Goal: Task Accomplishment & Management: Complete application form

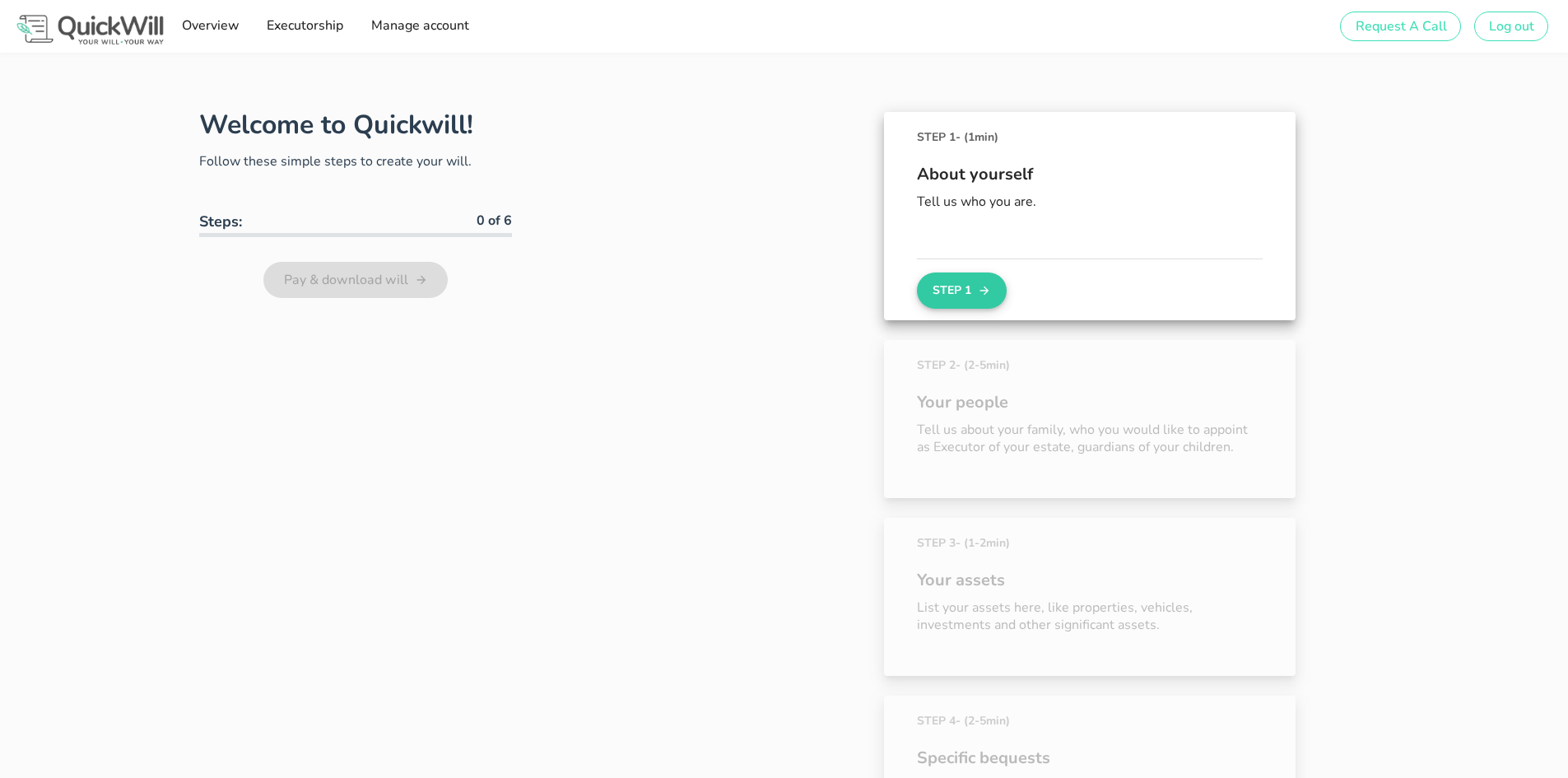
click at [969, 283] on button "Step 1" at bounding box center [961, 290] width 89 height 36
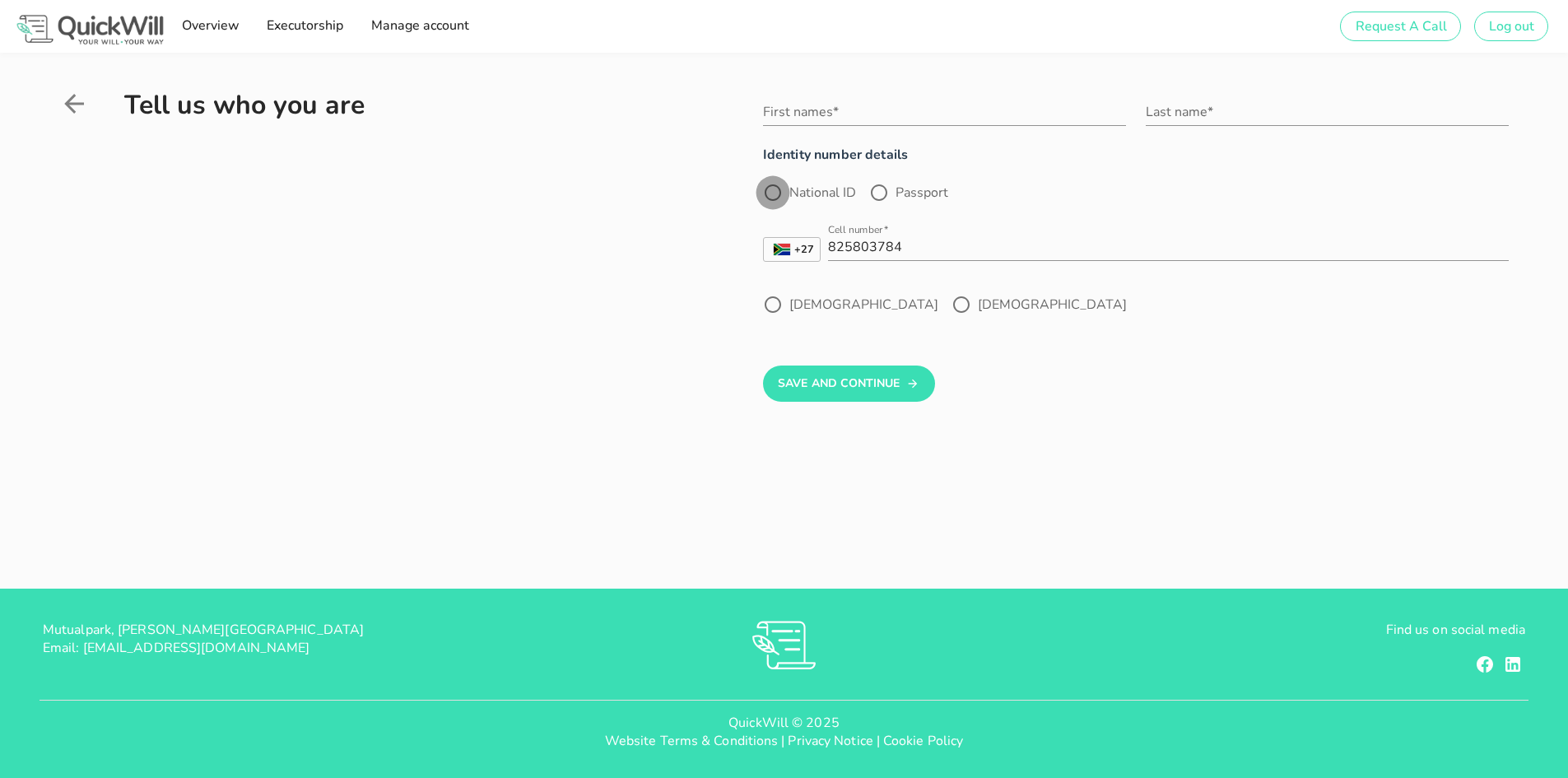
click at [772, 201] on div at bounding box center [772, 192] width 28 height 28
radio input "true"
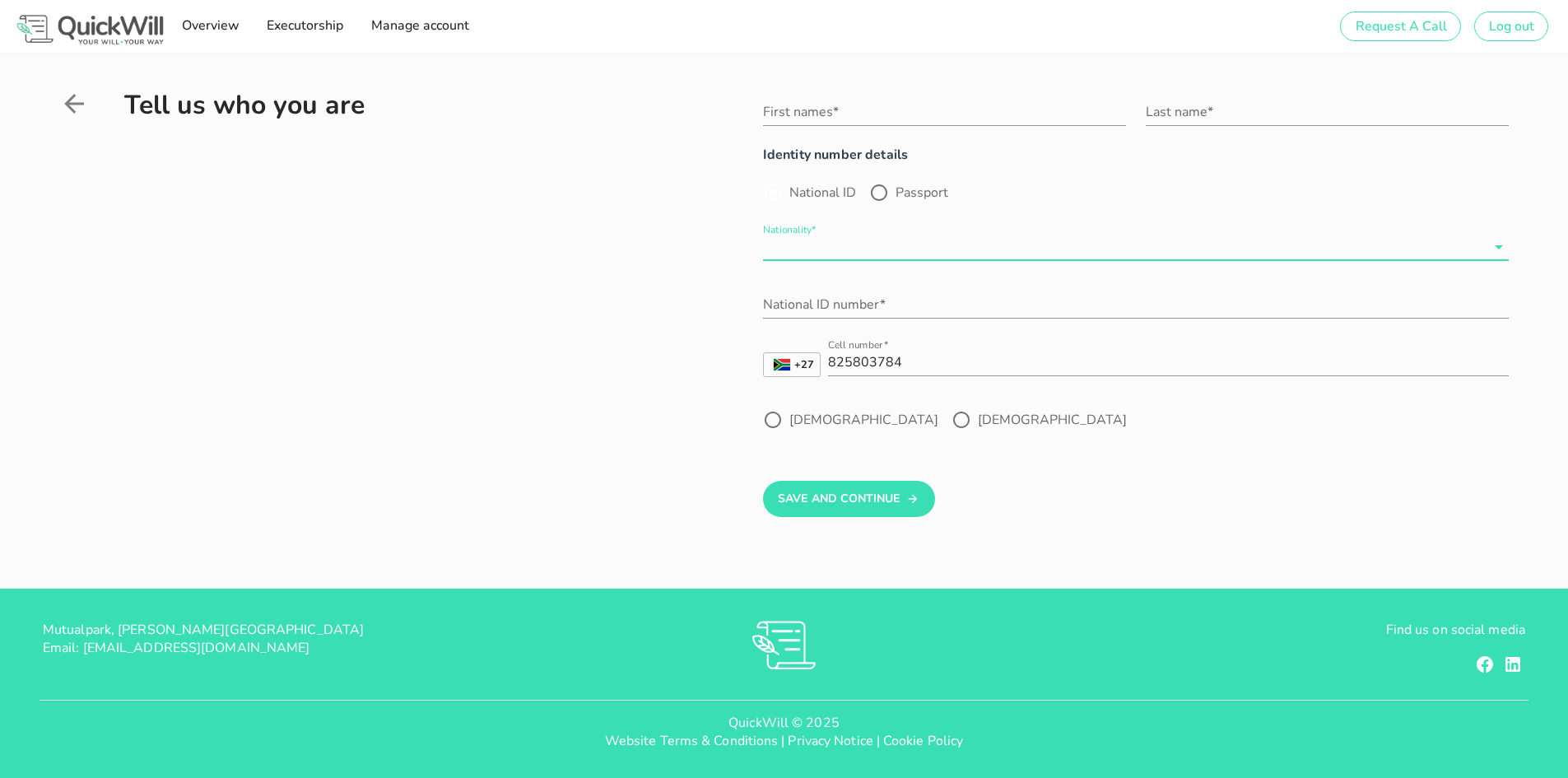
click at [839, 249] on input "Nationality*" at bounding box center [1124, 246] width 723 height 26
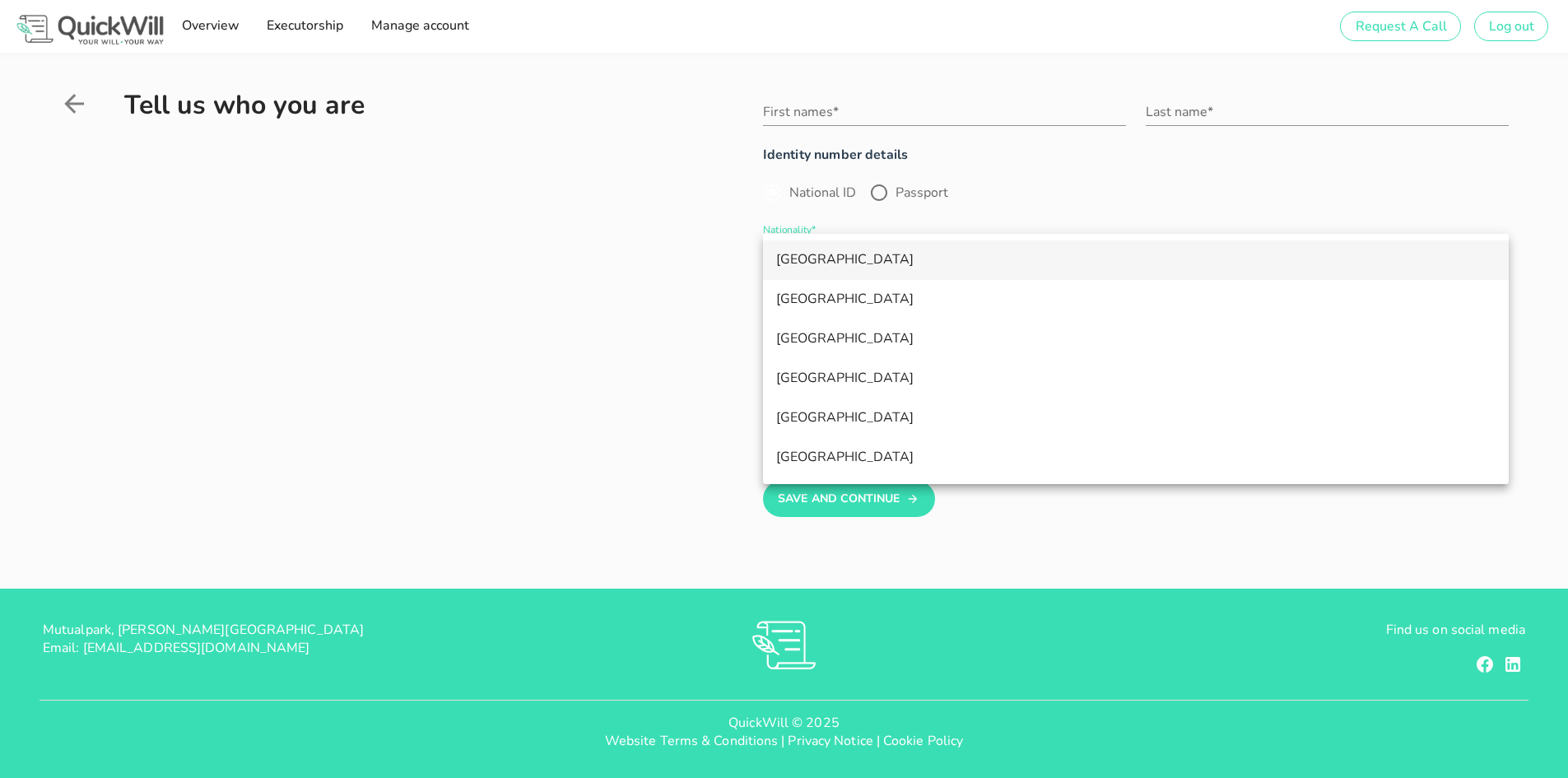
click at [835, 265] on div "South Africa" at bounding box center [1136, 260] width 720 height 15
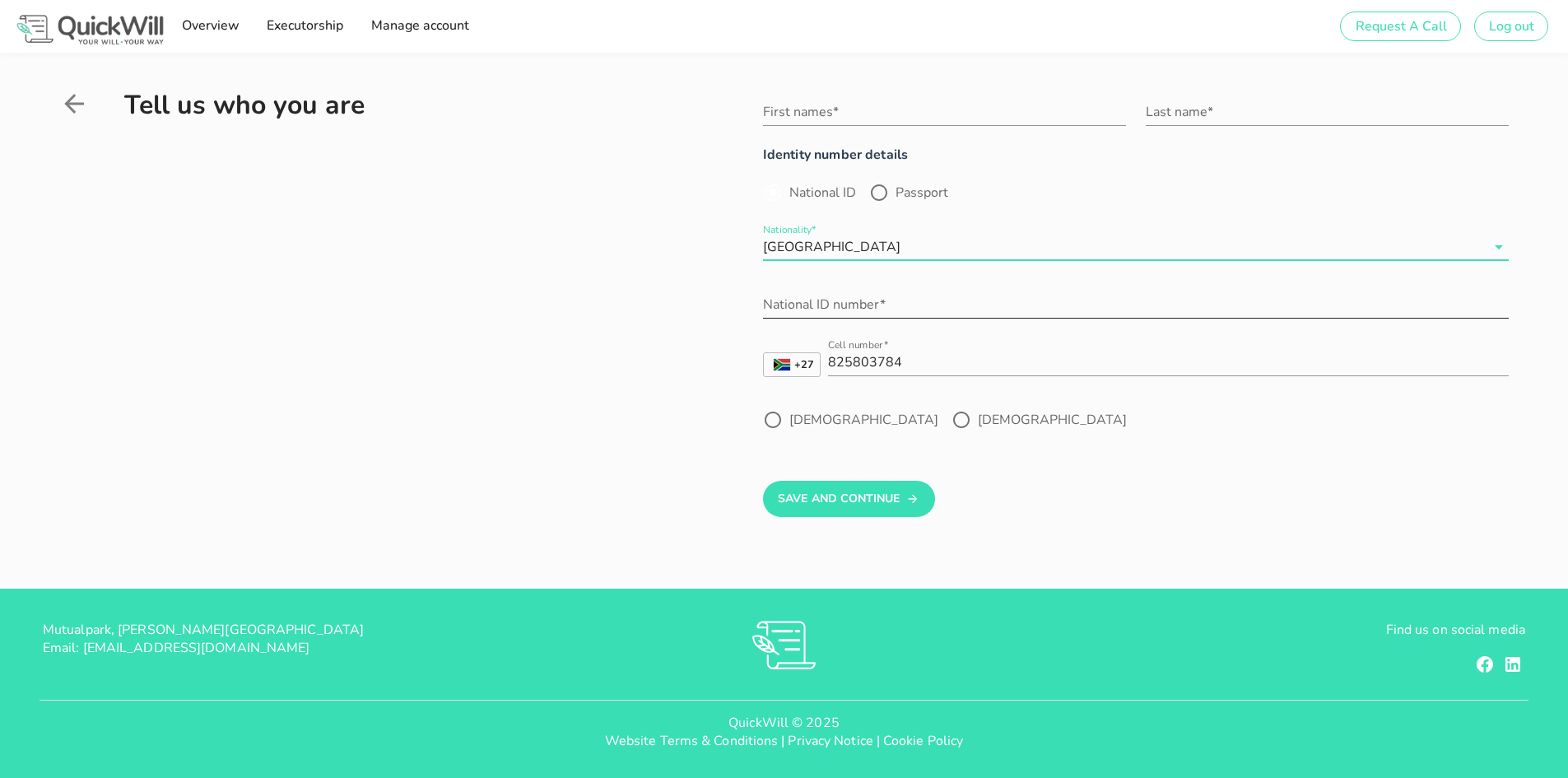
click at [817, 307] on input "National ID number*" at bounding box center [1136, 304] width 746 height 26
type input "9309020051088"
click at [808, 110] on input "First names*" at bounding box center [944, 111] width 363 height 26
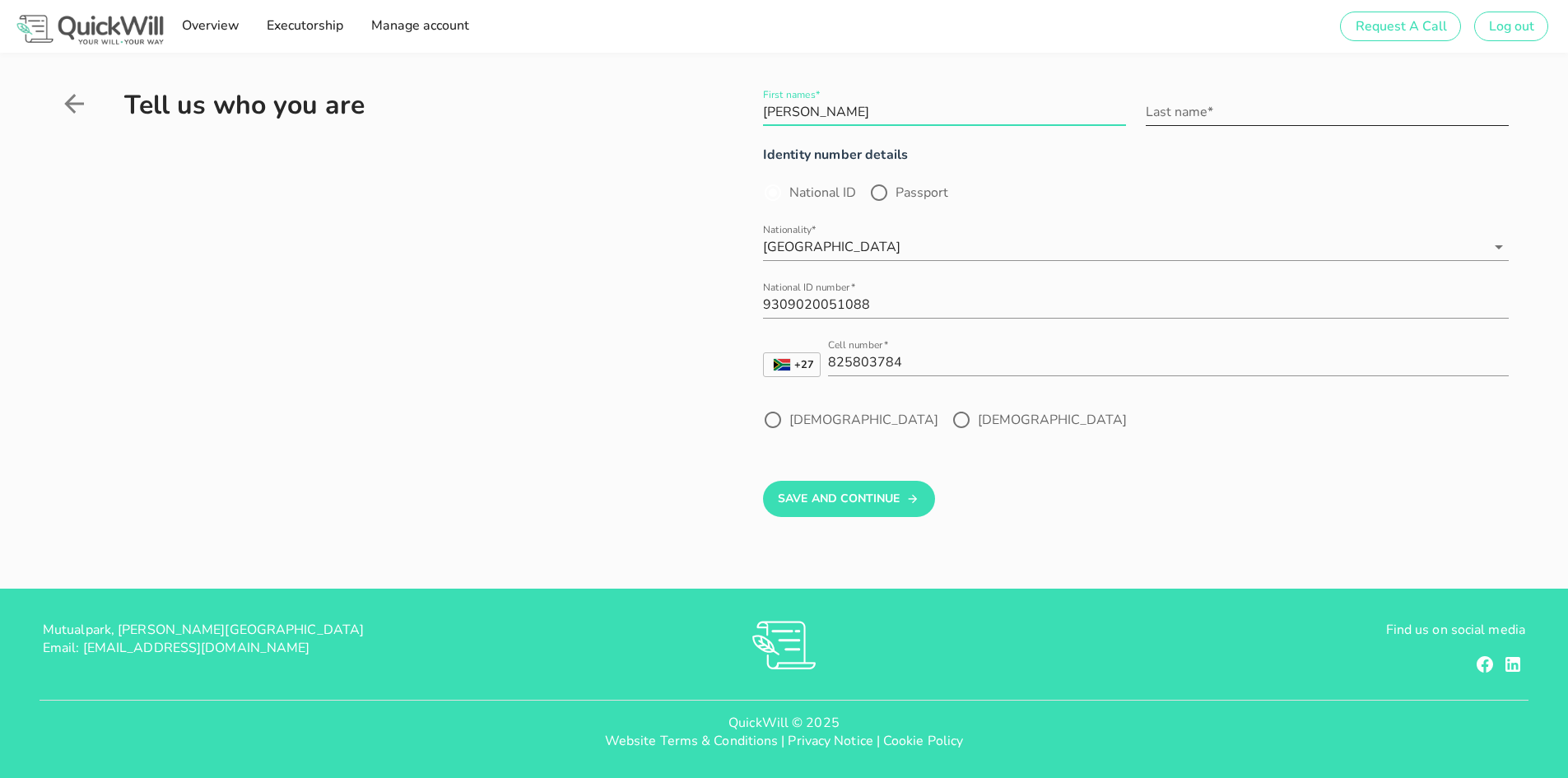
type input "Cherylee"
click at [1189, 117] on input "Last name*" at bounding box center [1327, 111] width 363 height 26
type input "van Rooyen"
click at [948, 421] on div at bounding box center [961, 419] width 28 height 28
radio input "true"
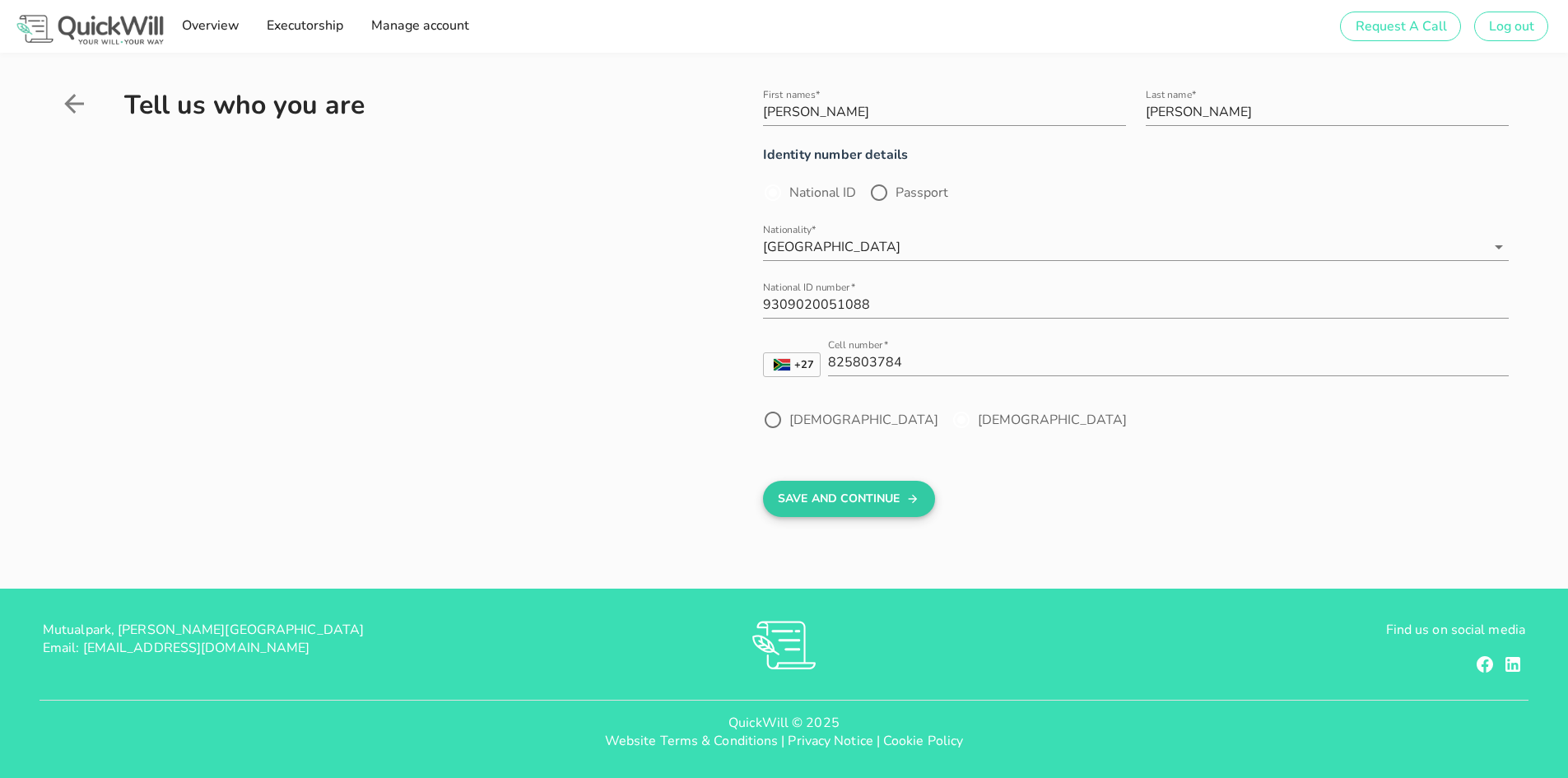
click at [864, 500] on button "Save And Continue" at bounding box center [849, 499] width 173 height 36
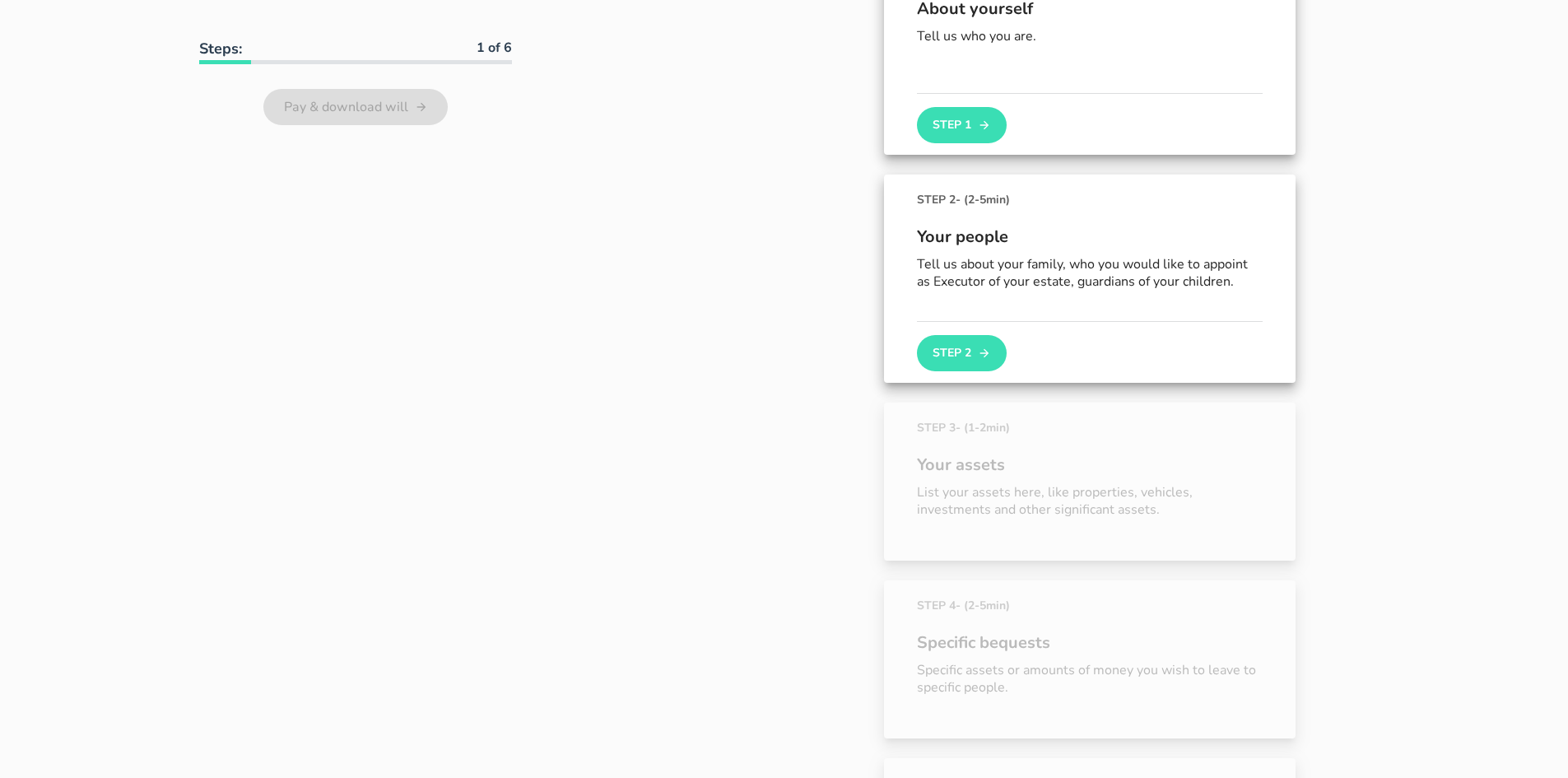
scroll to position [173, 0]
click at [931, 348] on button "Step 2" at bounding box center [961, 353] width 89 height 36
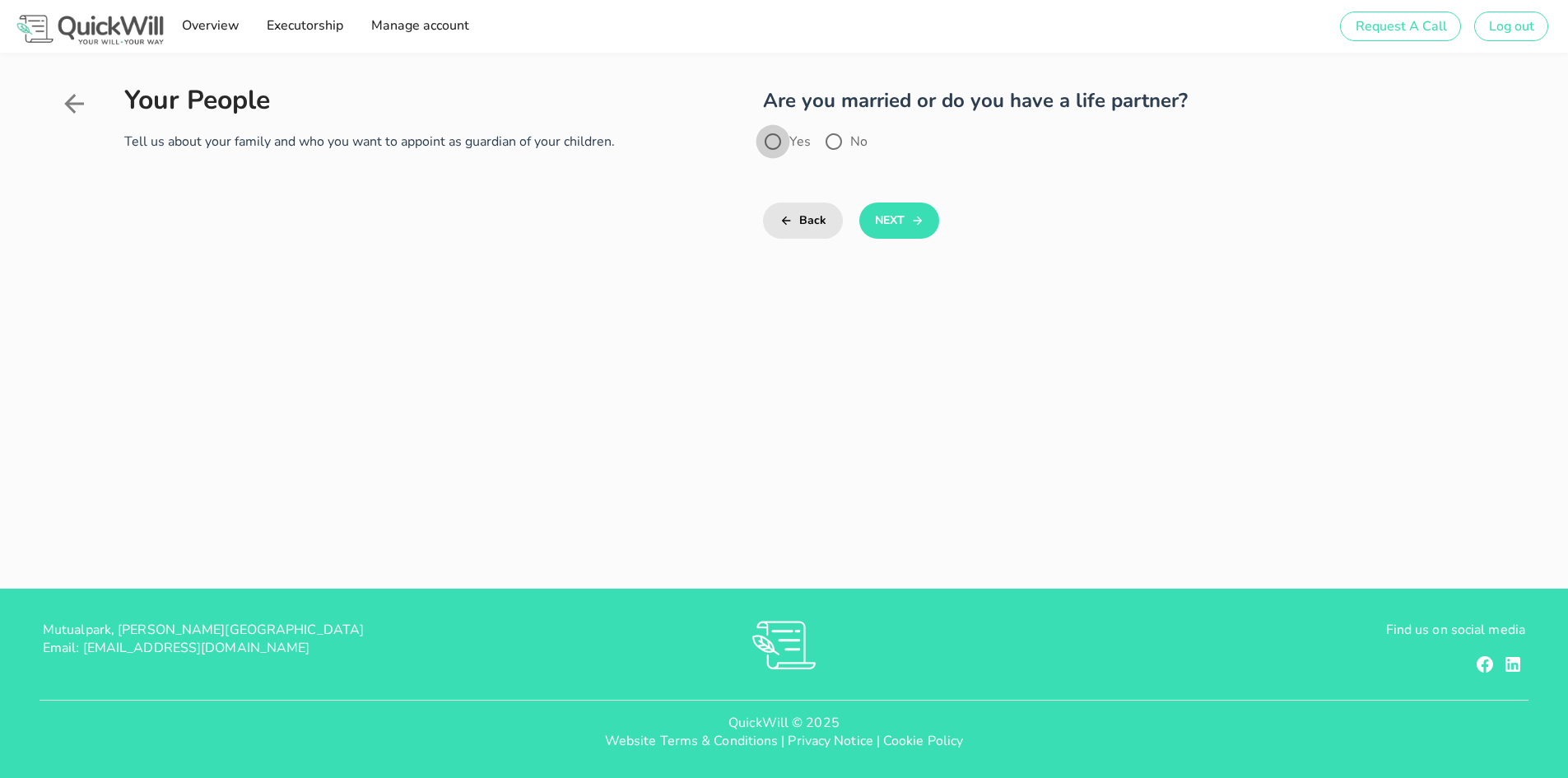
click at [773, 145] on div at bounding box center [772, 141] width 28 height 28
radio input "true"
click at [888, 227] on button "Next" at bounding box center [899, 220] width 80 height 36
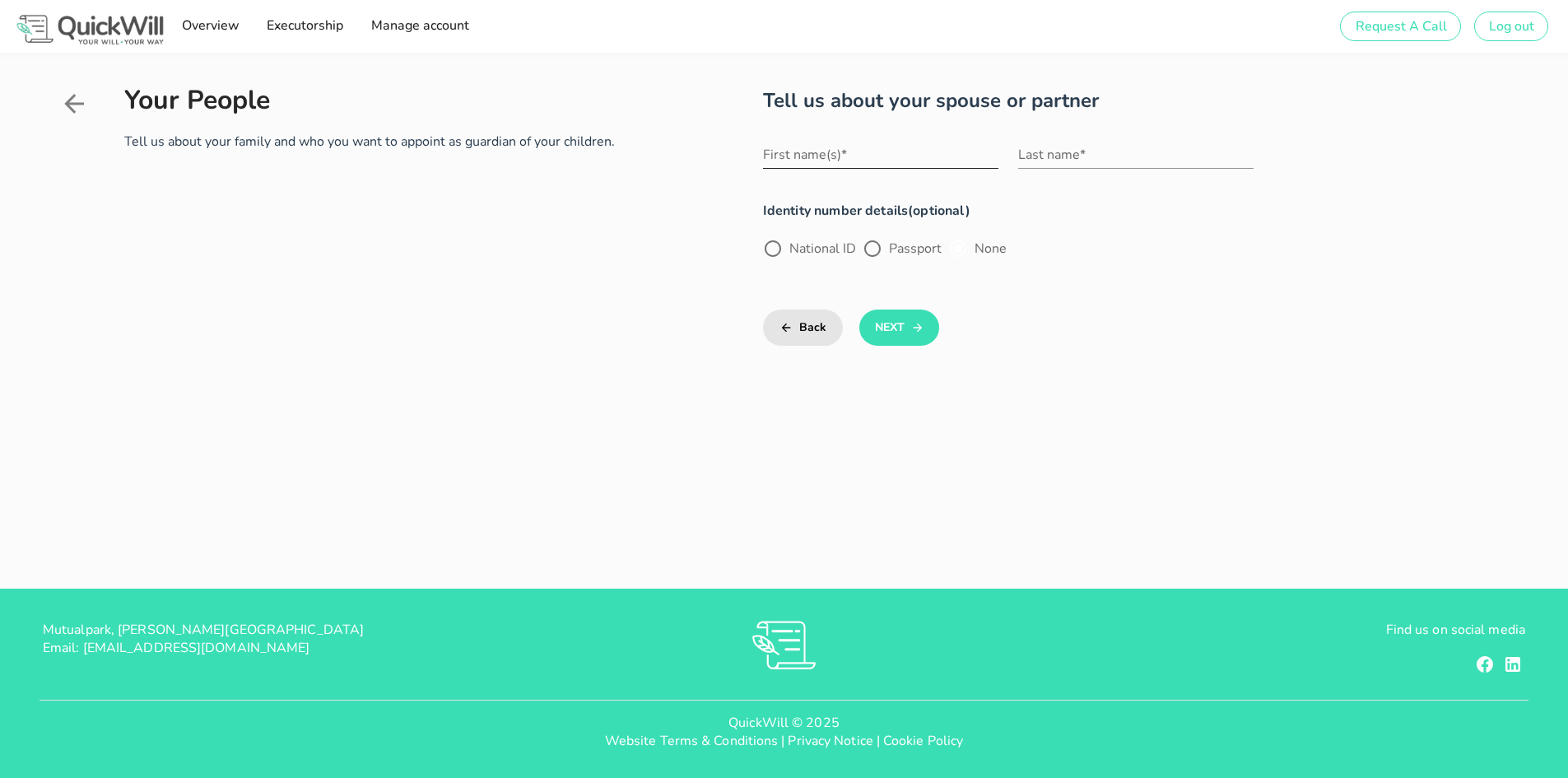
click at [825, 152] on input "First name(s)*" at bounding box center [881, 154] width 236 height 26
type input "Daniel Meyer"
click at [1079, 162] on input "Last name*" at bounding box center [1136, 154] width 236 height 26
type input "van Rooyen"
click at [776, 254] on div at bounding box center [772, 248] width 28 height 28
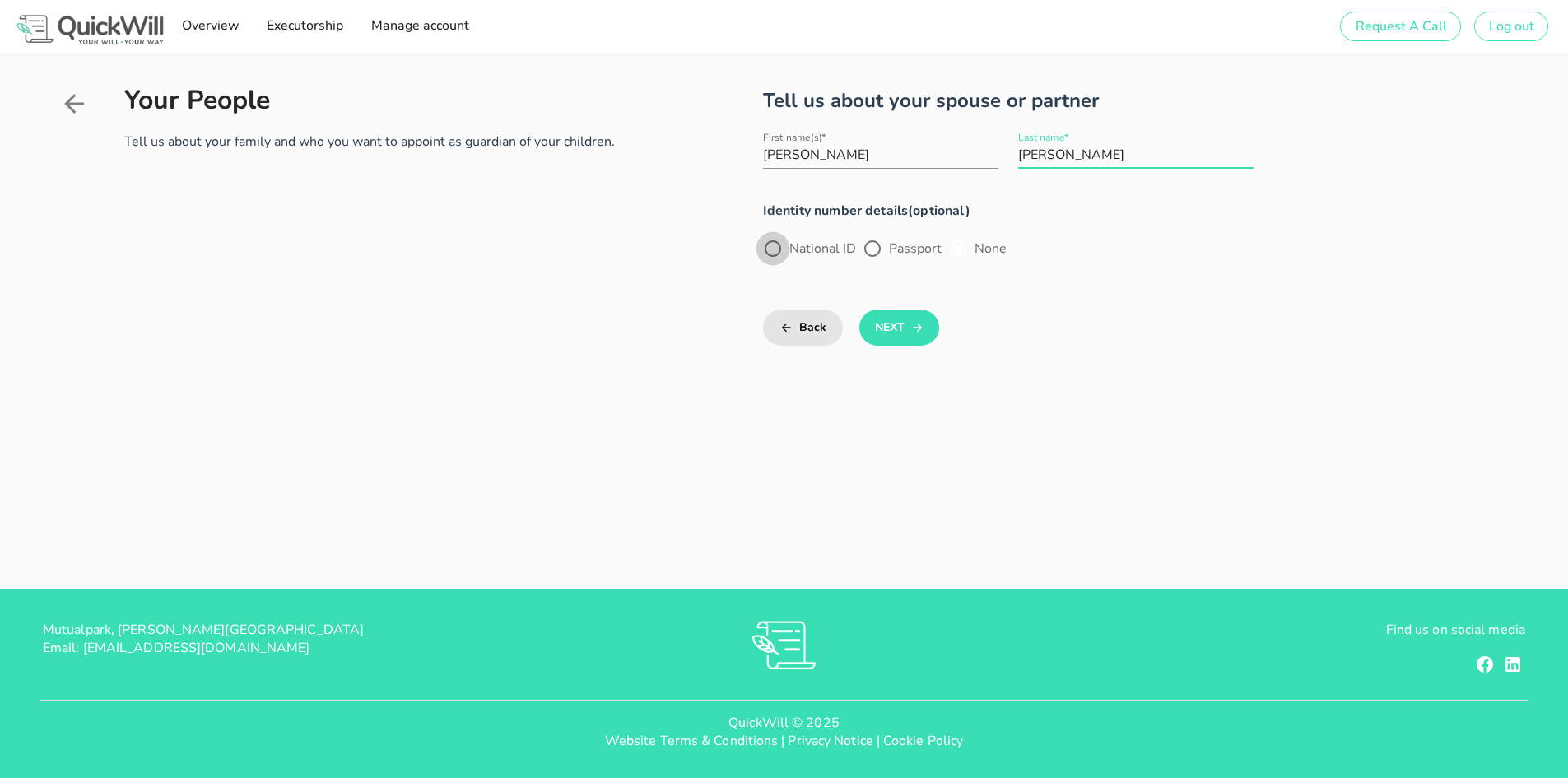
radio input "true"
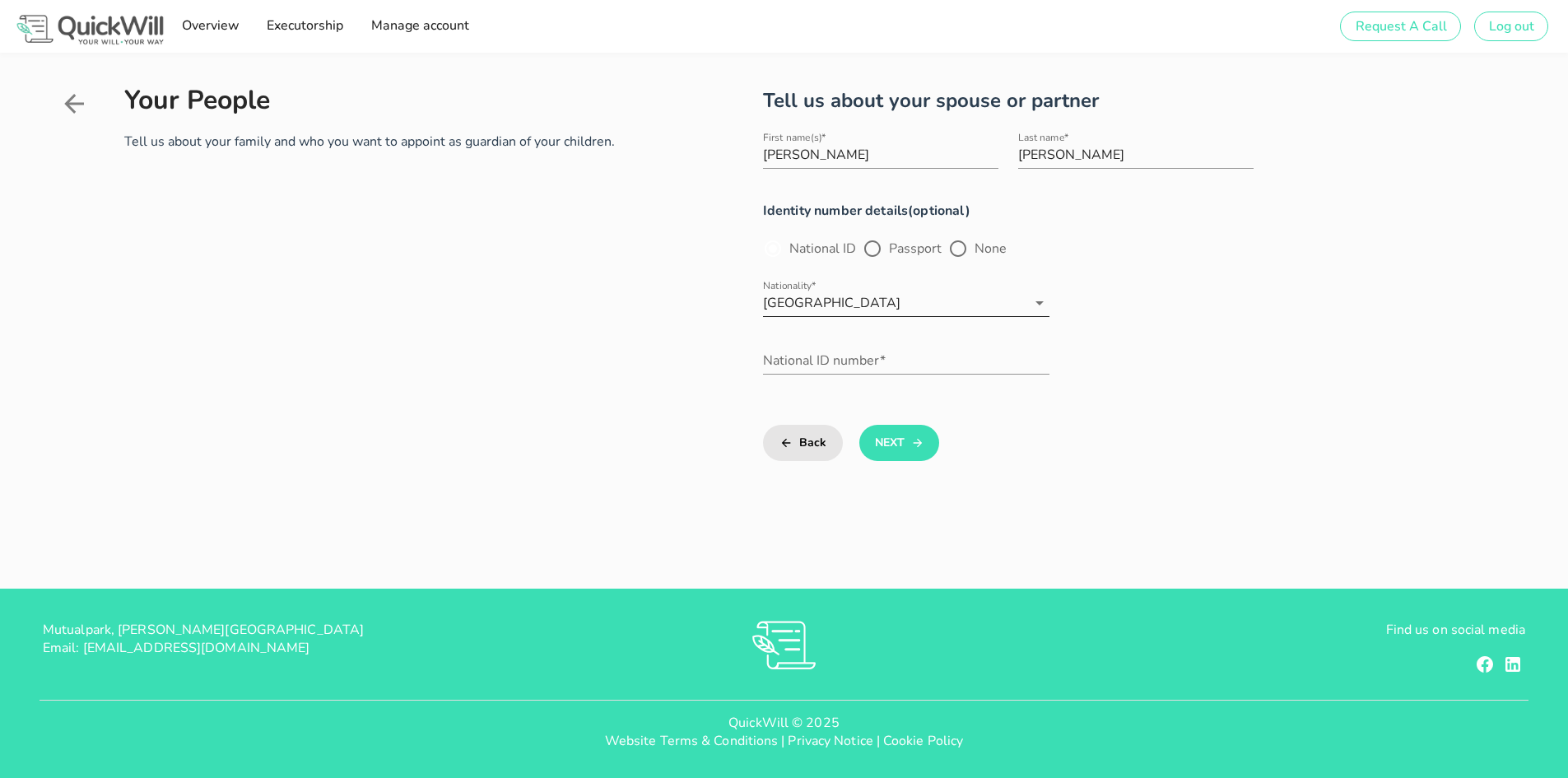
click at [779, 305] on div "South Africa" at bounding box center [831, 302] width 137 height 14
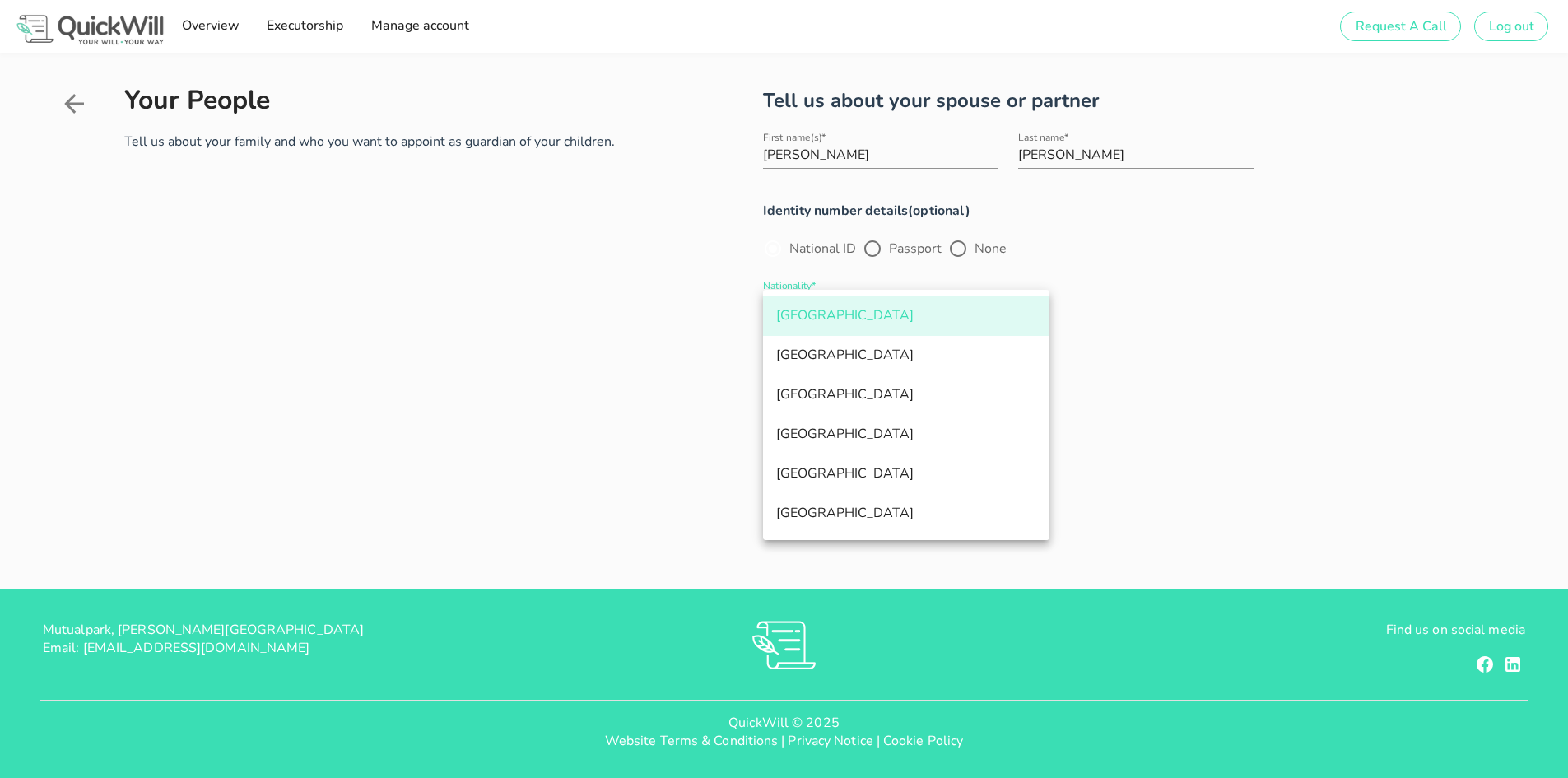
click at [784, 307] on div "South Africa" at bounding box center [906, 315] width 260 height 35
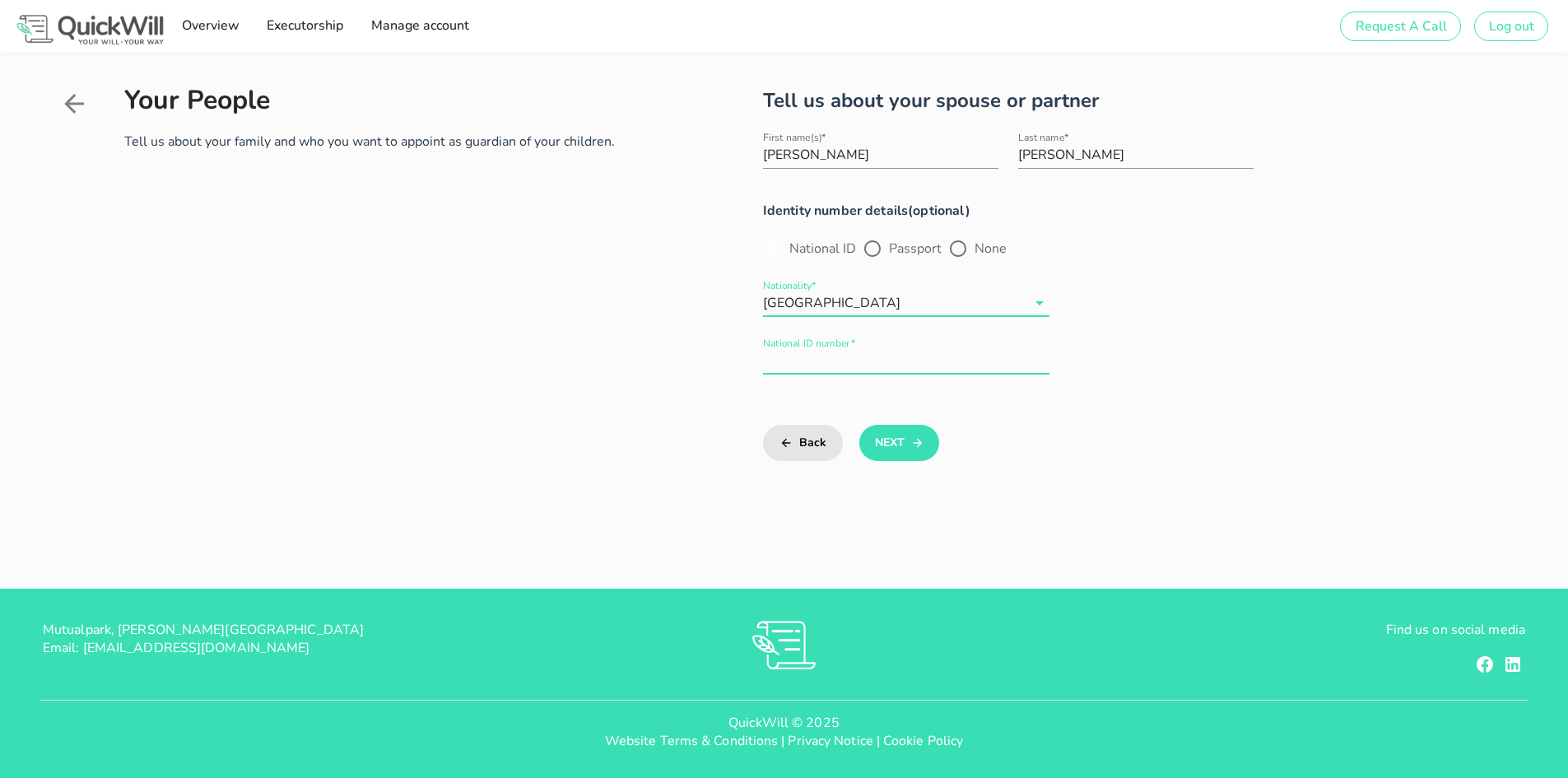
click at [781, 360] on input "National ID number*" at bounding box center [906, 359] width 287 height 26
type input "9209035097086"
click at [897, 449] on button "Next" at bounding box center [899, 443] width 80 height 36
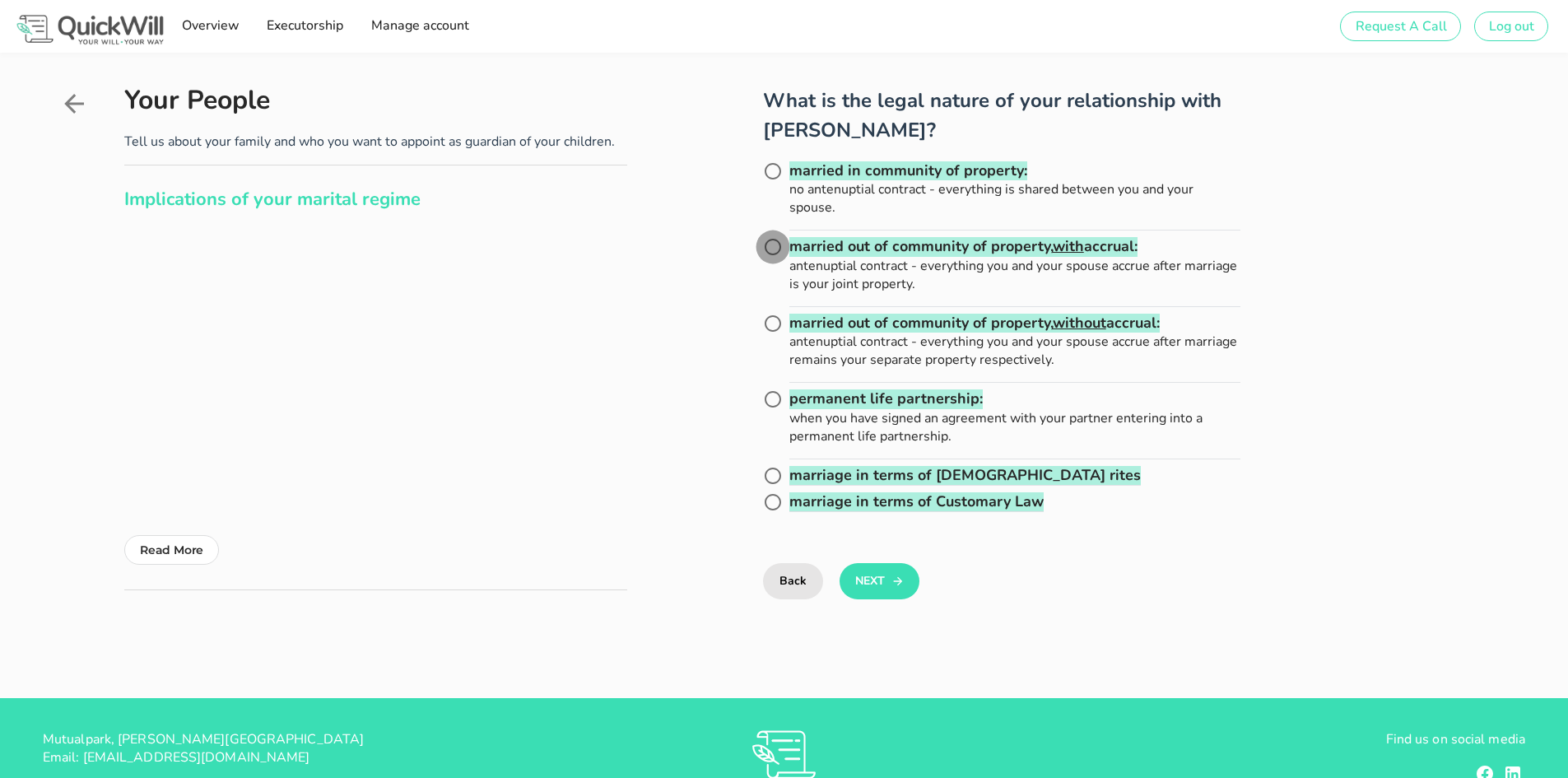
click at [765, 241] on div at bounding box center [772, 246] width 28 height 28
radio input "true"
click at [871, 583] on button "Next" at bounding box center [879, 581] width 80 height 36
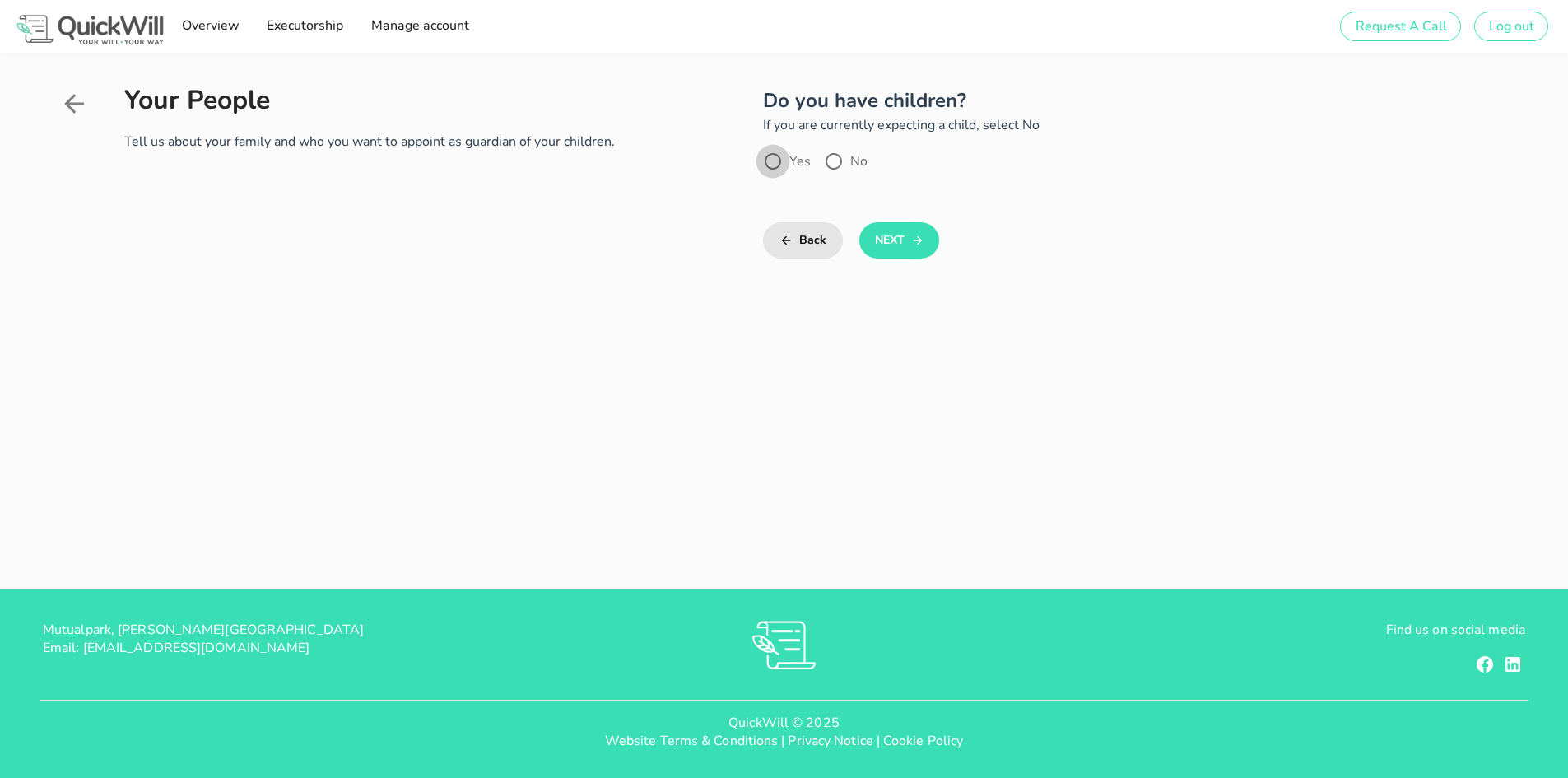
click at [774, 162] on div at bounding box center [772, 161] width 28 height 28
radio input "true"
click at [877, 248] on button "Next" at bounding box center [899, 240] width 80 height 36
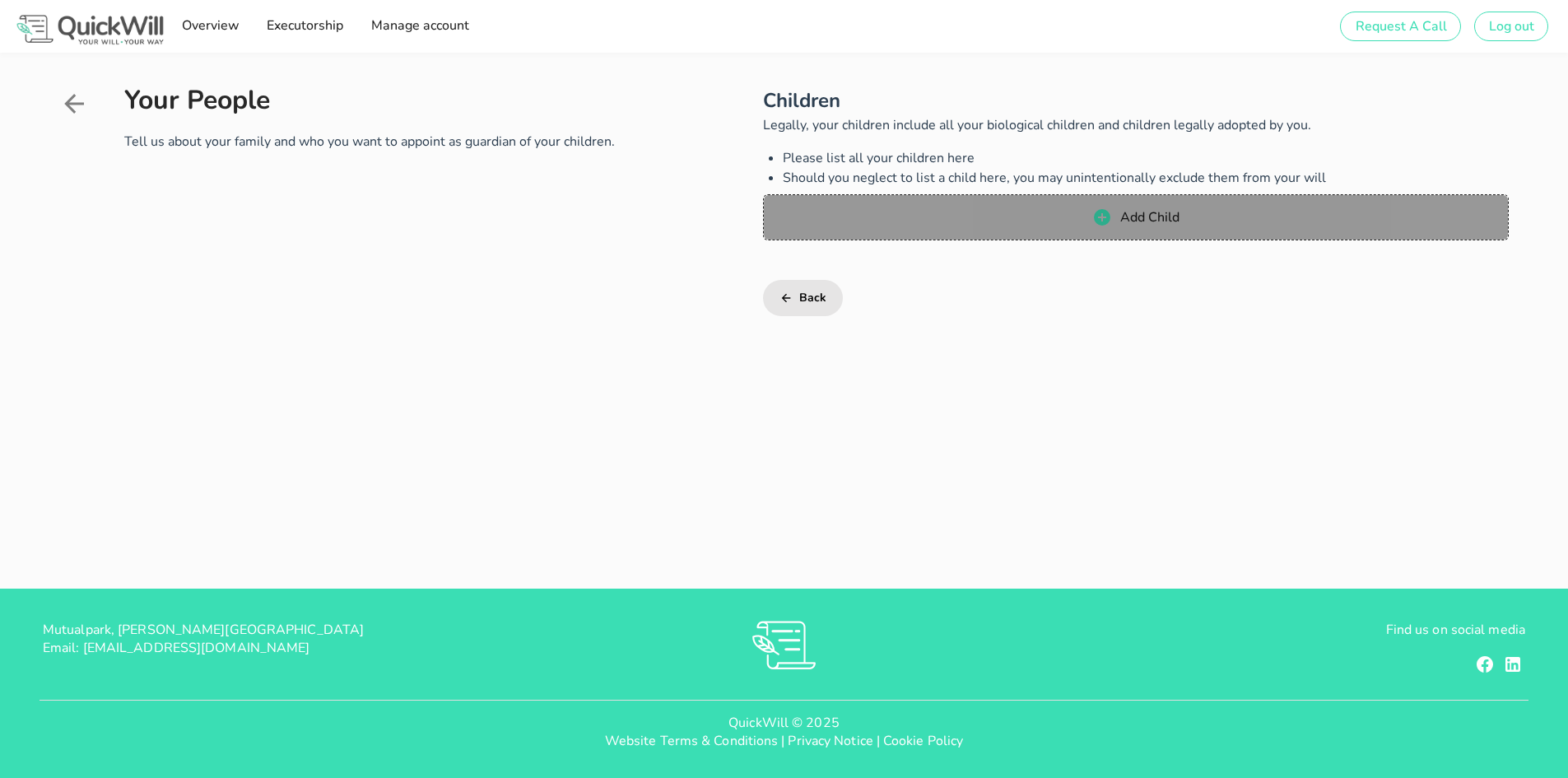
click at [1061, 229] on button "Add Child" at bounding box center [1136, 217] width 746 height 46
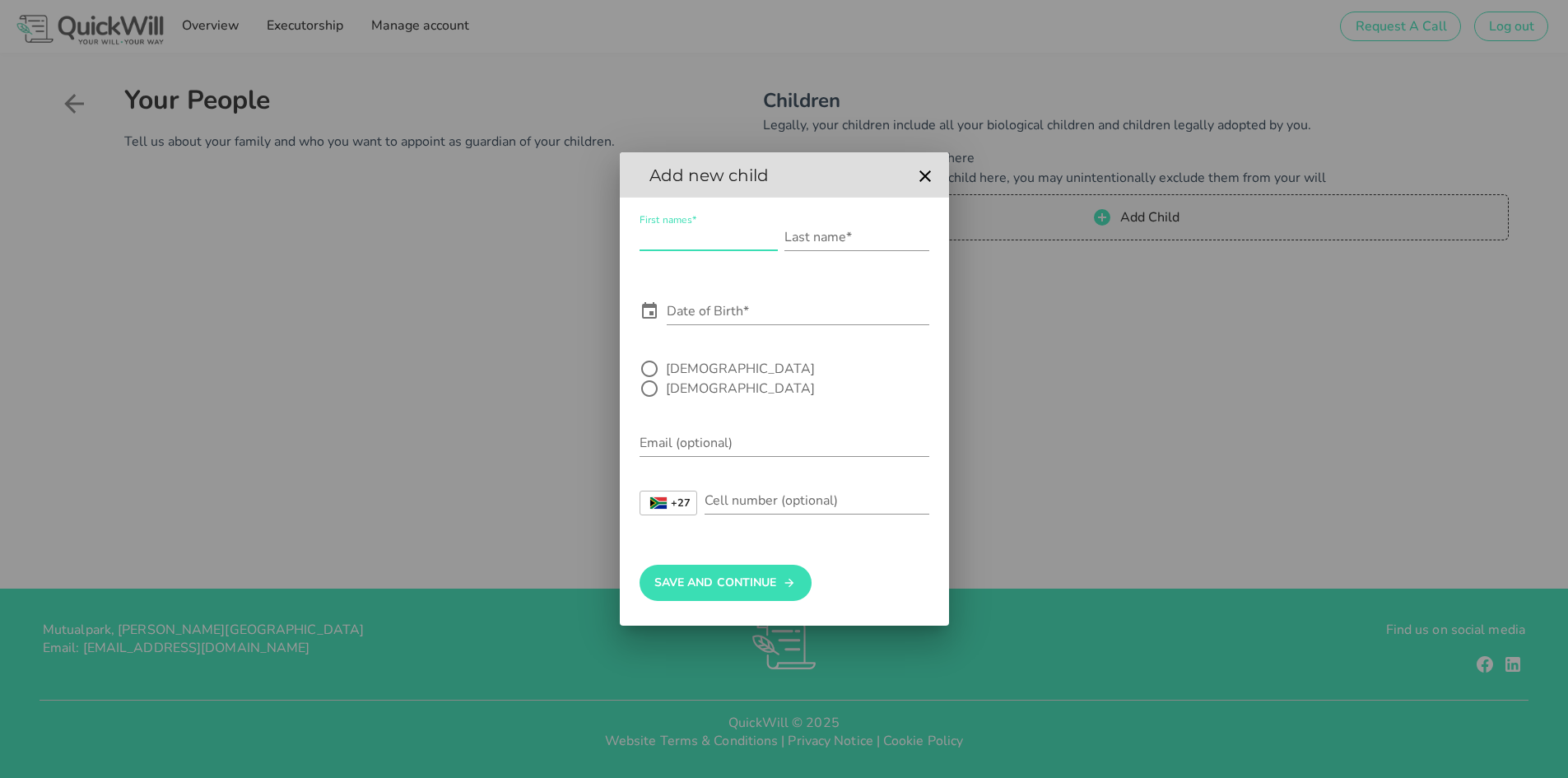
click at [702, 239] on div "First names*" at bounding box center [708, 237] width 138 height 26
type input "Hailey"
click at [814, 244] on input "Last name*" at bounding box center [857, 237] width 145 height 26
type input "van Rooyen"
click at [717, 313] on div "Date of Birth*" at bounding box center [798, 310] width 263 height 26
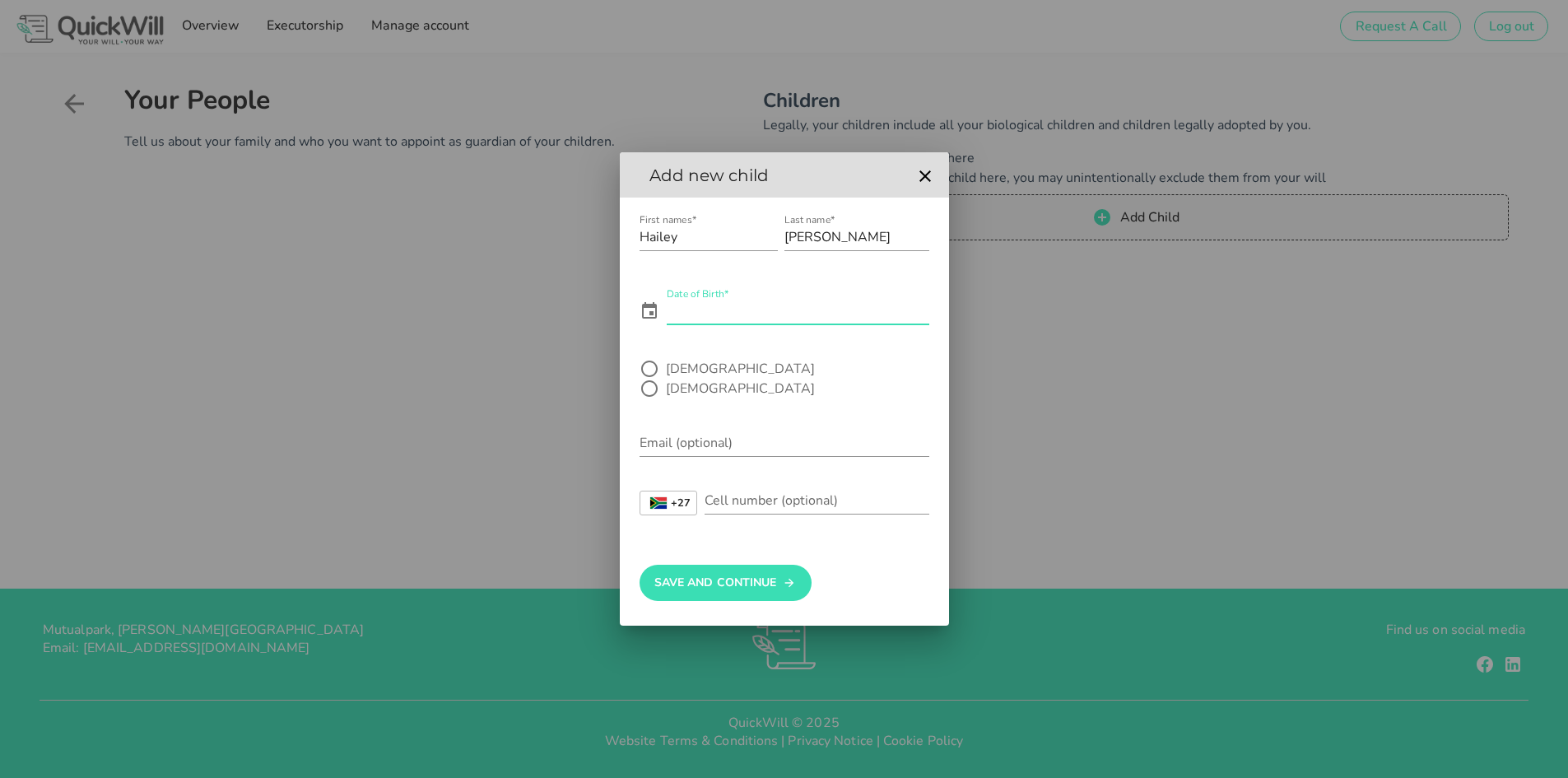
click at [711, 324] on input "Date of Birth*" at bounding box center [798, 310] width 263 height 26
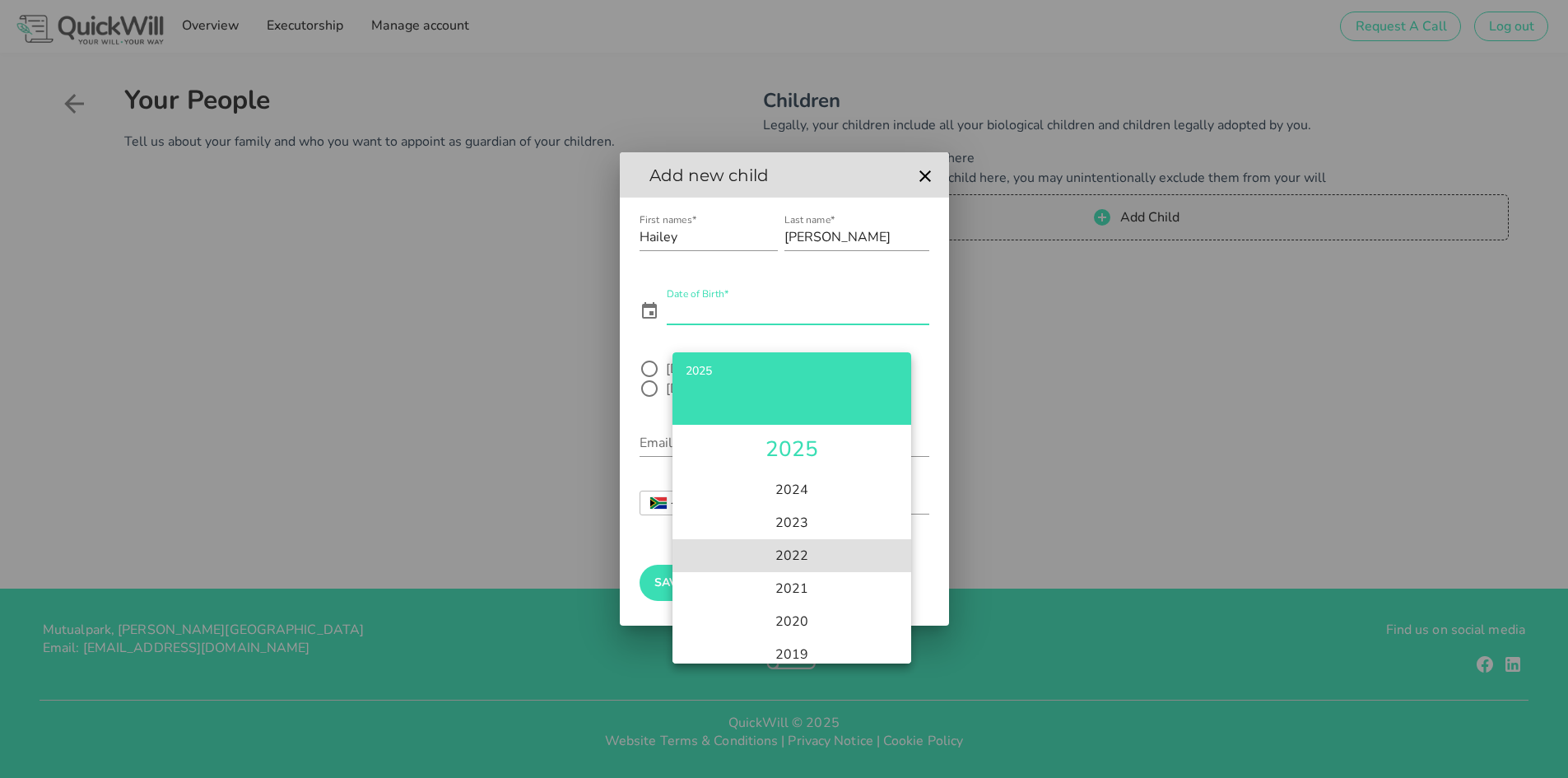
click at [790, 551] on li "2022" at bounding box center [792, 556] width 239 height 33
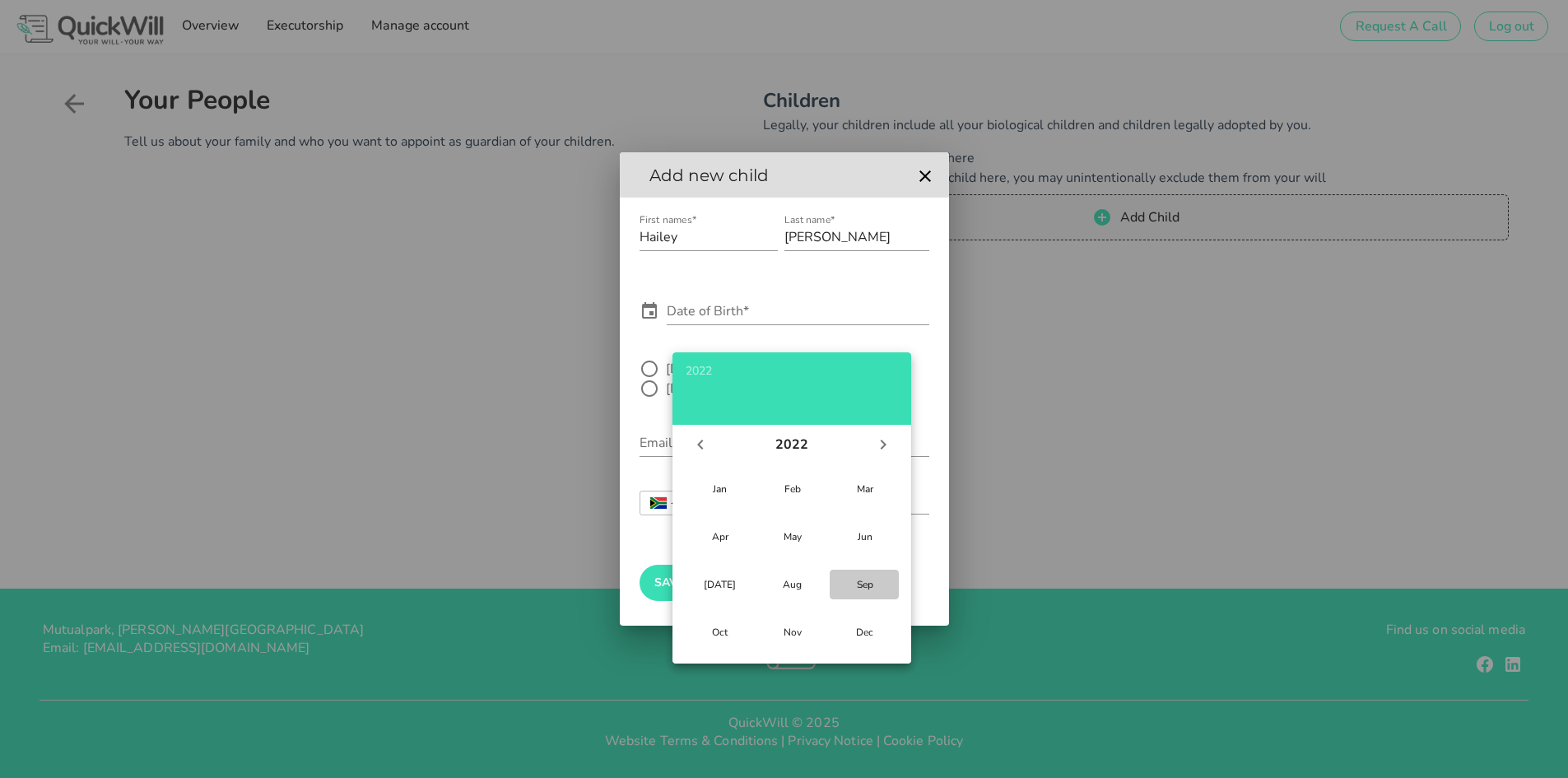
click at [866, 586] on div "Sep" at bounding box center [865, 584] width 43 height 13
click at [846, 598] on div "23" at bounding box center [853, 599] width 16 height 13
type input "2022-09-23"
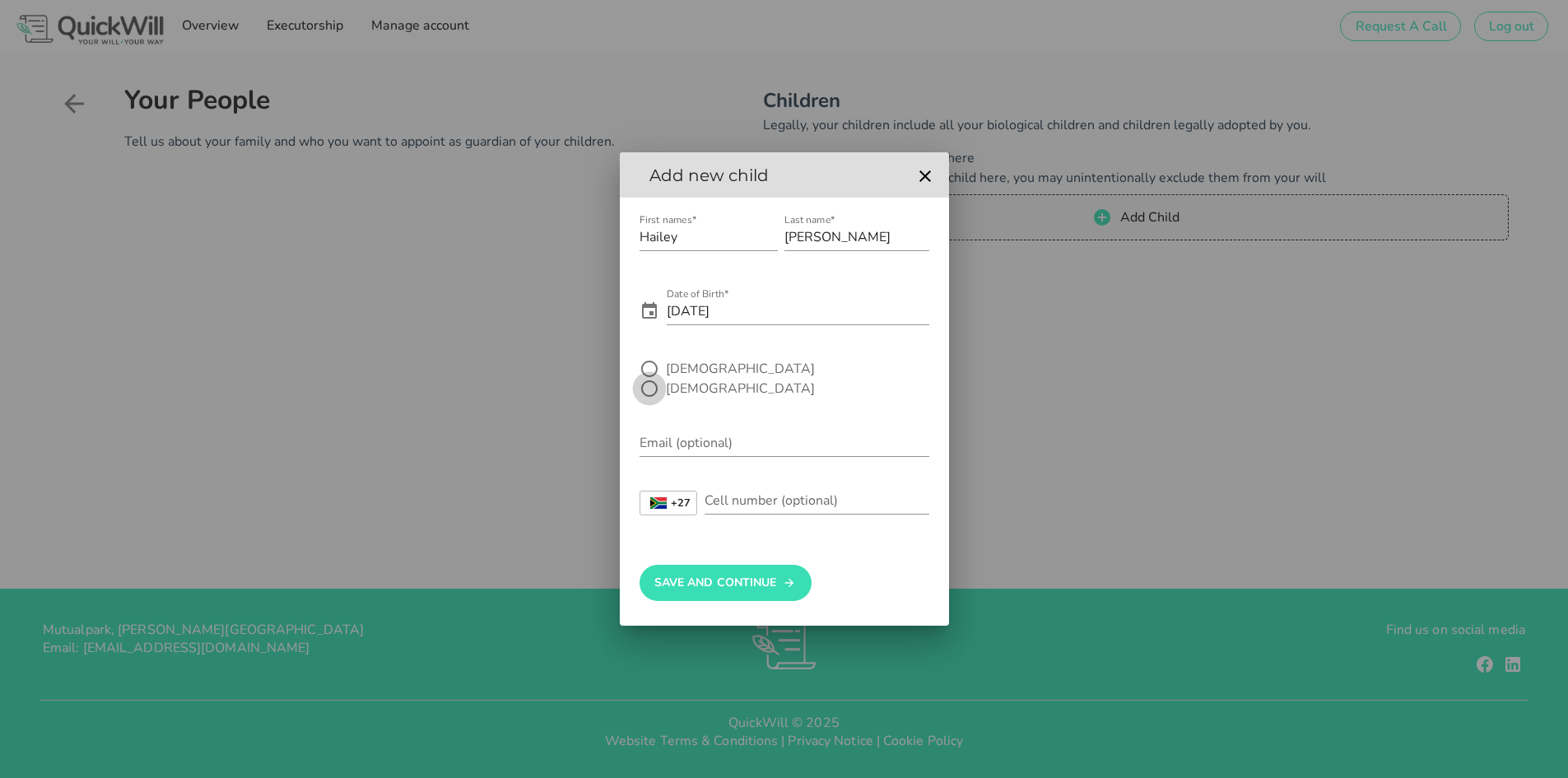
click at [663, 378] on div at bounding box center [649, 388] width 28 height 28
radio input "true"
click at [731, 575] on button "Save And Continue" at bounding box center [726, 583] width 173 height 36
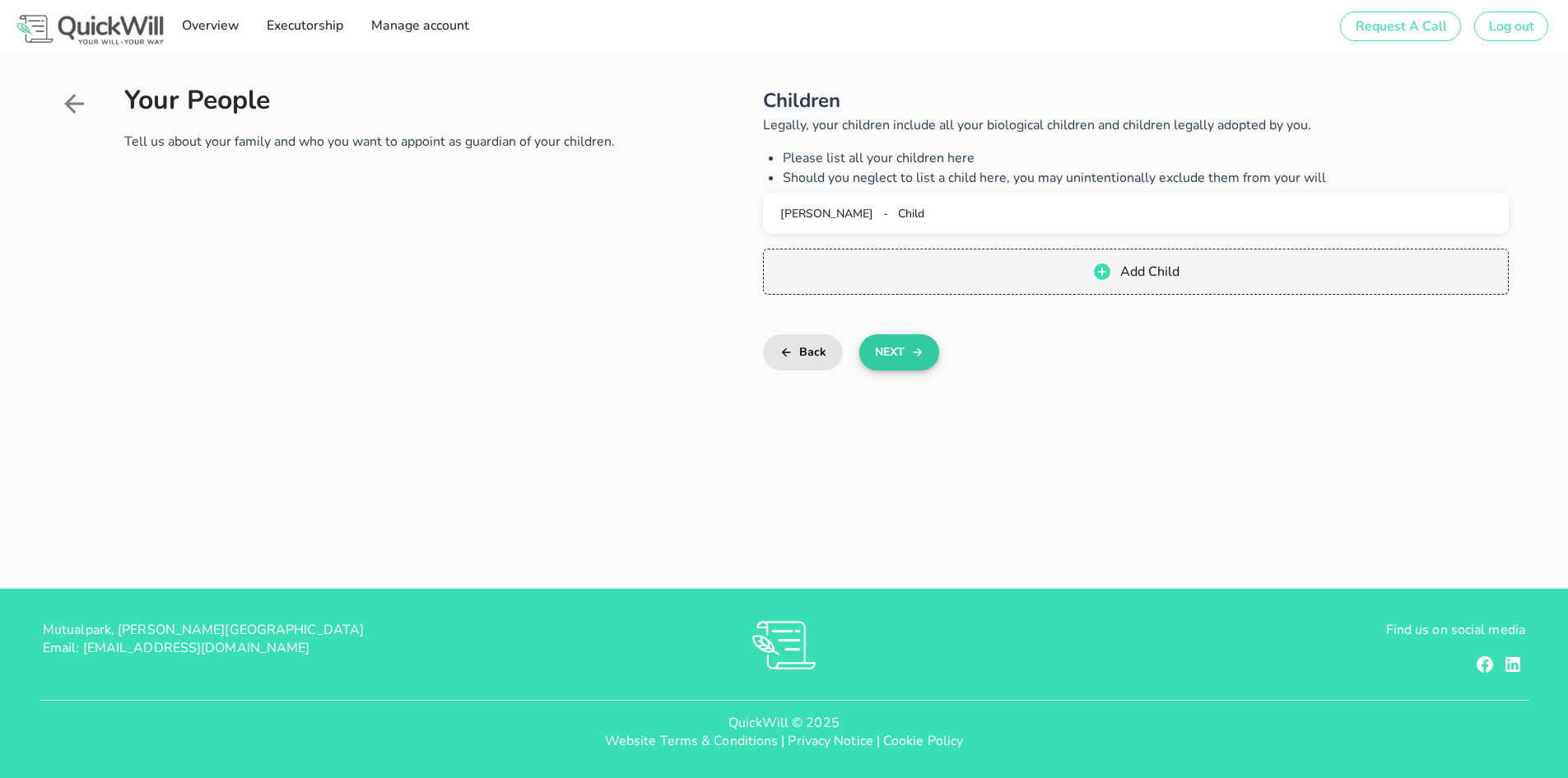
click at [896, 347] on button "Next" at bounding box center [899, 353] width 80 height 36
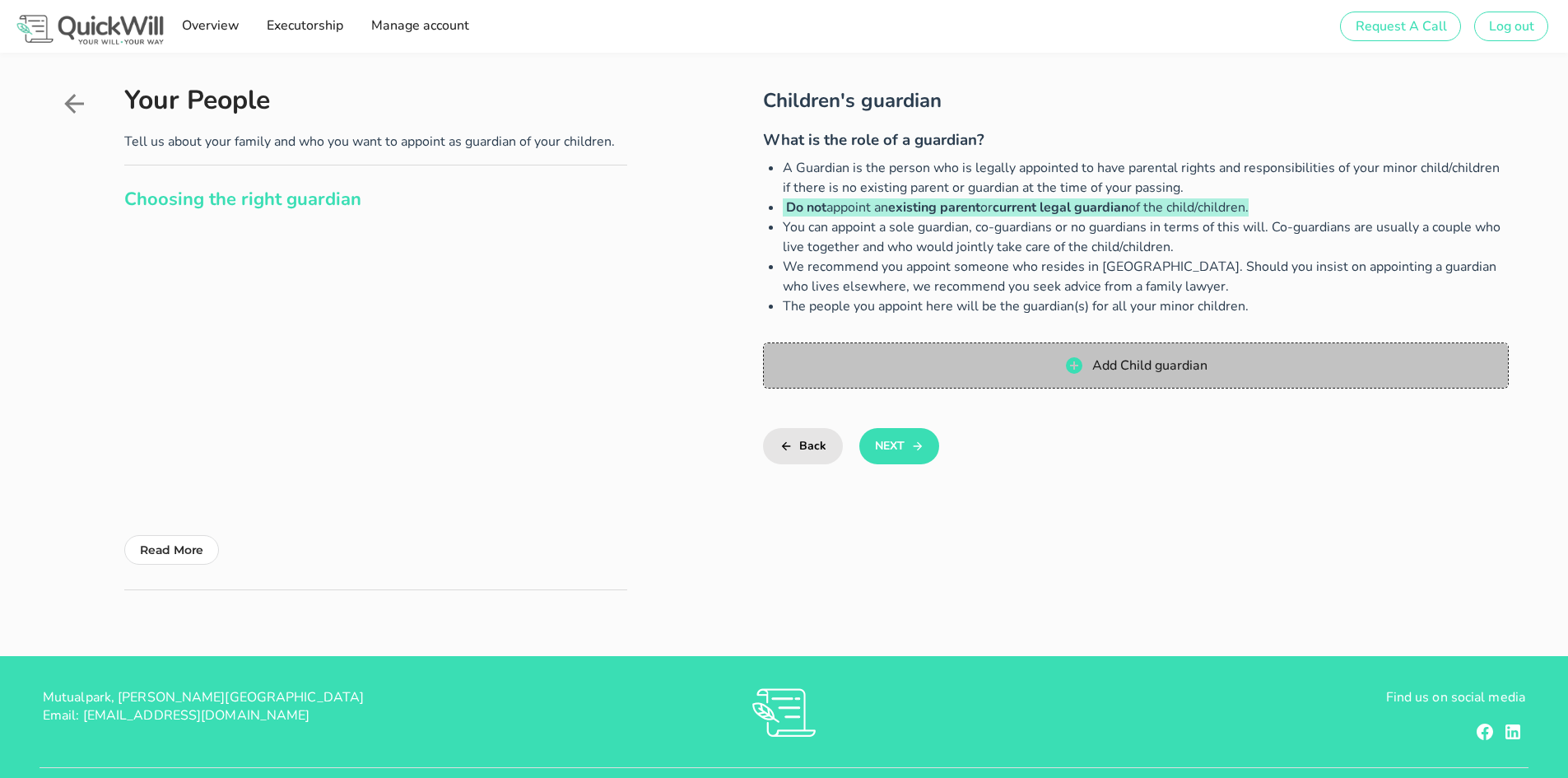
click at [1061, 364] on span "Add Child guardian" at bounding box center [1135, 365] width 712 height 20
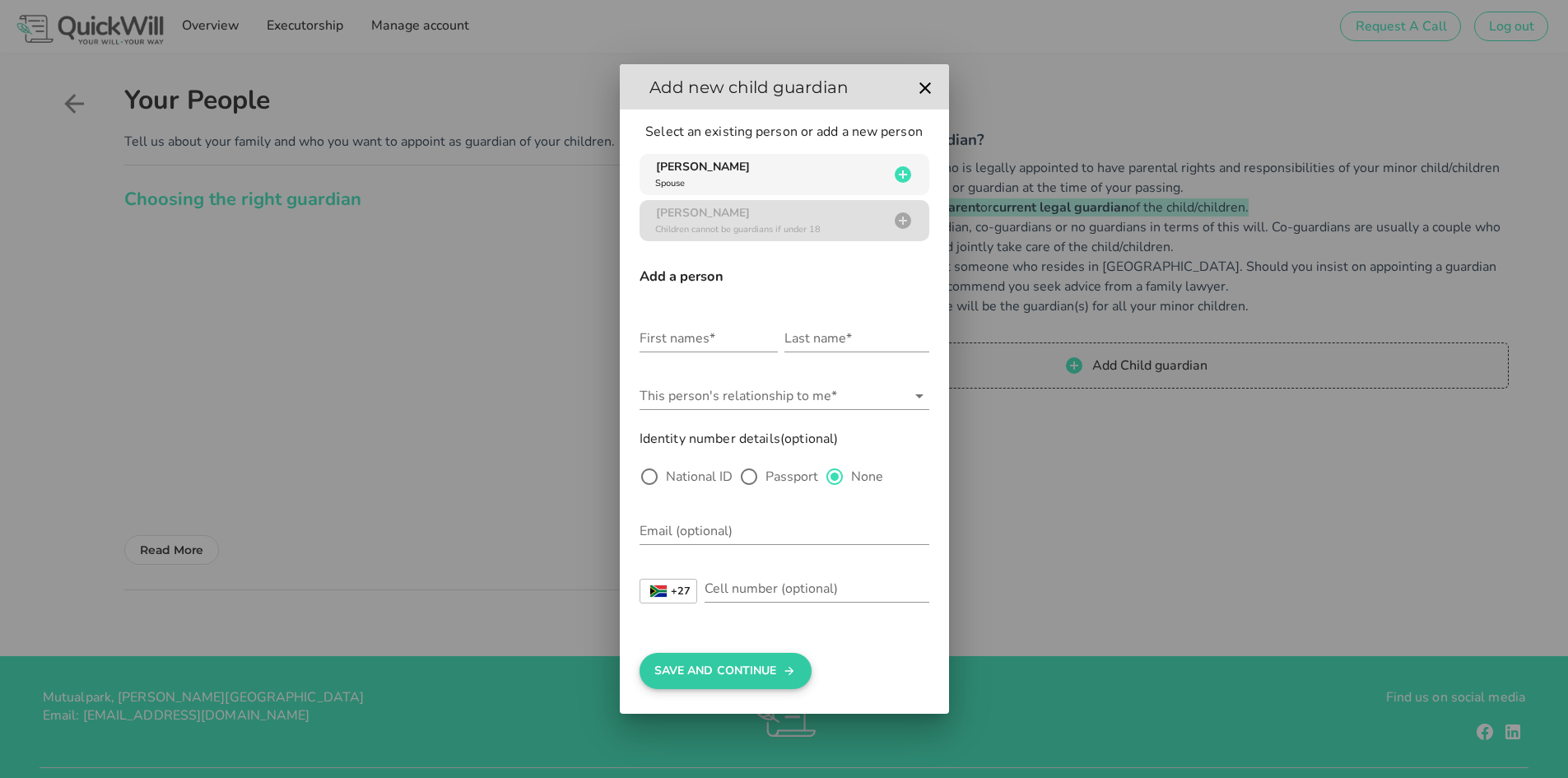
click at [747, 663] on button "Save And Continue" at bounding box center [726, 671] width 173 height 36
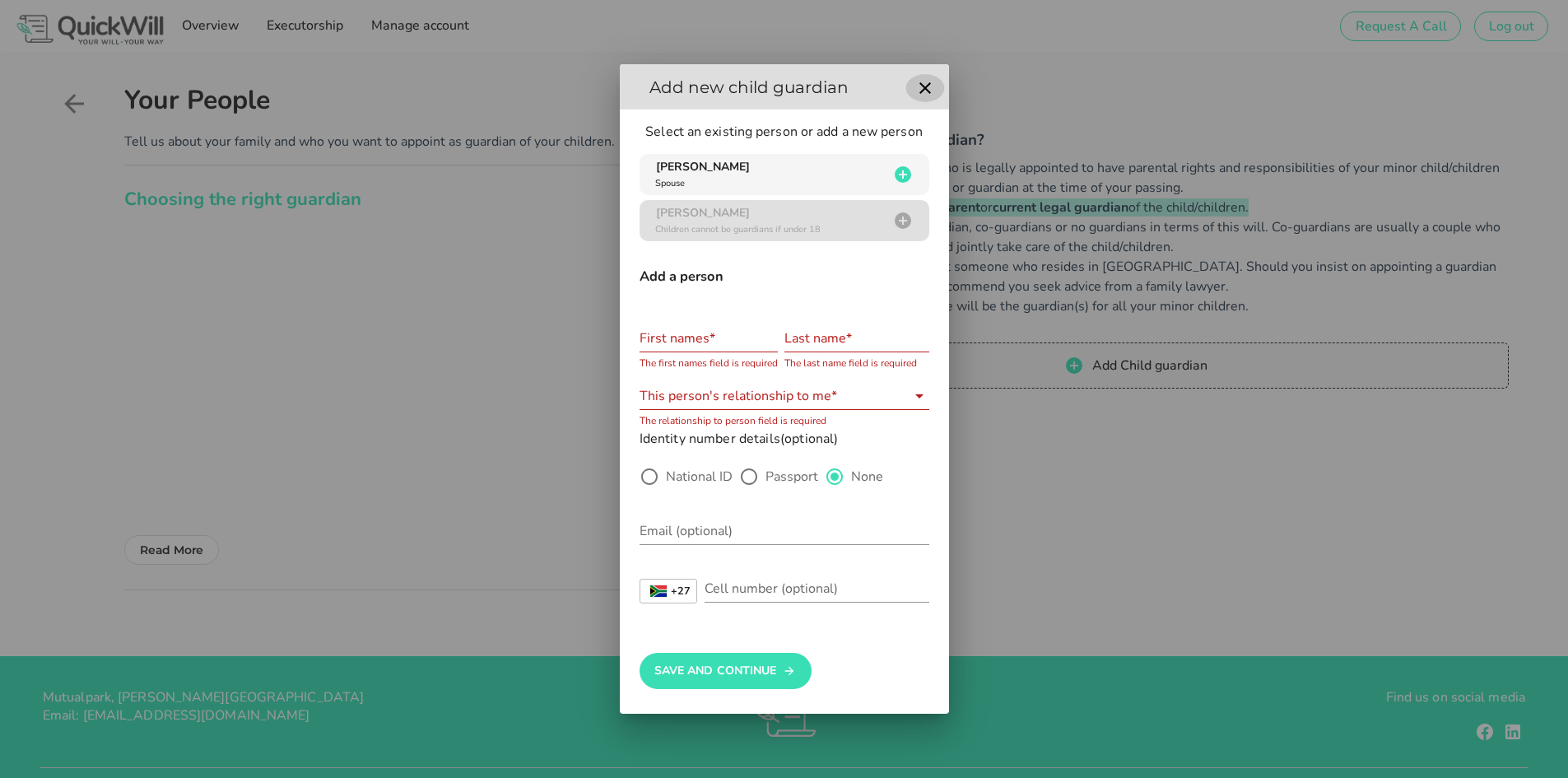
click at [924, 92] on icon "button" at bounding box center [925, 88] width 20 height 20
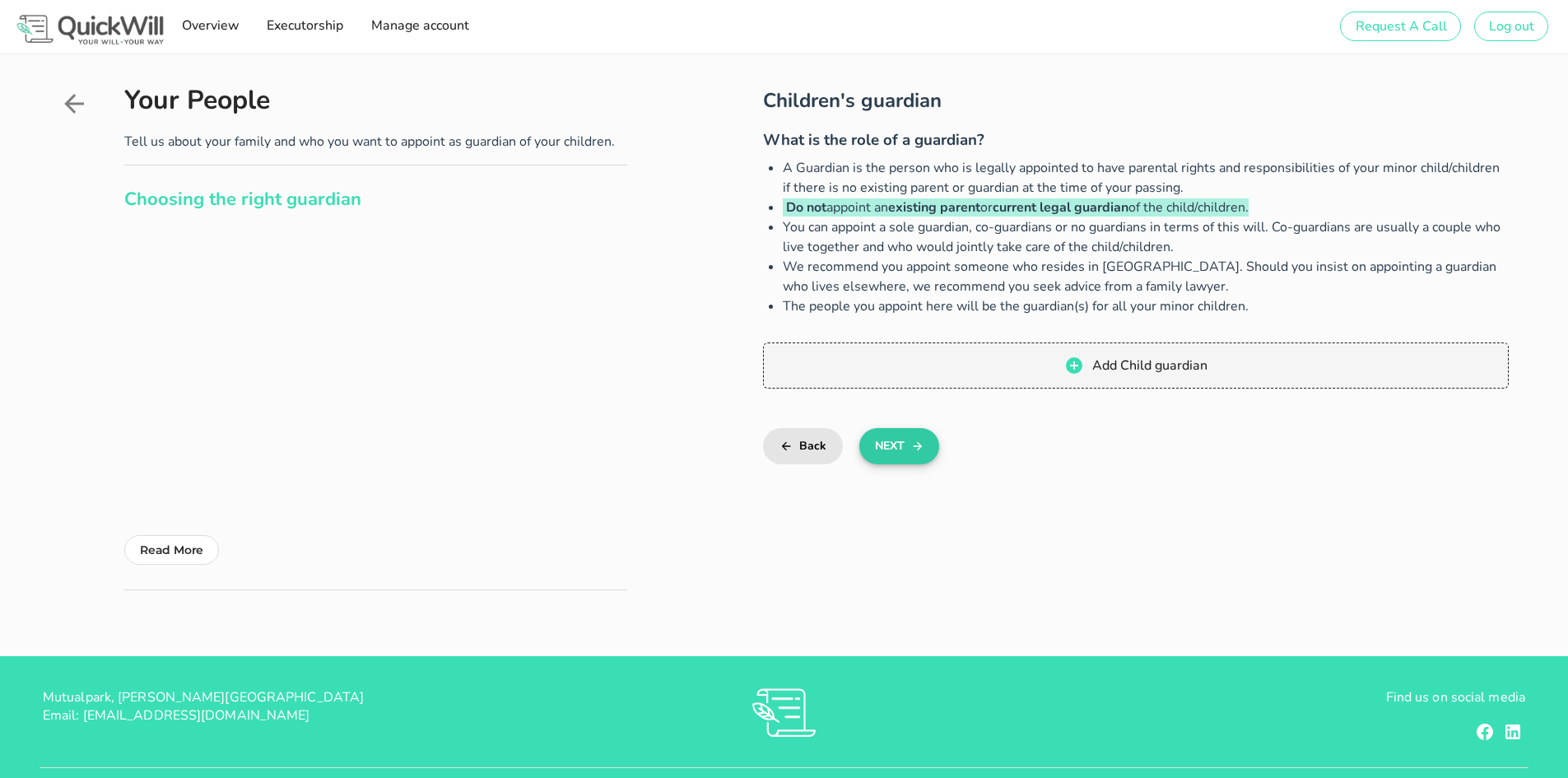
click at [893, 452] on button "Next" at bounding box center [899, 446] width 80 height 36
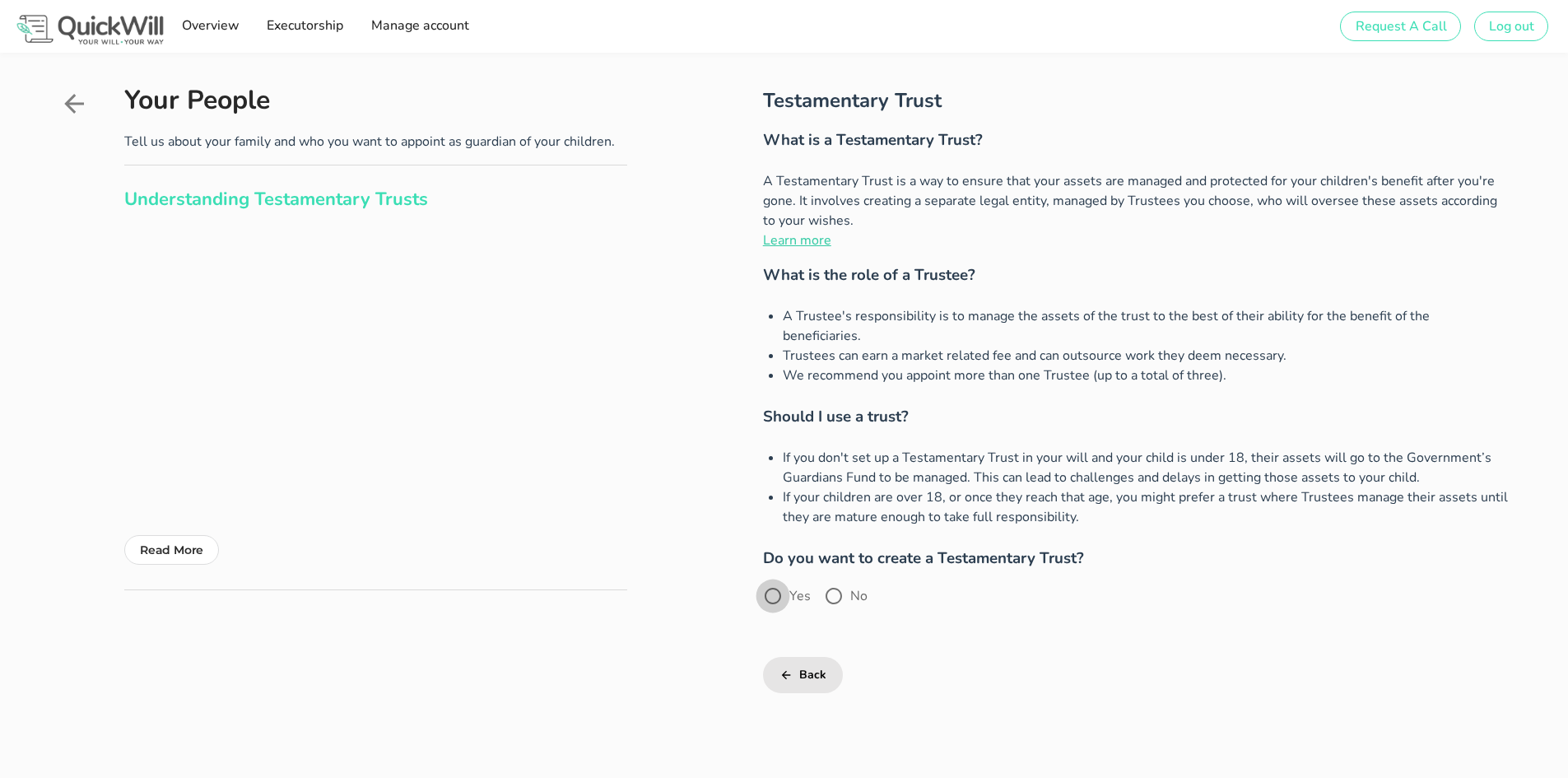
click at [773, 582] on div at bounding box center [772, 595] width 28 height 28
radio input "true"
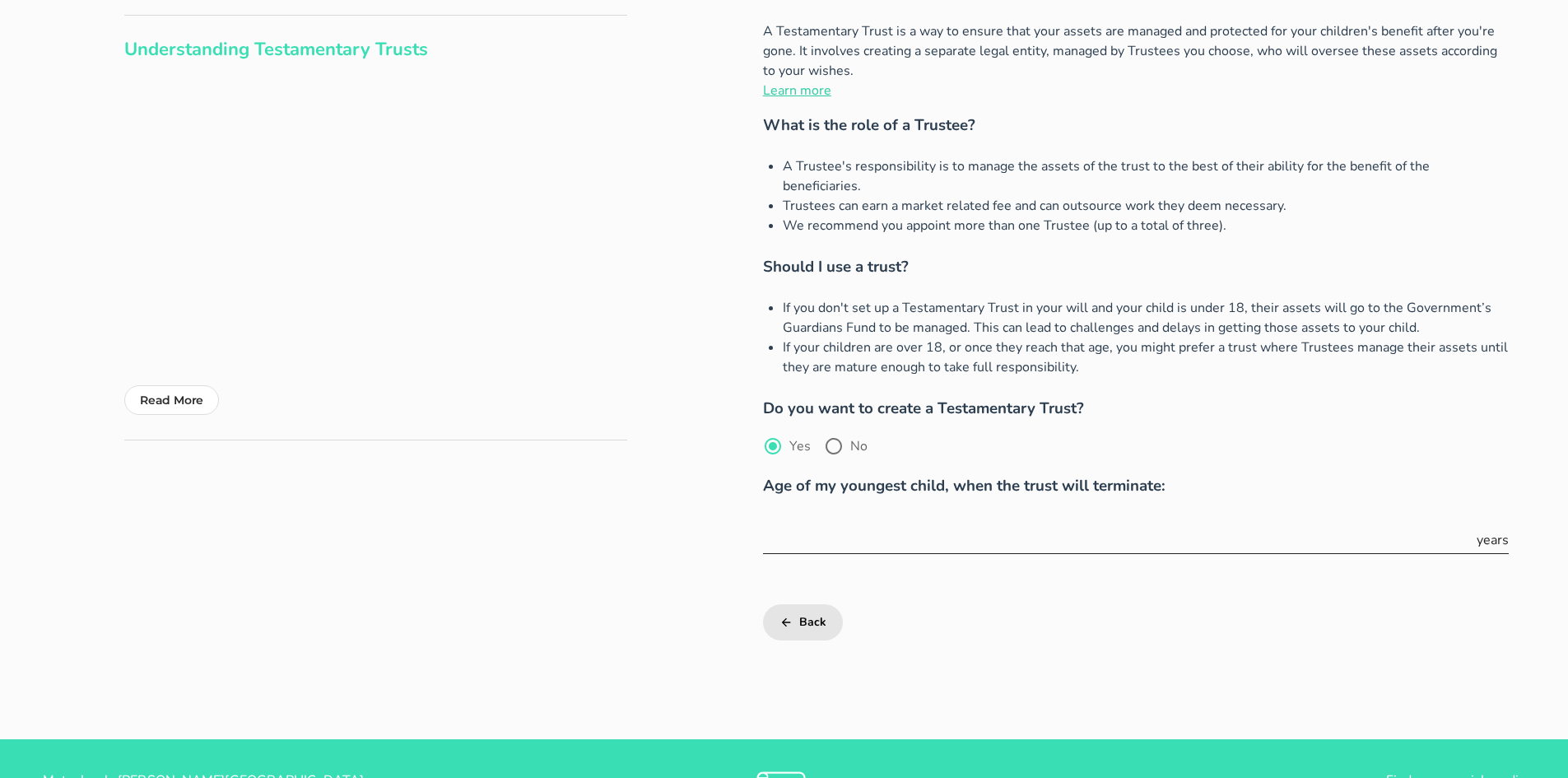
scroll to position [165, 0]
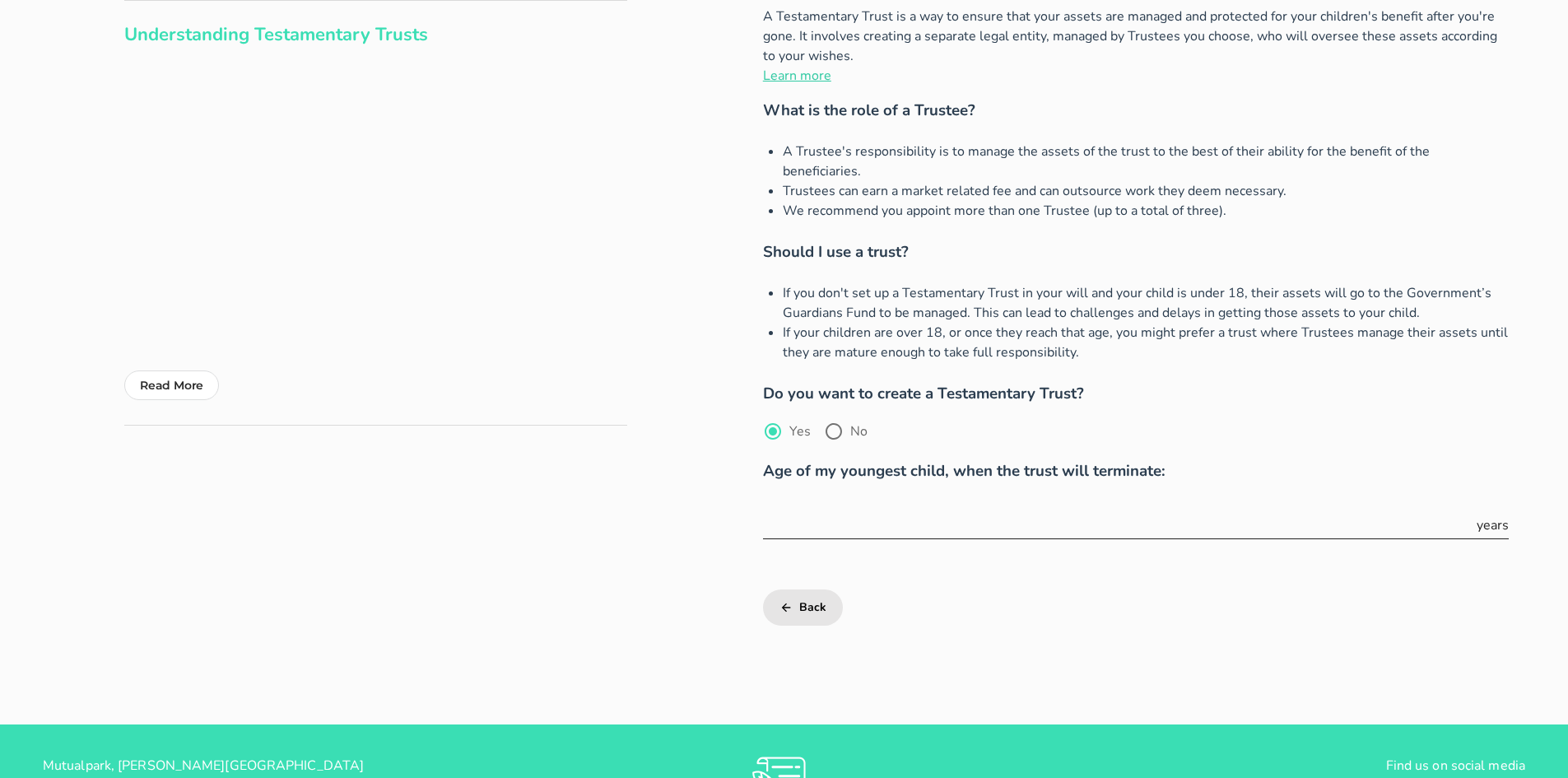
click at [917, 512] on input "text" at bounding box center [1118, 524] width 710 height 26
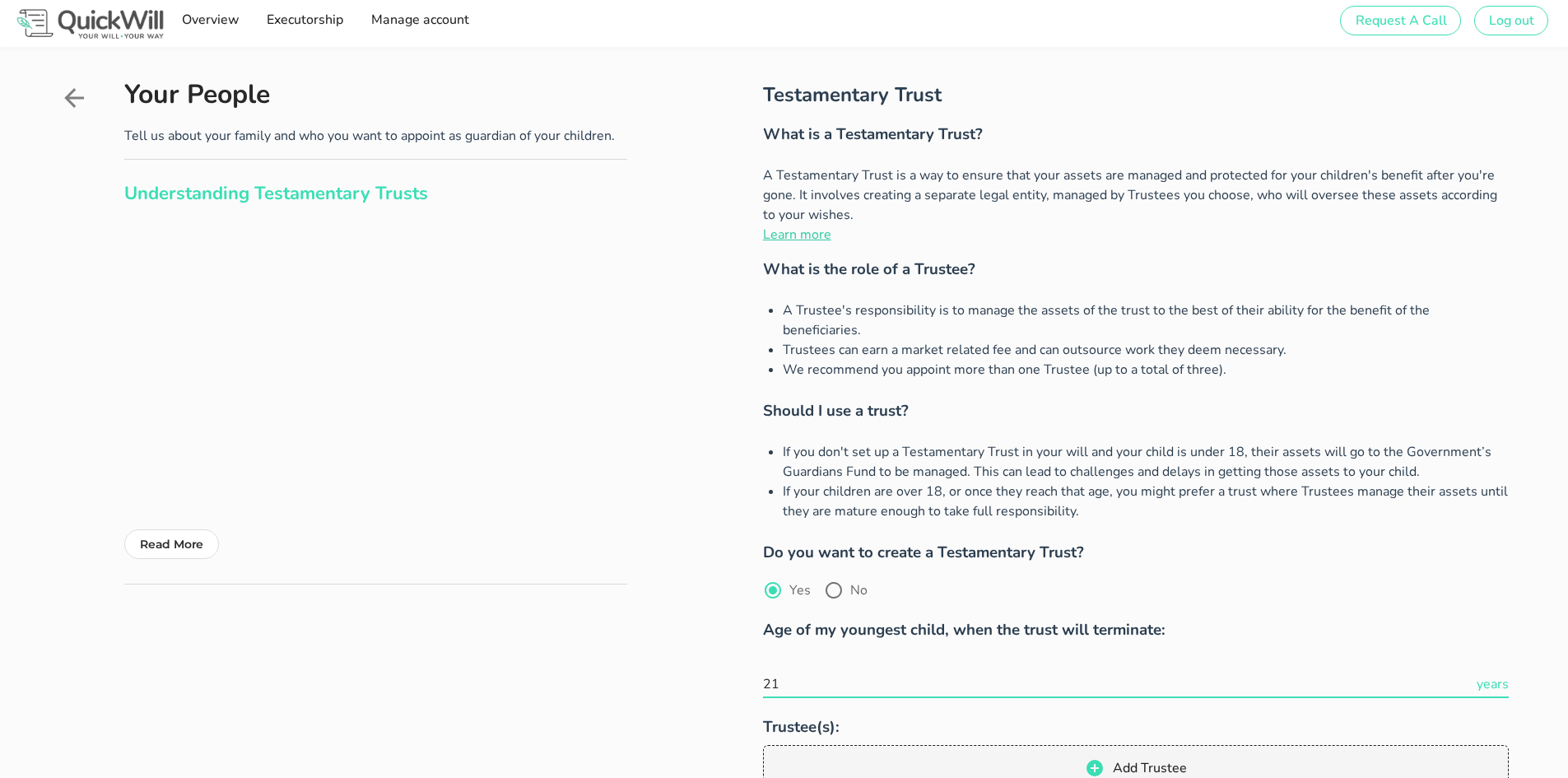
scroll to position [0, 0]
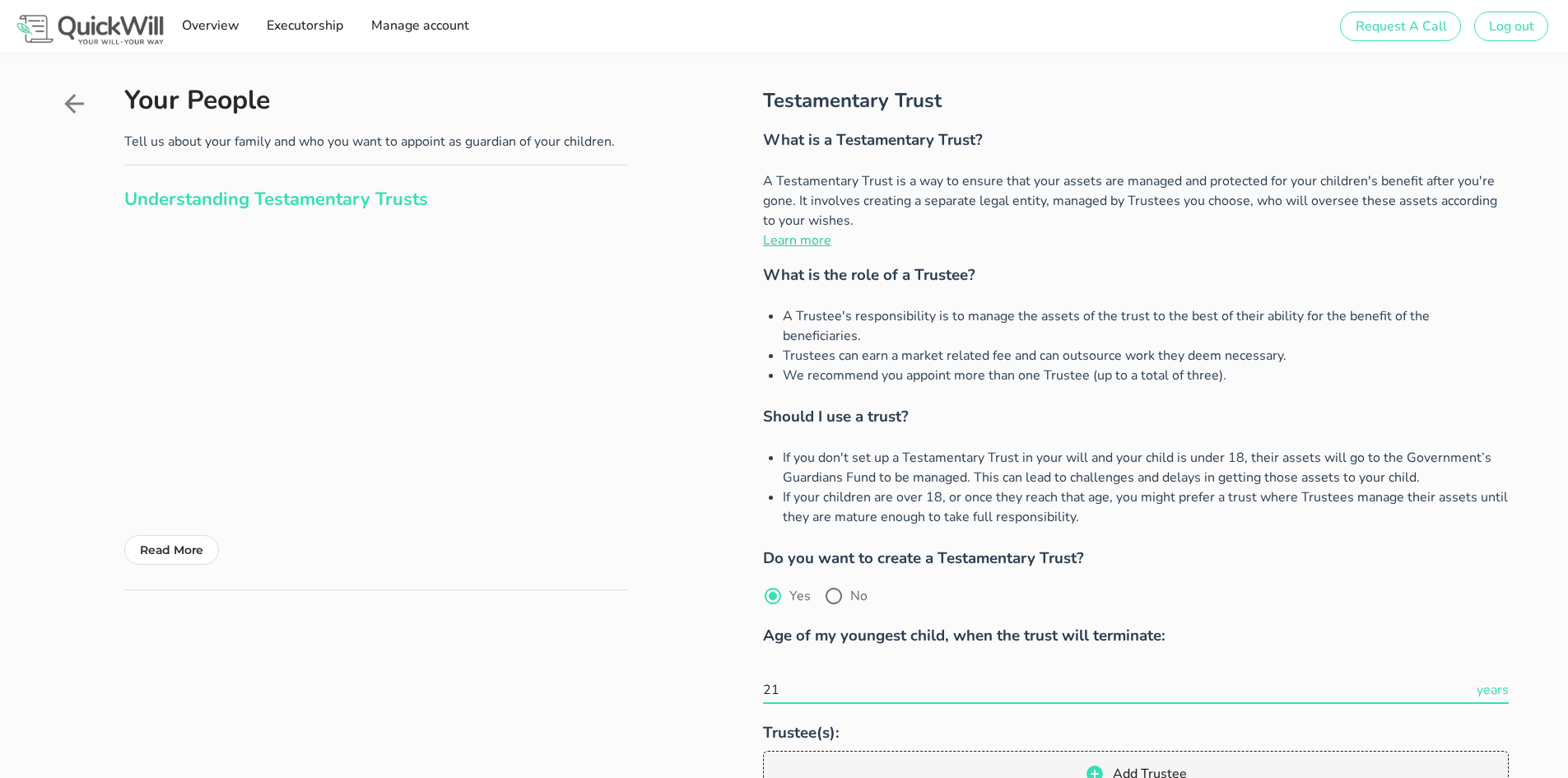
type input "21"
click at [73, 106] on icon at bounding box center [74, 103] width 30 height 30
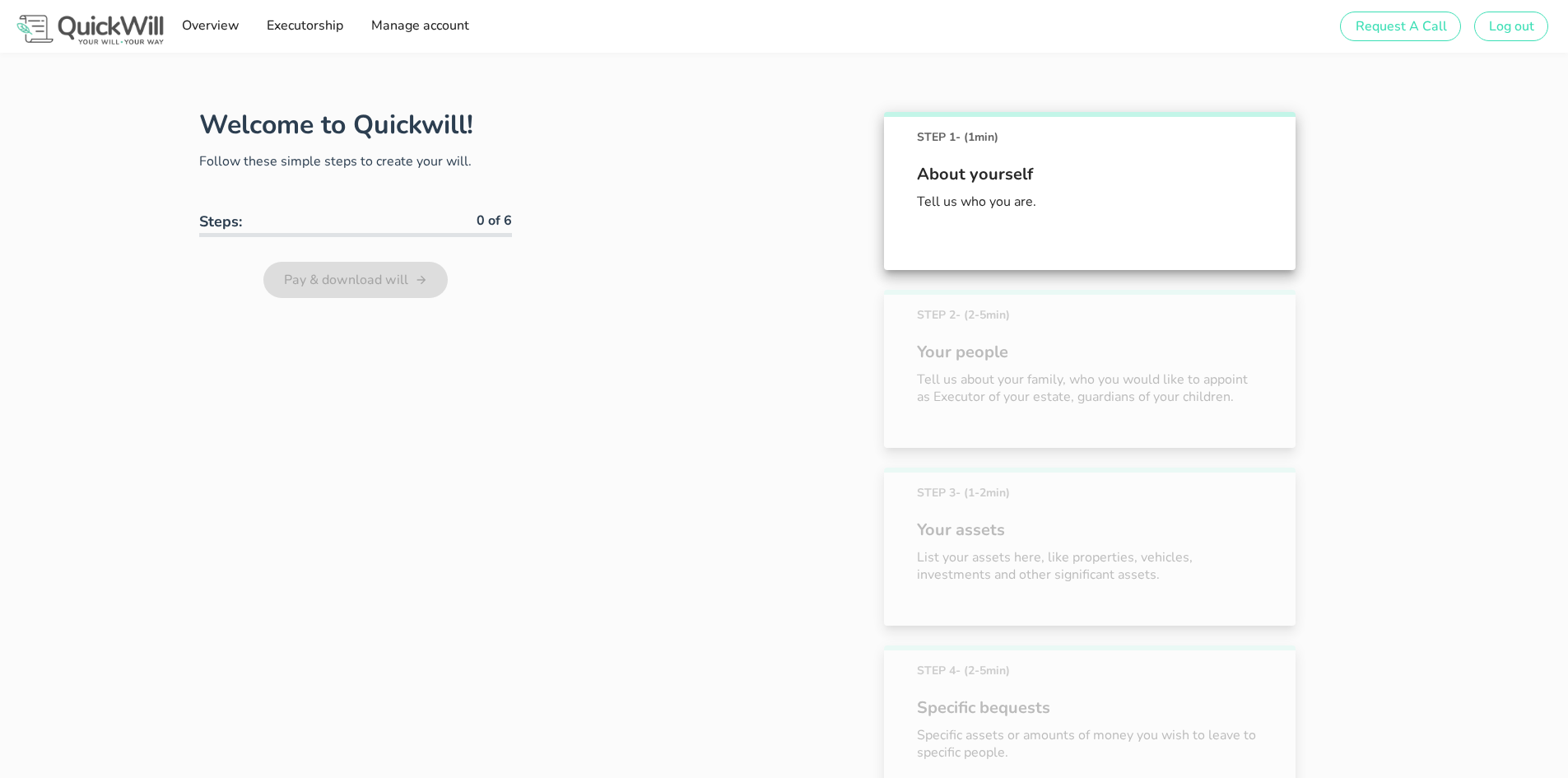
scroll to position [269, 0]
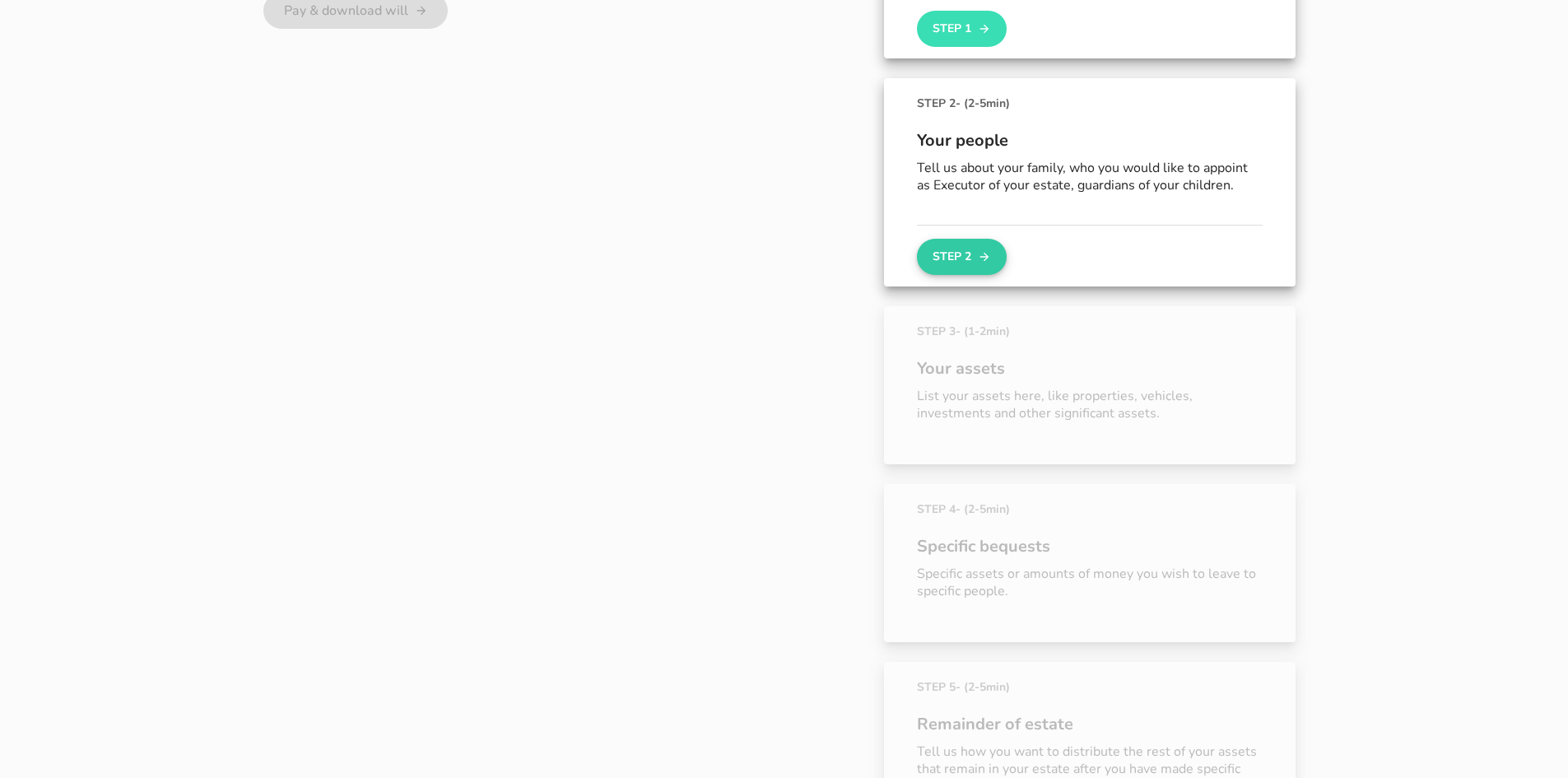
click at [969, 261] on button "Step 2" at bounding box center [961, 257] width 89 height 36
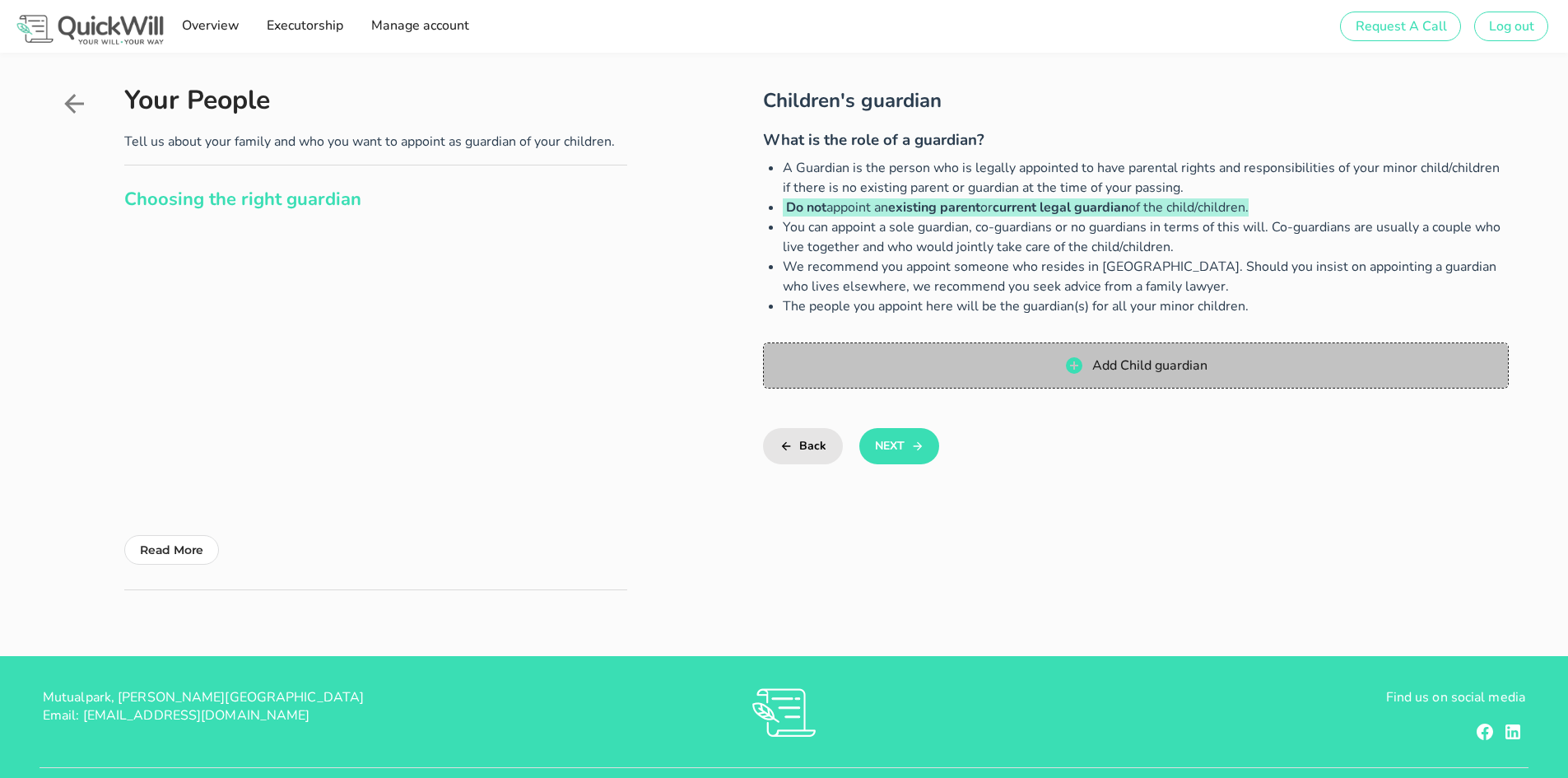
click at [999, 376] on span "Add Child guardian" at bounding box center [1135, 365] width 712 height 20
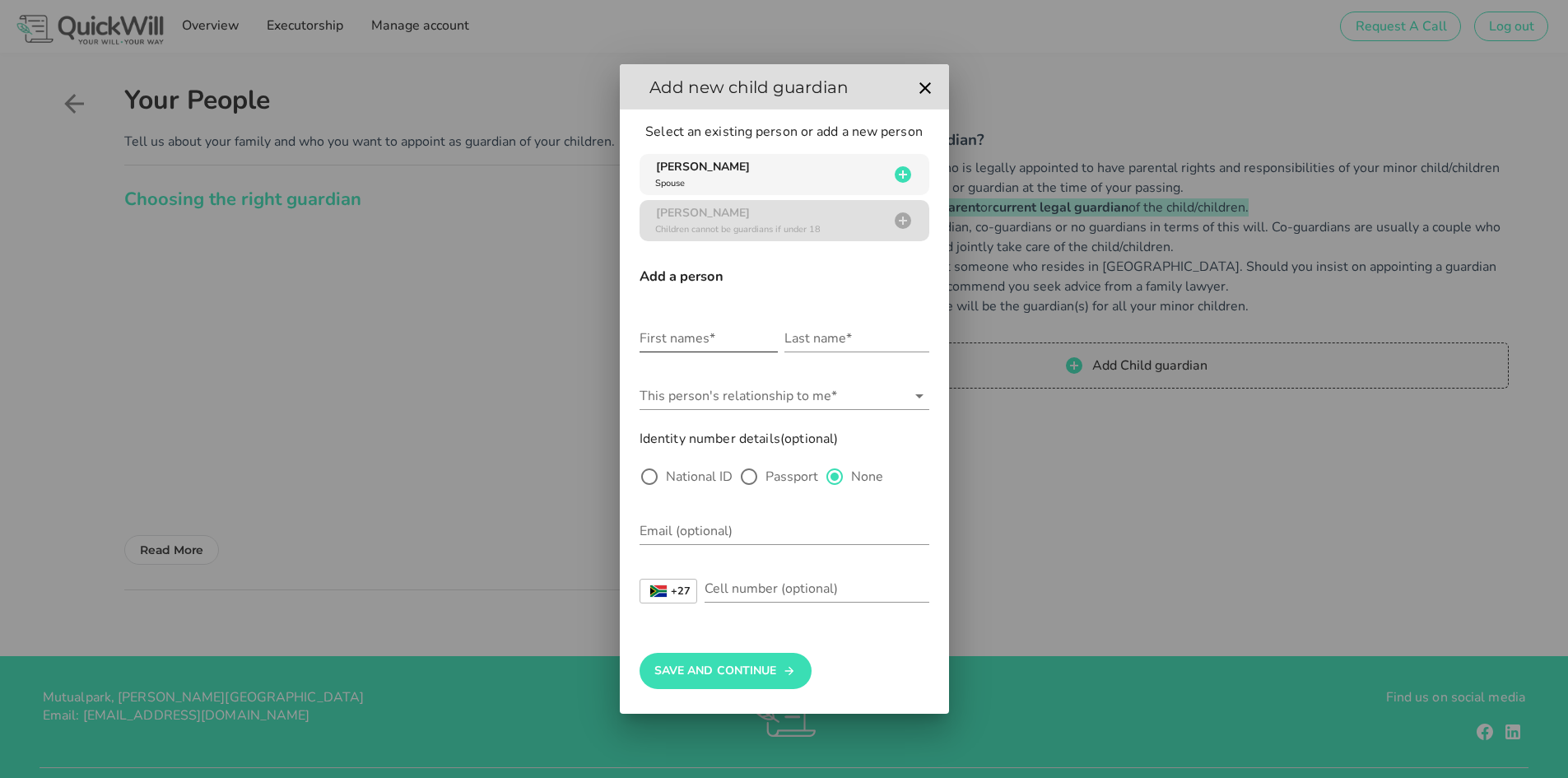
click at [690, 343] on input "First names*" at bounding box center [708, 337] width 138 height 26
type input "Daniel Francois Meyer"
click at [797, 341] on input "Last name*" at bounding box center [857, 337] width 145 height 26
type input "van Rooyen"
click at [798, 394] on input "This person's relationship to me*" at bounding box center [772, 395] width 266 height 26
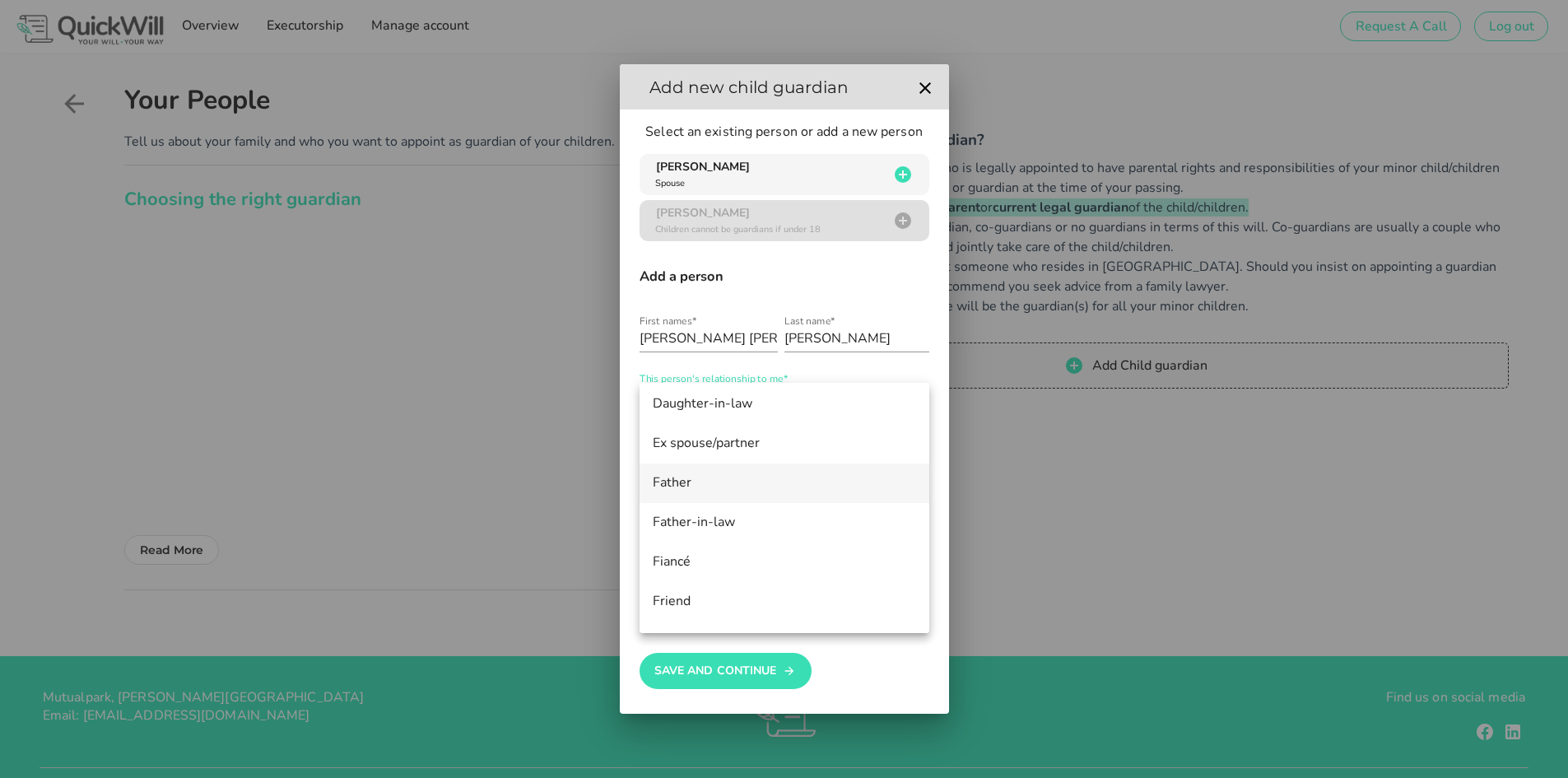
scroll to position [165, 0]
click at [680, 517] on div "Father-in-law" at bounding box center [784, 520] width 264 height 15
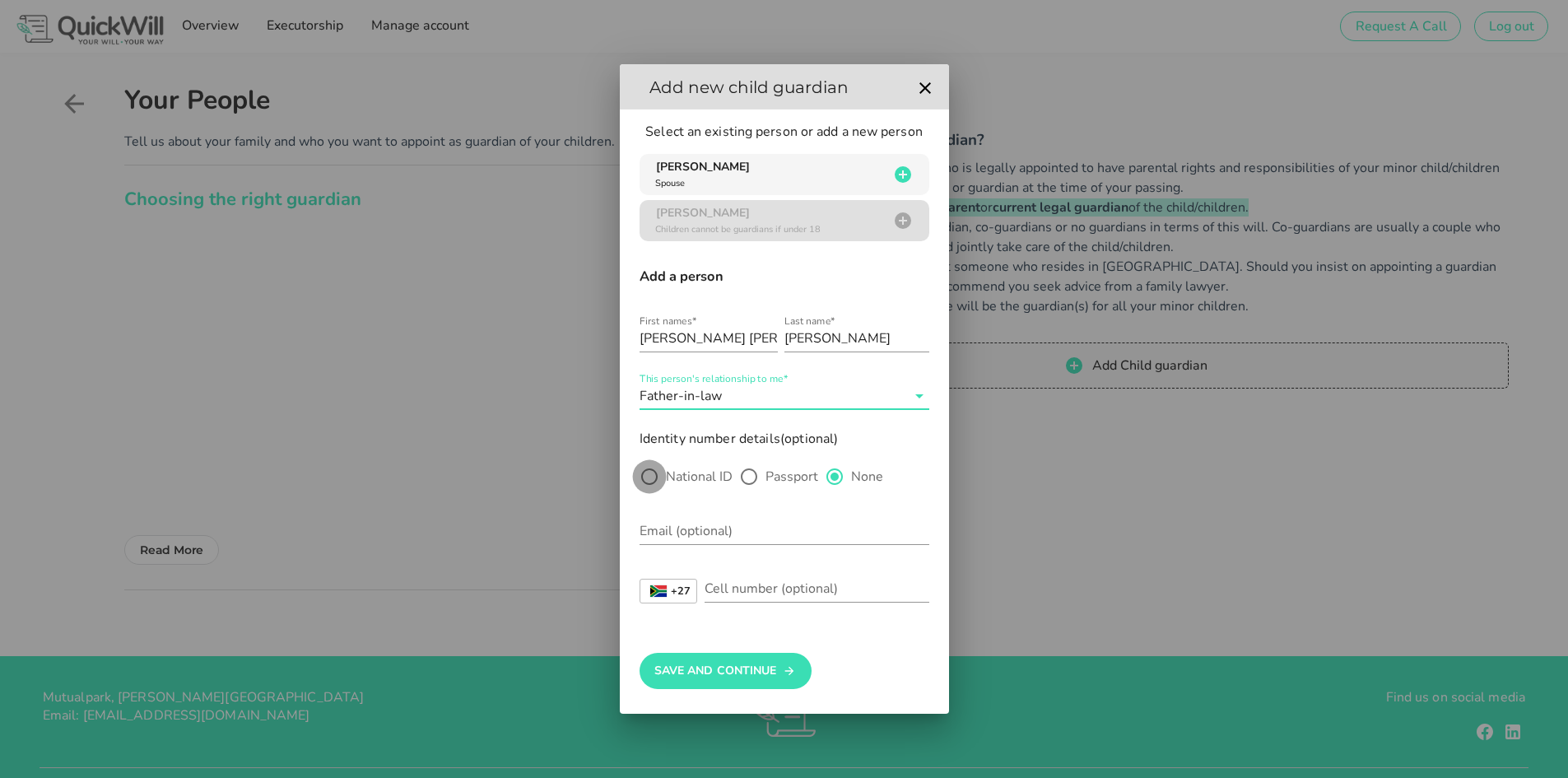
click at [648, 481] on div at bounding box center [649, 476] width 28 height 28
radio input "true"
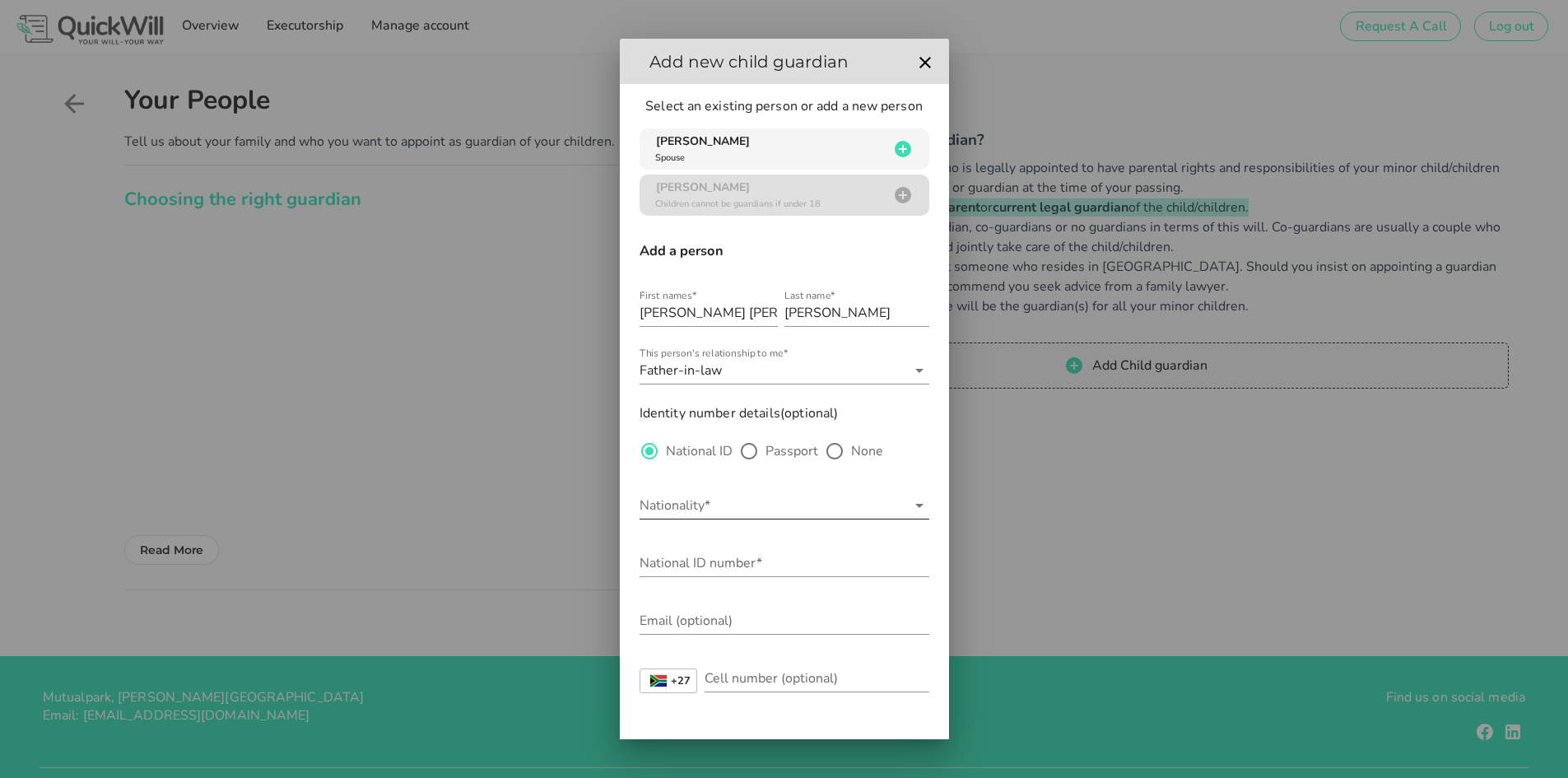
click at [697, 508] on input "Nationality*" at bounding box center [772, 505] width 266 height 26
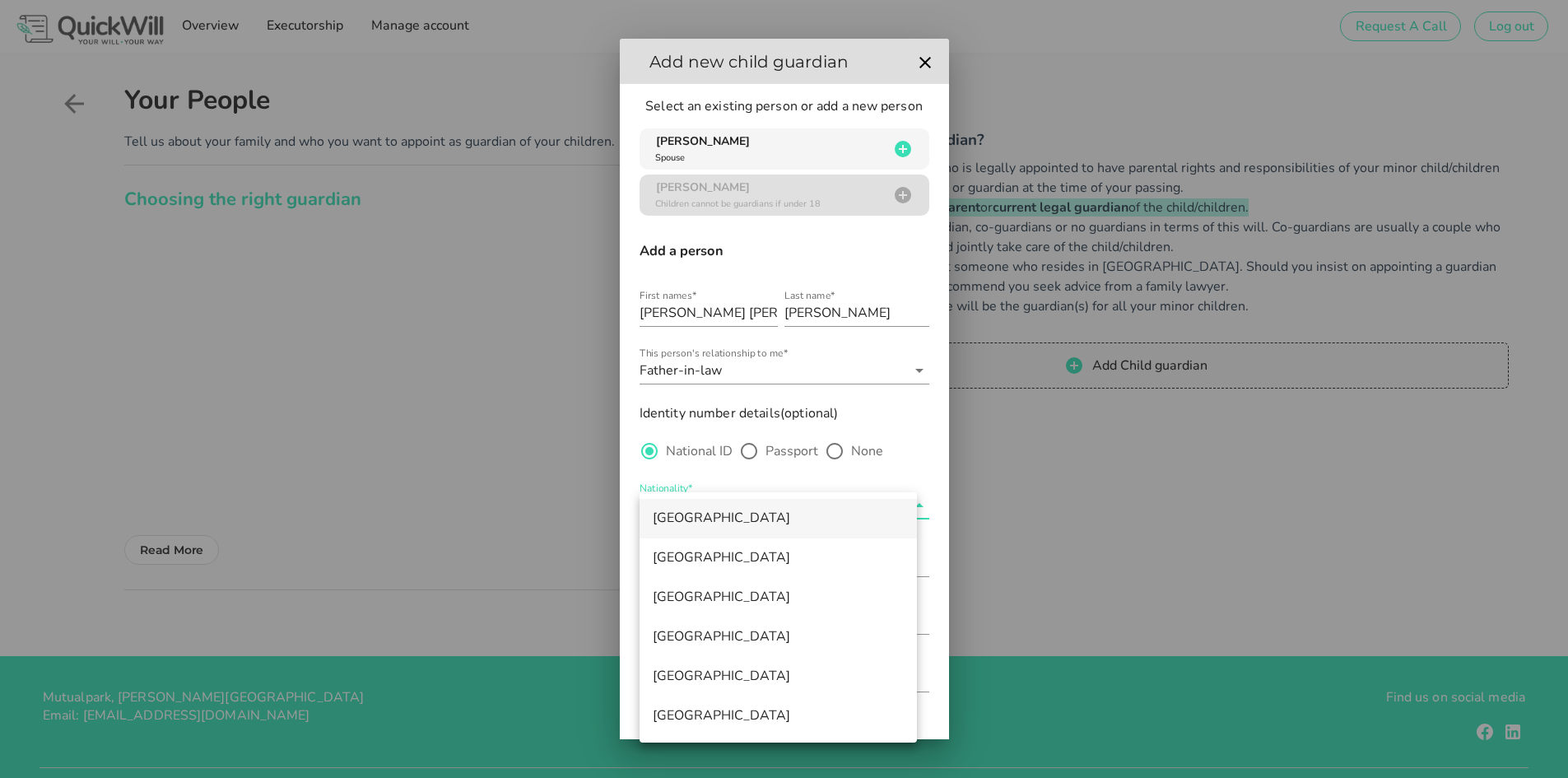
click at [689, 522] on div "South Africa" at bounding box center [778, 518] width 251 height 15
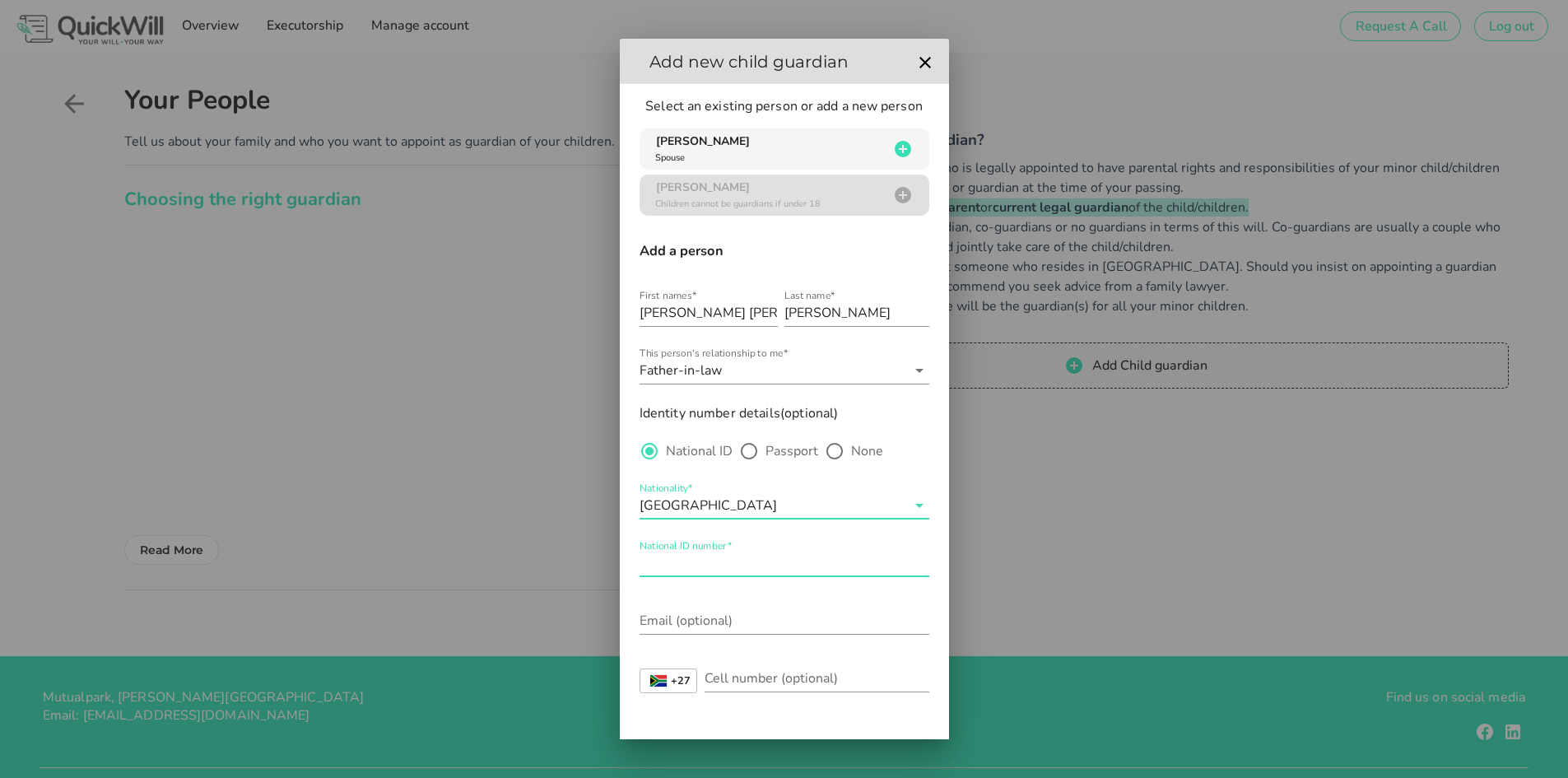
click at [682, 561] on div "National ID number*" at bounding box center [784, 562] width 289 height 26
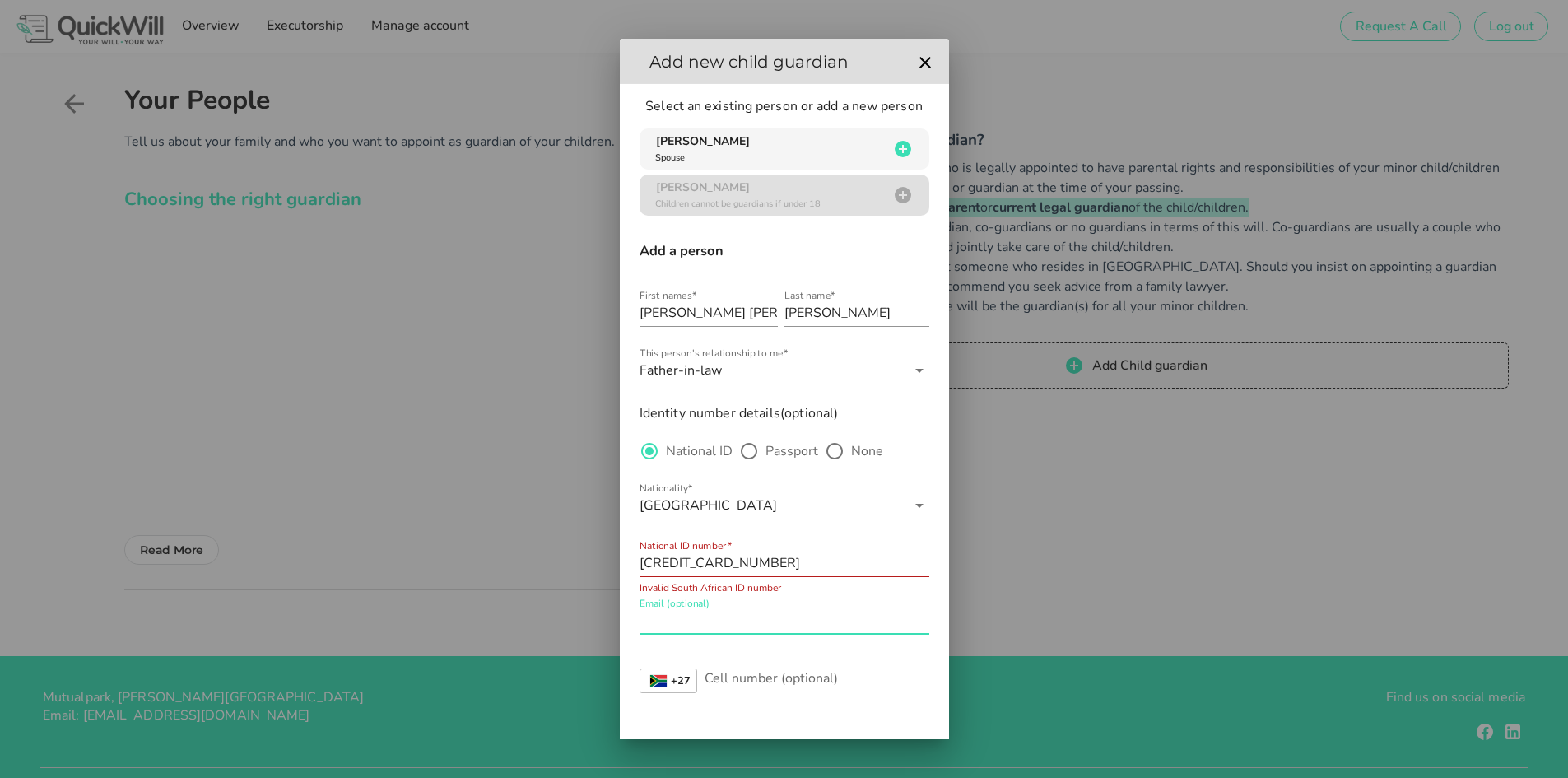
click at [683, 614] on div "Email (optional)" at bounding box center [784, 620] width 289 height 26
click at [645, 564] on input "607035023086" at bounding box center [784, 562] width 289 height 26
click at [659, 614] on div "Email (optional)" at bounding box center [784, 620] width 289 height 26
click at [741, 562] on input "6207035023086" at bounding box center [784, 562] width 289 height 26
type input "6207035023089"
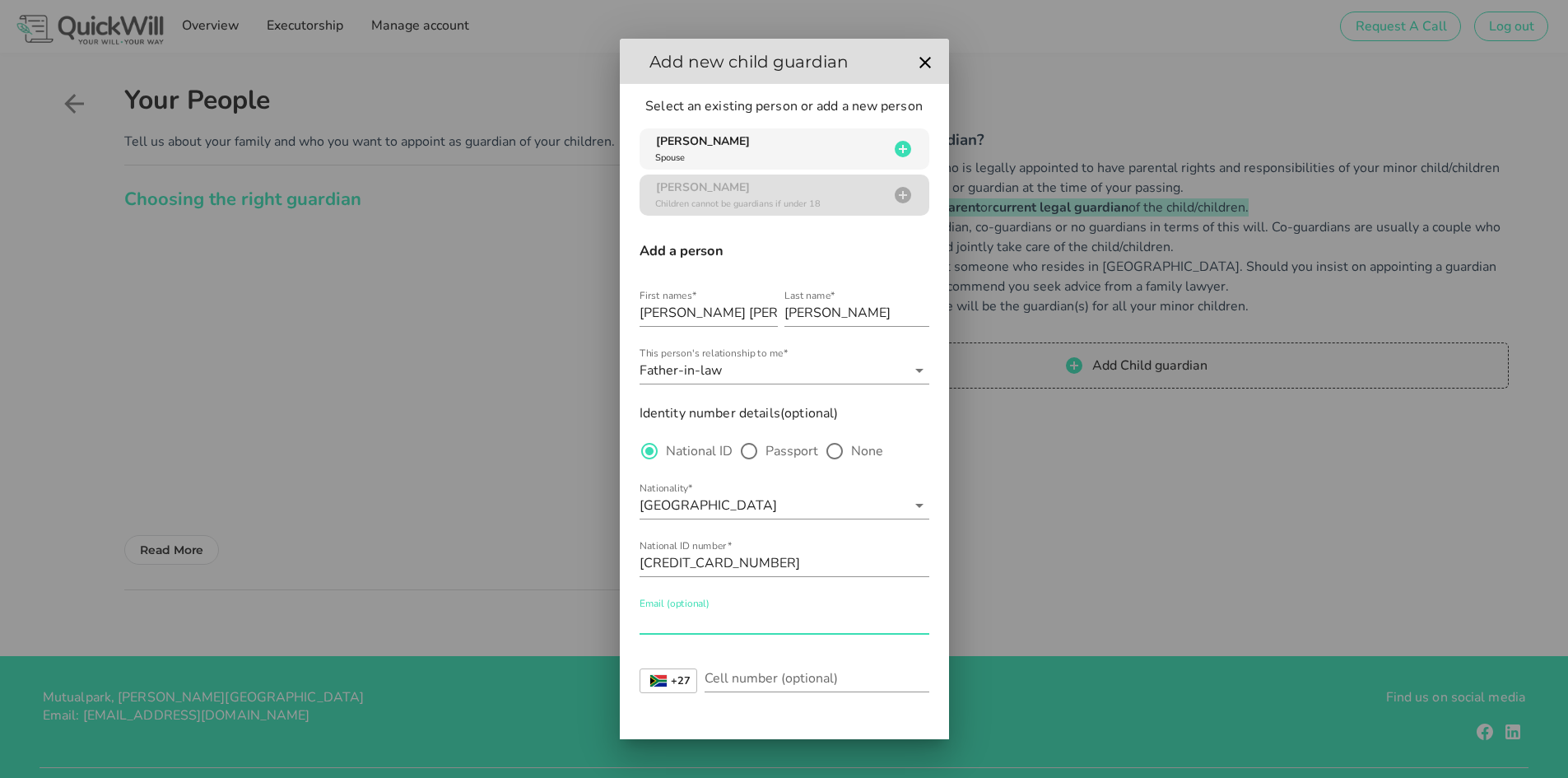
click at [689, 627] on input "Email (optional)" at bounding box center [784, 620] width 289 height 26
type input "dfmvanrooyen@gmail.com"
click at [770, 686] on input "Cell number (optional)" at bounding box center [817, 677] width 224 height 26
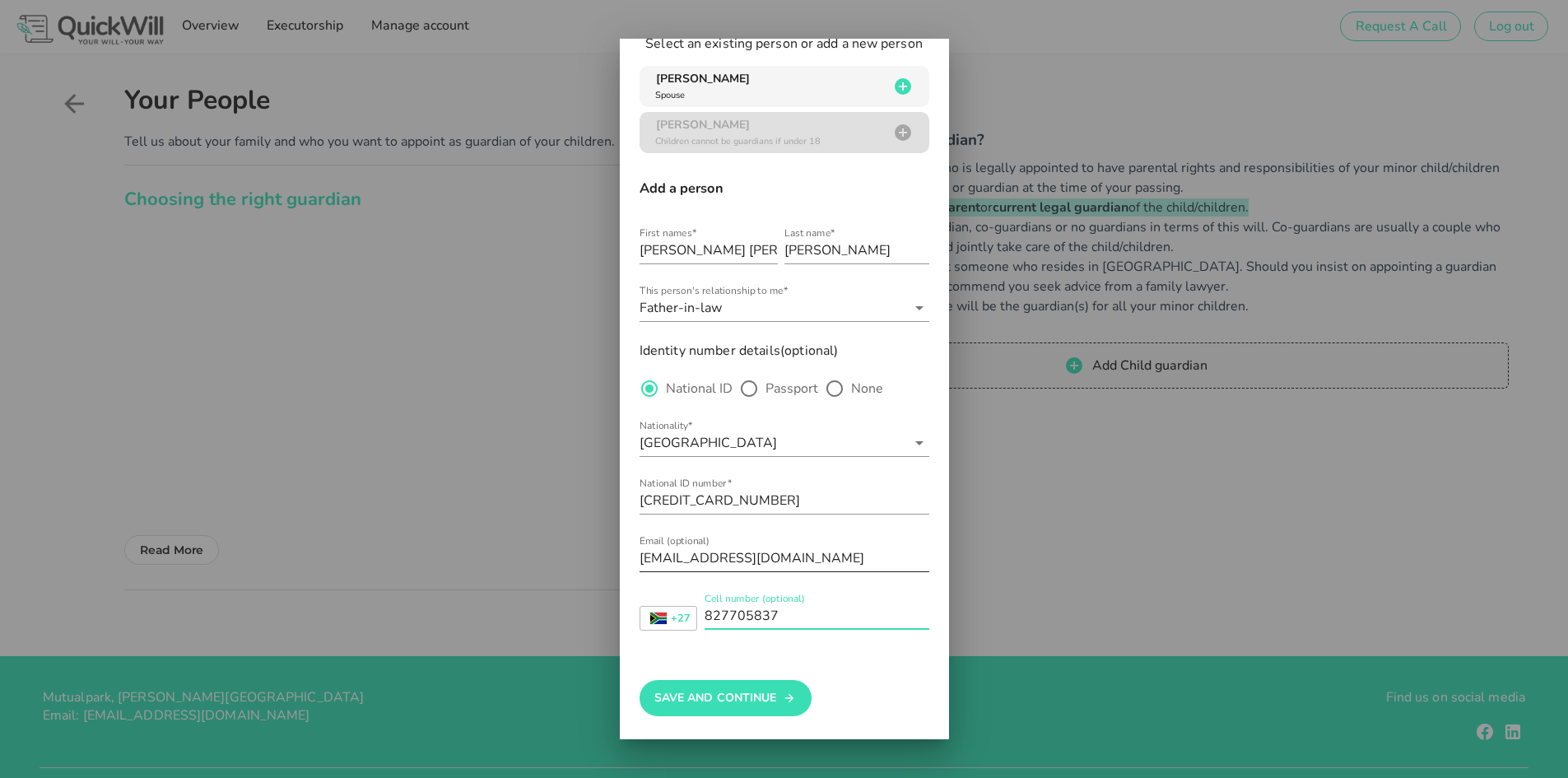
scroll to position [64, 0]
type input "827705837"
click at [730, 686] on button "Save And Continue" at bounding box center [726, 697] width 173 height 36
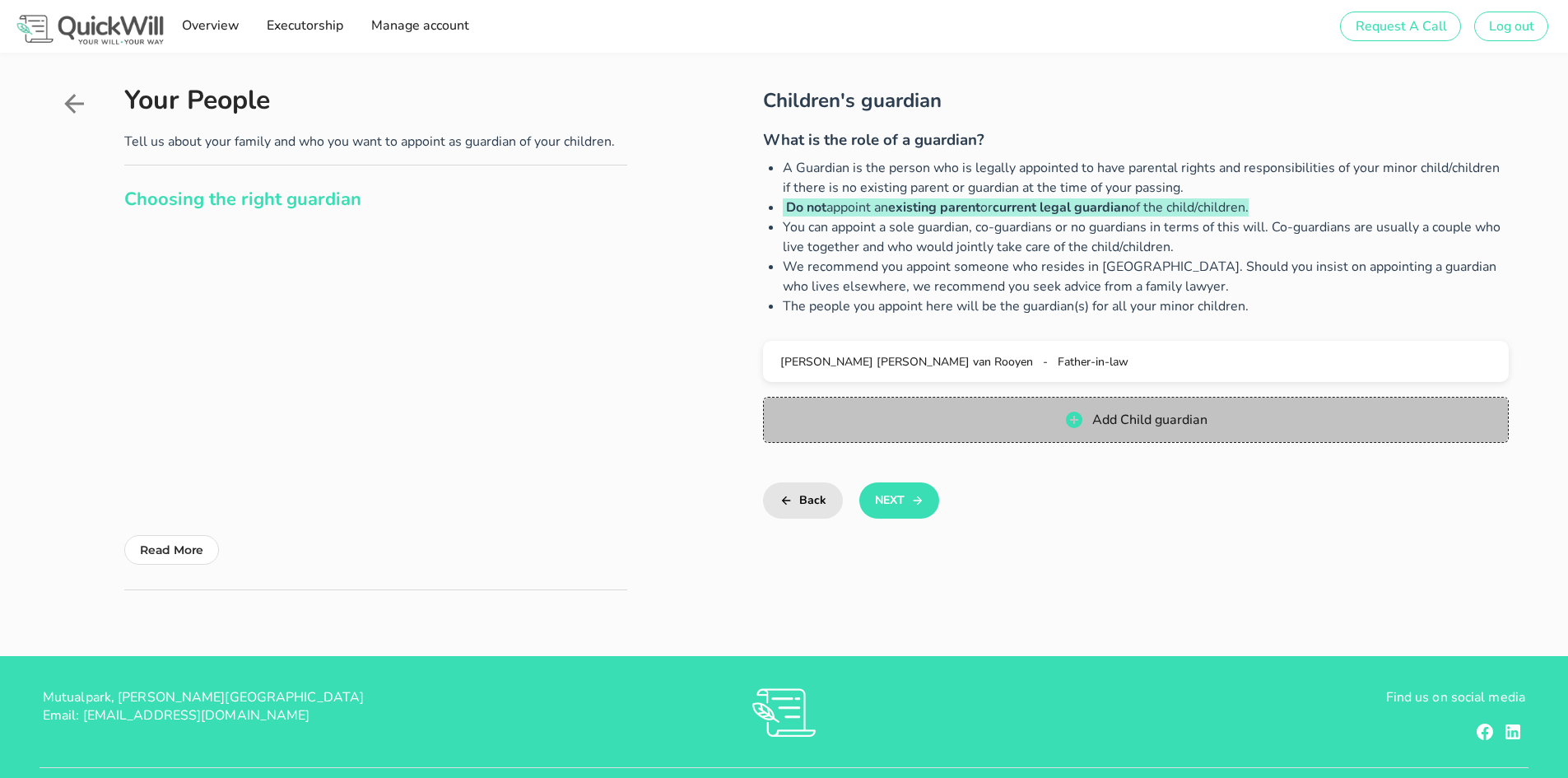
click at [1046, 423] on span "Add Child guardian" at bounding box center [1135, 420] width 712 height 20
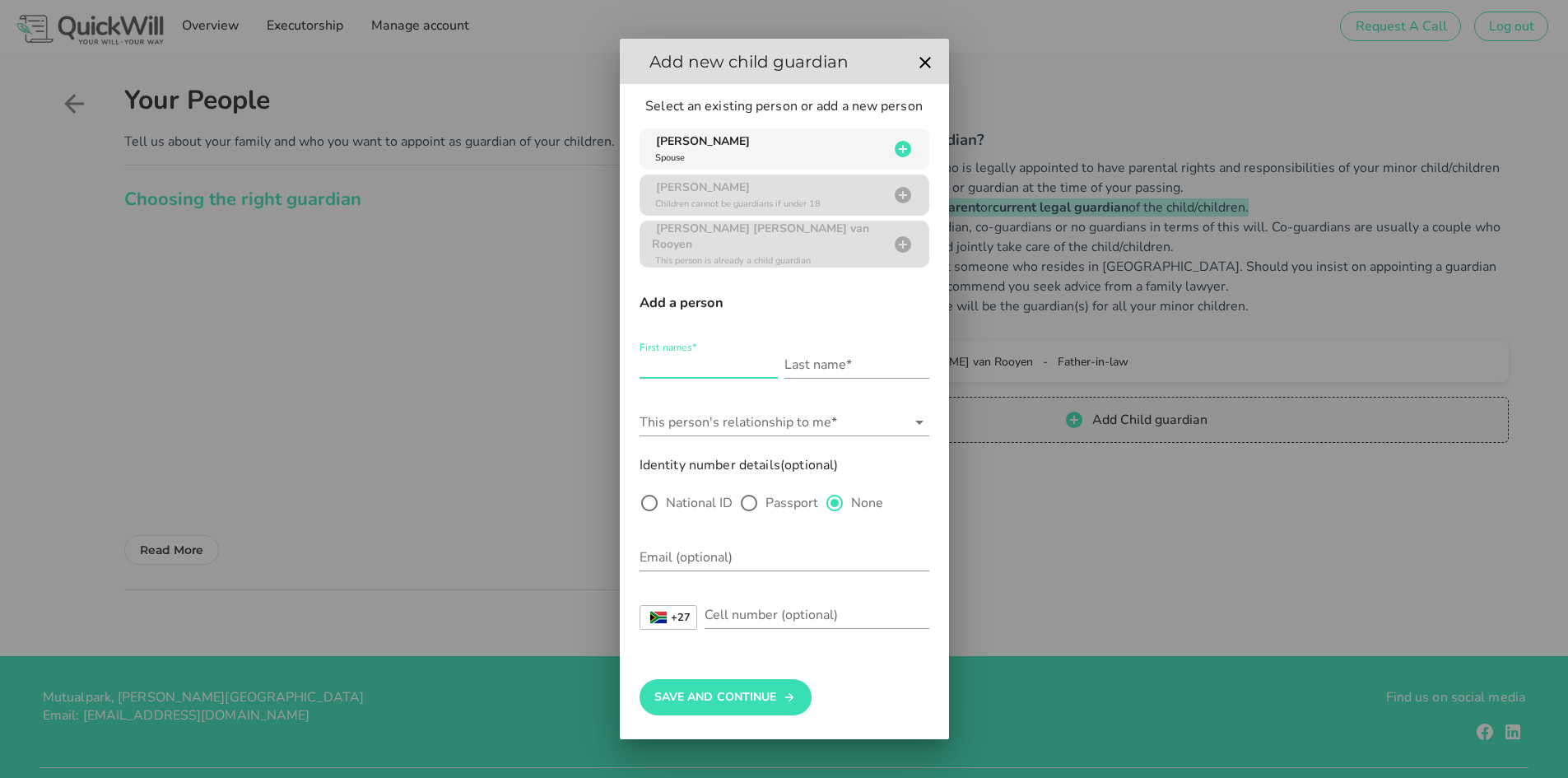
click at [693, 355] on div "First names*" at bounding box center [708, 364] width 138 height 26
click at [674, 353] on label "First names*" at bounding box center [667, 347] width 57 height 12
click at [674, 353] on input "First names*" at bounding box center [708, 364] width 138 height 26
type input "Heidi Anna-marie"
click at [819, 359] on input "Last name*" at bounding box center [857, 364] width 145 height 26
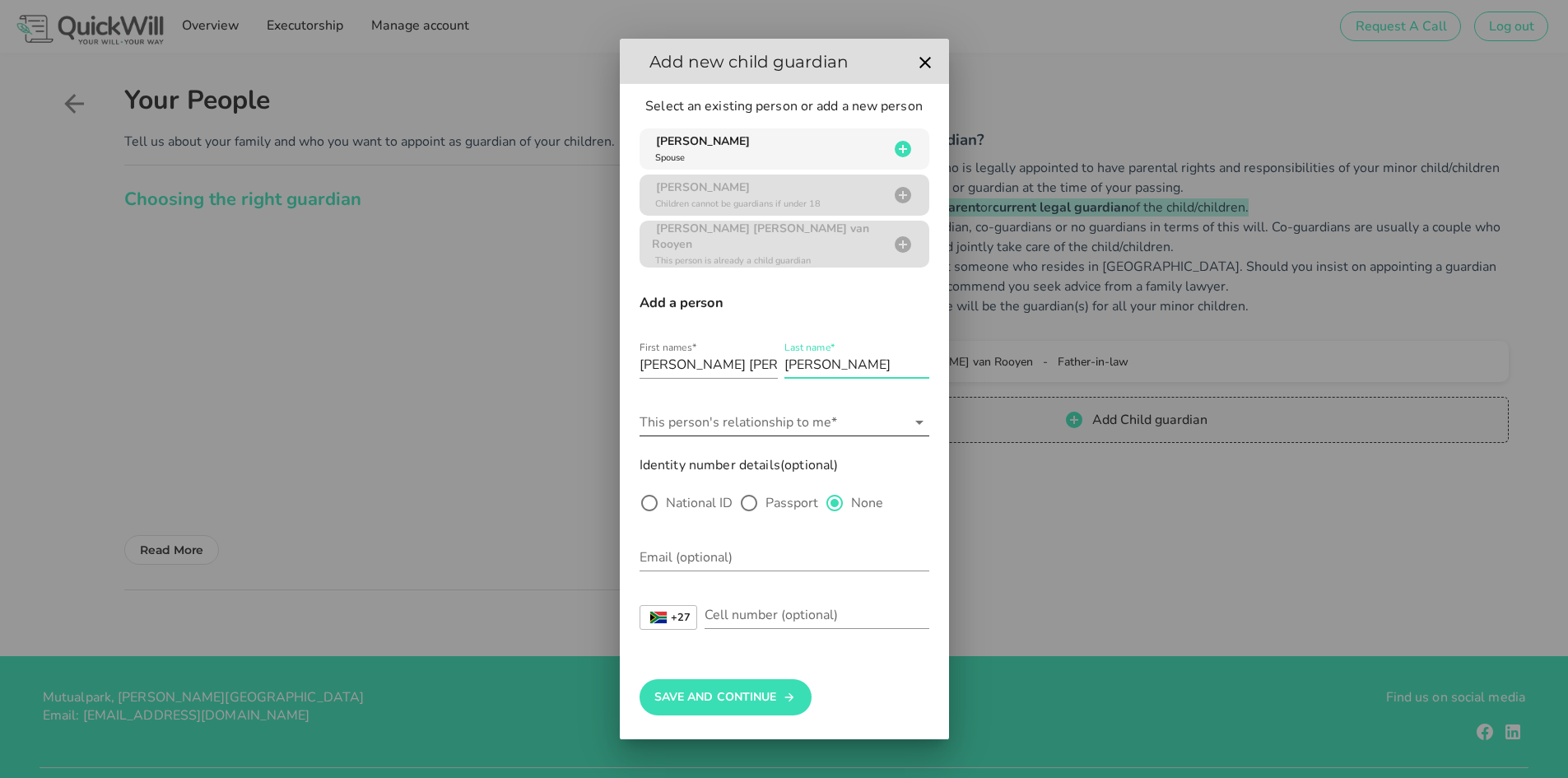
type input "van Rooyen"
click at [744, 411] on input "This person's relationship to me*" at bounding box center [772, 422] width 266 height 26
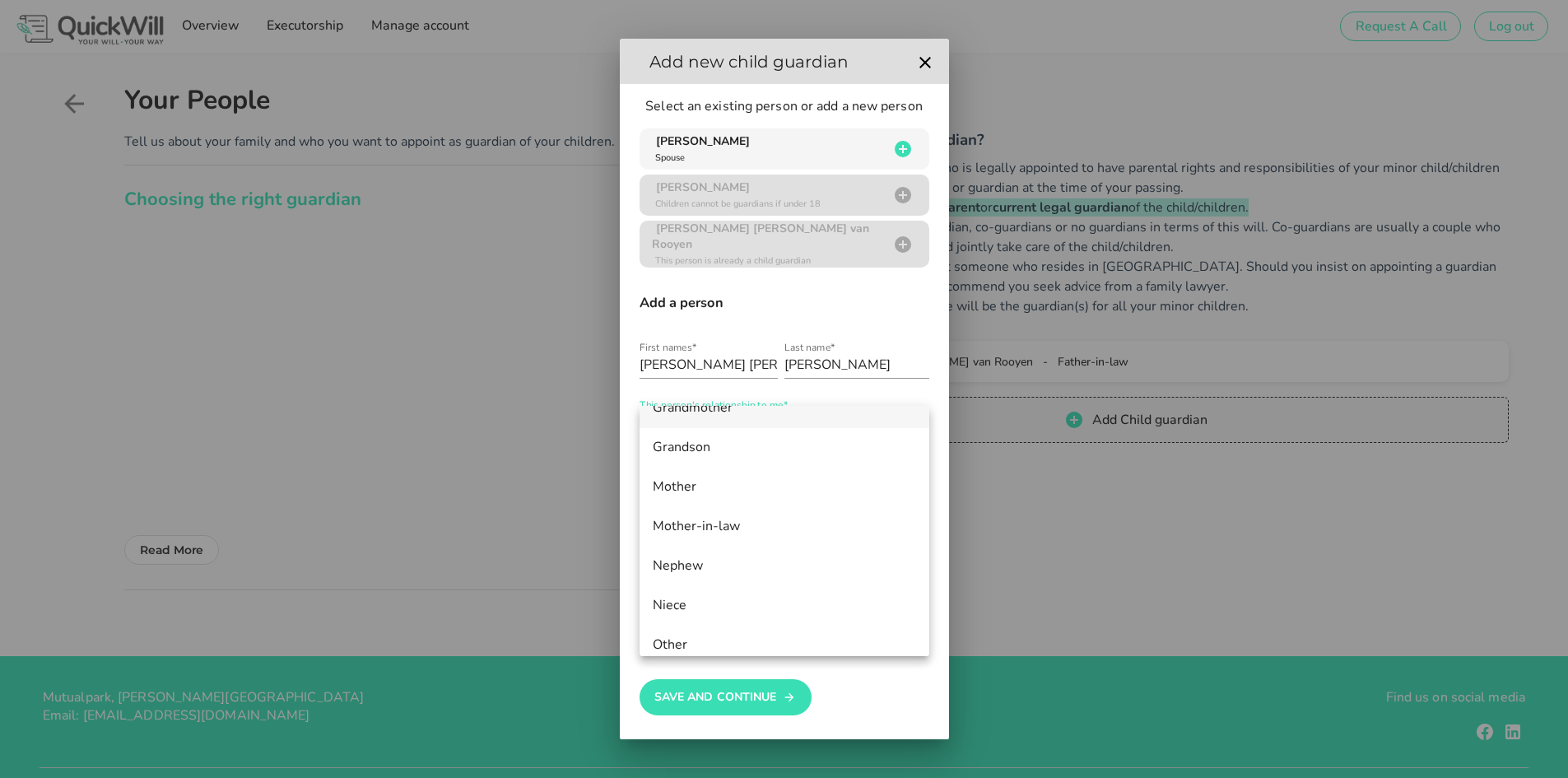
scroll to position [658, 0]
click at [718, 519] on div "Mother-in-law" at bounding box center [784, 524] width 264 height 15
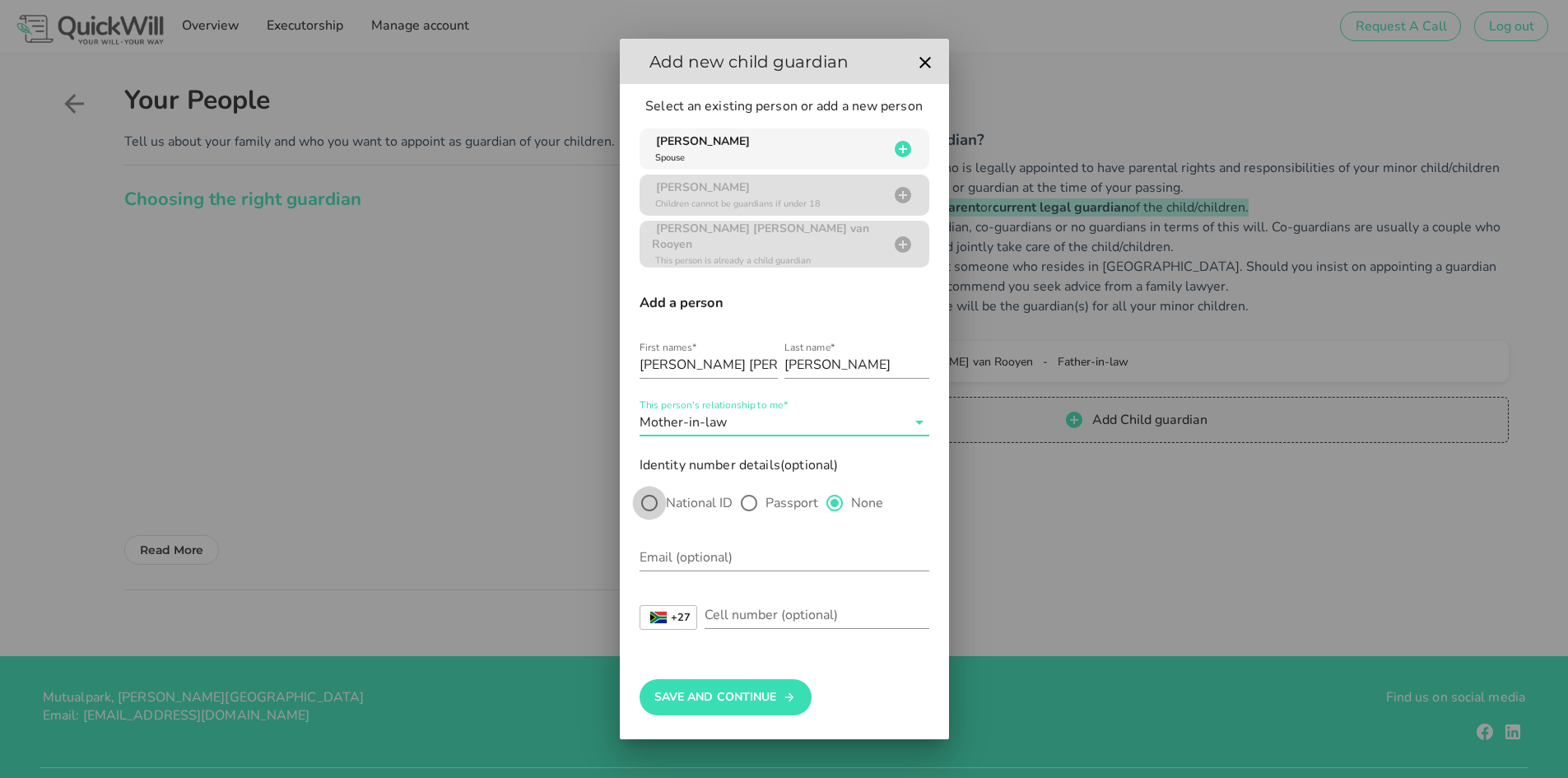
click at [642, 499] on div at bounding box center [649, 502] width 28 height 28
radio input "true"
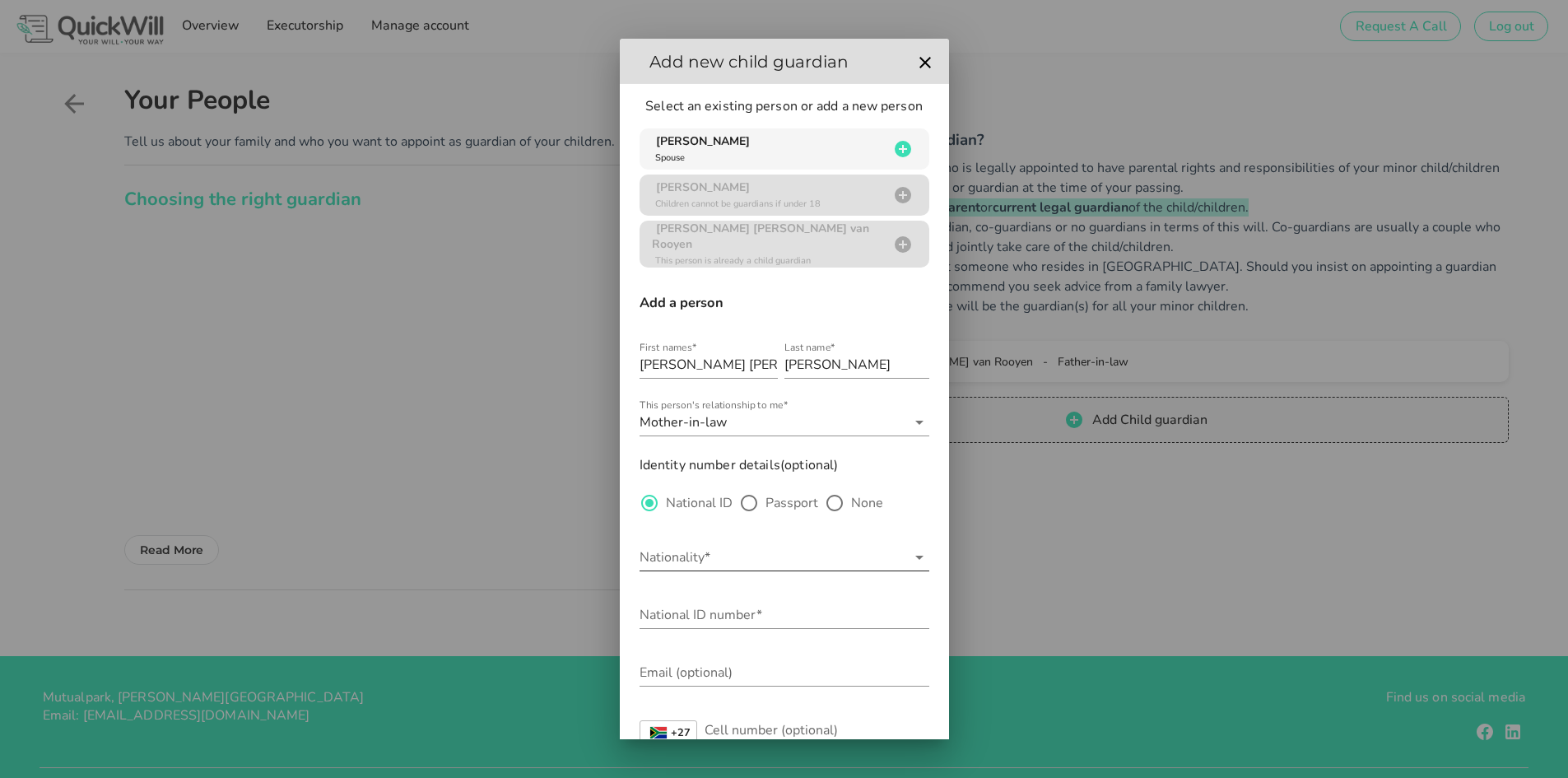
click at [663, 551] on input "Nationality*" at bounding box center [772, 557] width 266 height 26
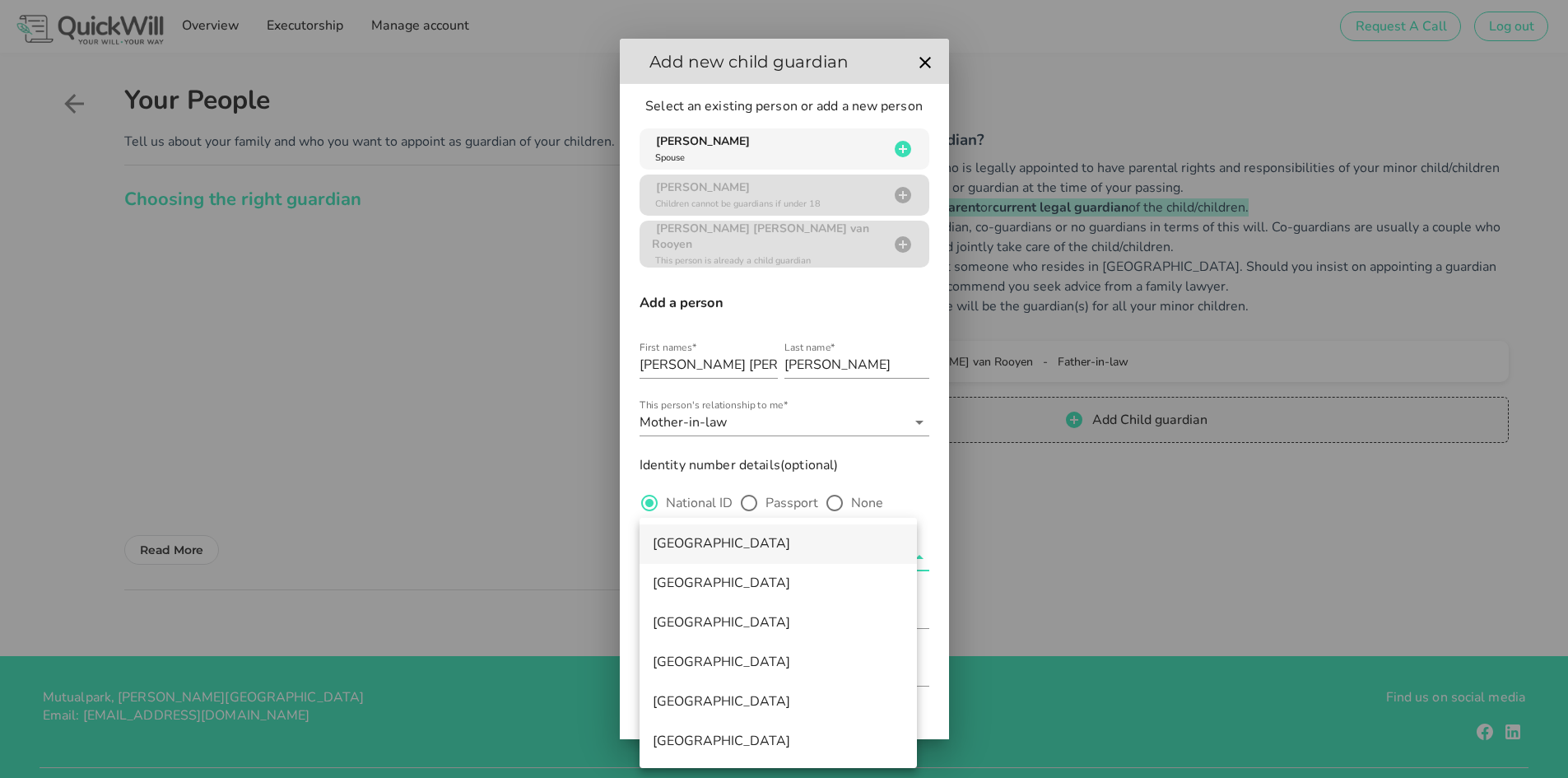
click at [681, 553] on div "South Africa" at bounding box center [778, 543] width 251 height 35
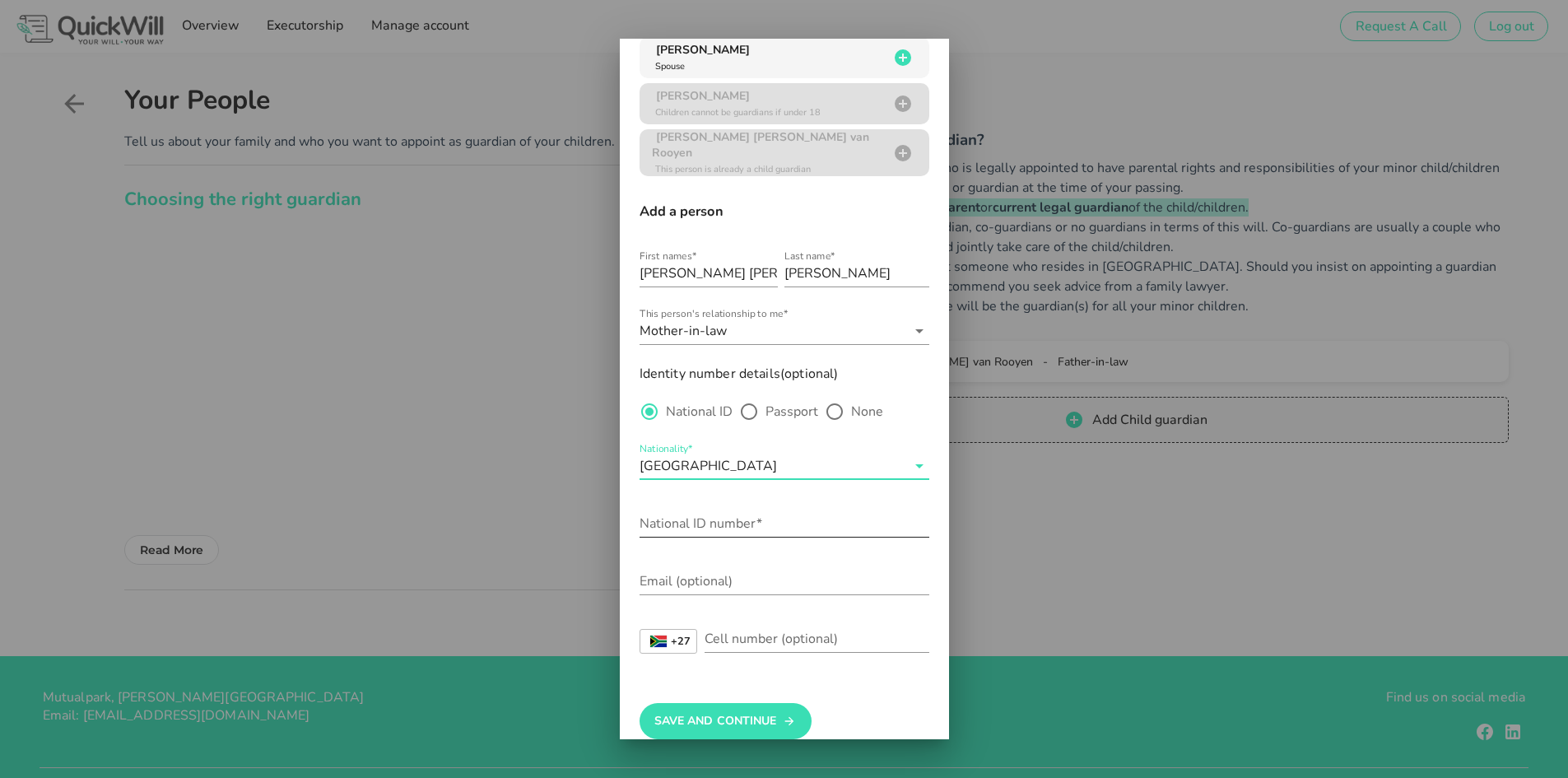
scroll to position [110, 0]
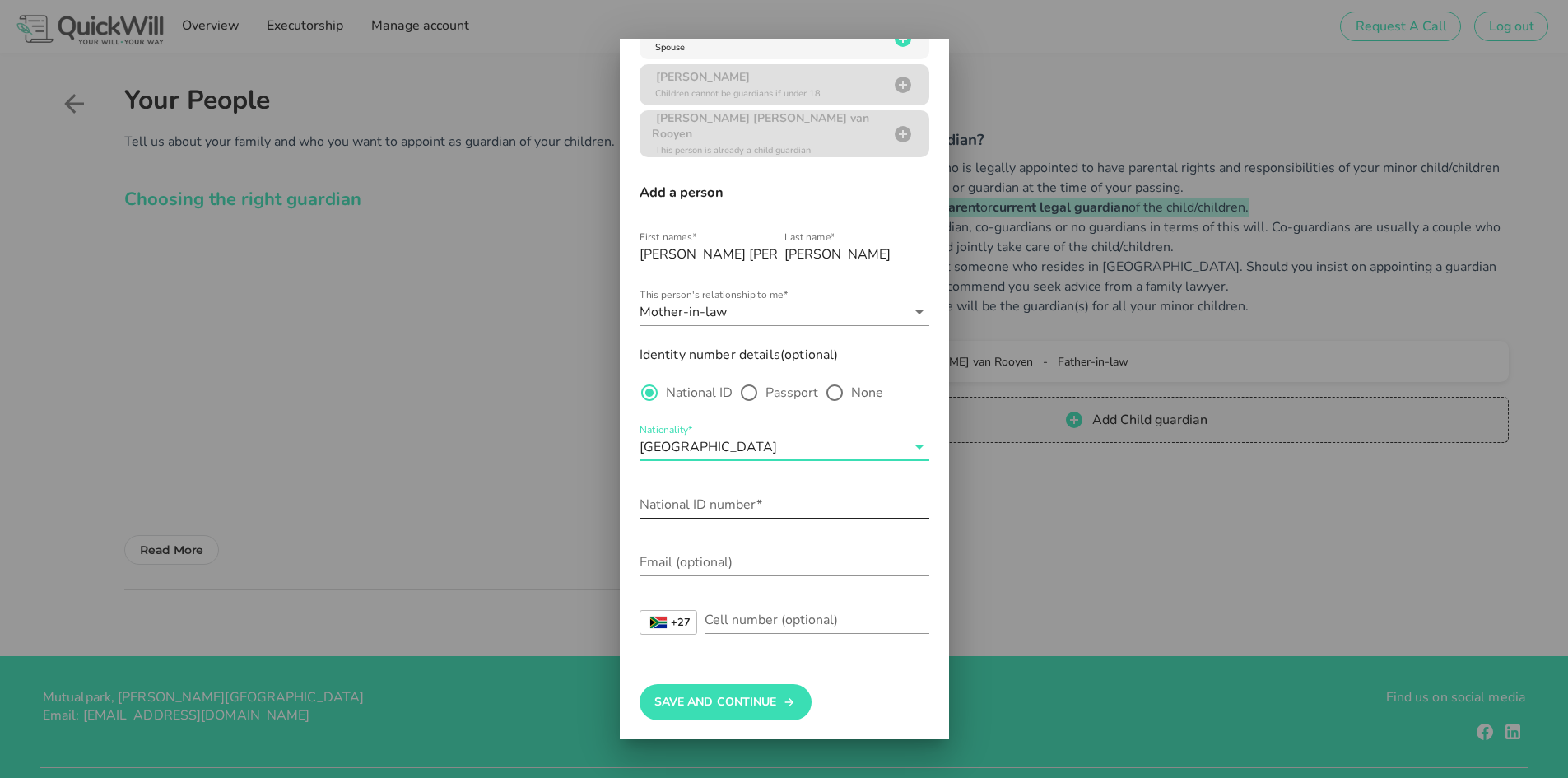
click at [688, 500] on input "National ID number*" at bounding box center [784, 504] width 289 height 26
type input "6207170149087"
click at [684, 556] on input "Email (optional)" at bounding box center [784, 561] width 289 height 26
click at [738, 614] on input "Cell number (optional)" at bounding box center [817, 619] width 224 height 26
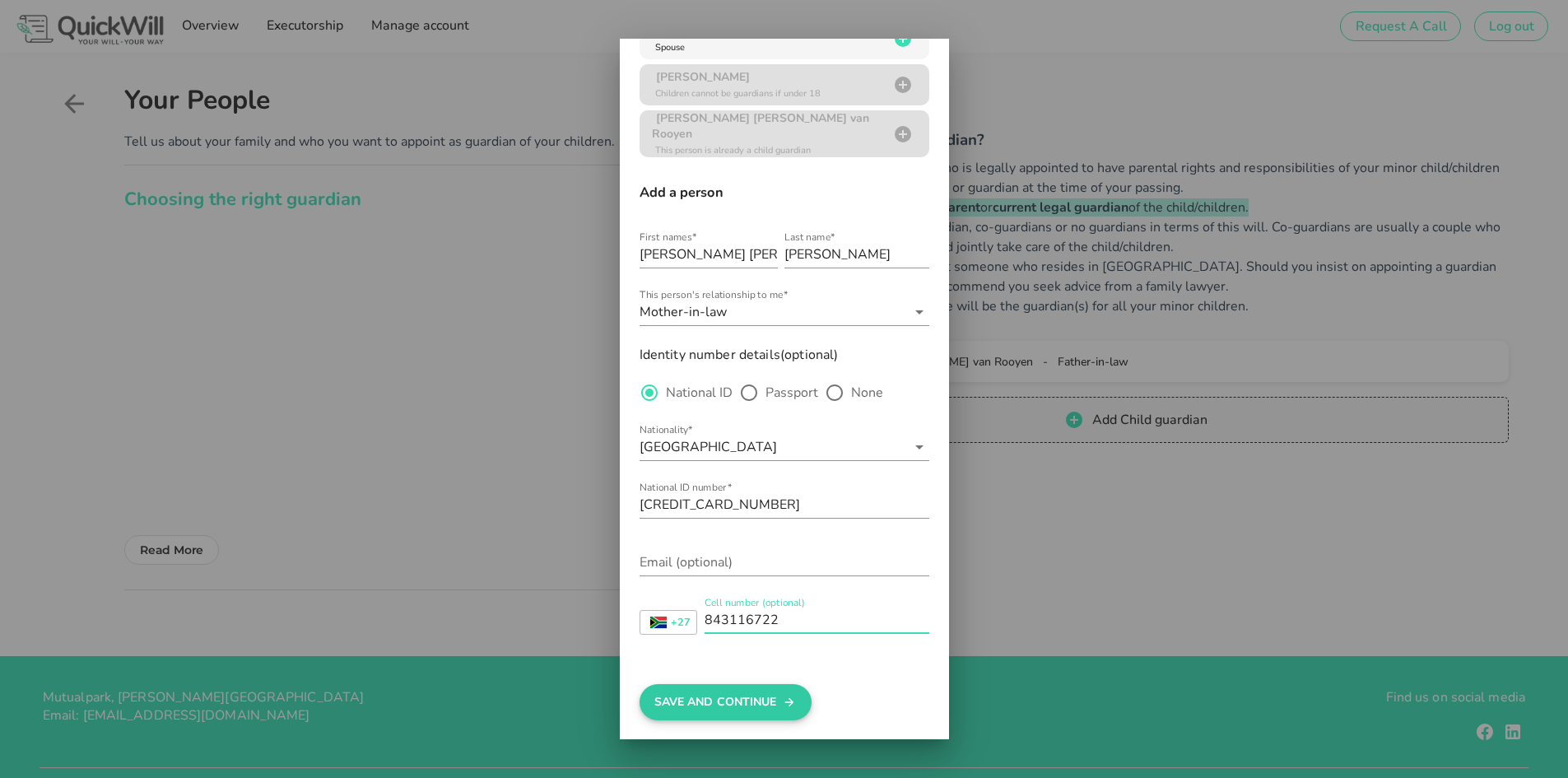
type input "843116722"
click at [730, 702] on button "Save And Continue" at bounding box center [726, 702] width 173 height 36
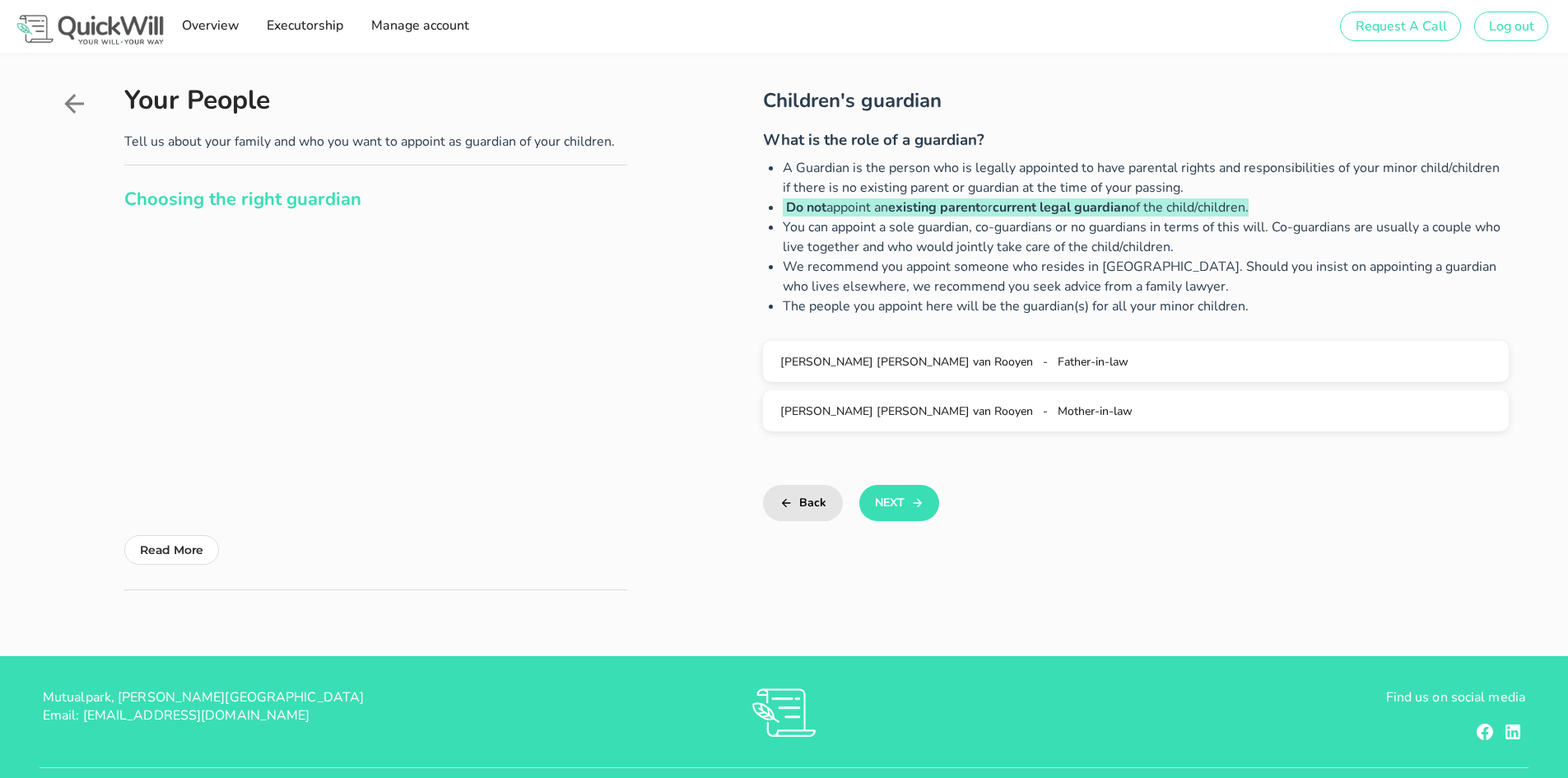
scroll to position [0, 0]
click at [902, 508] on button "Next" at bounding box center [899, 503] width 80 height 36
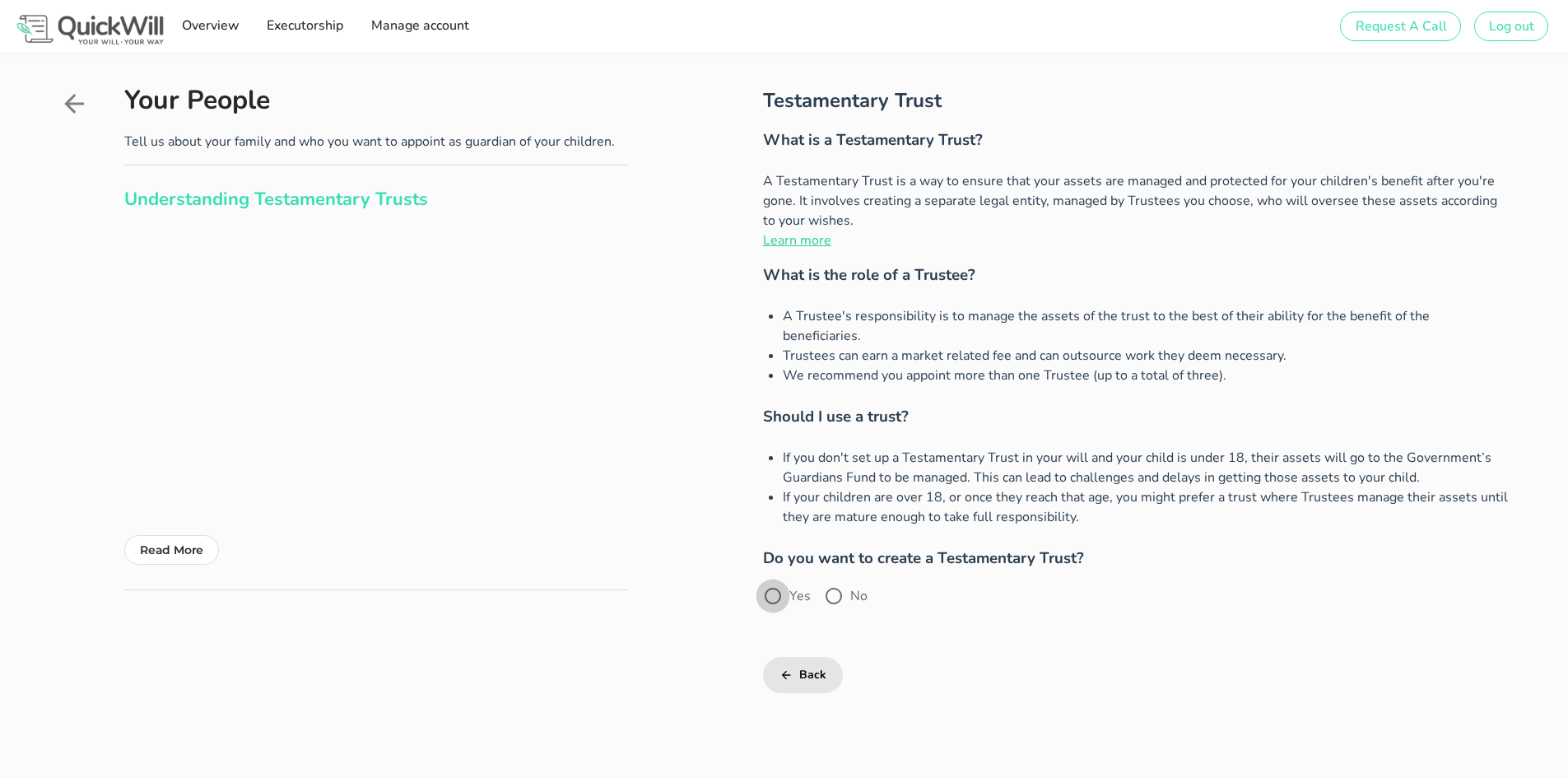
click at [777, 582] on div at bounding box center [772, 595] width 28 height 28
radio input "true"
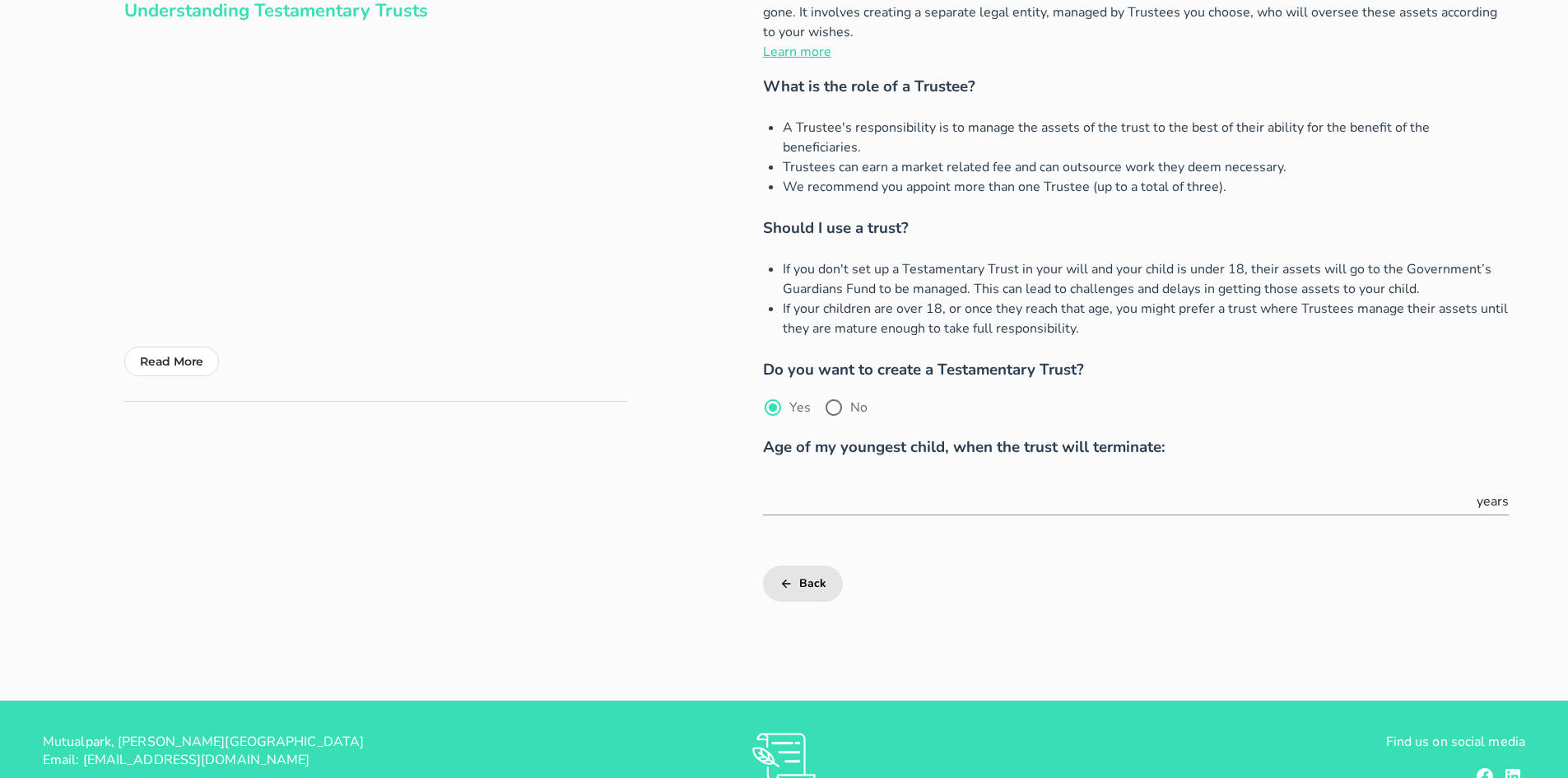
scroll to position [247, 0]
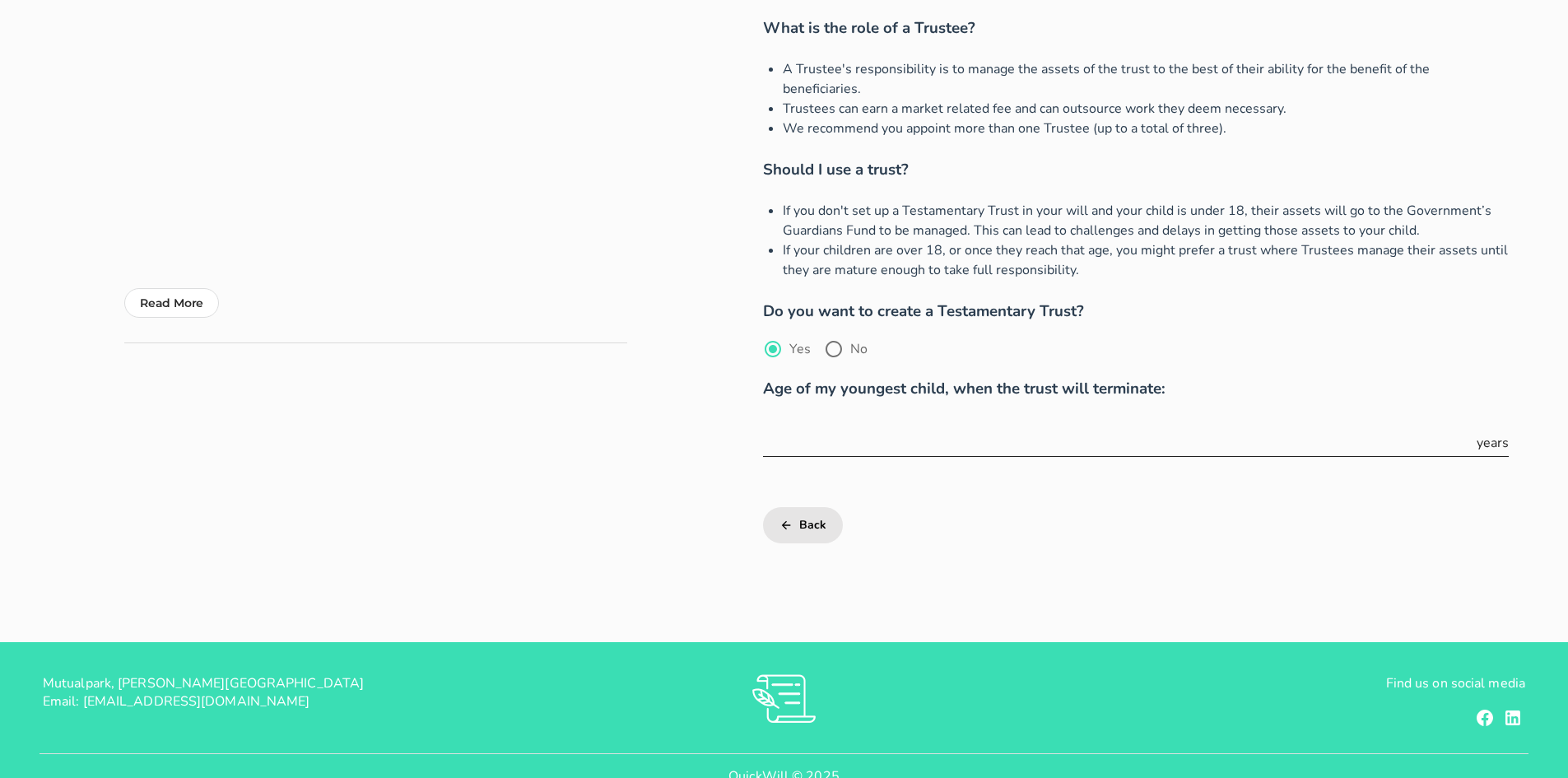
click at [937, 429] on input "text" at bounding box center [1118, 442] width 710 height 26
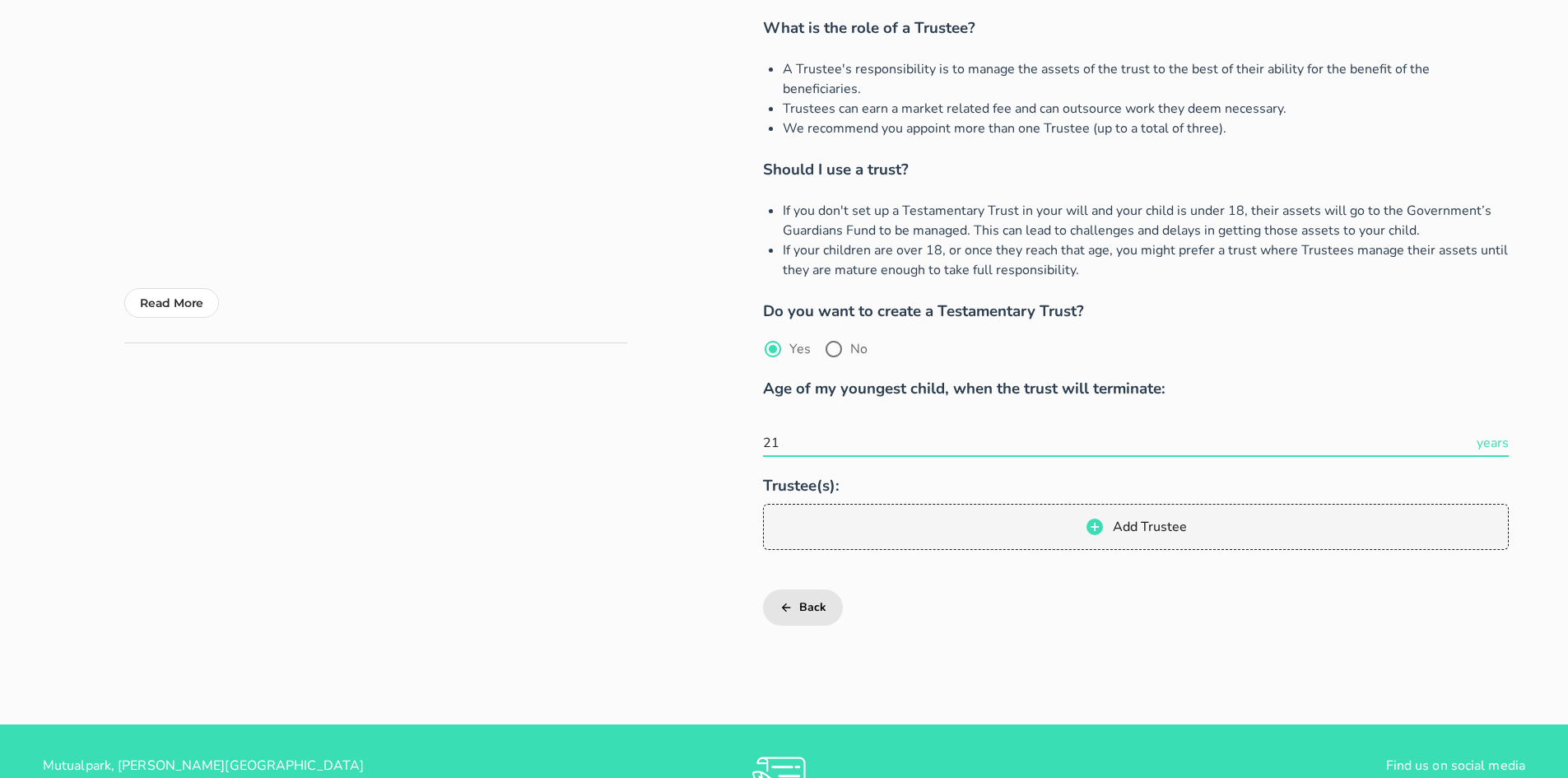
type input "21"
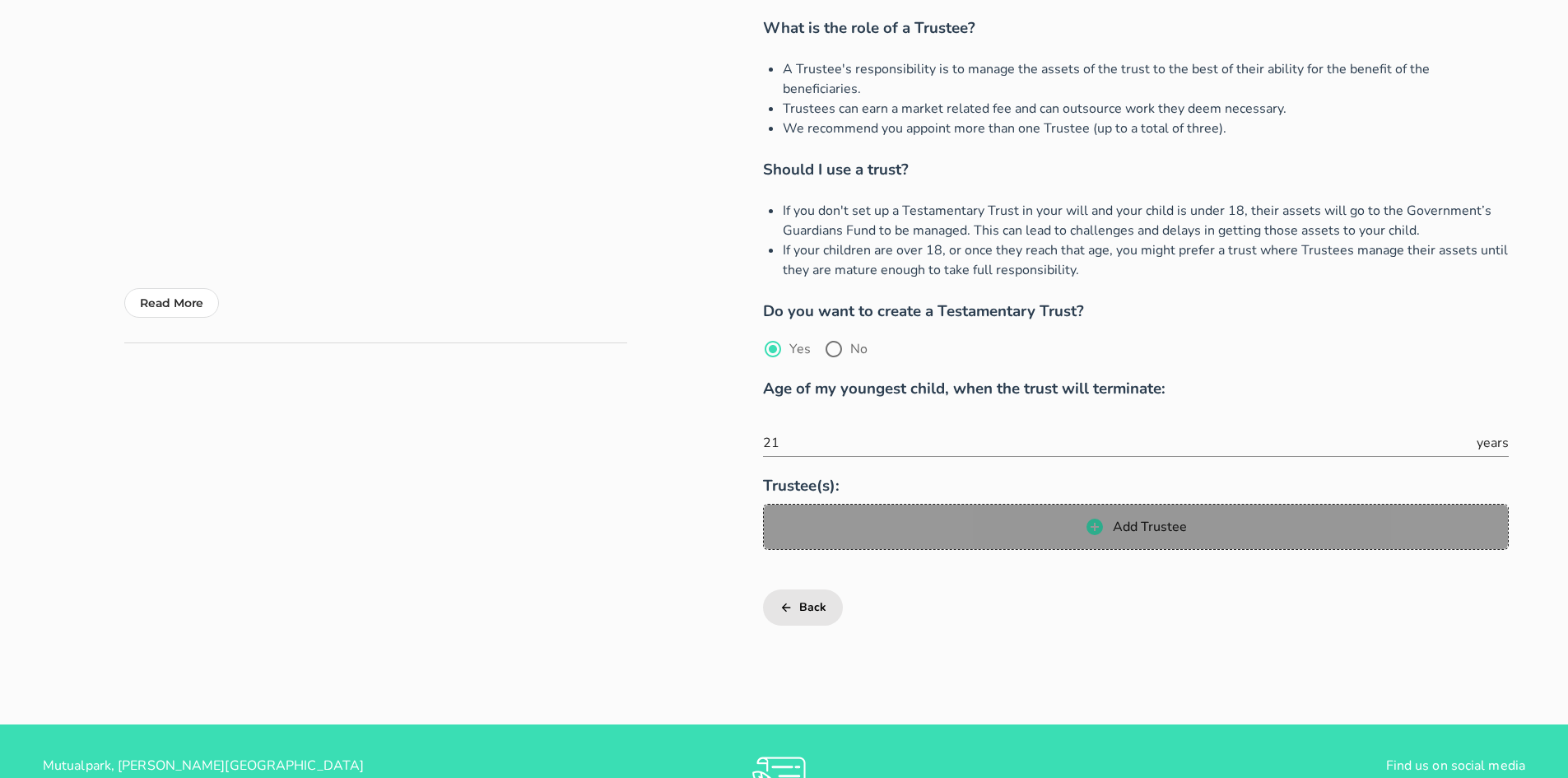
click at [1116, 517] on span "Add Trustee" at bounding box center [1149, 526] width 75 height 18
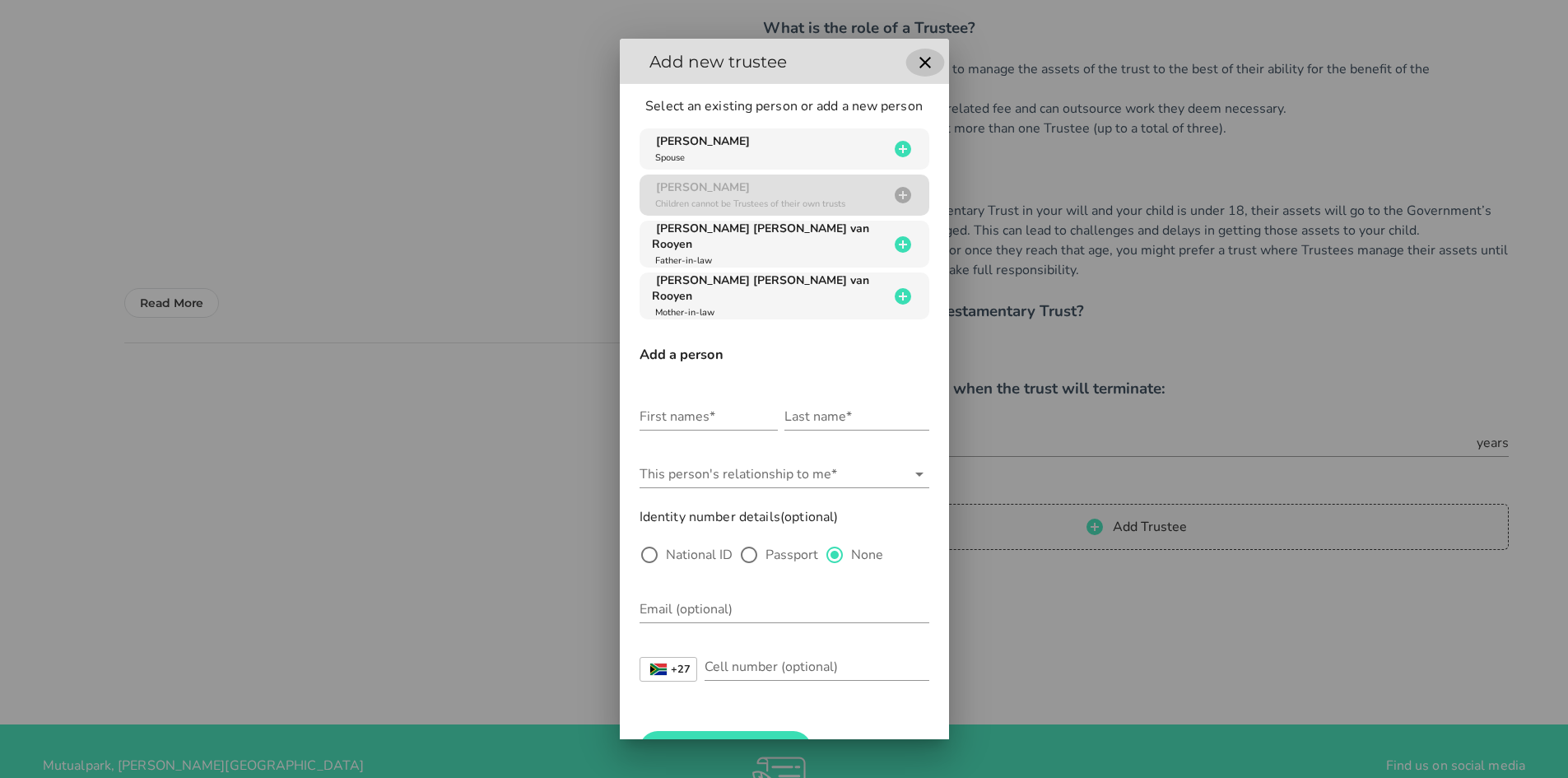
click at [919, 65] on icon "button" at bounding box center [925, 62] width 12 height 11
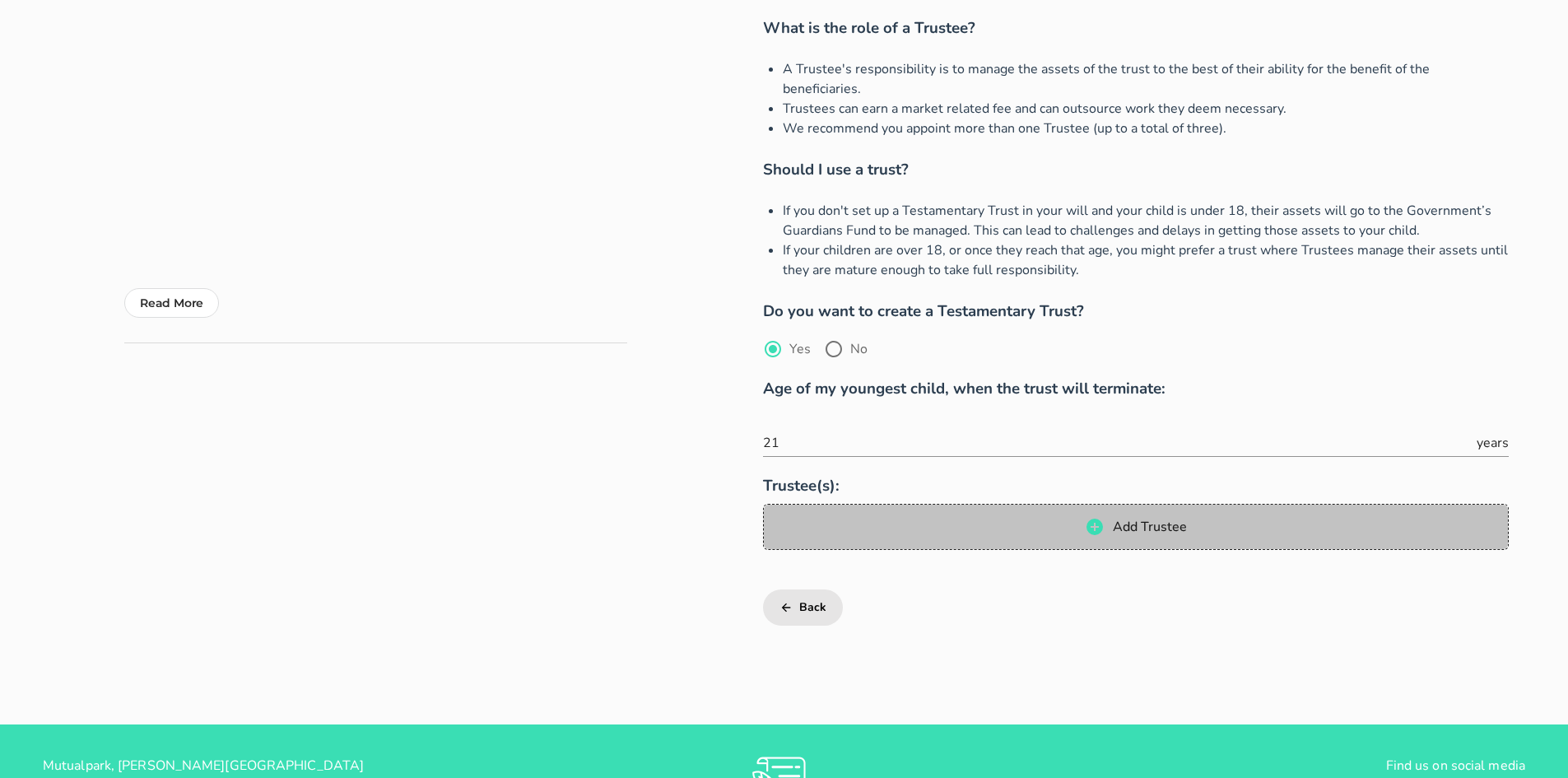
click at [1091, 518] on icon "button" at bounding box center [1095, 526] width 16 height 16
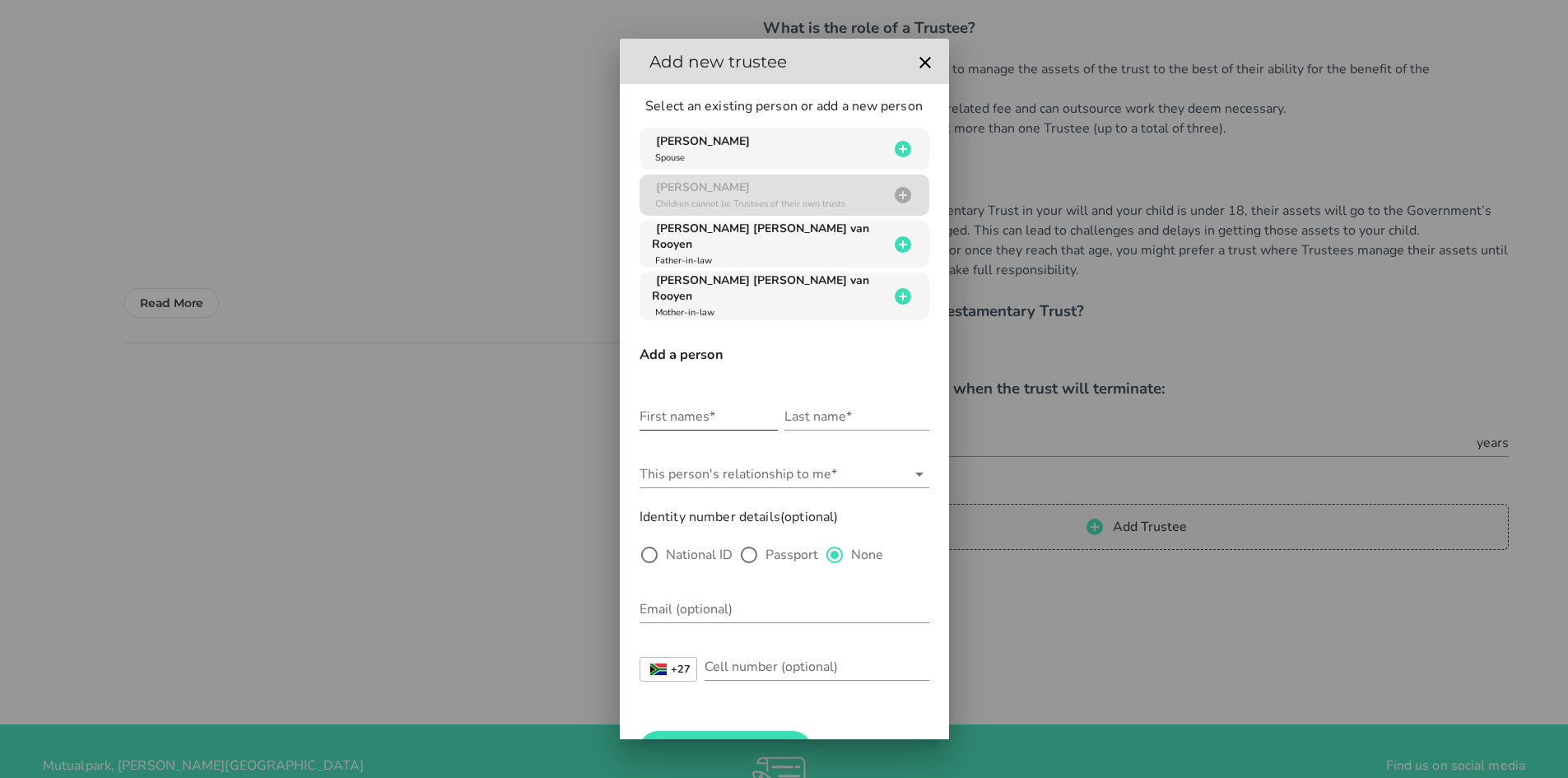
click at [680, 410] on input "First names*" at bounding box center [708, 416] width 138 height 26
click at [688, 405] on div "First names*" at bounding box center [708, 416] width 138 height 26
click at [657, 411] on div "First names*" at bounding box center [708, 416] width 138 height 26
type input "Dawid Johannes"
click at [814, 414] on input "Last name*" at bounding box center [857, 416] width 145 height 26
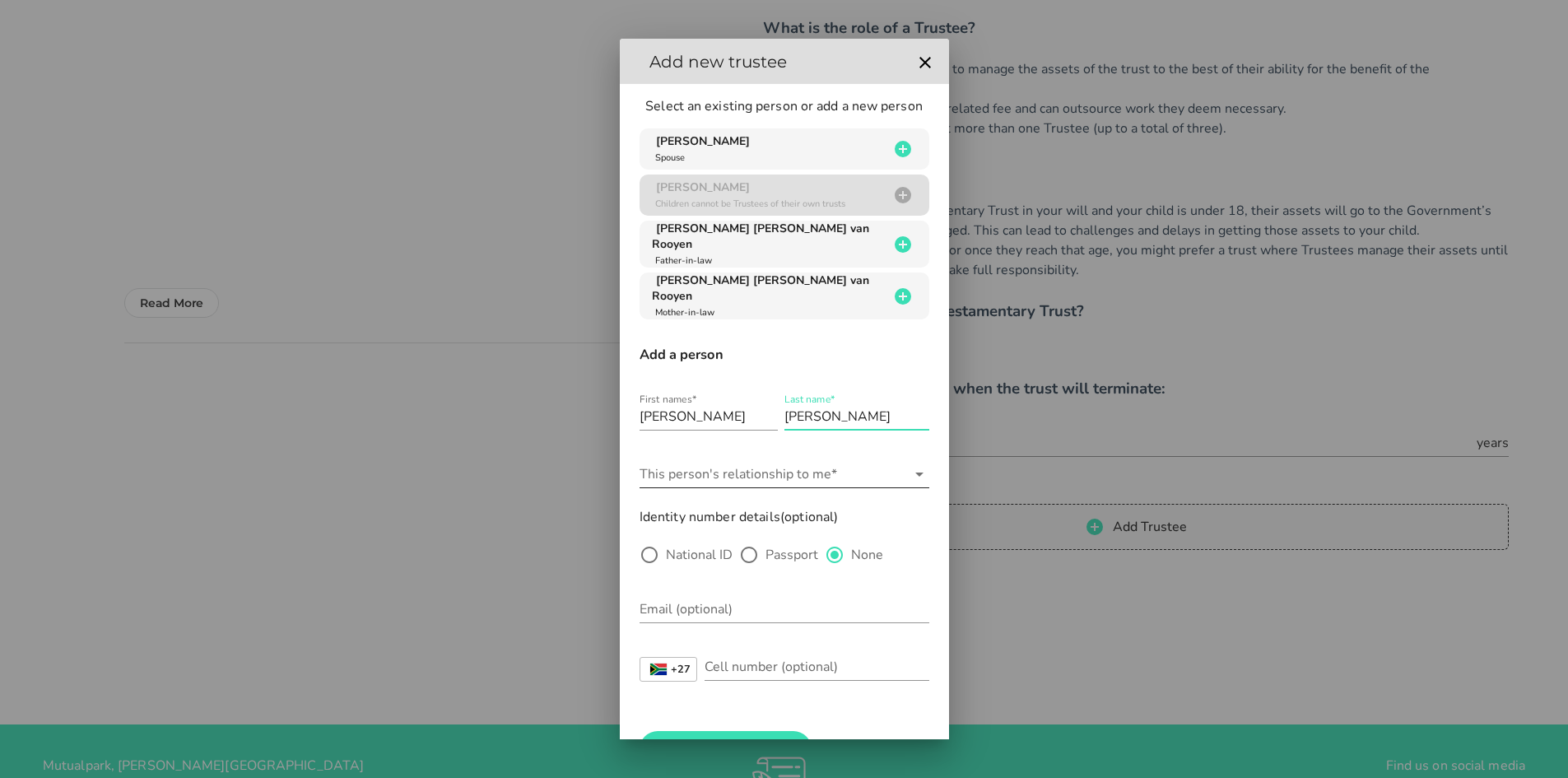
type input "van Rooyen"
click at [741, 466] on input "This person's relationship to me*" at bounding box center [772, 473] width 266 height 26
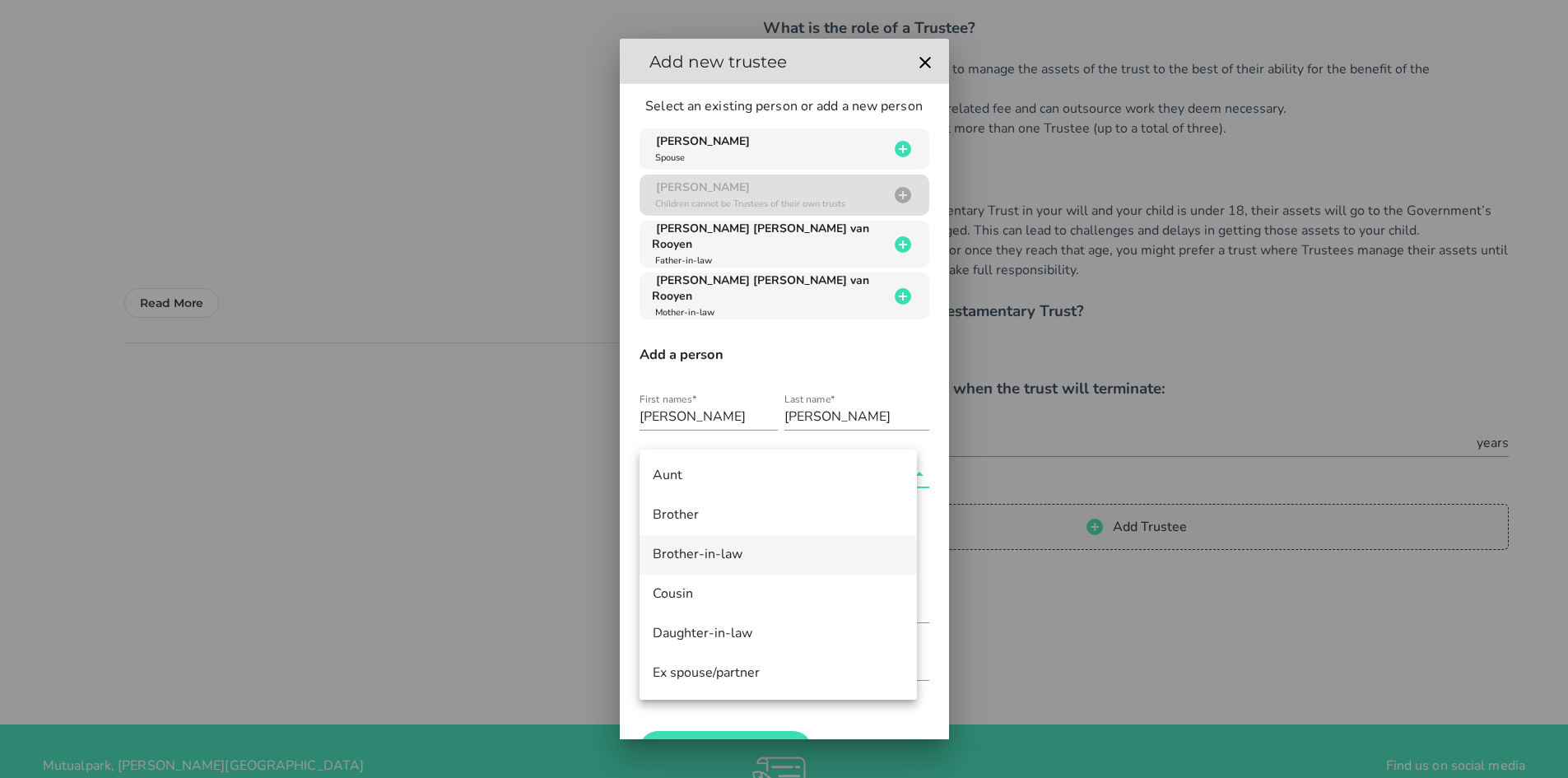
click at [746, 557] on div "Brother-in-law" at bounding box center [778, 554] width 251 height 15
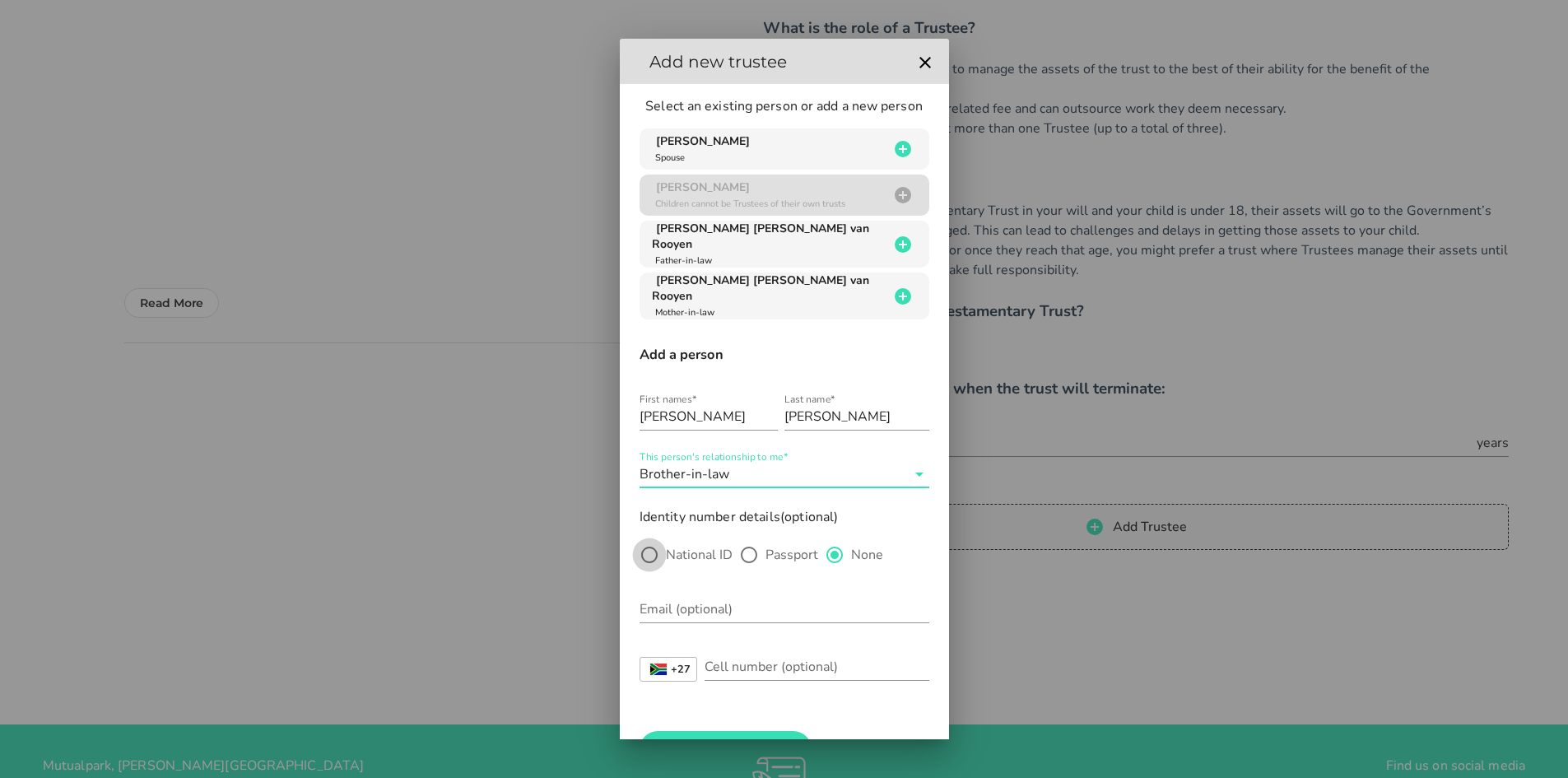
click at [657, 550] on div at bounding box center [649, 554] width 28 height 28
radio input "true"
click at [667, 604] on input "Nationality*" at bounding box center [772, 608] width 266 height 26
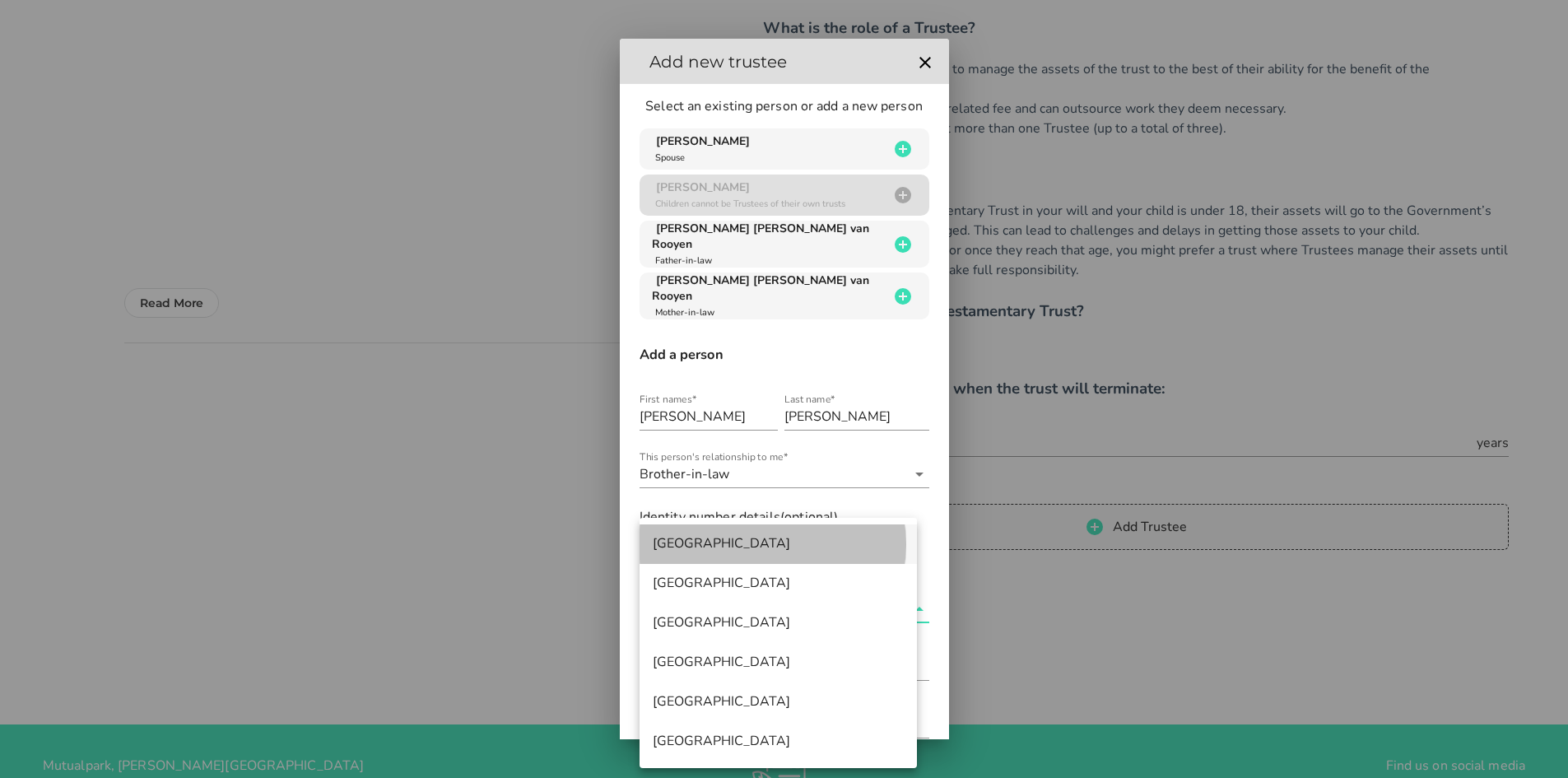
click at [670, 551] on div "South Africa" at bounding box center [778, 543] width 251 height 15
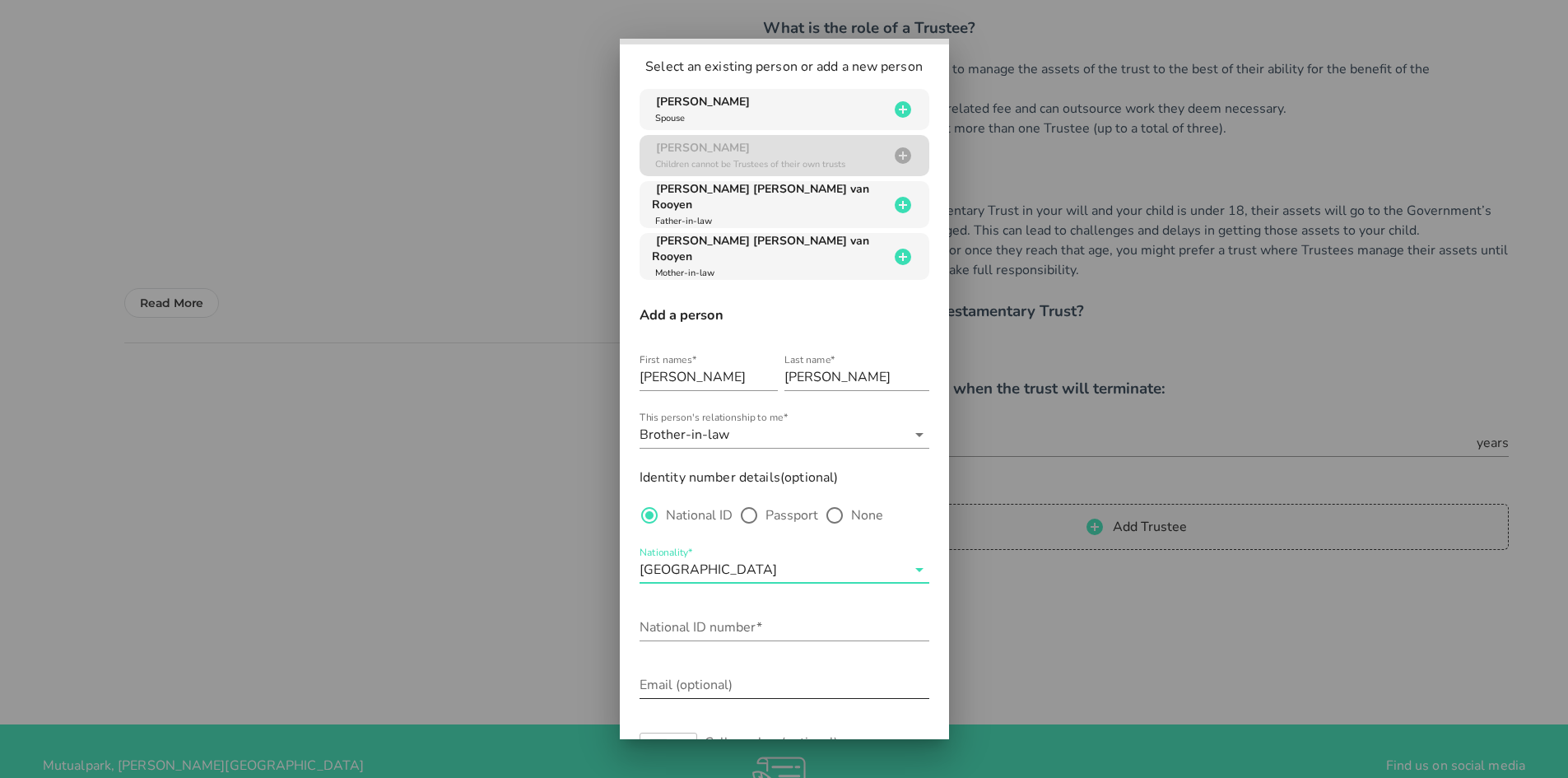
scroll to position [156, 0]
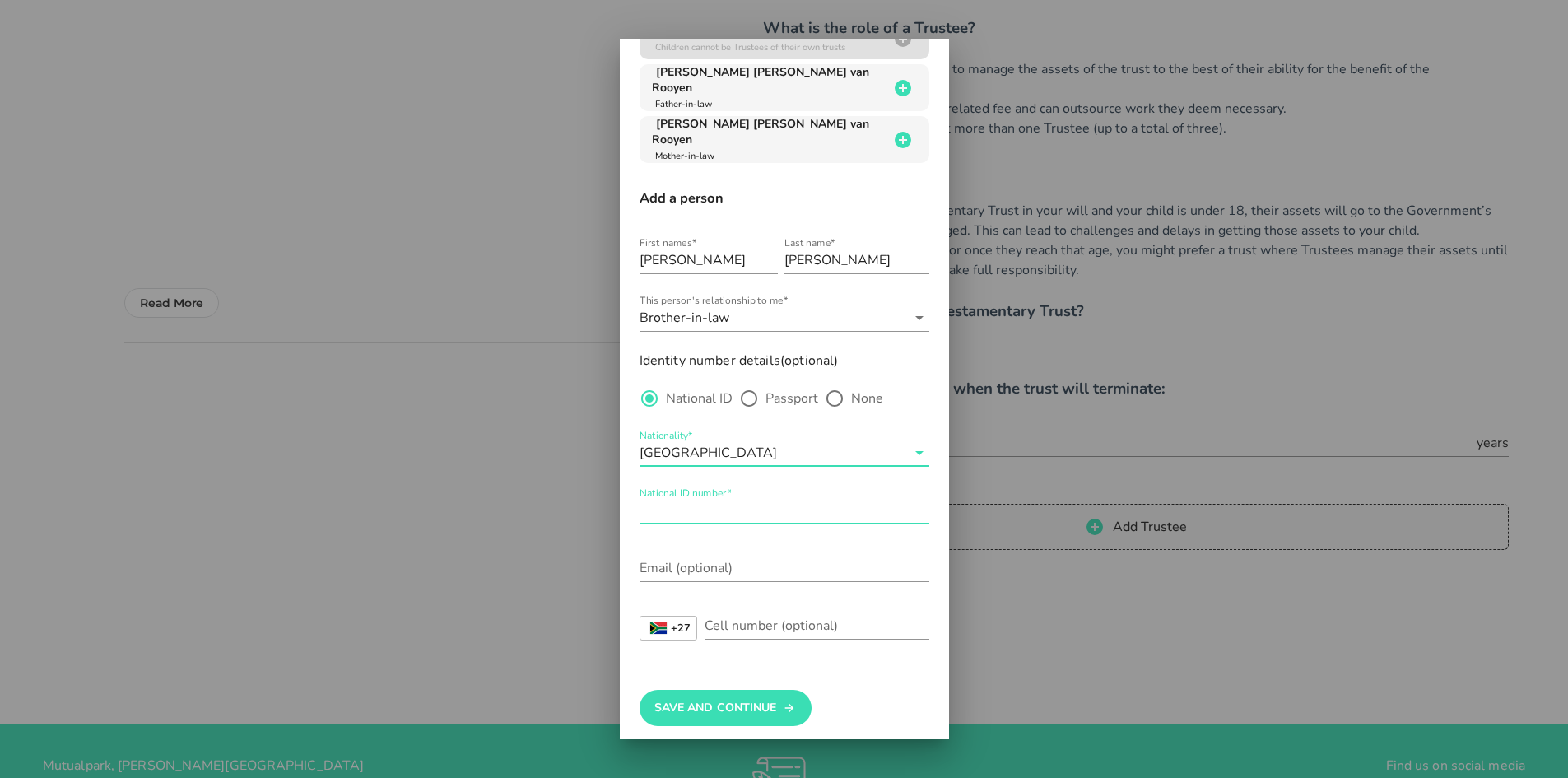
click at [697, 497] on div "National ID number*" at bounding box center [784, 510] width 289 height 26
type input "9804295072082"
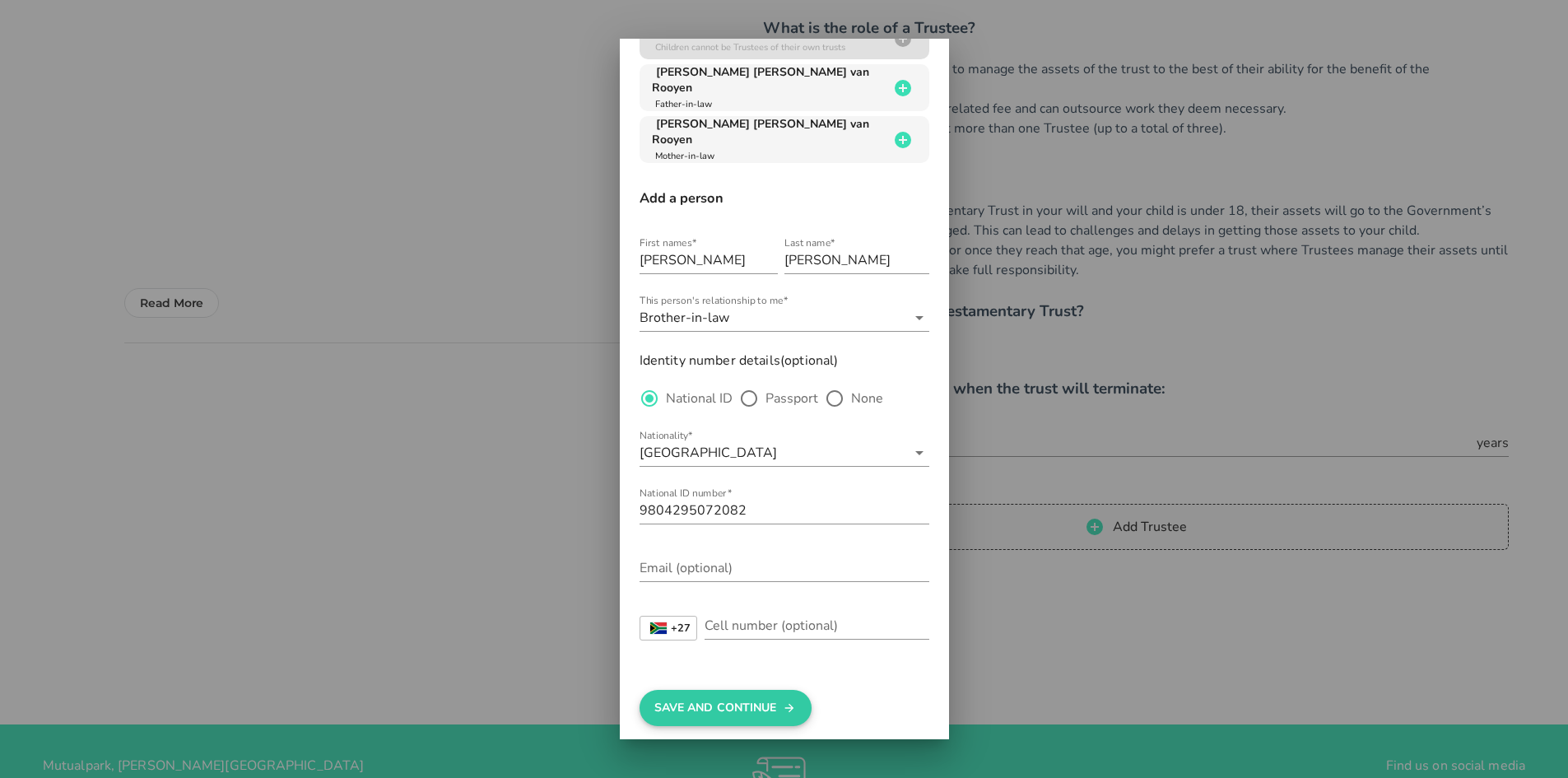
click at [704, 695] on button "Save And Continue" at bounding box center [726, 708] width 173 height 36
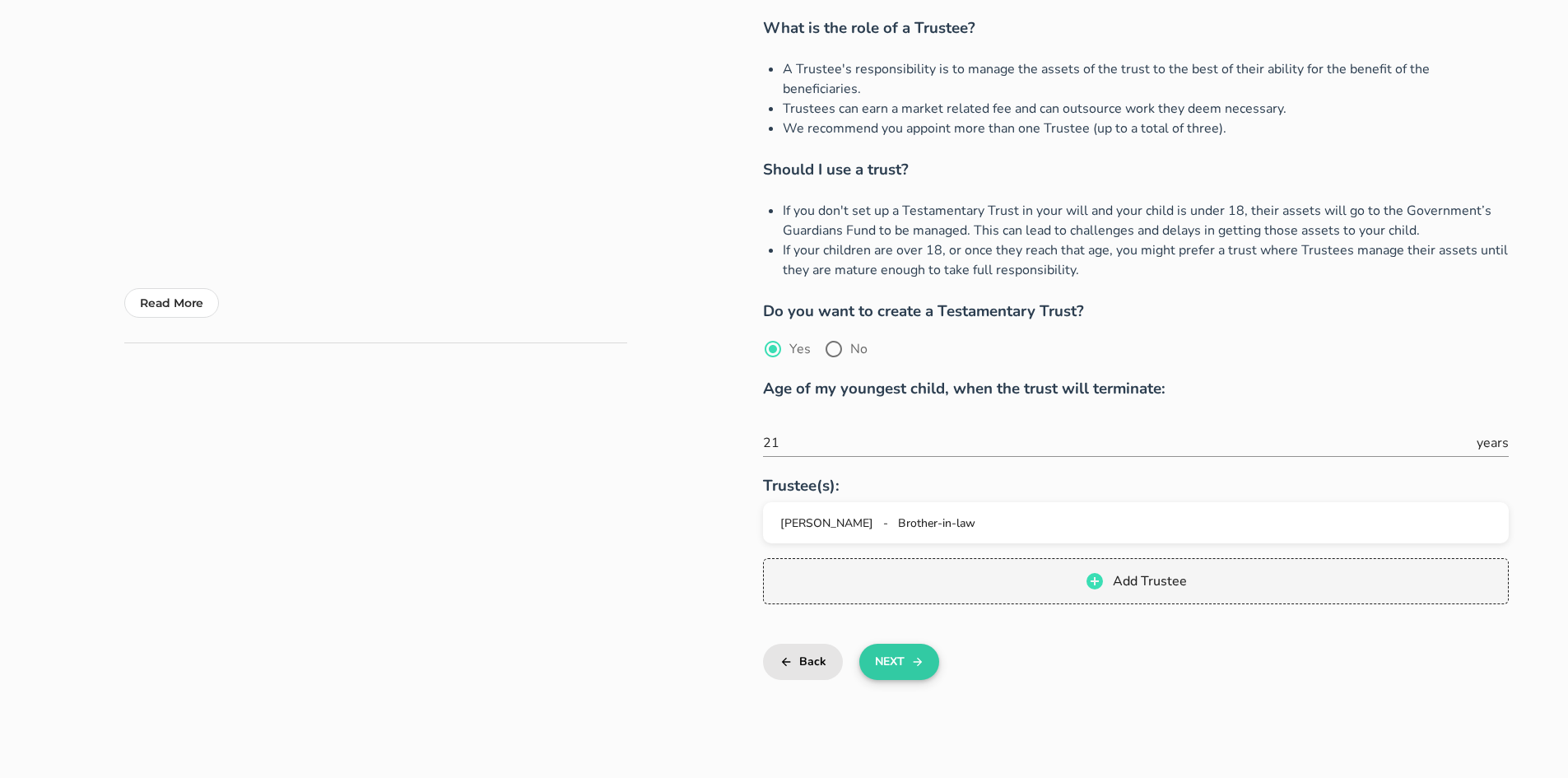
click at [893, 644] on button "Next" at bounding box center [899, 662] width 80 height 36
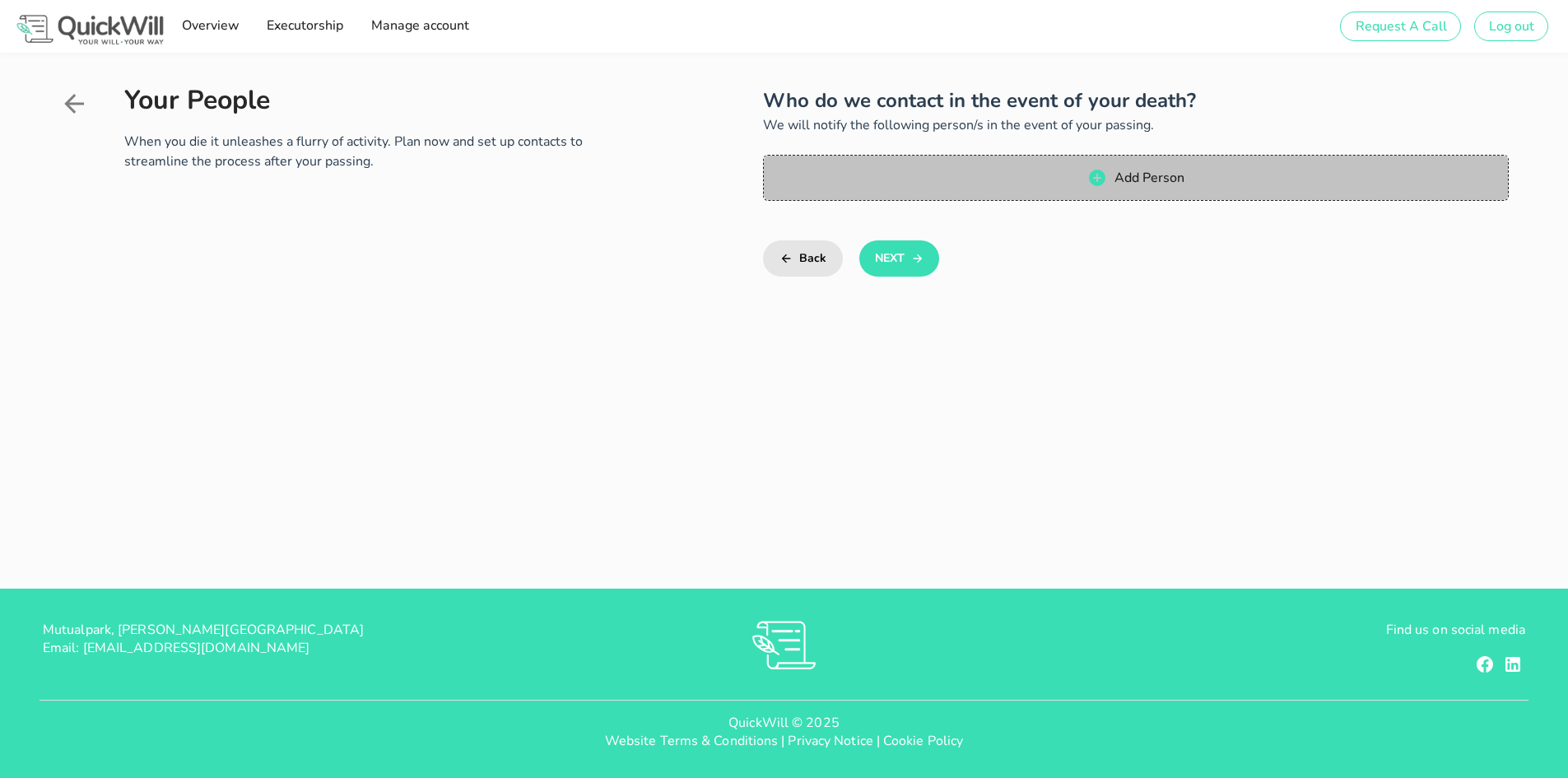
click at [1107, 182] on span "Add Person" at bounding box center [1135, 177] width 712 height 20
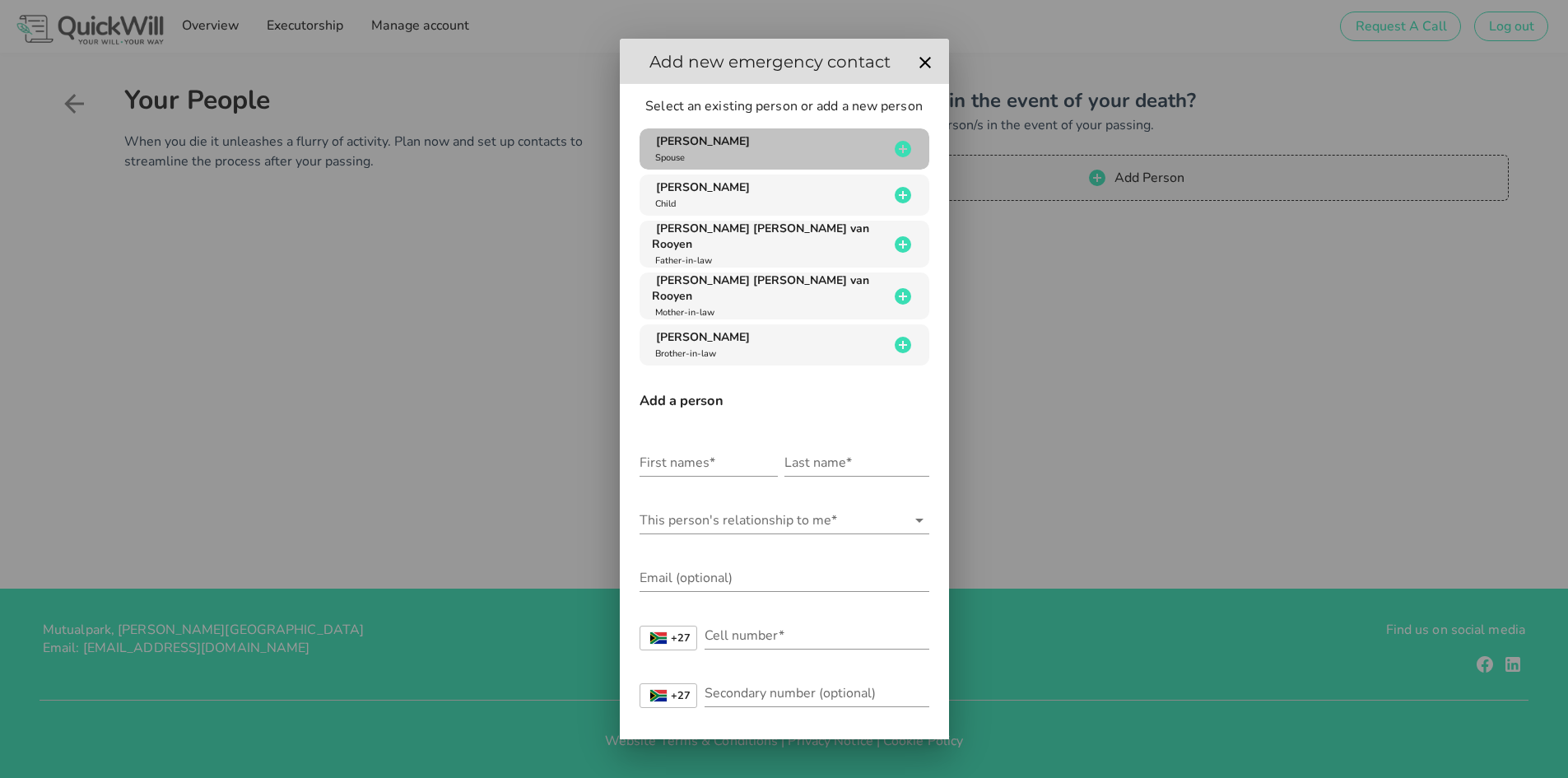
click at [895, 149] on icon "button" at bounding box center [903, 149] width 16 height 16
type input "Daniel Meyer"
type input "van Rooyen"
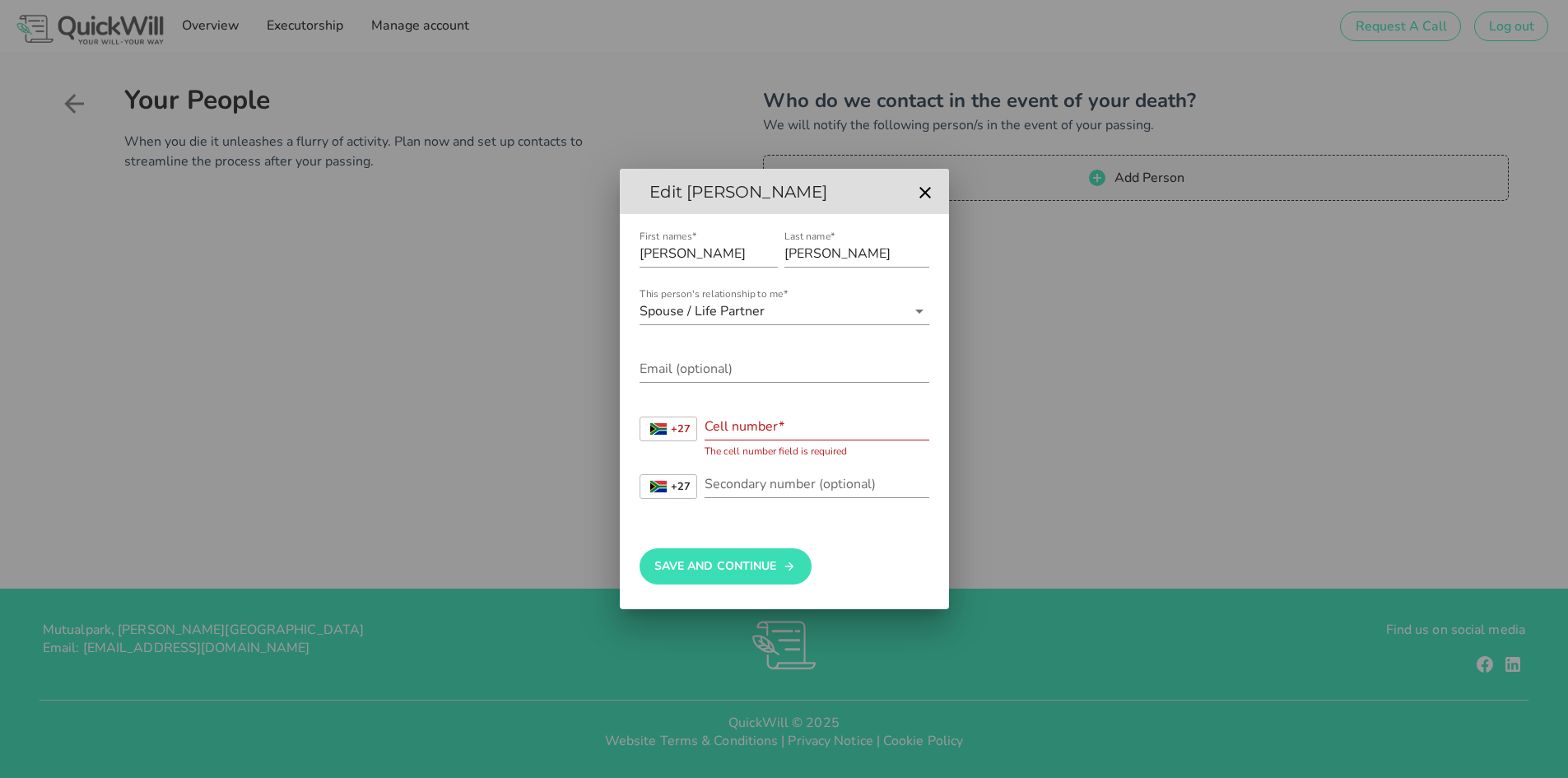
click at [744, 425] on input "Cell number*" at bounding box center [817, 425] width 224 height 26
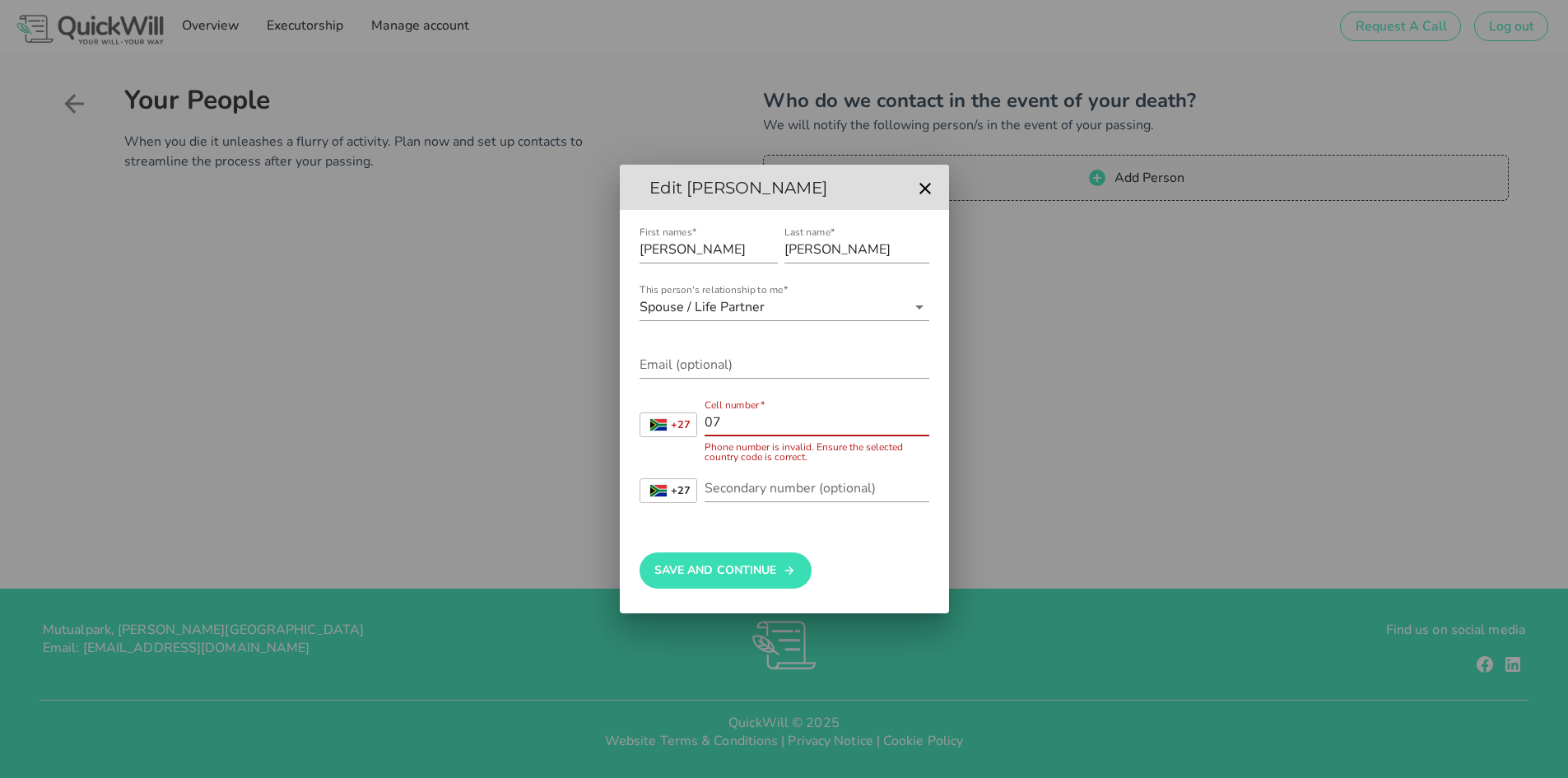
type input "0"
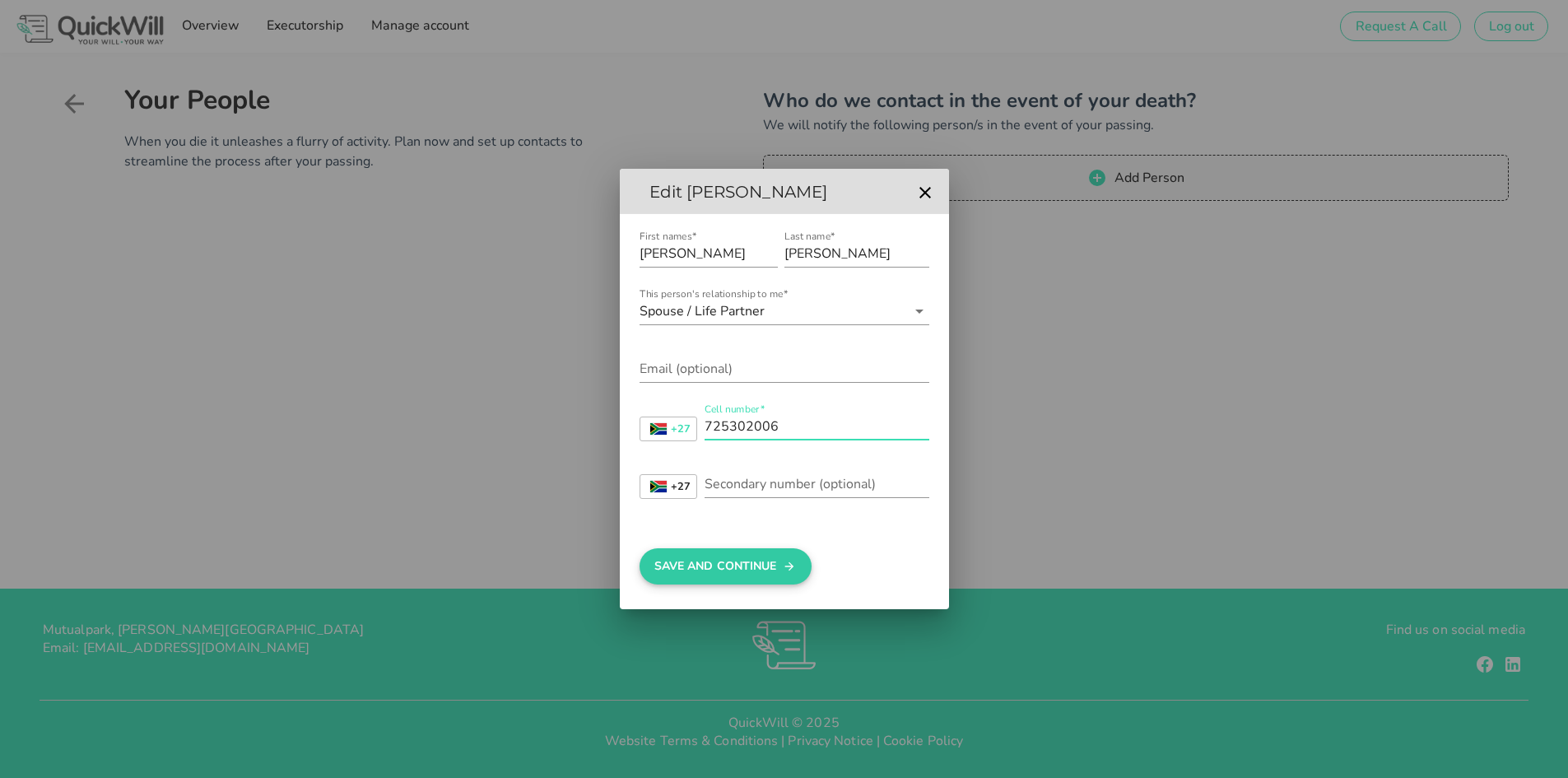
type input "725302006"
click at [742, 568] on button "Save And Continue" at bounding box center [726, 566] width 173 height 36
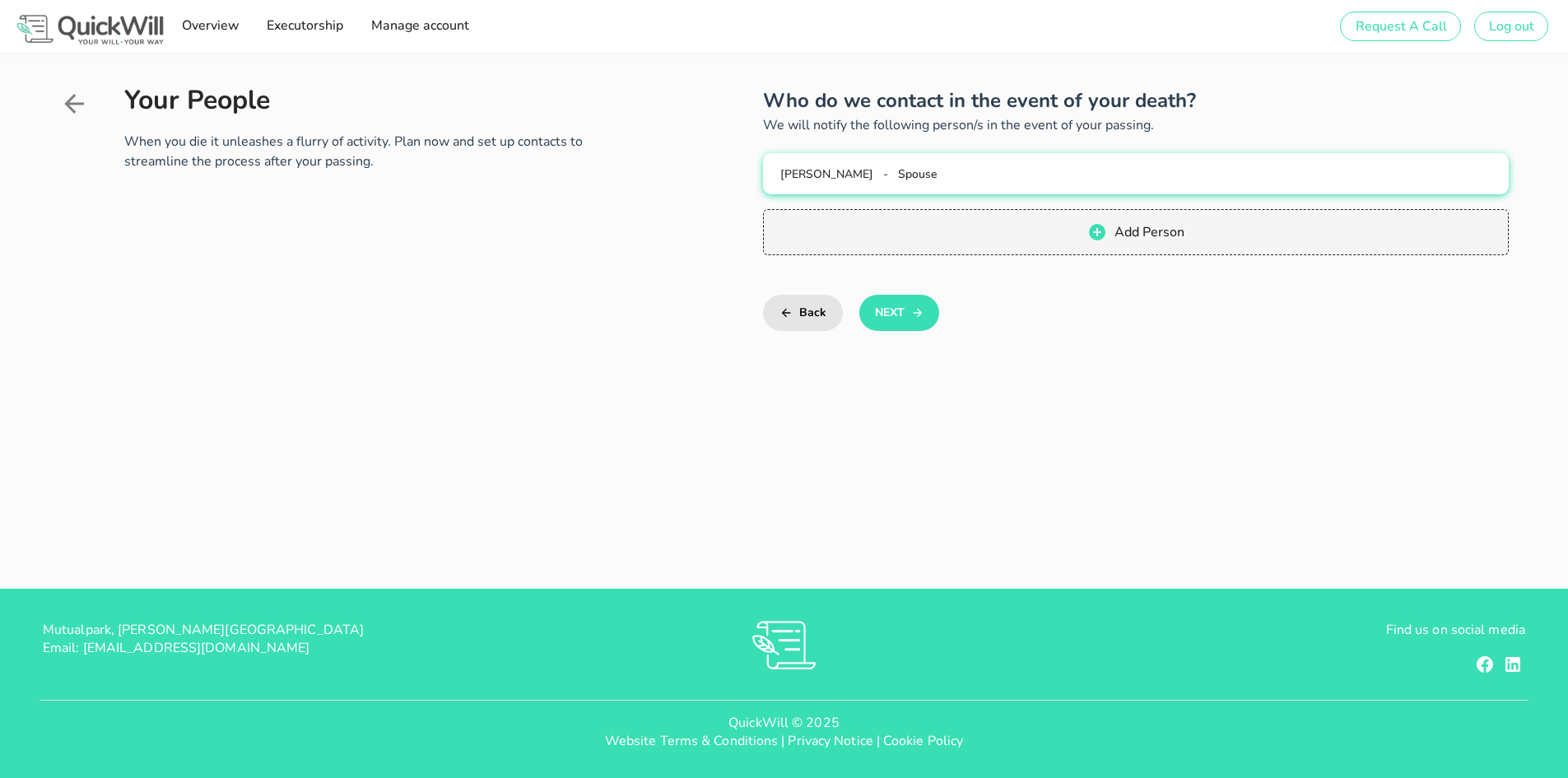
click at [936, 178] on span "Spouse" at bounding box center [917, 173] width 38 height 15
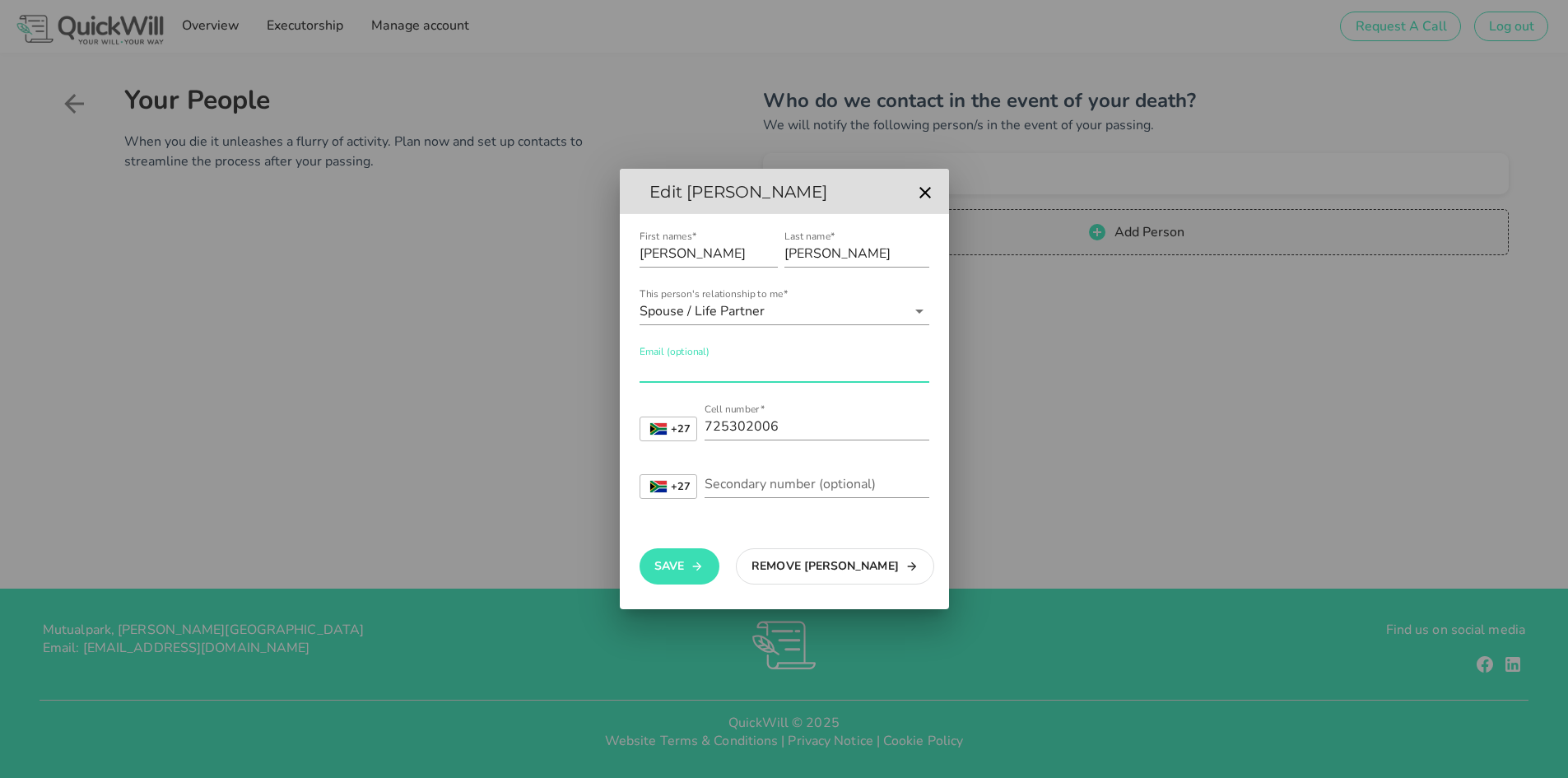
click at [751, 366] on input "Email (optional)" at bounding box center [784, 368] width 289 height 26
type input "meyervanrooyen@gmail.com"
click at [691, 570] on icon "button" at bounding box center [698, 566] width 13 height 20
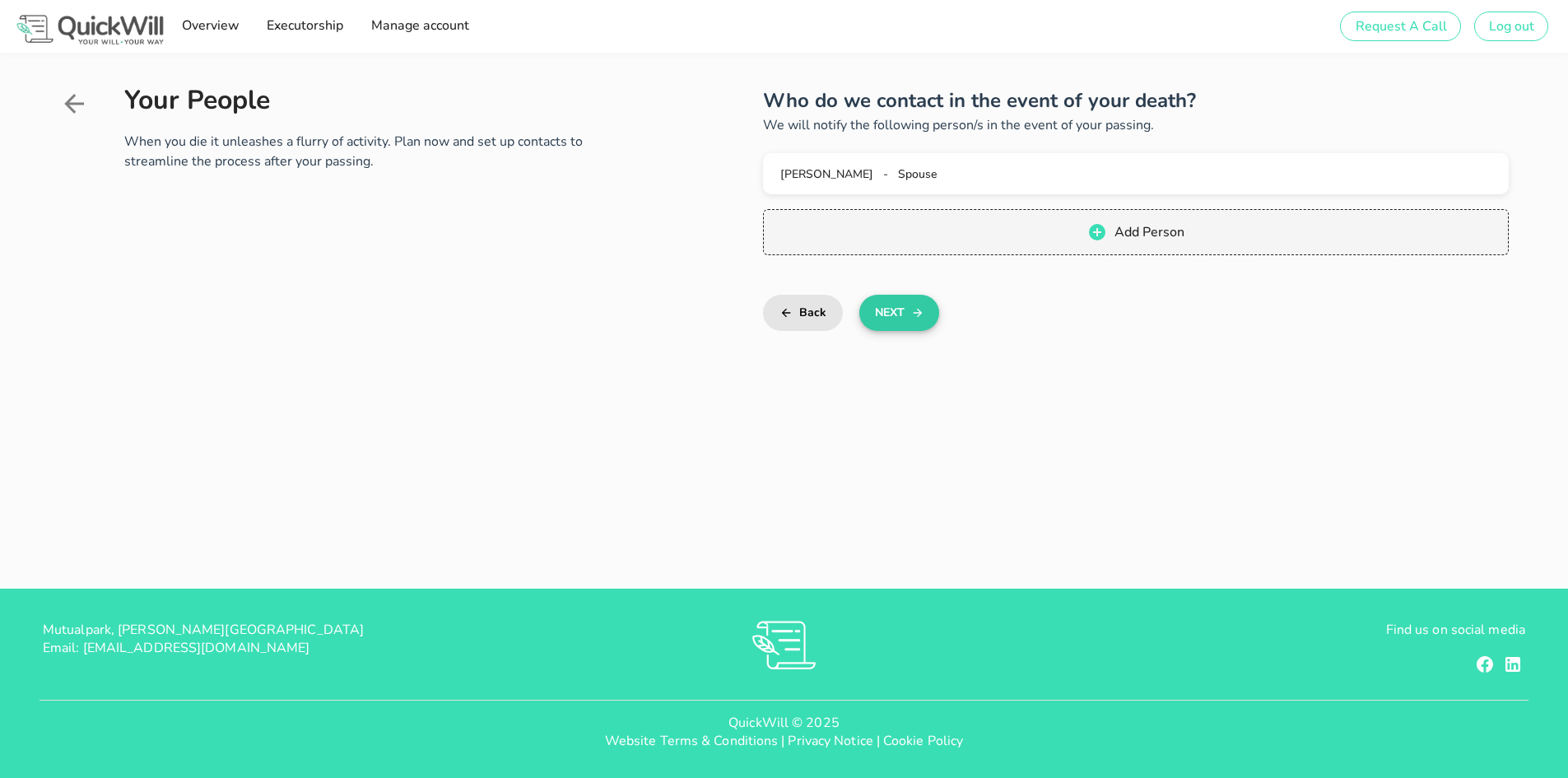
click at [895, 307] on button "Next" at bounding box center [899, 312] width 80 height 36
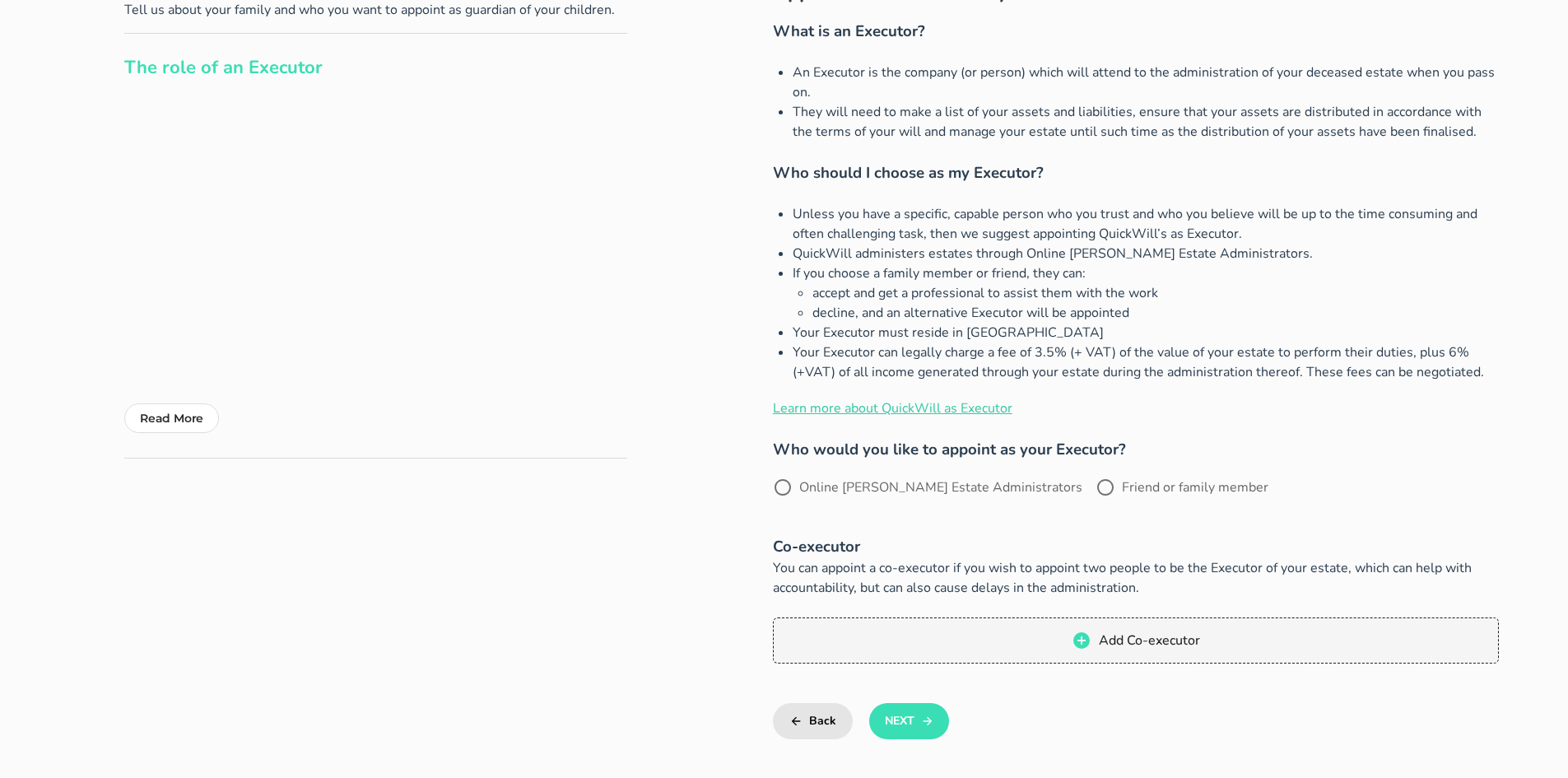
scroll to position [165, 0]
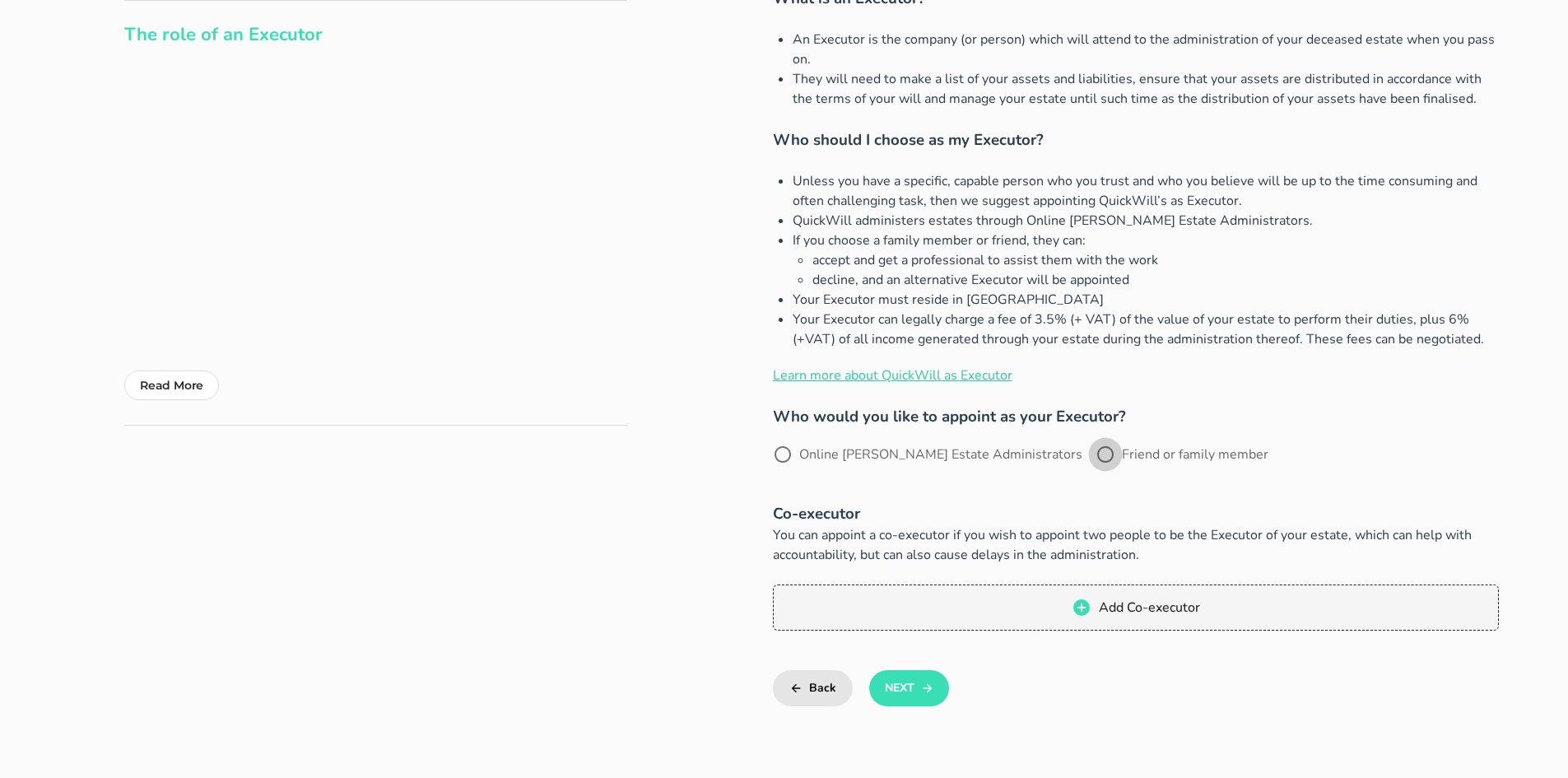
click at [1092, 455] on div at bounding box center [1105, 454] width 28 height 28
radio input "true"
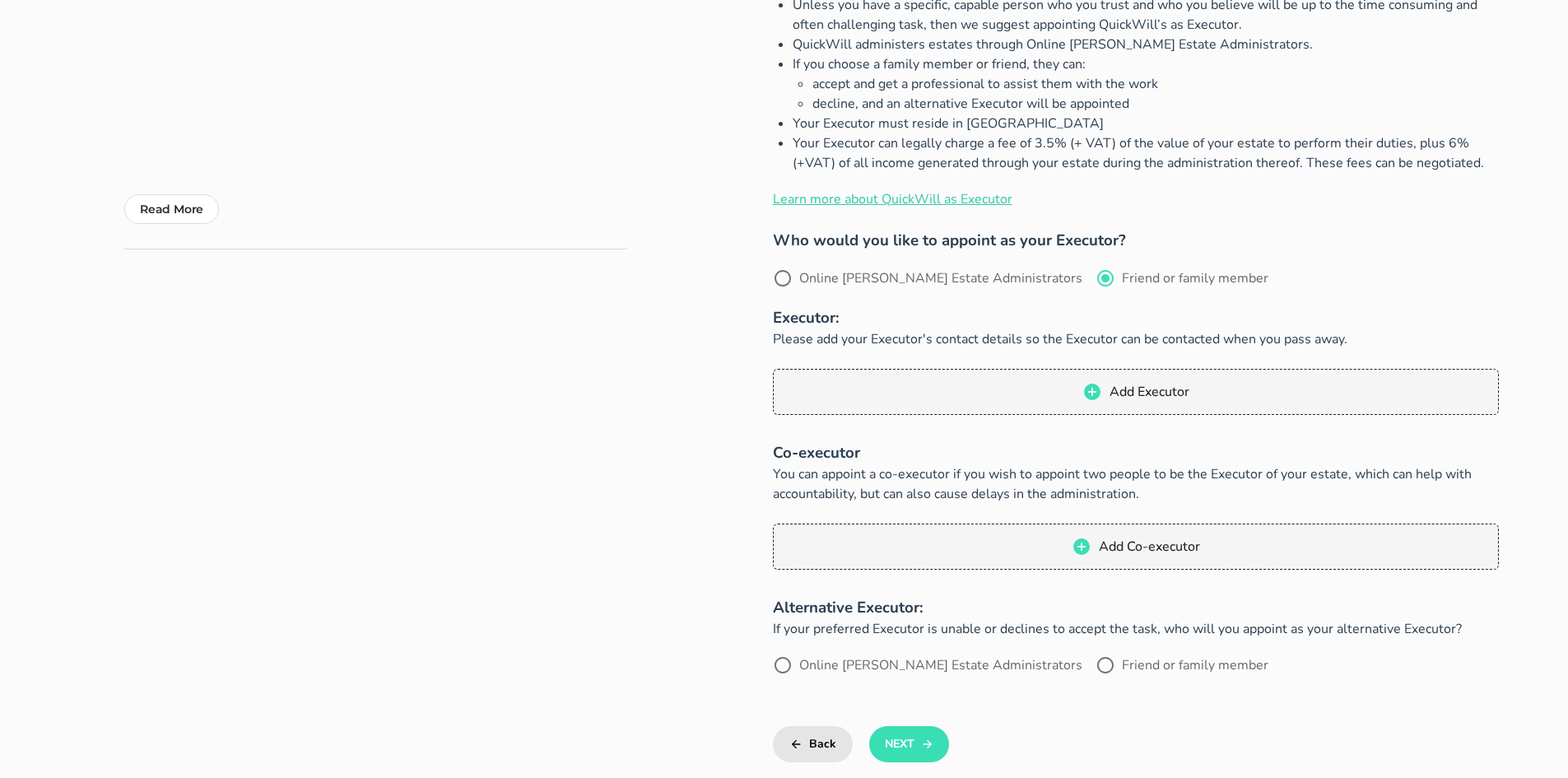
scroll to position [294, 0]
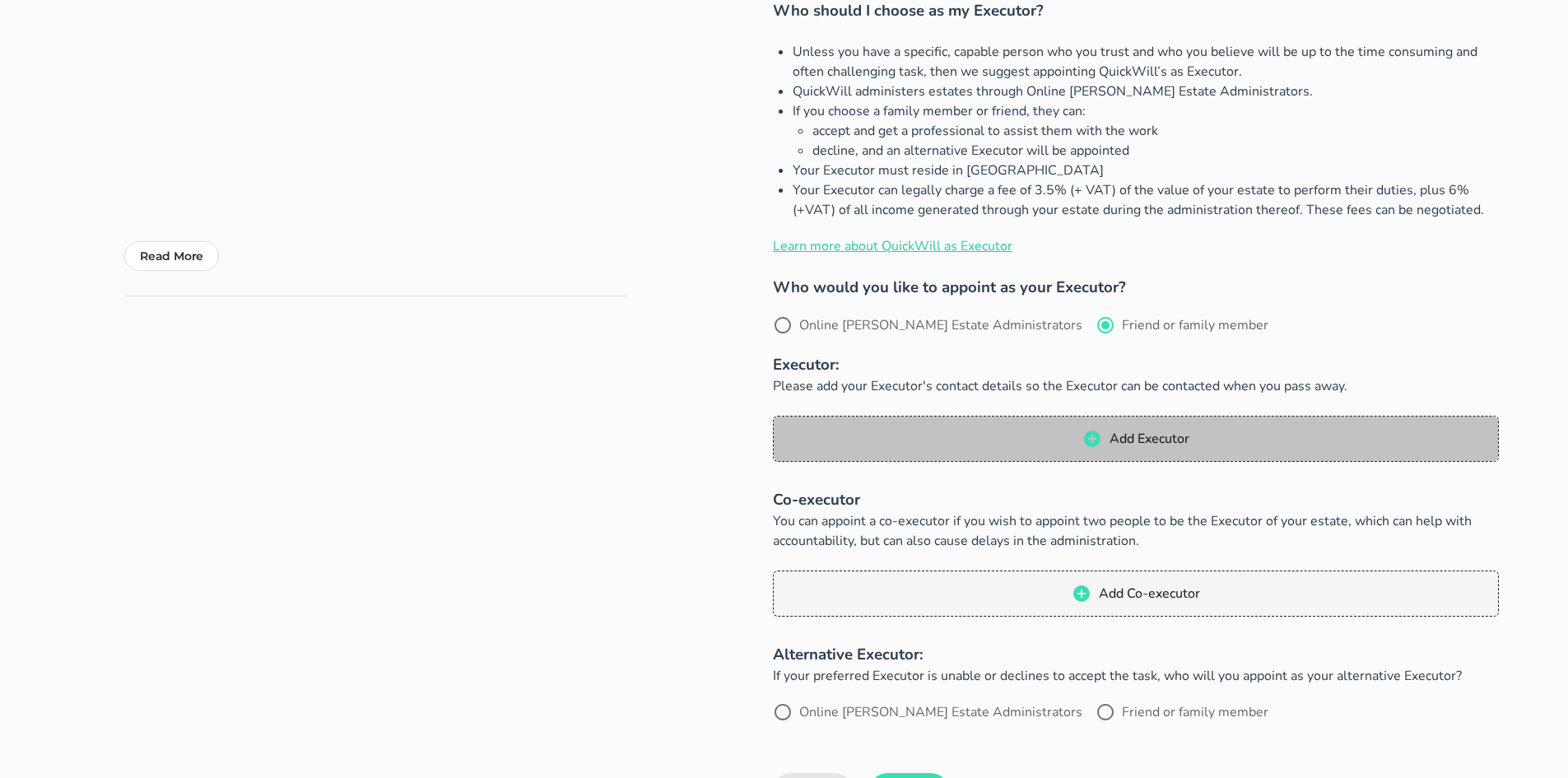
click at [1066, 449] on button "Add Executor" at bounding box center [1137, 439] width 726 height 46
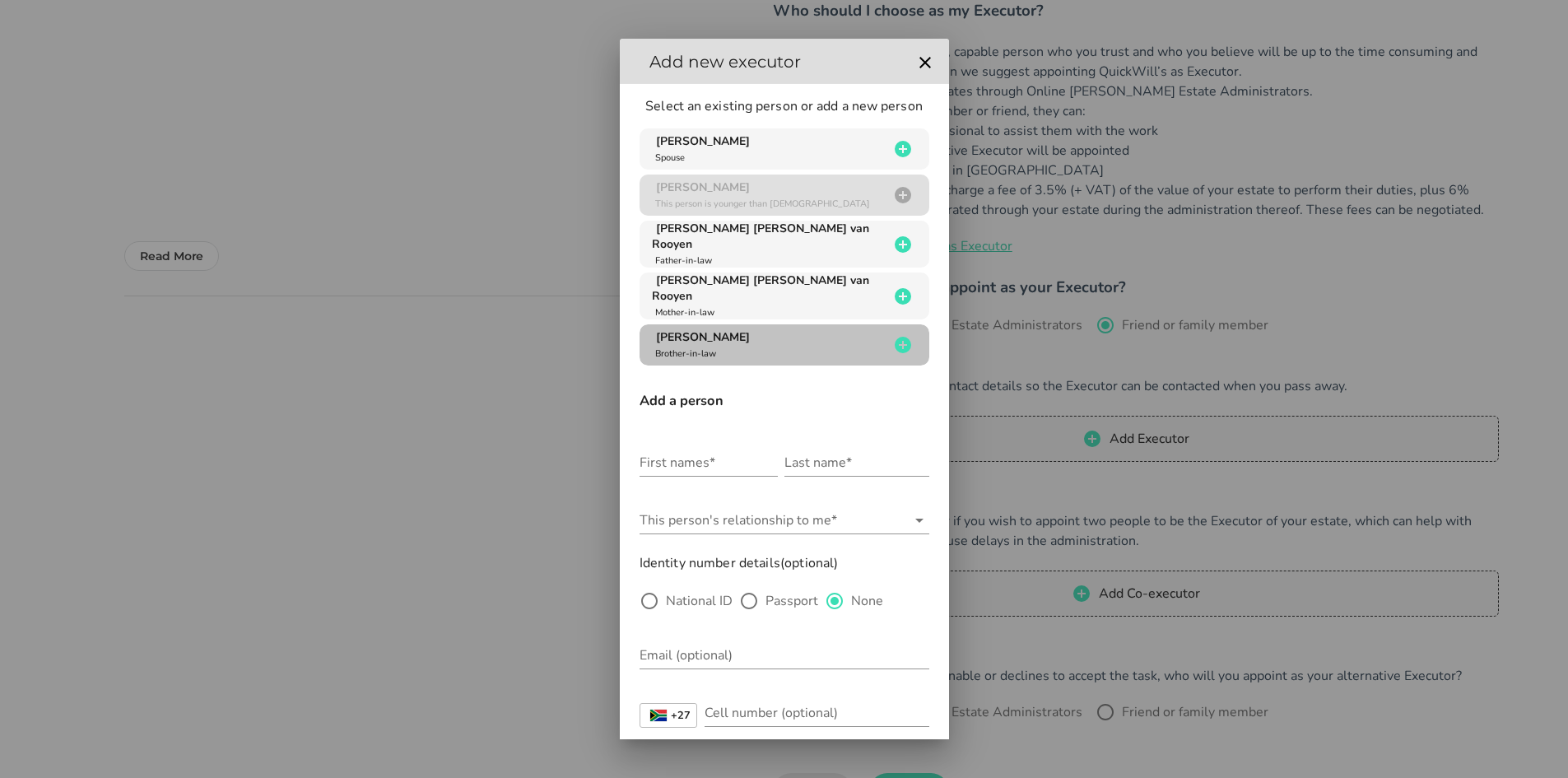
click at [894, 335] on icon "button" at bounding box center [903, 345] width 20 height 20
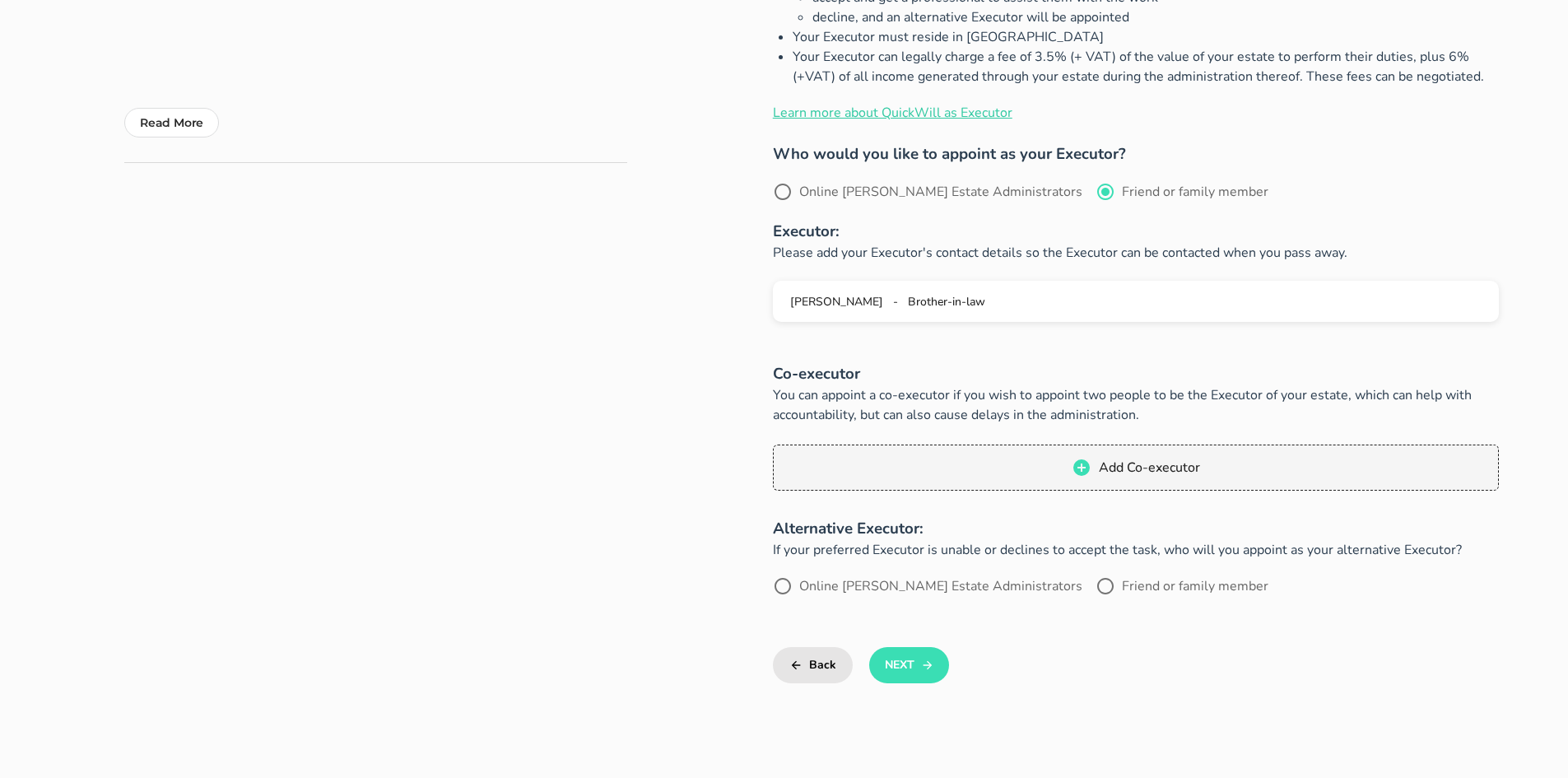
scroll to position [458, 0]
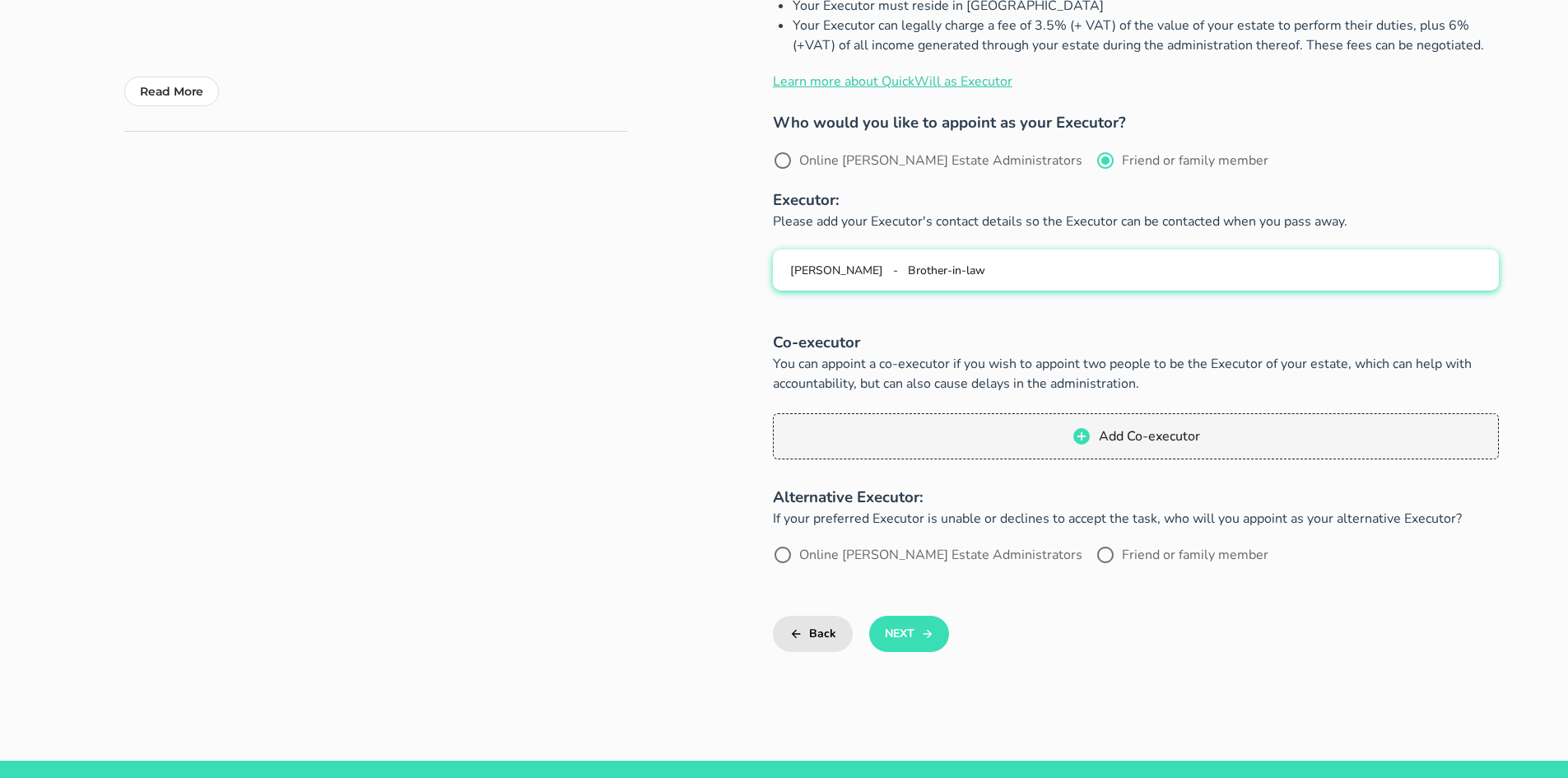
click at [878, 266] on span "Dawid Johannes van Rooyen" at bounding box center [837, 270] width 93 height 15
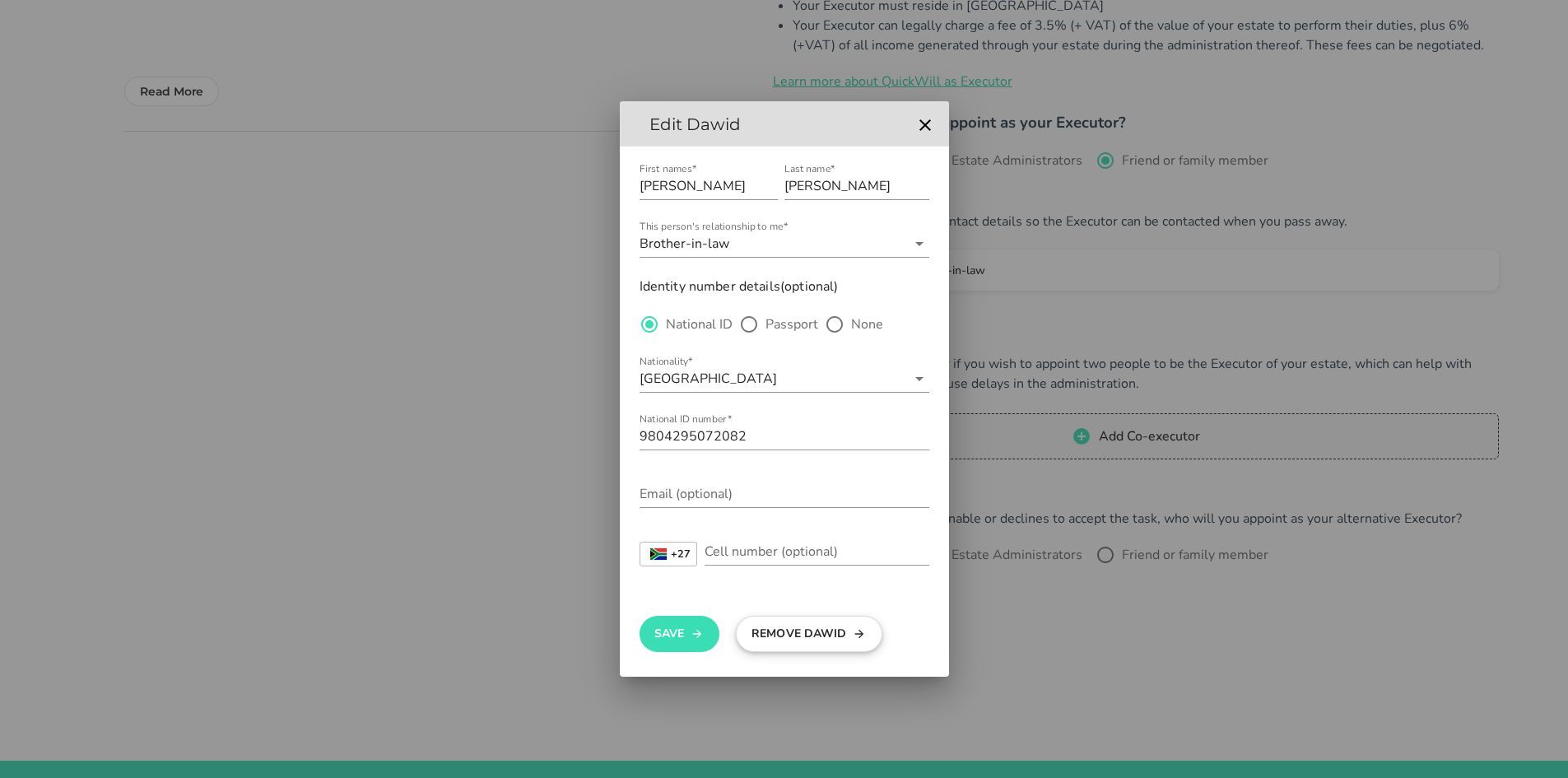
click at [785, 632] on button "Remove Dawid" at bounding box center [809, 633] width 147 height 36
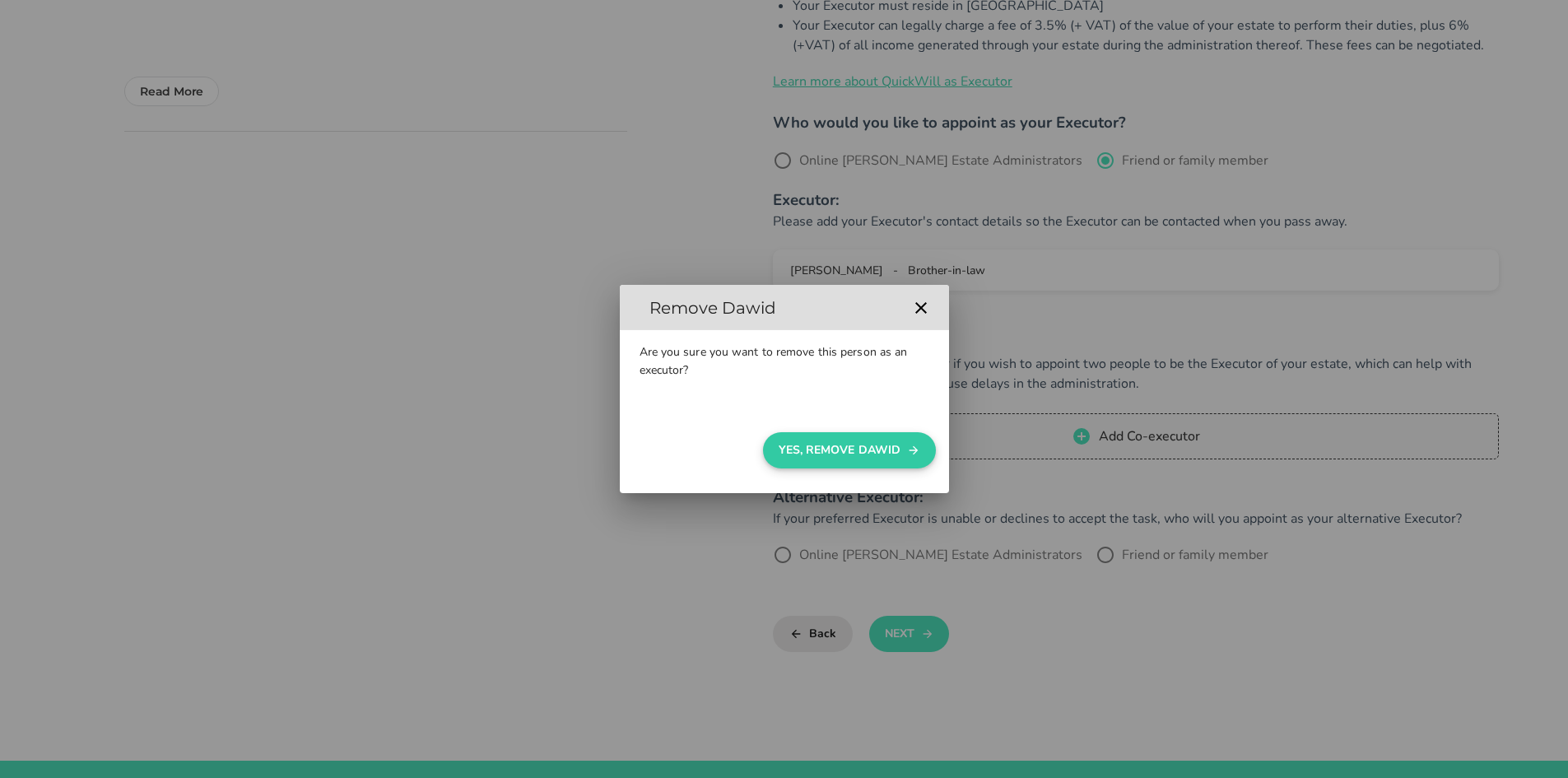
click at [868, 439] on button "Yes, Remove Dawid" at bounding box center [849, 450] width 173 height 36
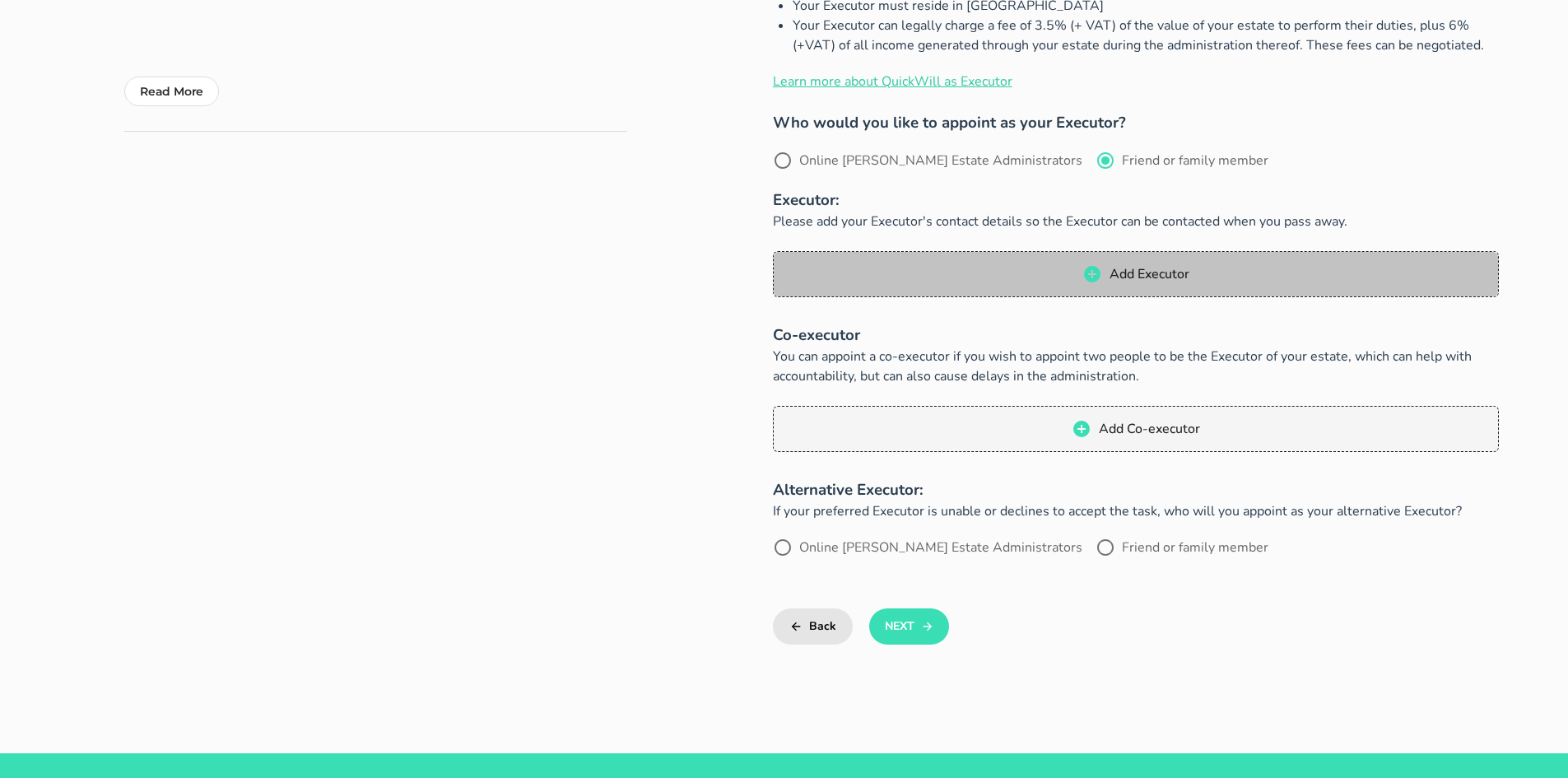
click at [1087, 270] on icon "button" at bounding box center [1092, 273] width 16 height 16
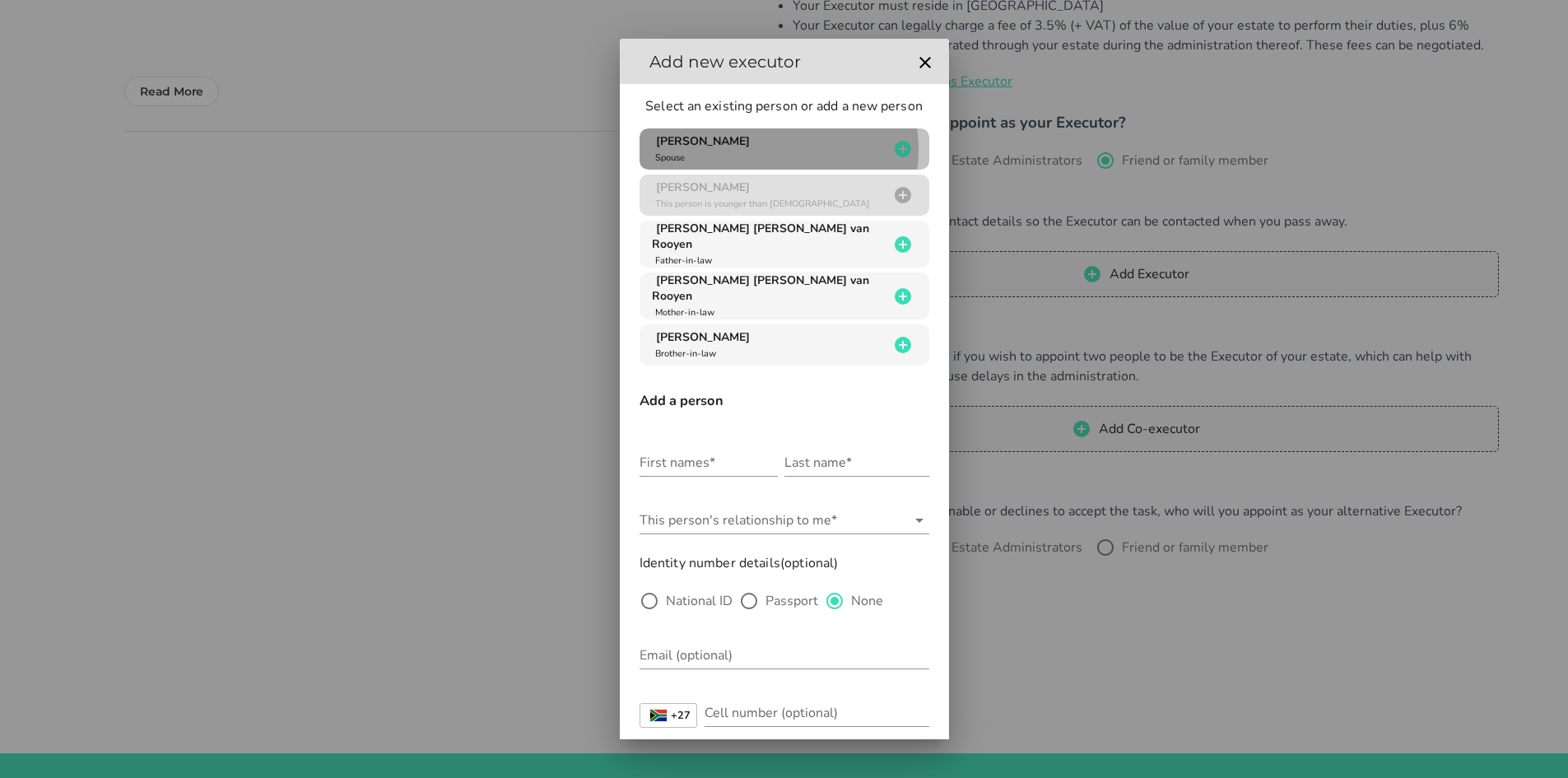
click at [849, 145] on div "Daniel Meyer van Rooyen Spouse" at bounding box center [770, 149] width 237 height 32
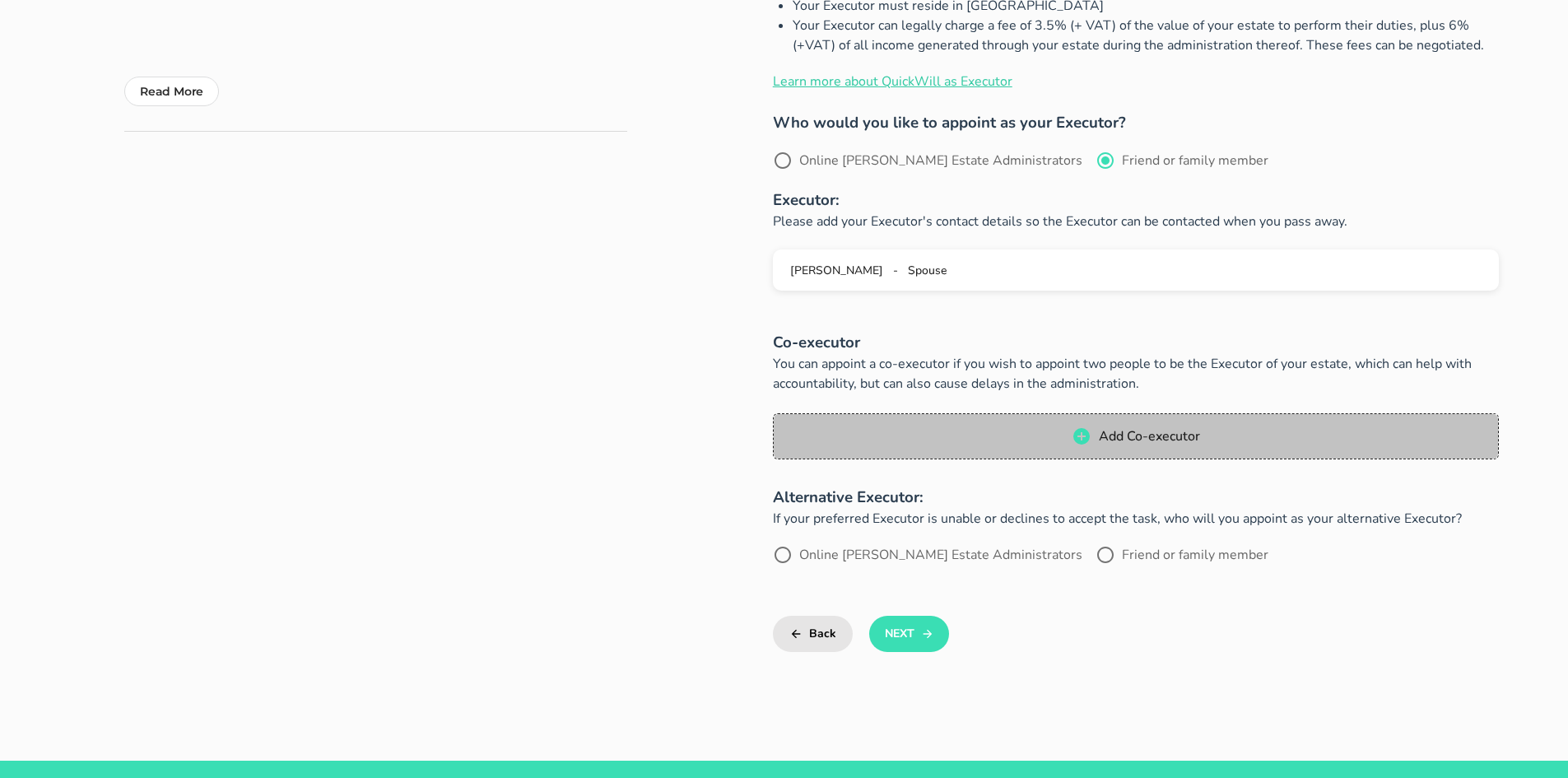
click at [1101, 422] on button "Add Co-executor" at bounding box center [1137, 436] width 726 height 46
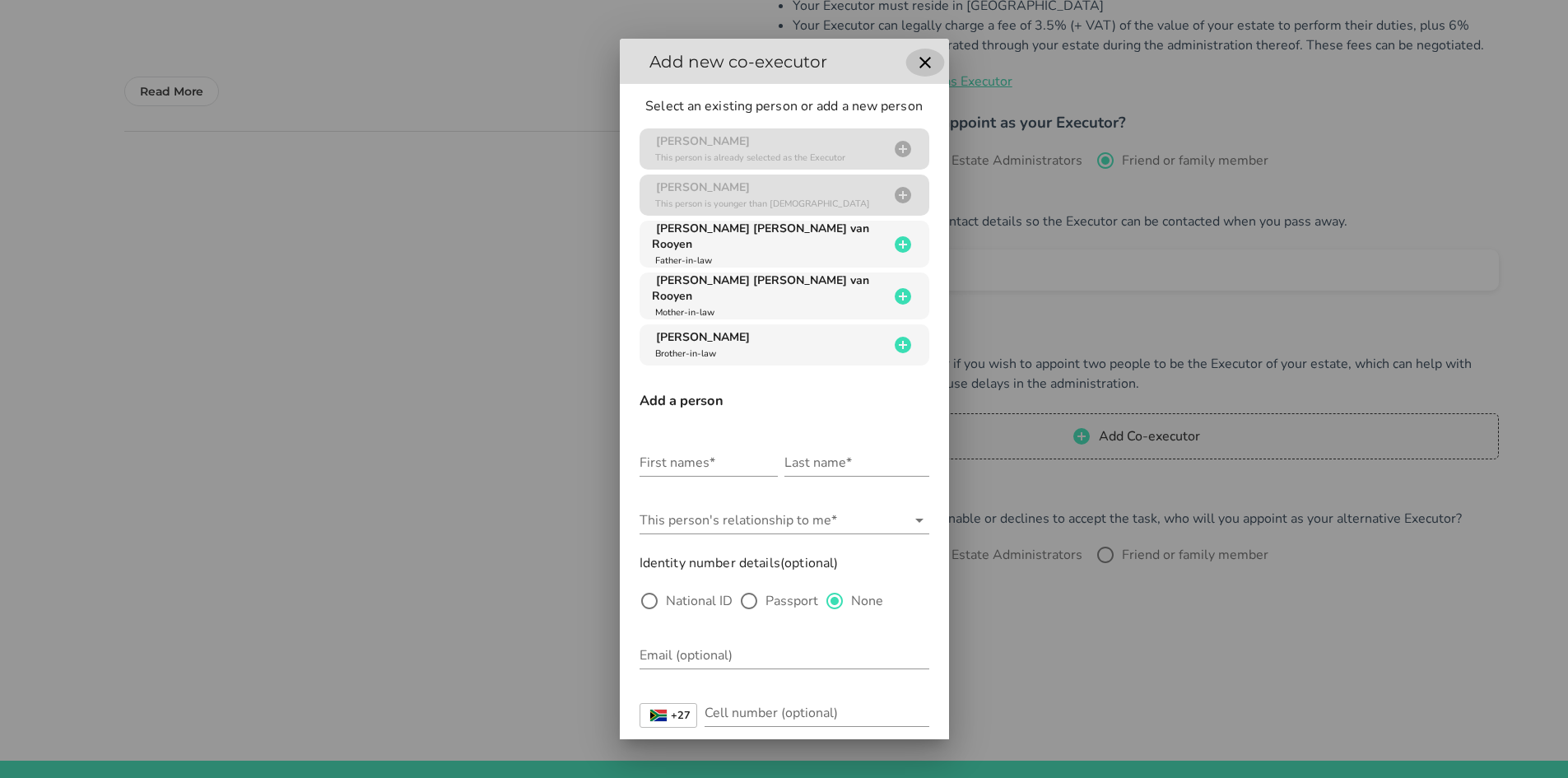
click at [915, 59] on icon "button" at bounding box center [925, 62] width 20 height 20
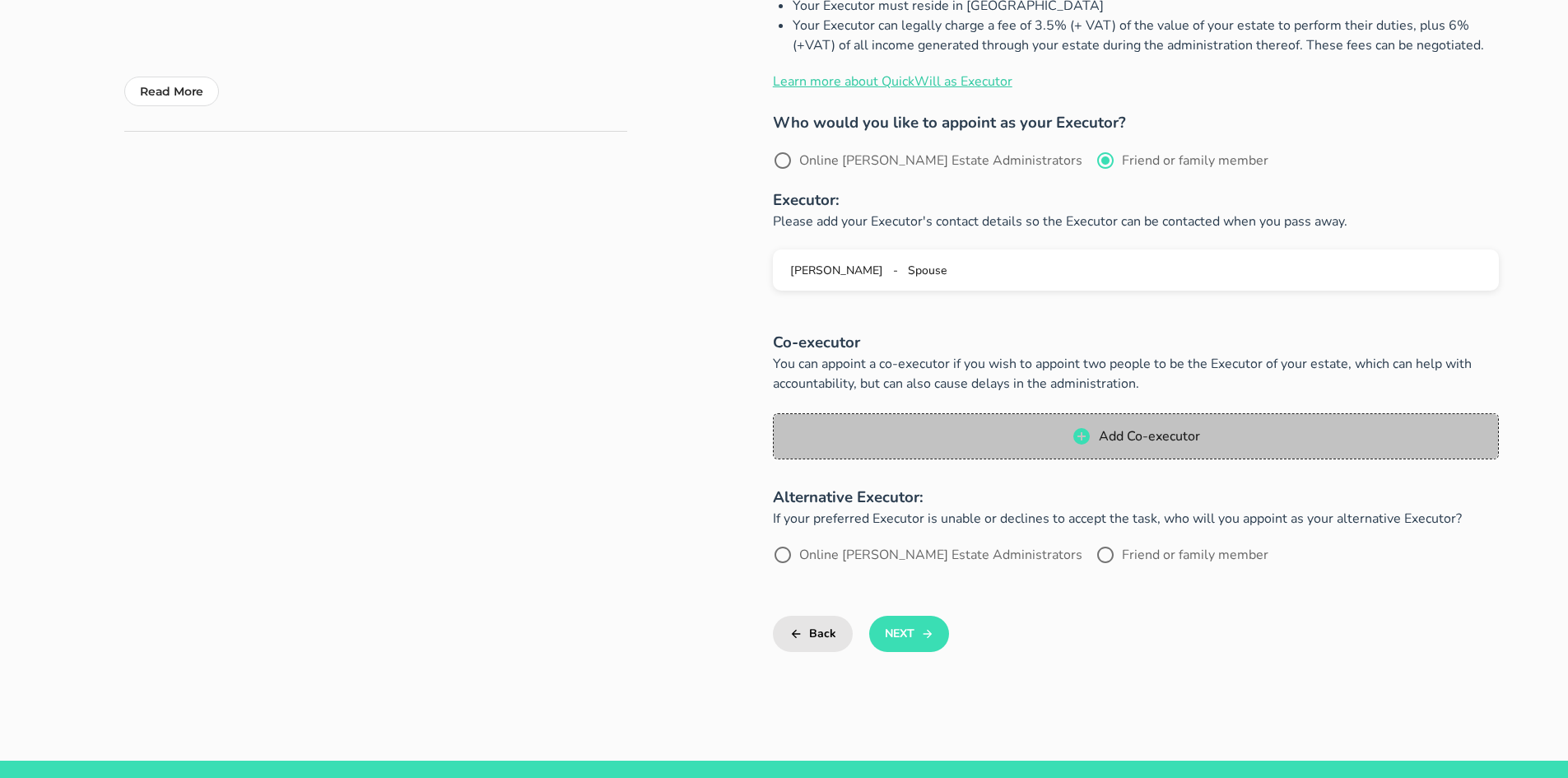
click at [1113, 441] on span "Add Co-executor" at bounding box center [1149, 436] width 103 height 18
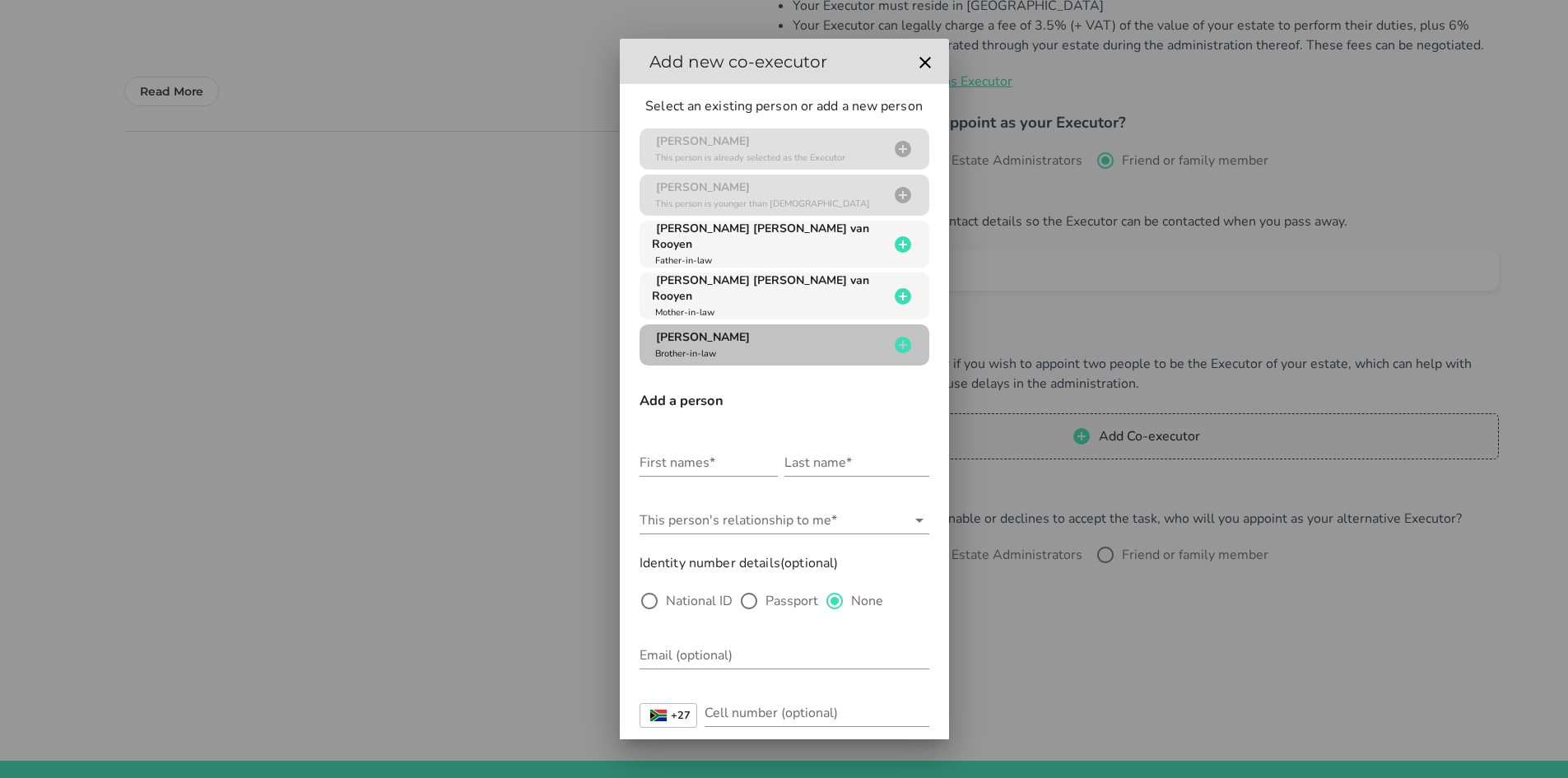
click at [897, 336] on icon "button" at bounding box center [903, 344] width 16 height 16
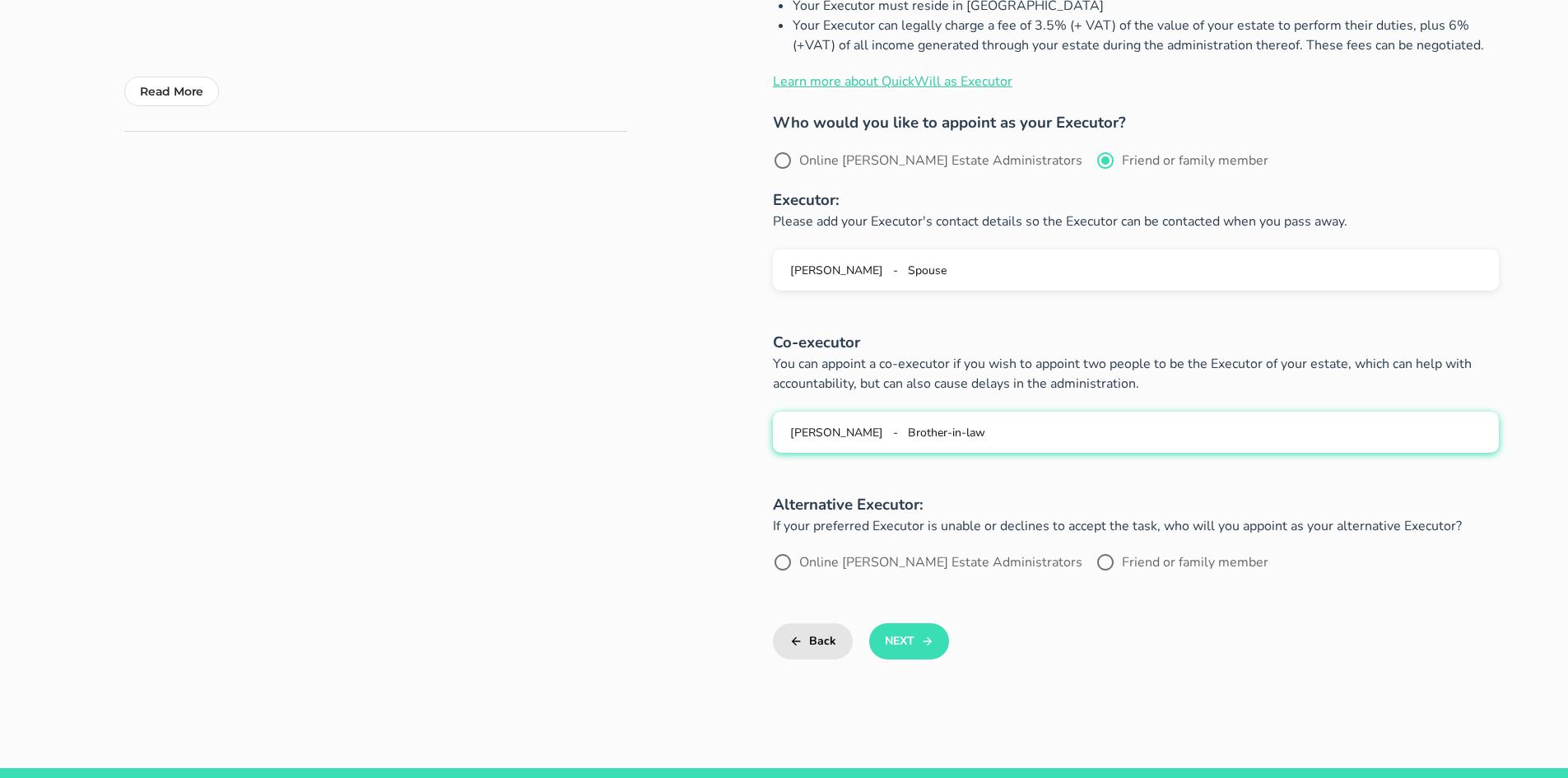
click at [919, 441] on button "Dawid Johannes van Rooyen - Brother-in-law" at bounding box center [1137, 431] width 726 height 41
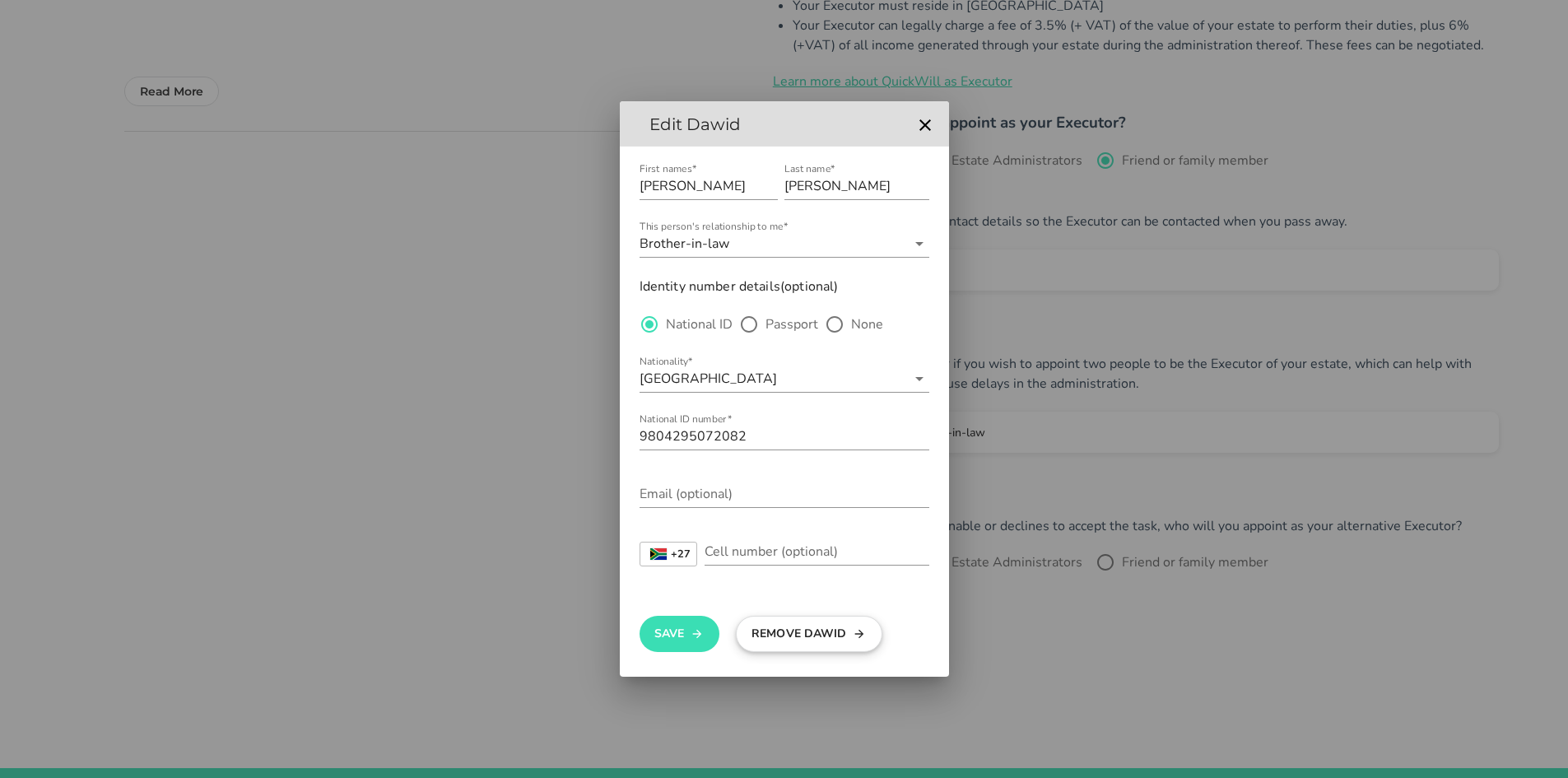
click at [766, 635] on button "Remove Dawid" at bounding box center [809, 633] width 147 height 36
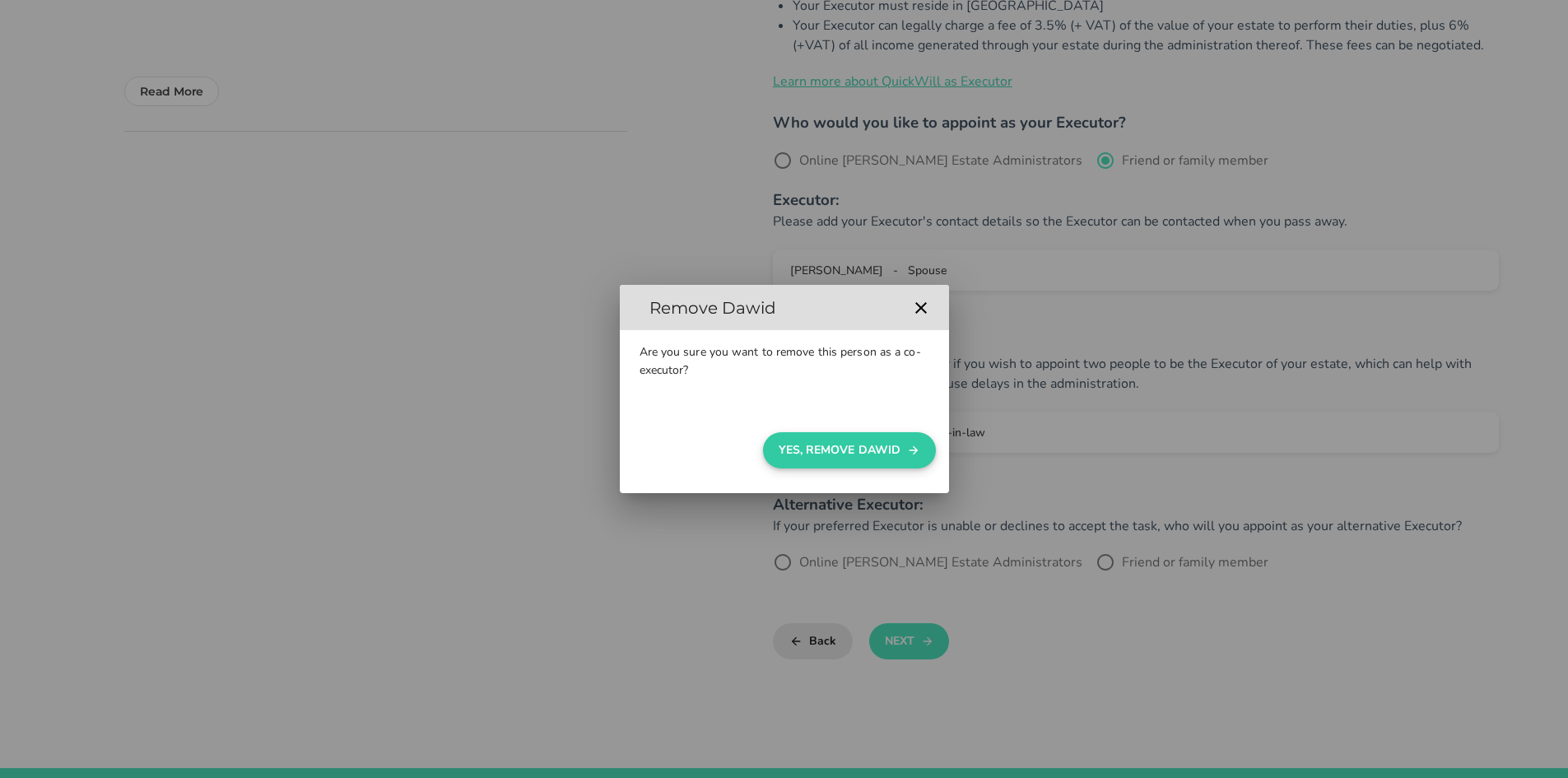
click at [835, 448] on button "Yes, Remove Dawid" at bounding box center [849, 450] width 173 height 36
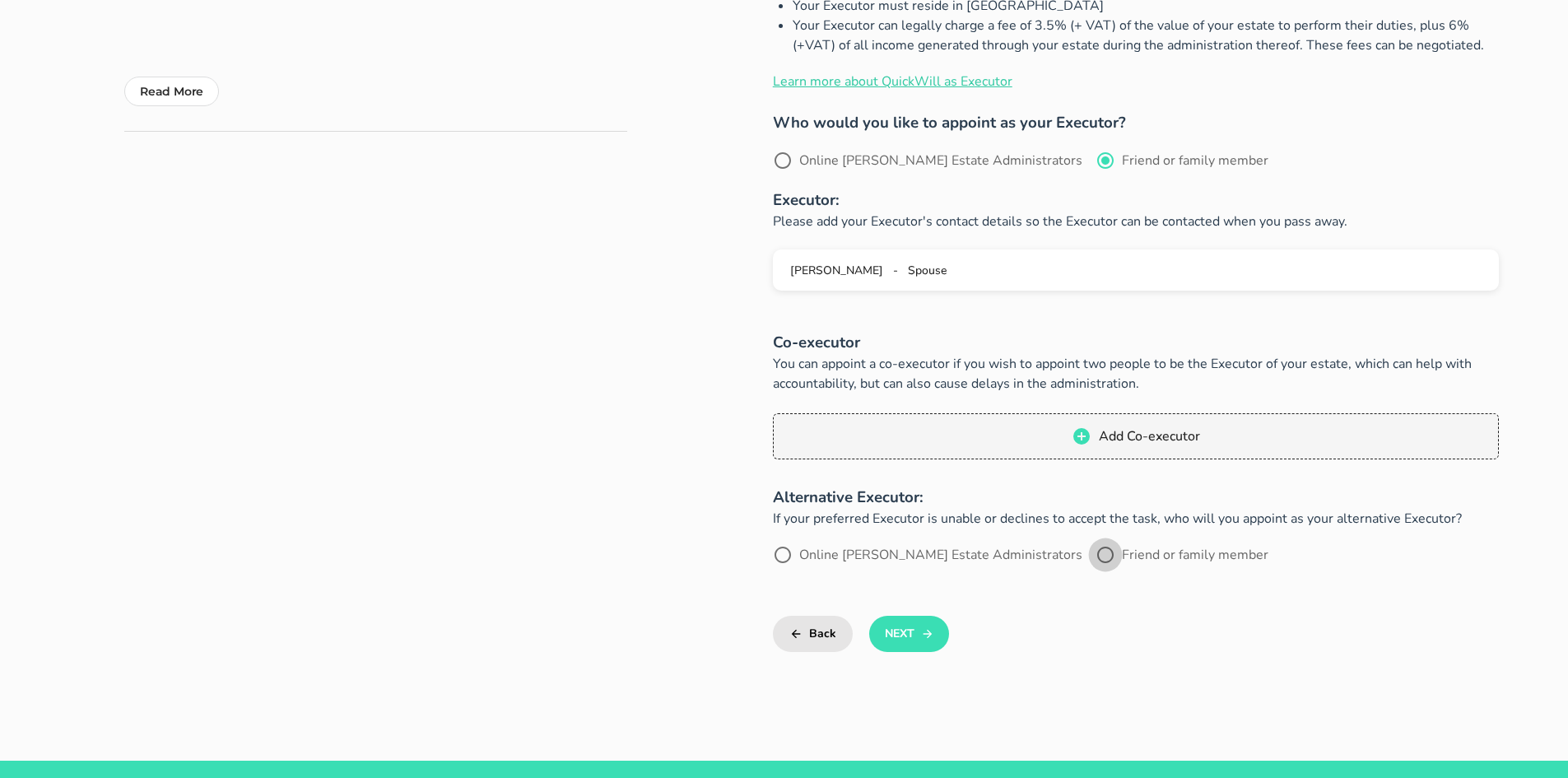
click at [1092, 557] on div at bounding box center [1105, 554] width 28 height 28
radio input "true"
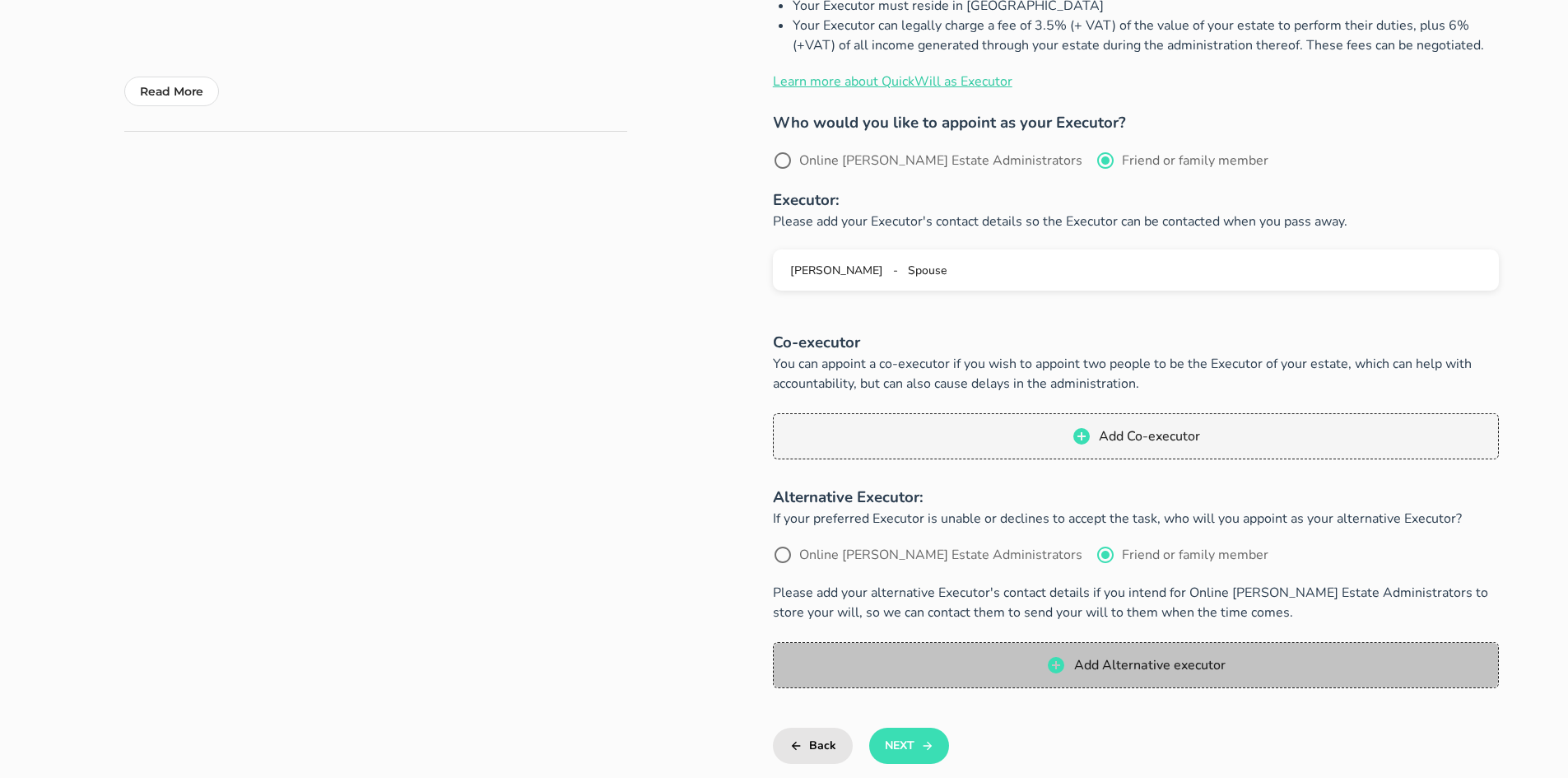
click at [1081, 662] on span "Add Alternative executor" at bounding box center [1148, 665] width 152 height 18
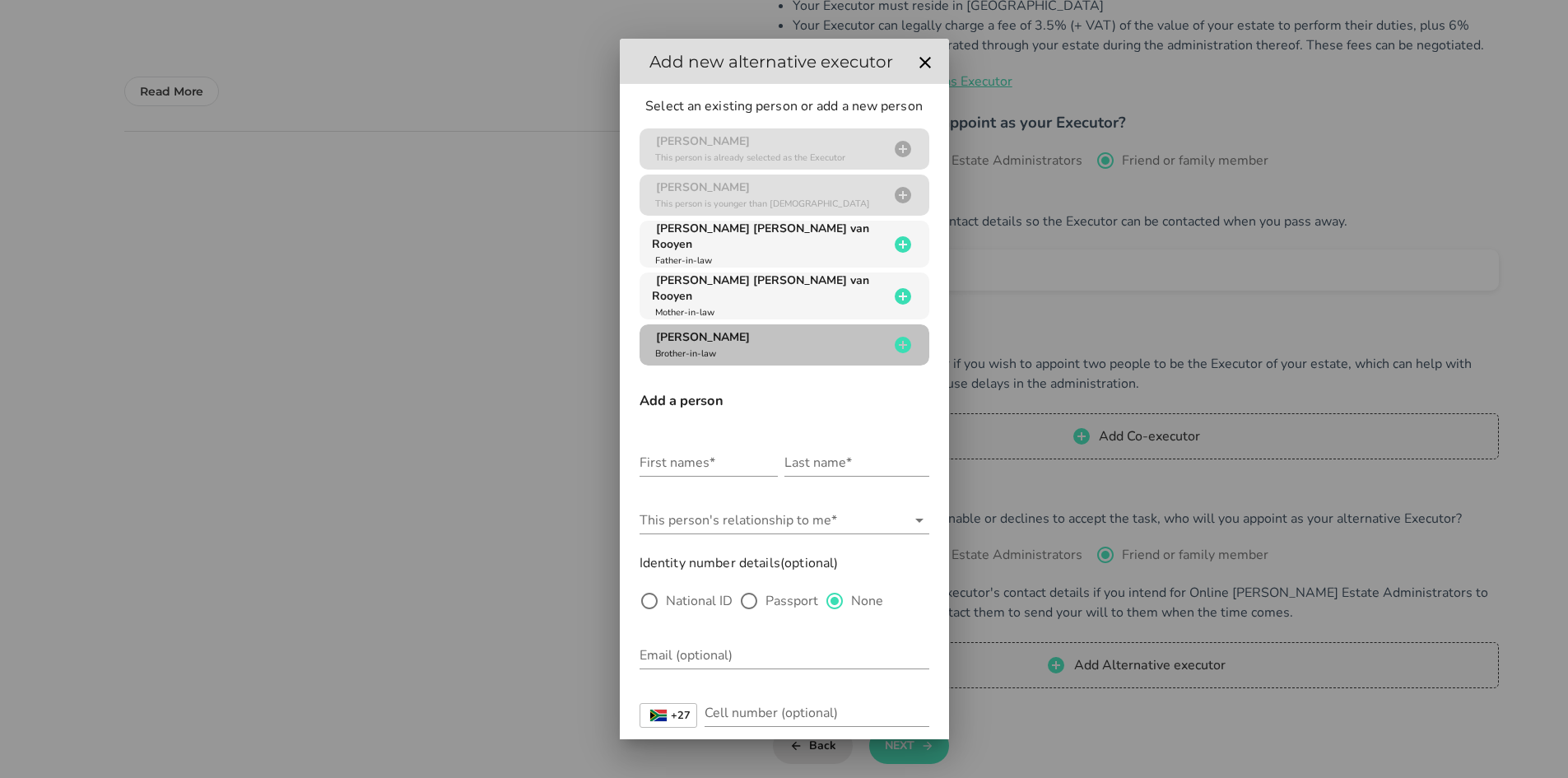
click at [893, 335] on icon "button" at bounding box center [903, 345] width 20 height 20
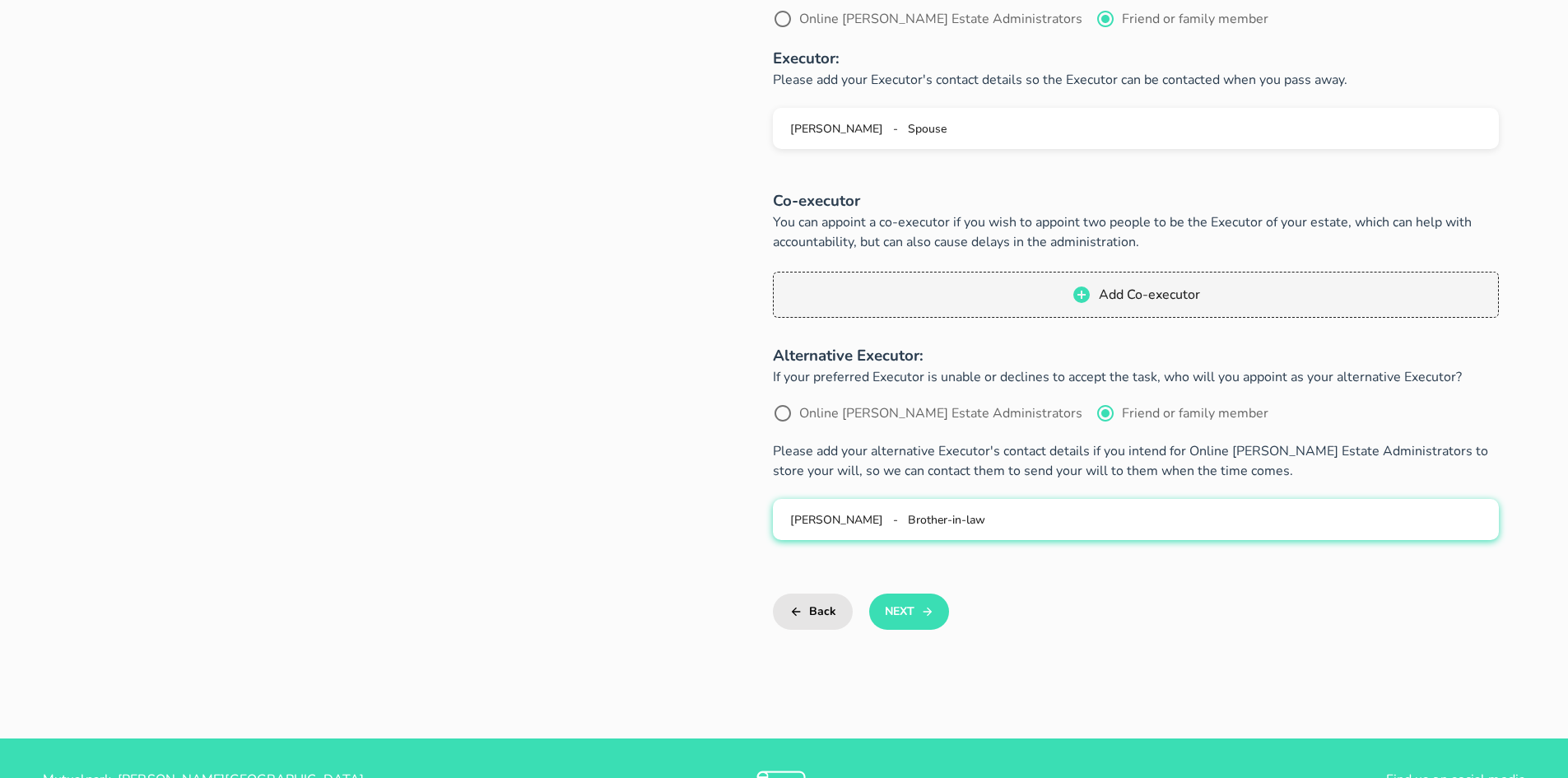
scroll to position [623, 0]
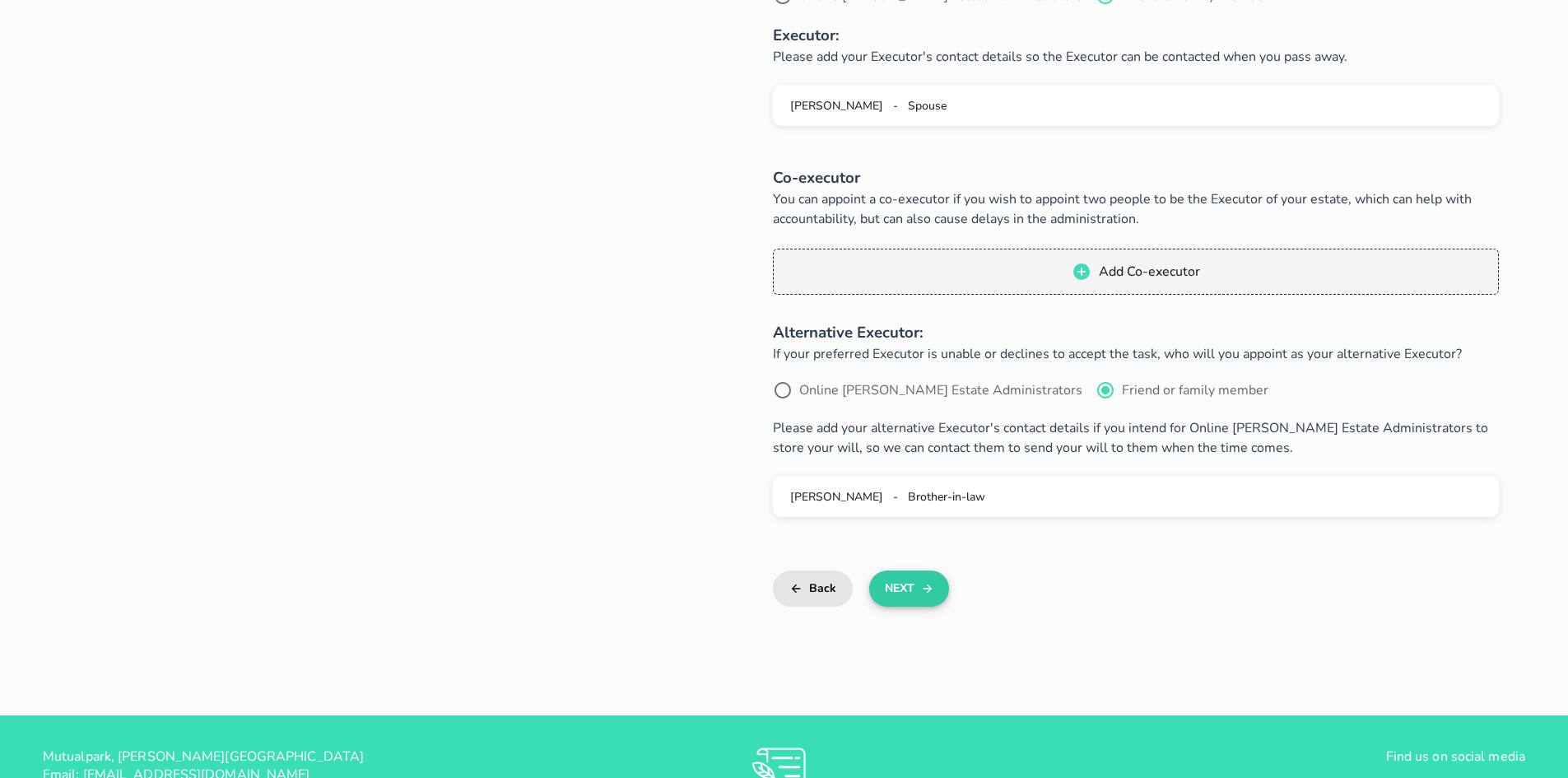
click at [897, 597] on button "Next" at bounding box center [909, 588] width 80 height 36
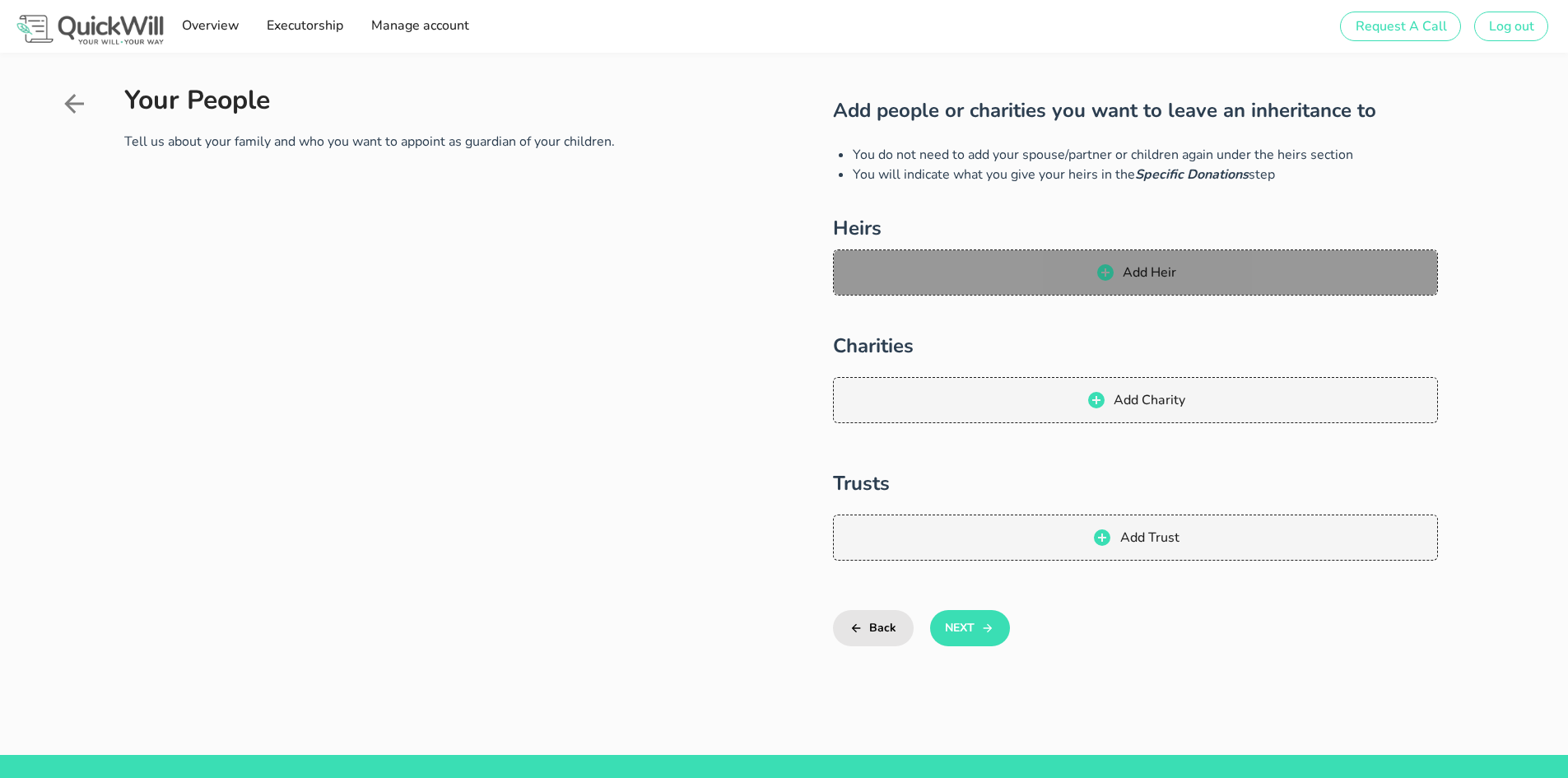
click at [1111, 273] on icon "button" at bounding box center [1105, 272] width 16 height 16
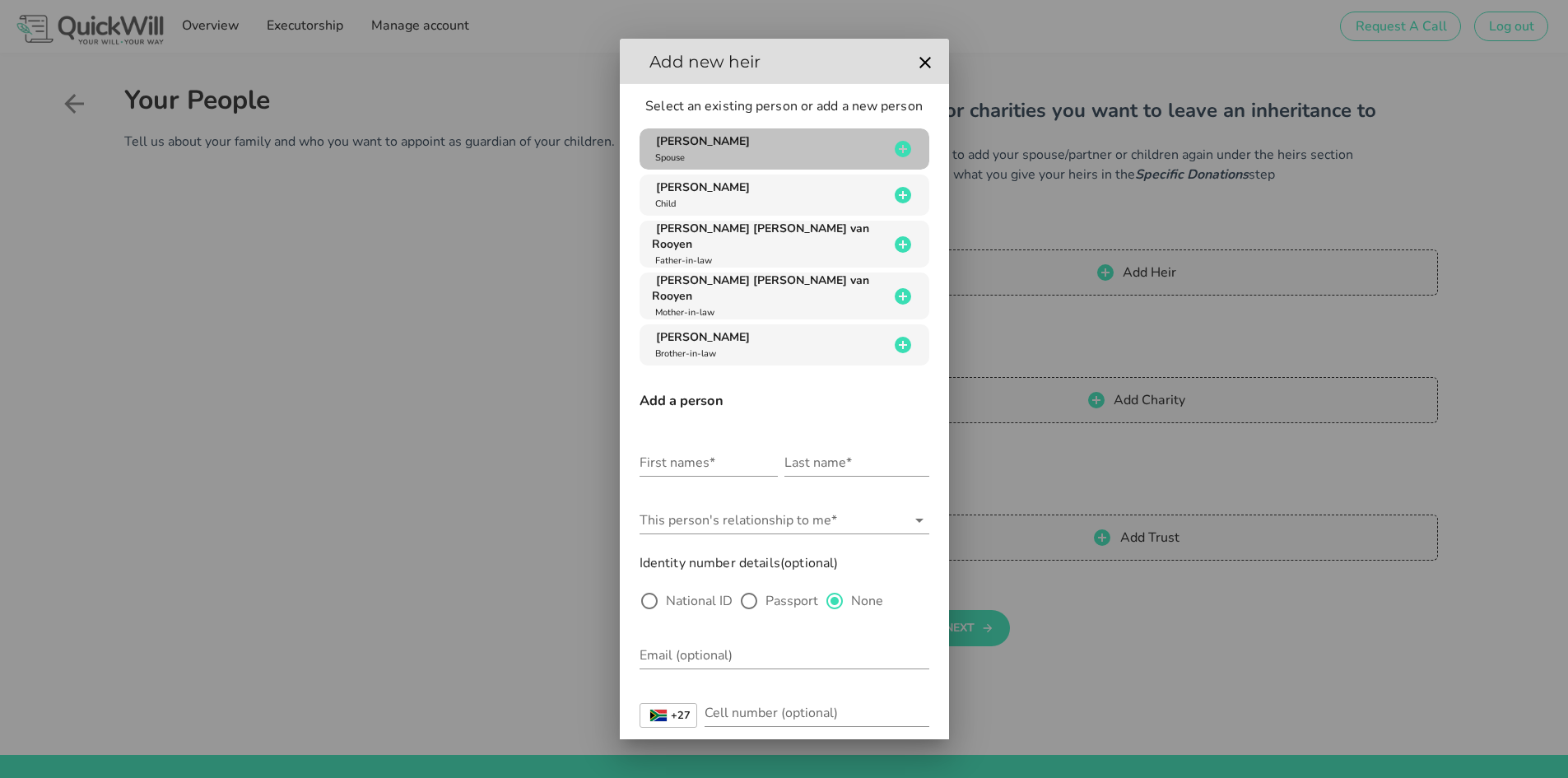
click at [893, 143] on icon "button" at bounding box center [903, 149] width 20 height 20
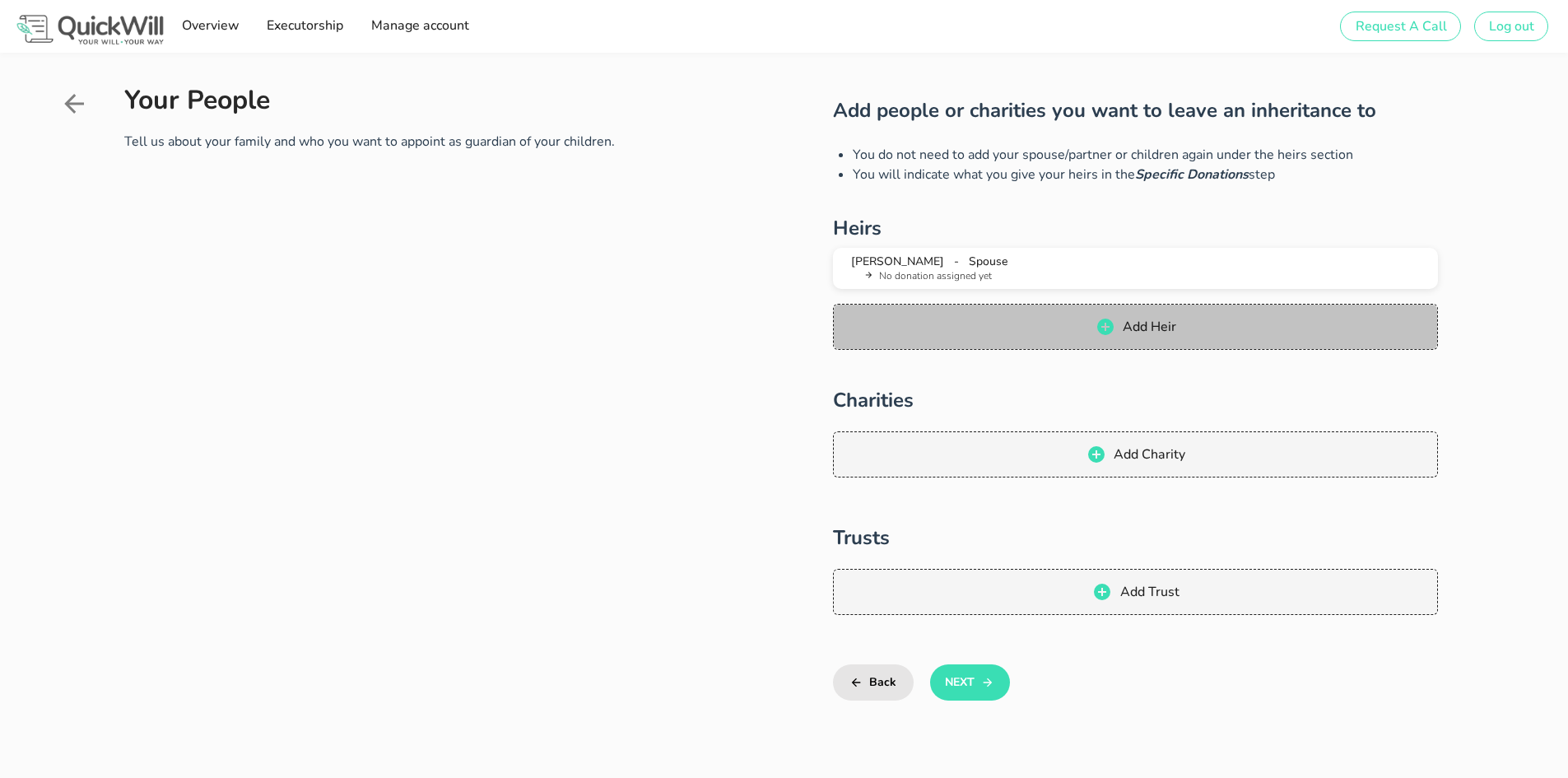
click at [1099, 324] on icon "button" at bounding box center [1105, 326] width 16 height 16
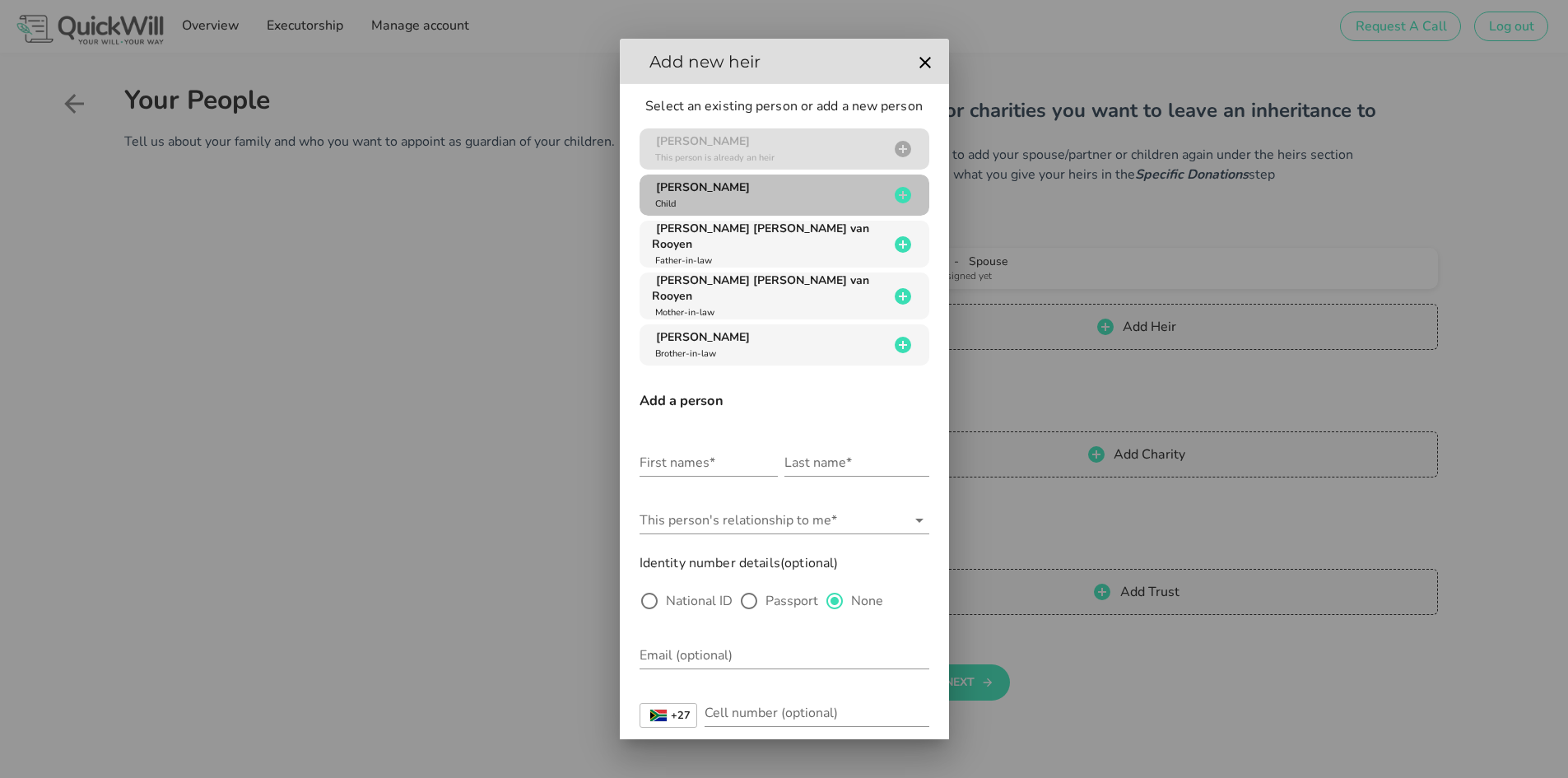
click at [895, 194] on icon "button" at bounding box center [903, 194] width 16 height 16
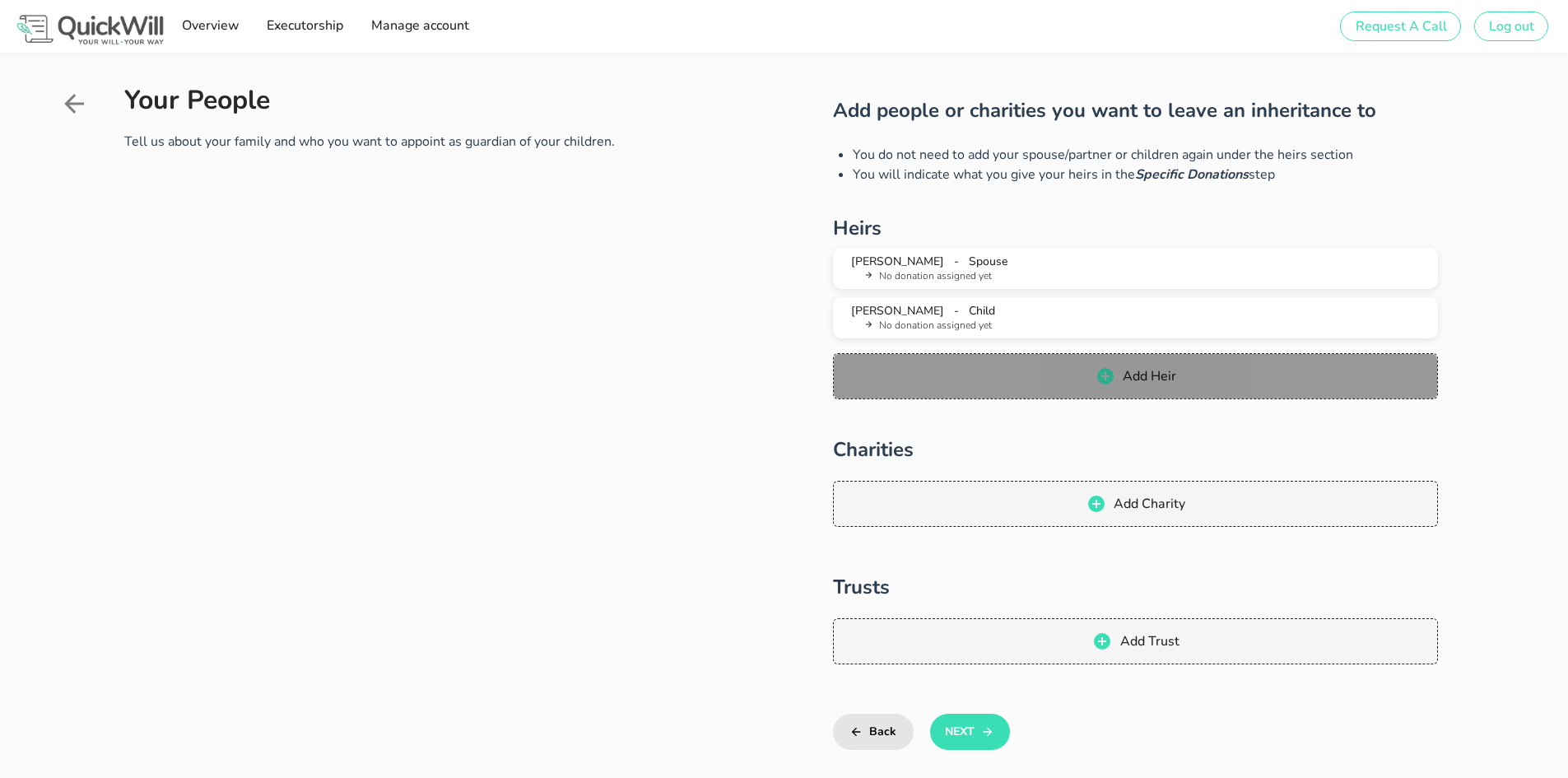
click at [1106, 382] on icon "button" at bounding box center [1105, 376] width 16 height 16
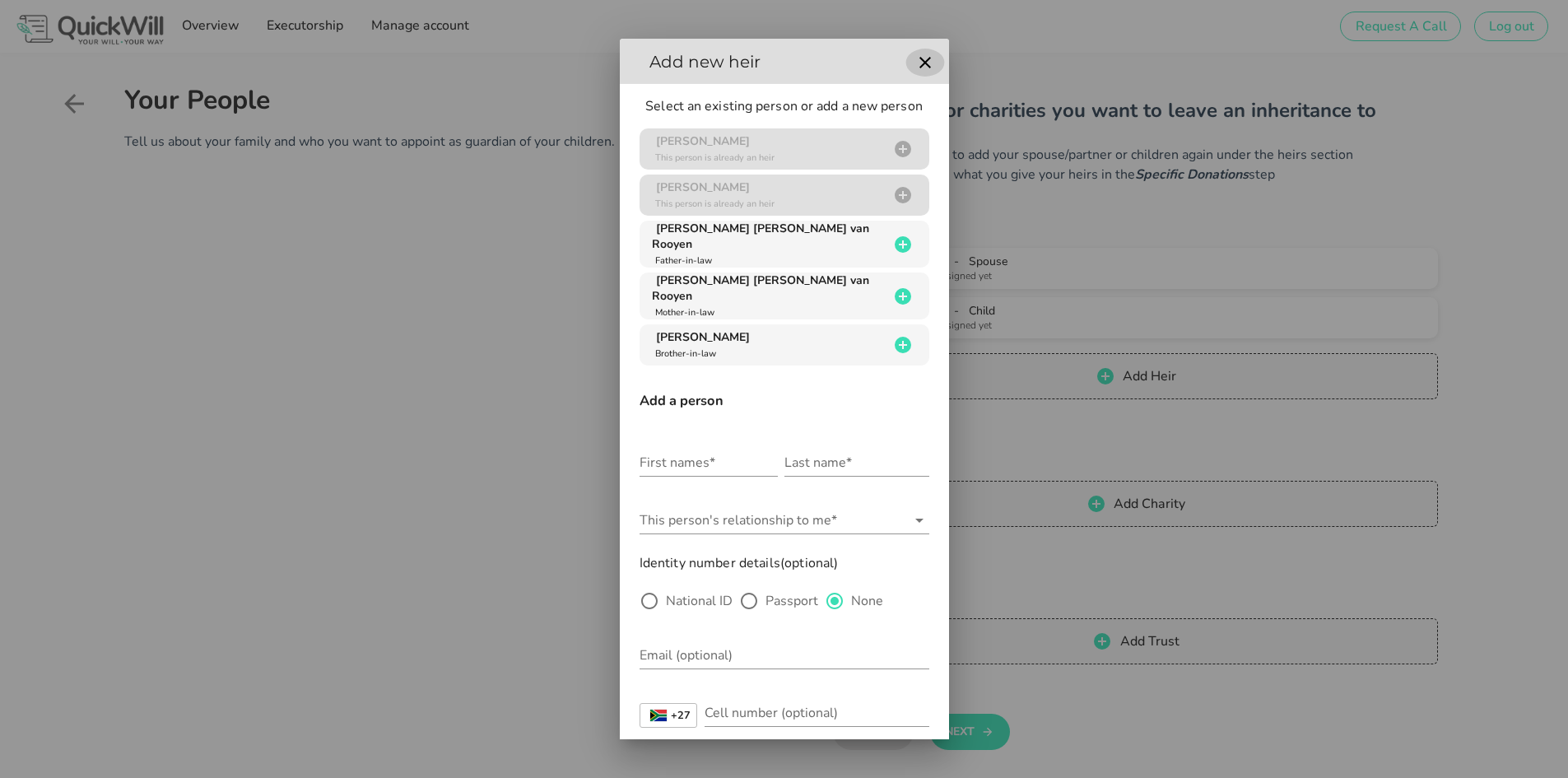
click at [917, 67] on icon "button" at bounding box center [925, 62] width 20 height 20
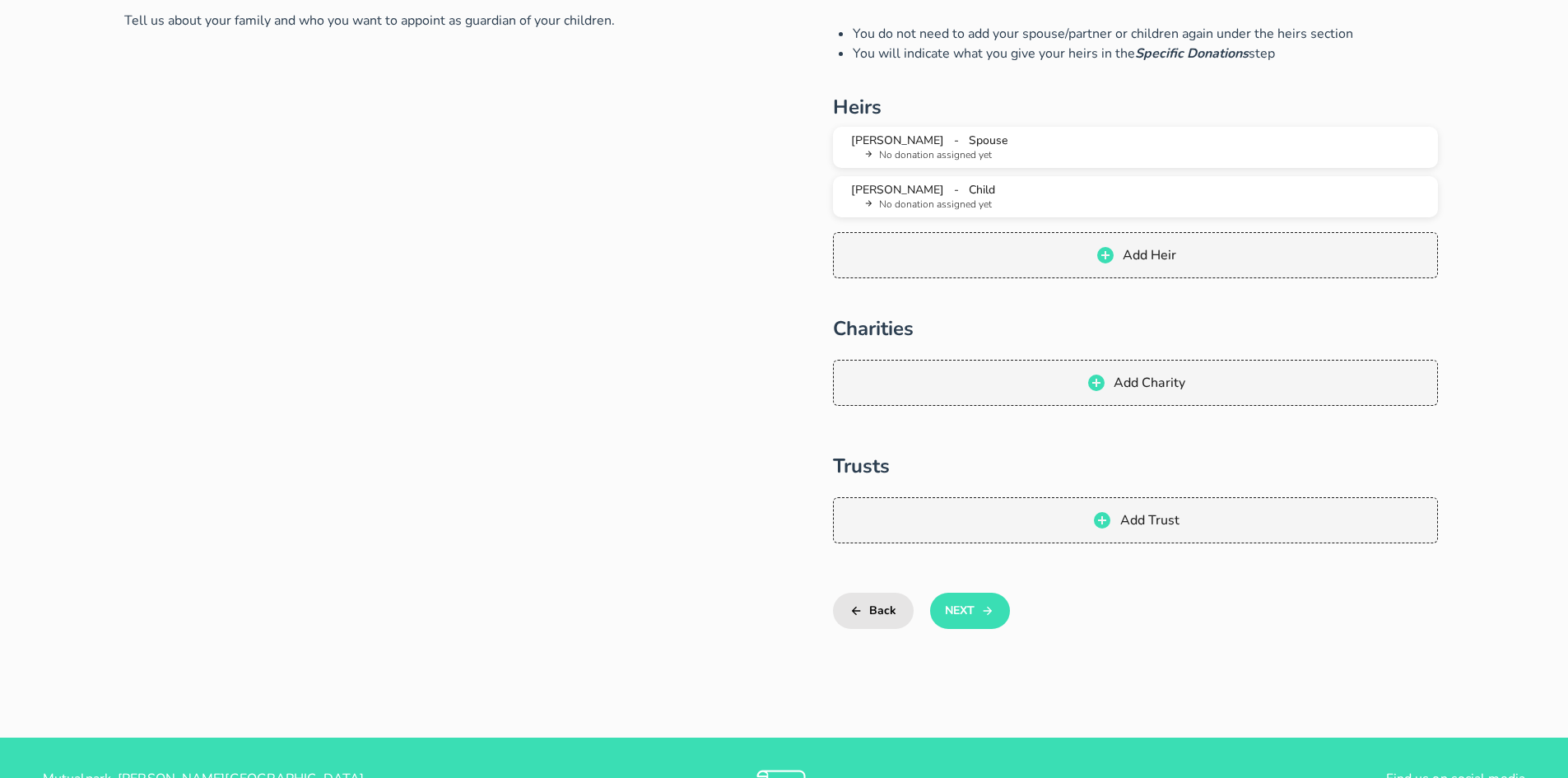
scroll to position [165, 0]
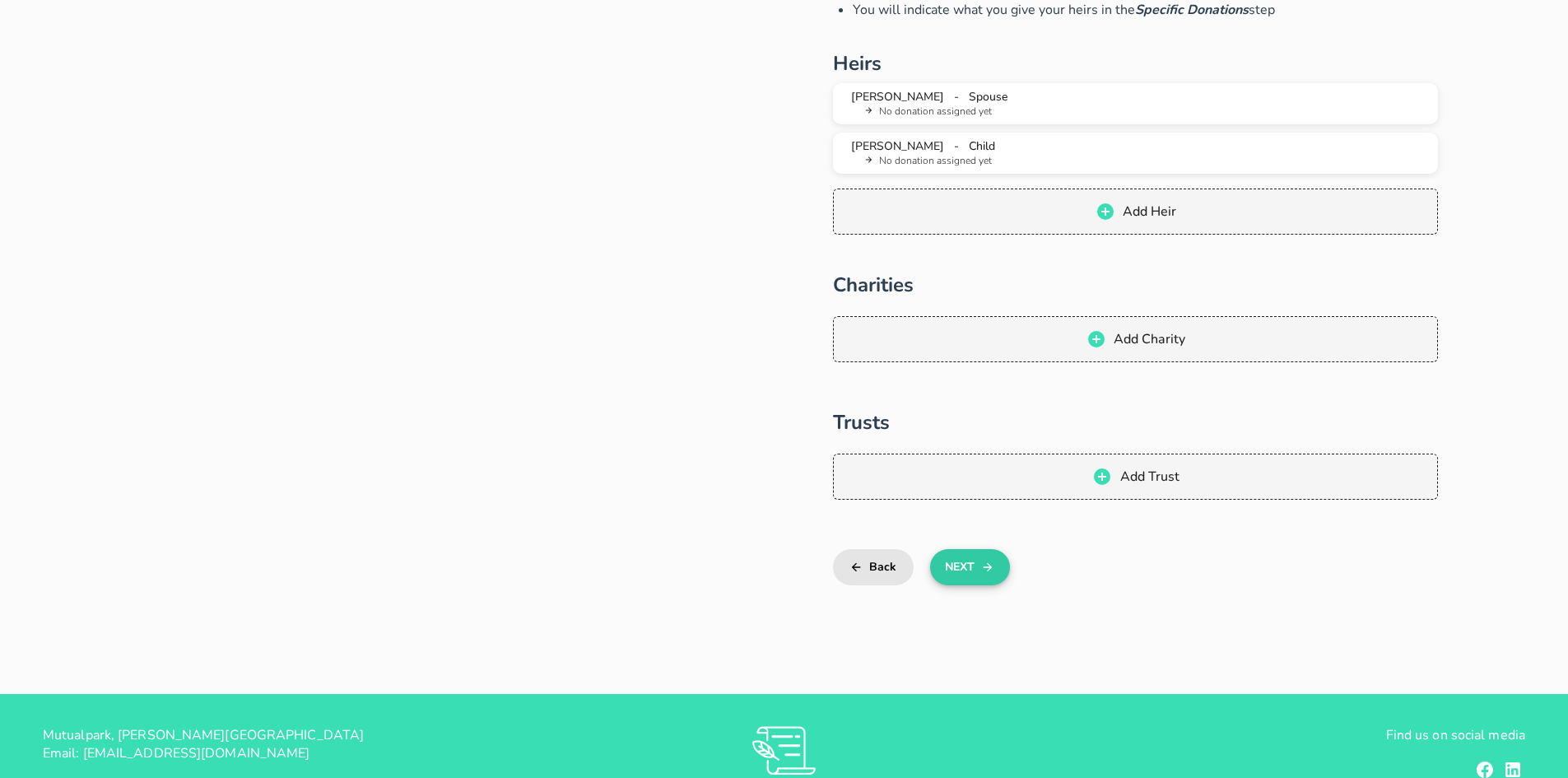
click at [965, 556] on button "Next" at bounding box center [970, 567] width 80 height 36
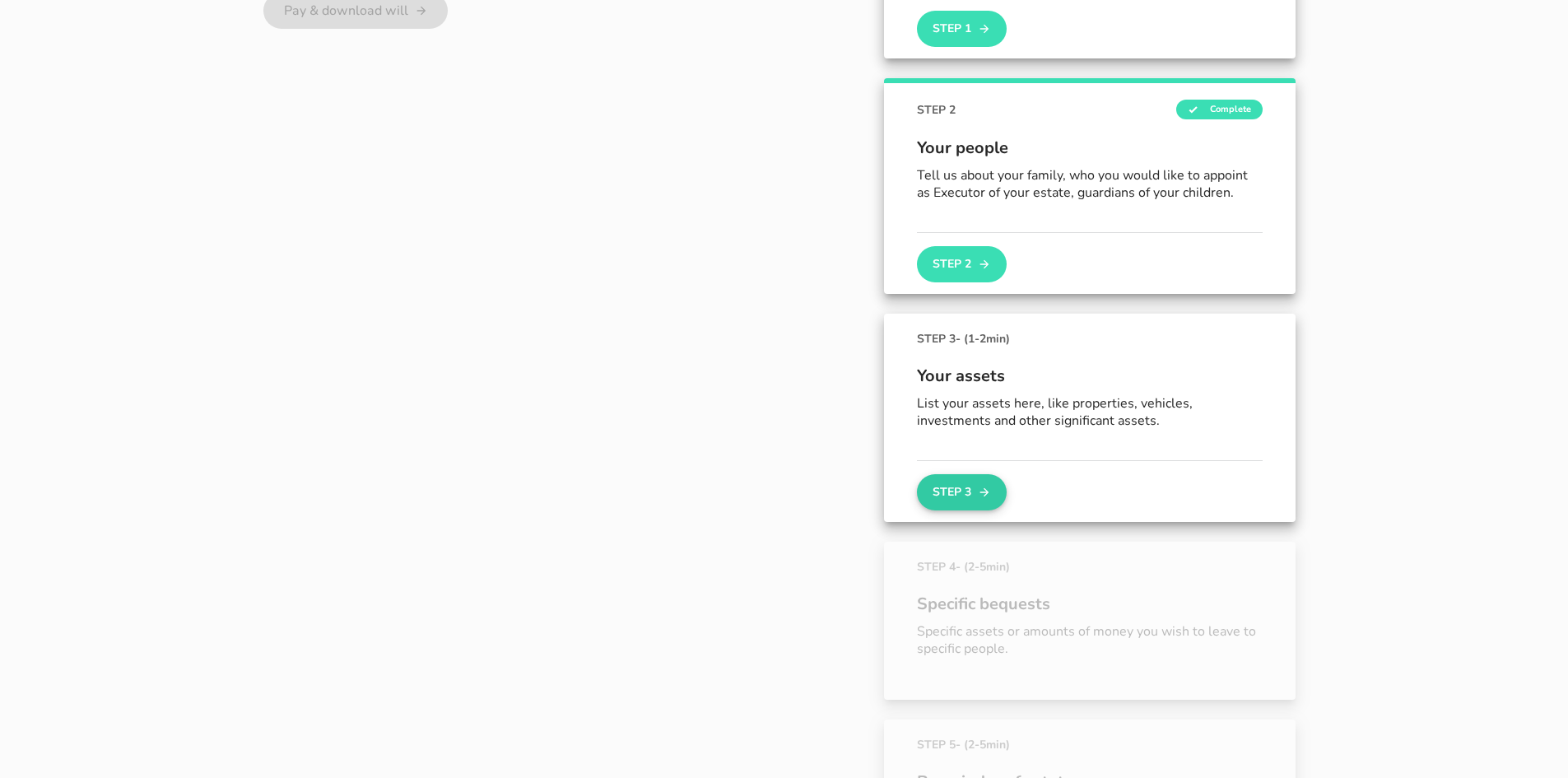
click at [953, 486] on button "Step 3" at bounding box center [961, 492] width 89 height 36
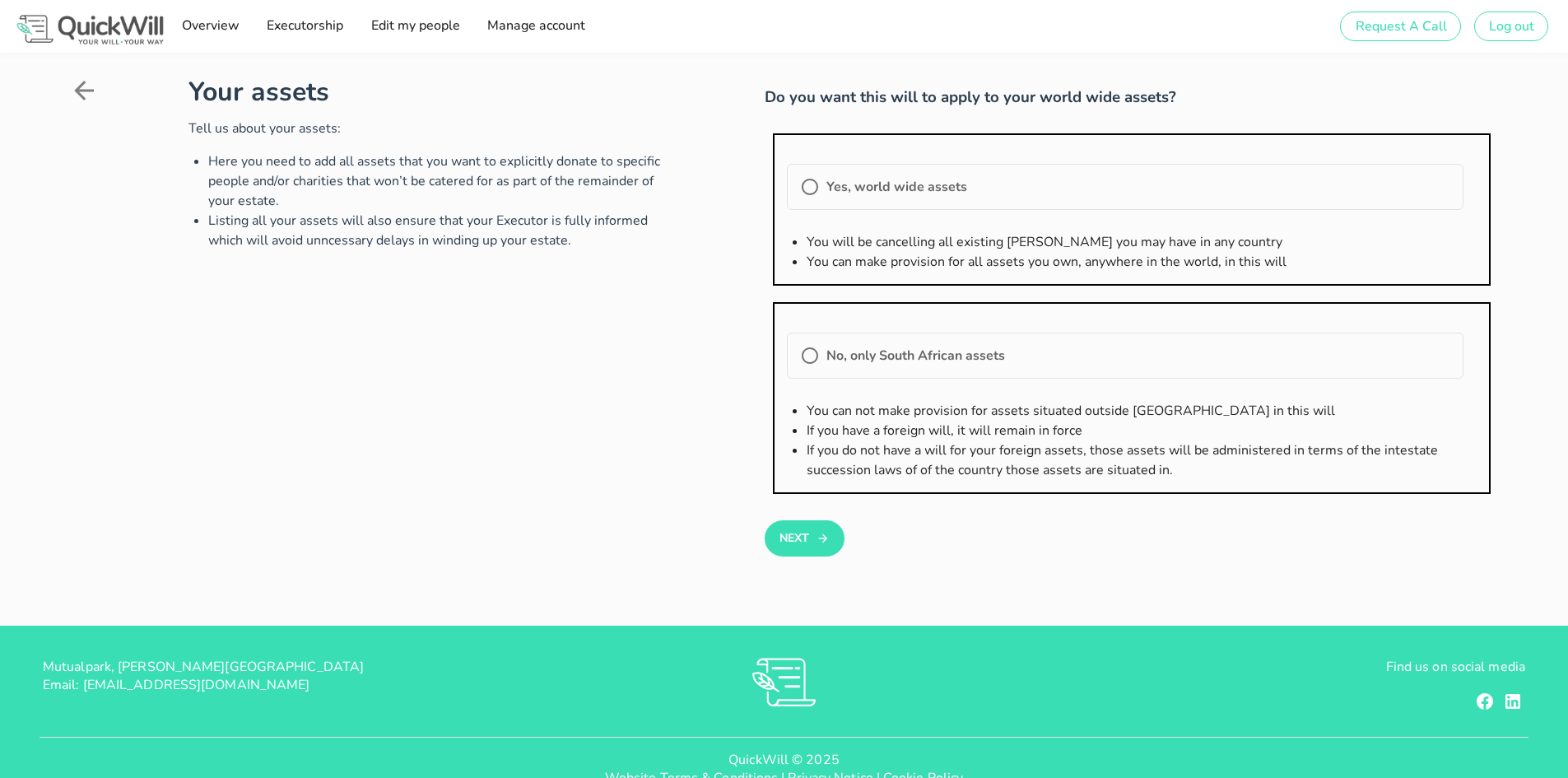
click at [843, 359] on label "No, only South African assets" at bounding box center [1138, 355] width 624 height 16
radio input "true"
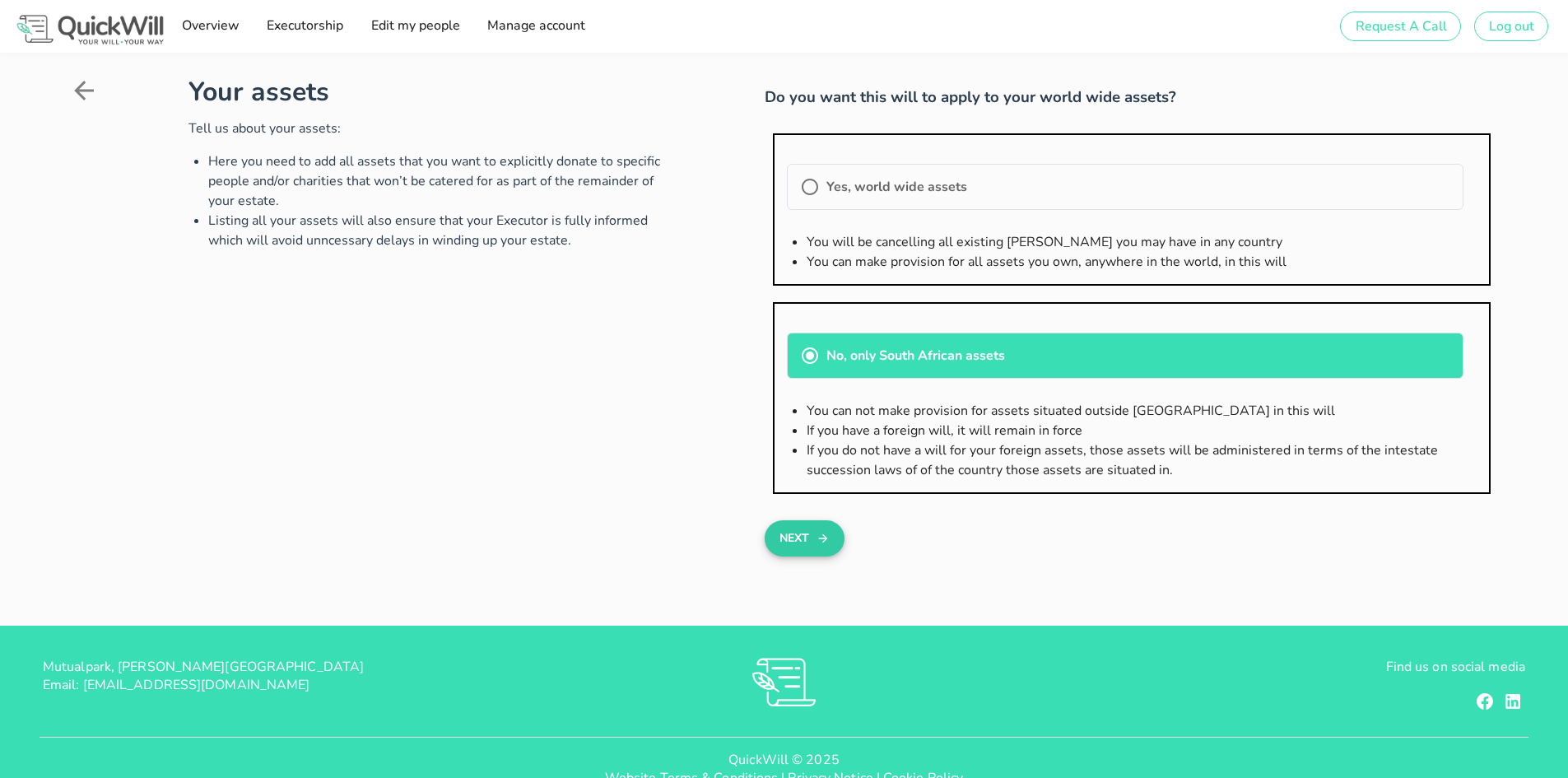
click at [813, 537] on button "Next" at bounding box center [804, 538] width 80 height 36
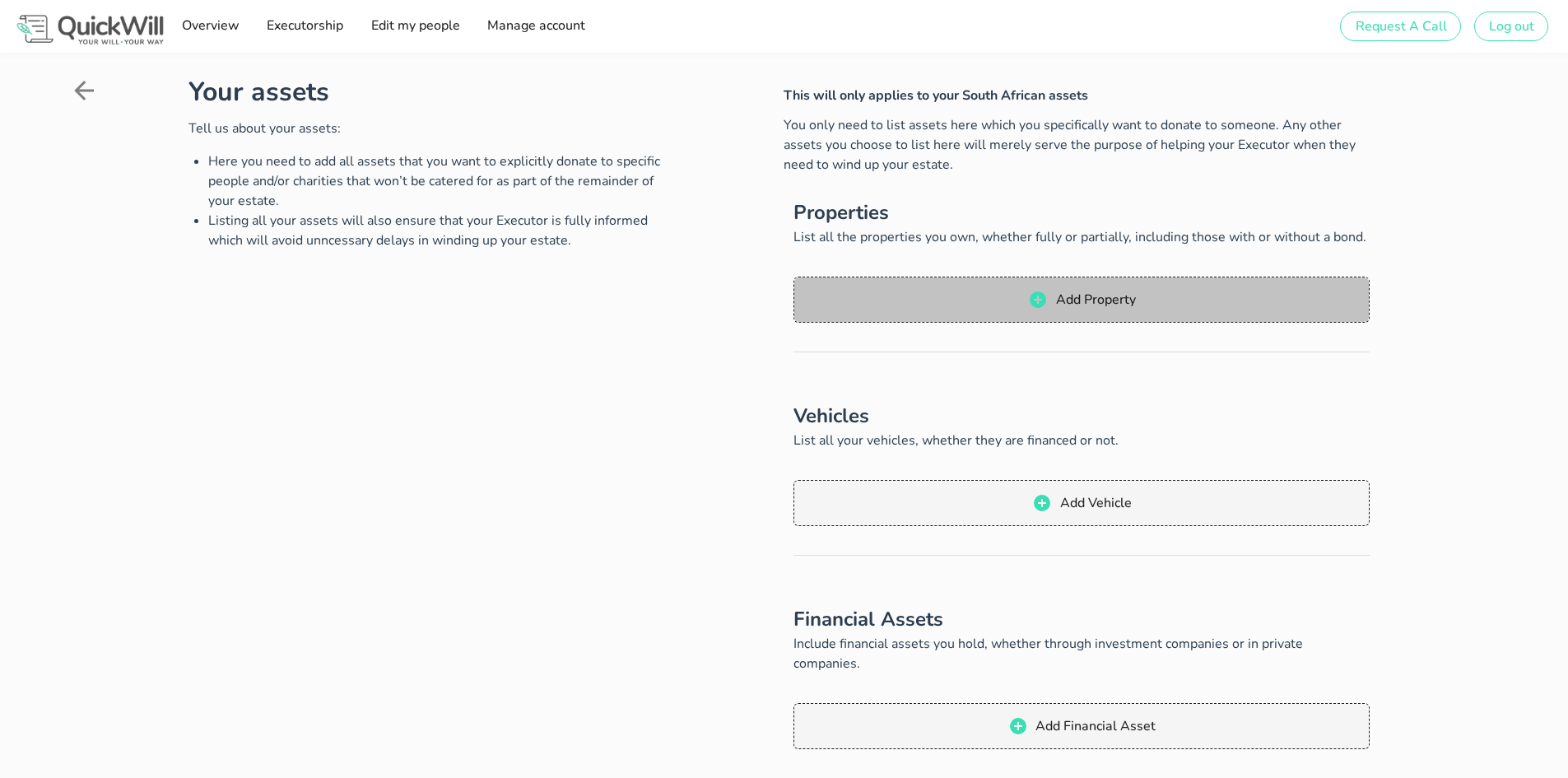
click at [925, 297] on span "Add Property" at bounding box center [1082, 299] width 542 height 20
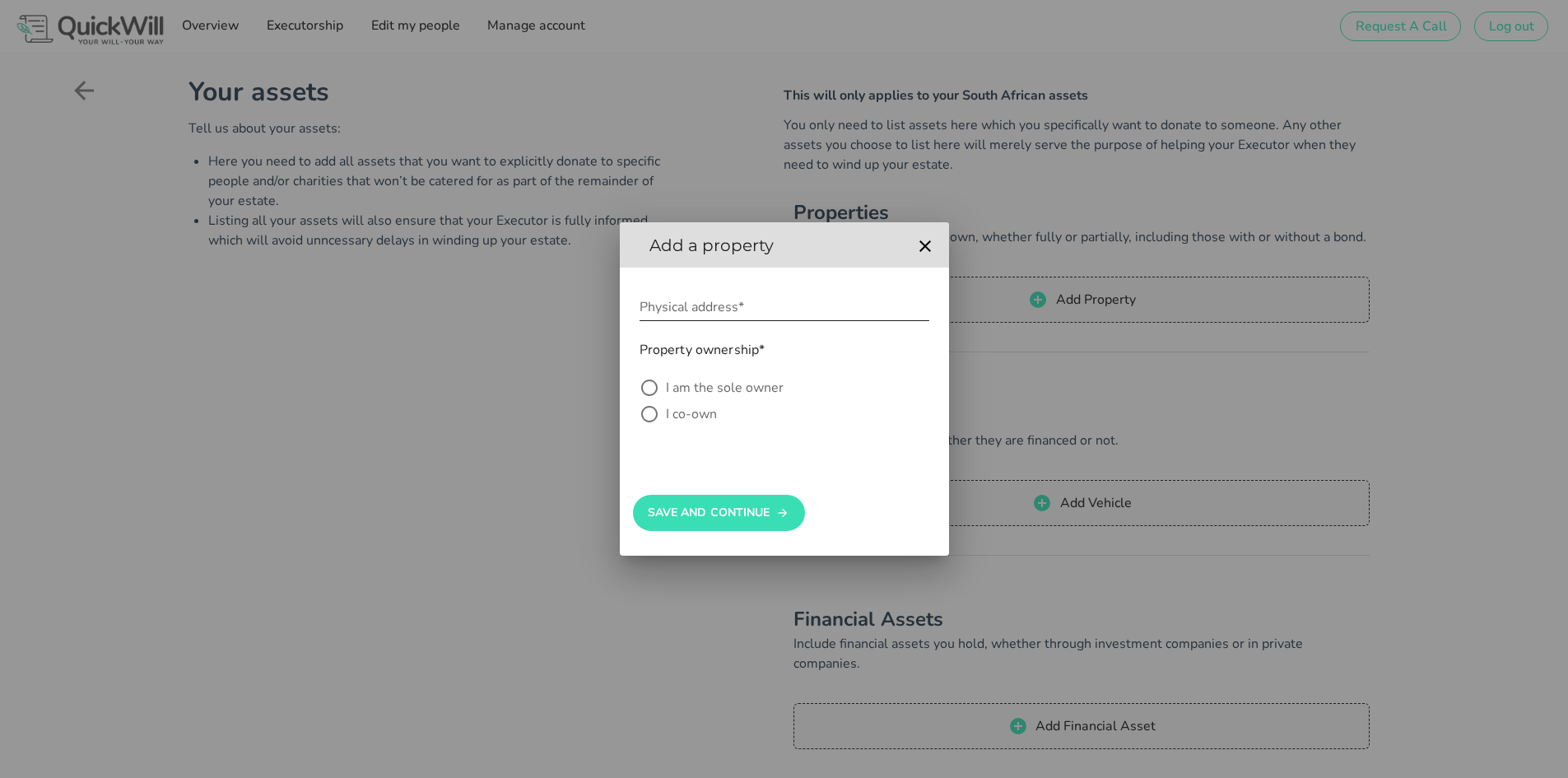
click at [715, 308] on input "Physical address*" at bounding box center [784, 307] width 289 height 26
click at [687, 312] on div "Physical address*" at bounding box center [784, 307] width 289 height 26
paste input "92 Bellairs Manor, 120 Bellairs Drive, Noordhang, 2169, Randburg"
type input "92 Bellairs Manor, 120 Bellairs Drive, Noordhang, 2169, Randburg"
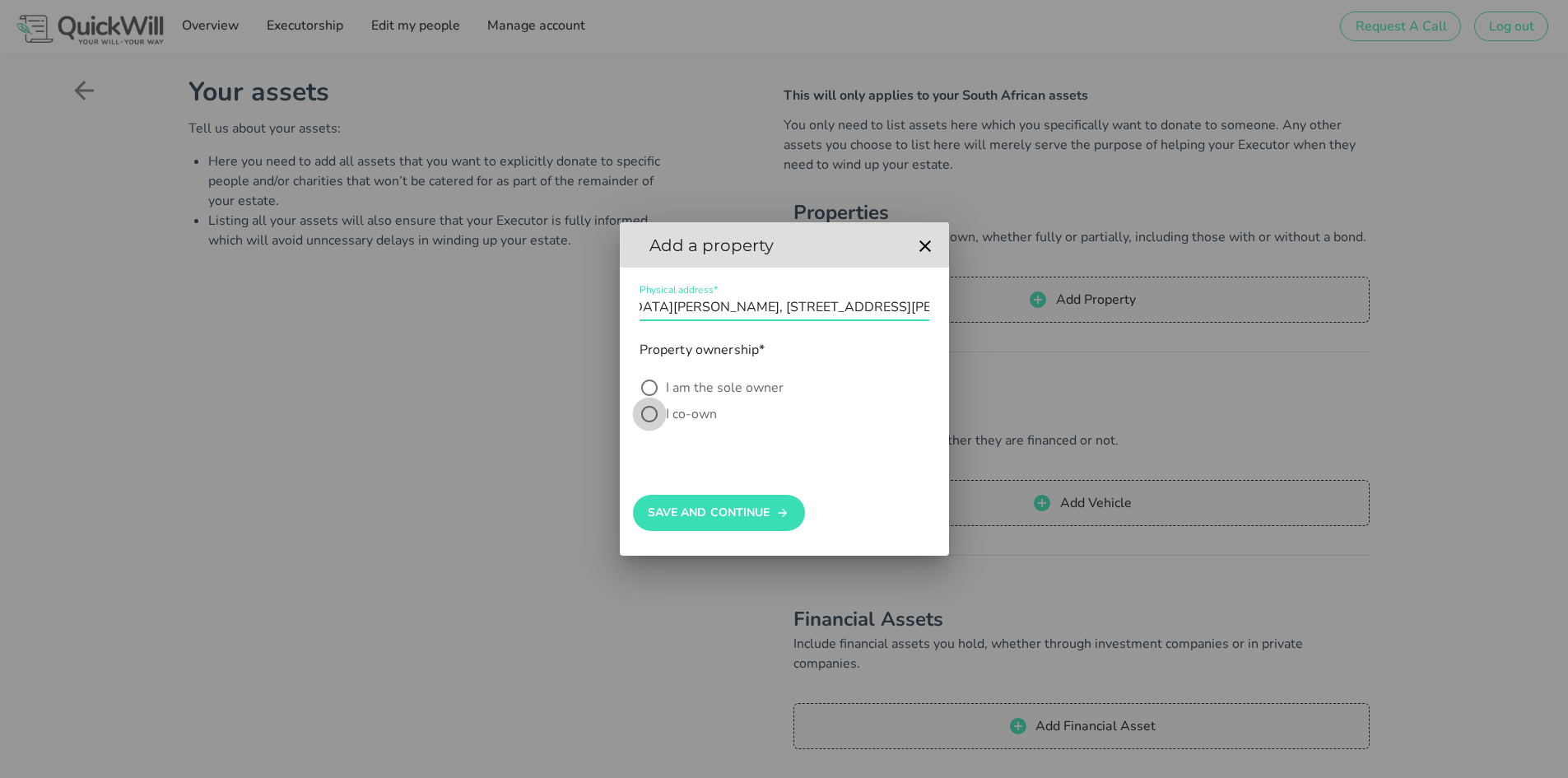
scroll to position [0, 0]
click at [651, 411] on div at bounding box center [649, 413] width 28 height 28
radio input "true"
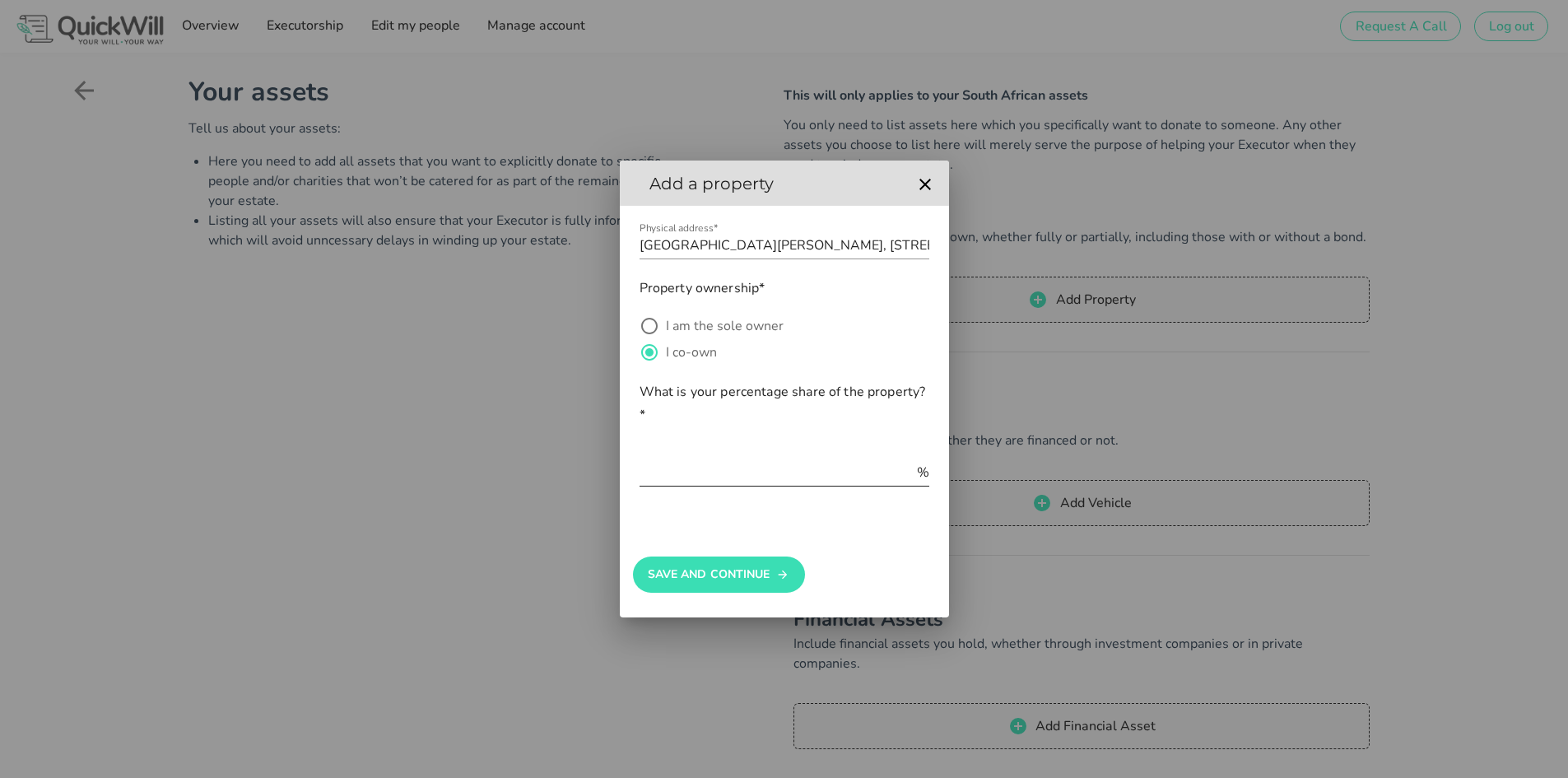
click at [705, 486] on div "%" at bounding box center [784, 471] width 289 height 26
type input "50"
click at [731, 586] on button "Save And Continue" at bounding box center [719, 575] width 173 height 36
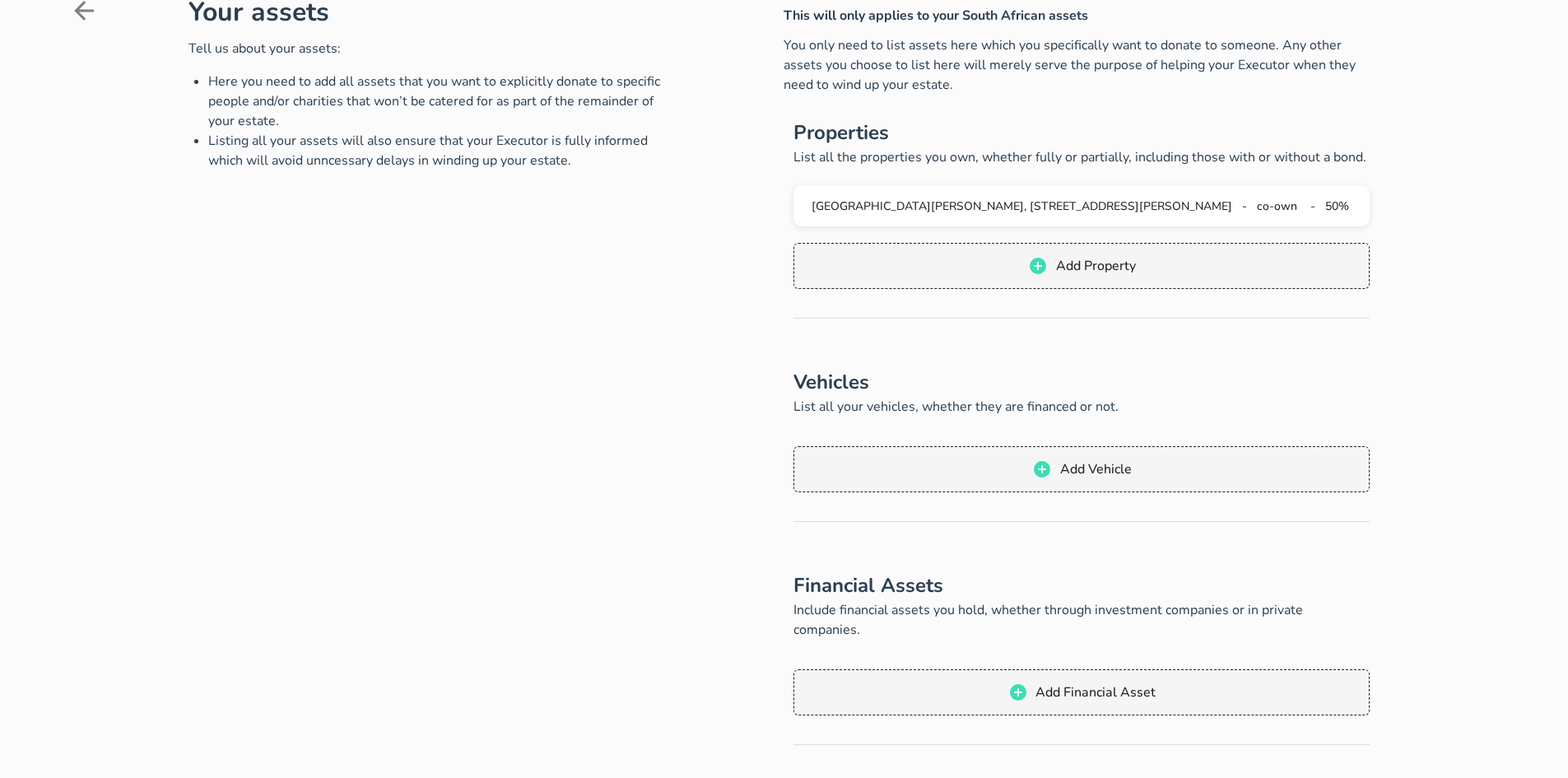
scroll to position [82, 0]
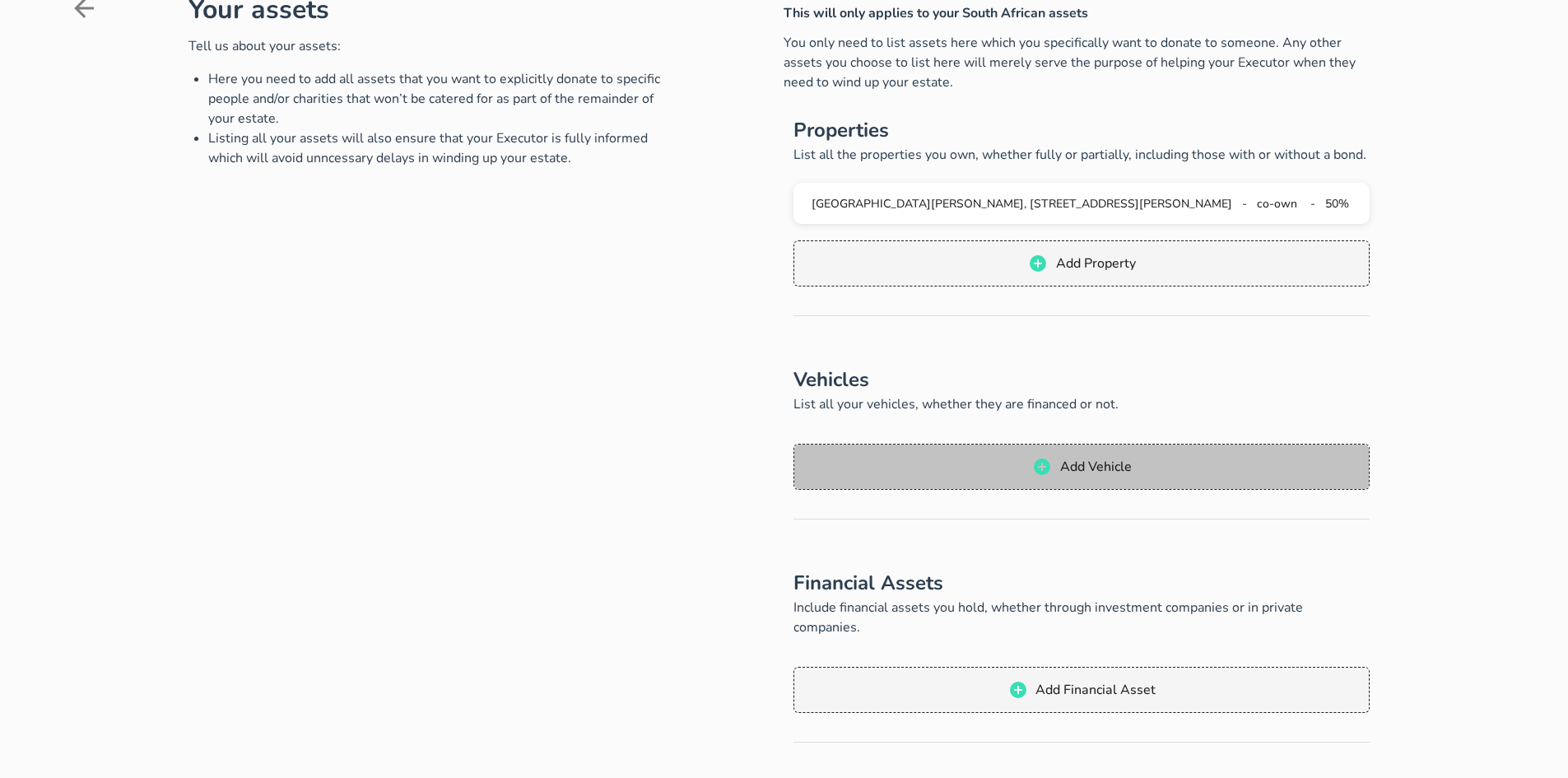
click at [959, 457] on span "Add Vehicle" at bounding box center [1082, 467] width 542 height 20
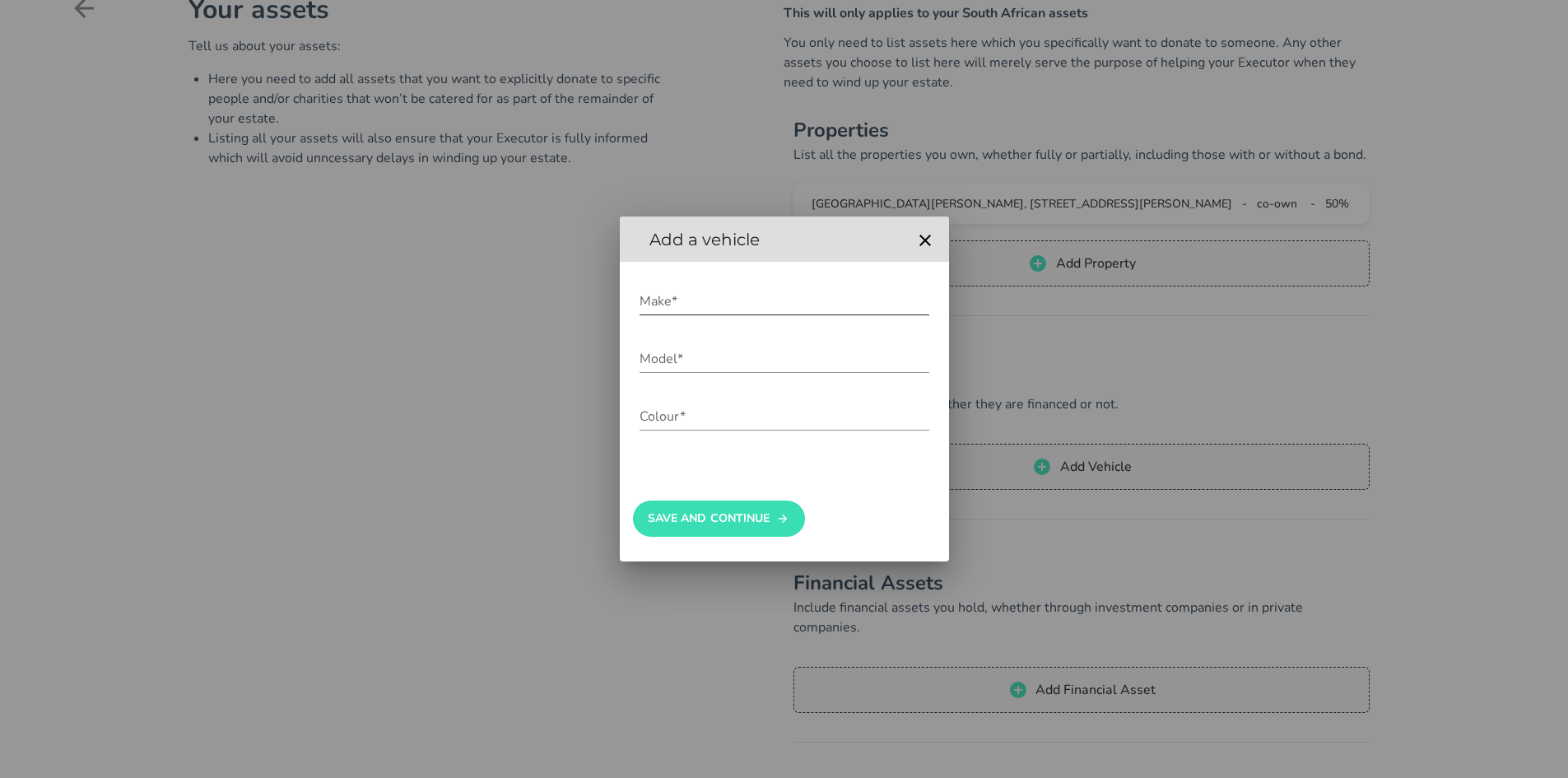
click at [683, 310] on input "Make*" at bounding box center [784, 301] width 289 height 26
type input "Ford"
click at [691, 371] on input "Model*" at bounding box center [784, 358] width 289 height 26
type input "Focus"
click at [693, 415] on input "Colour*" at bounding box center [784, 416] width 289 height 26
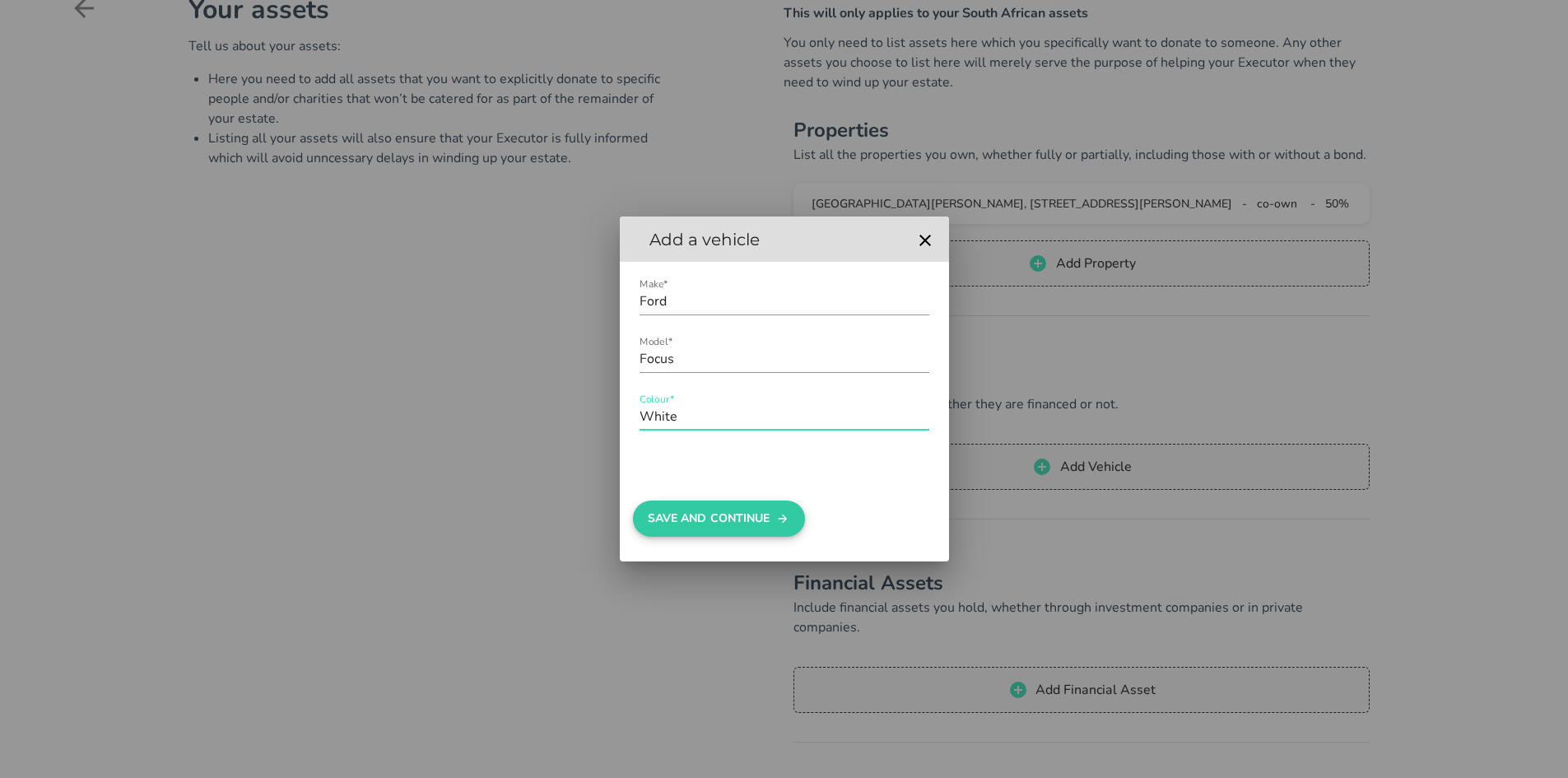
type input "White"
click at [734, 521] on button "Save And Continue" at bounding box center [719, 518] width 173 height 36
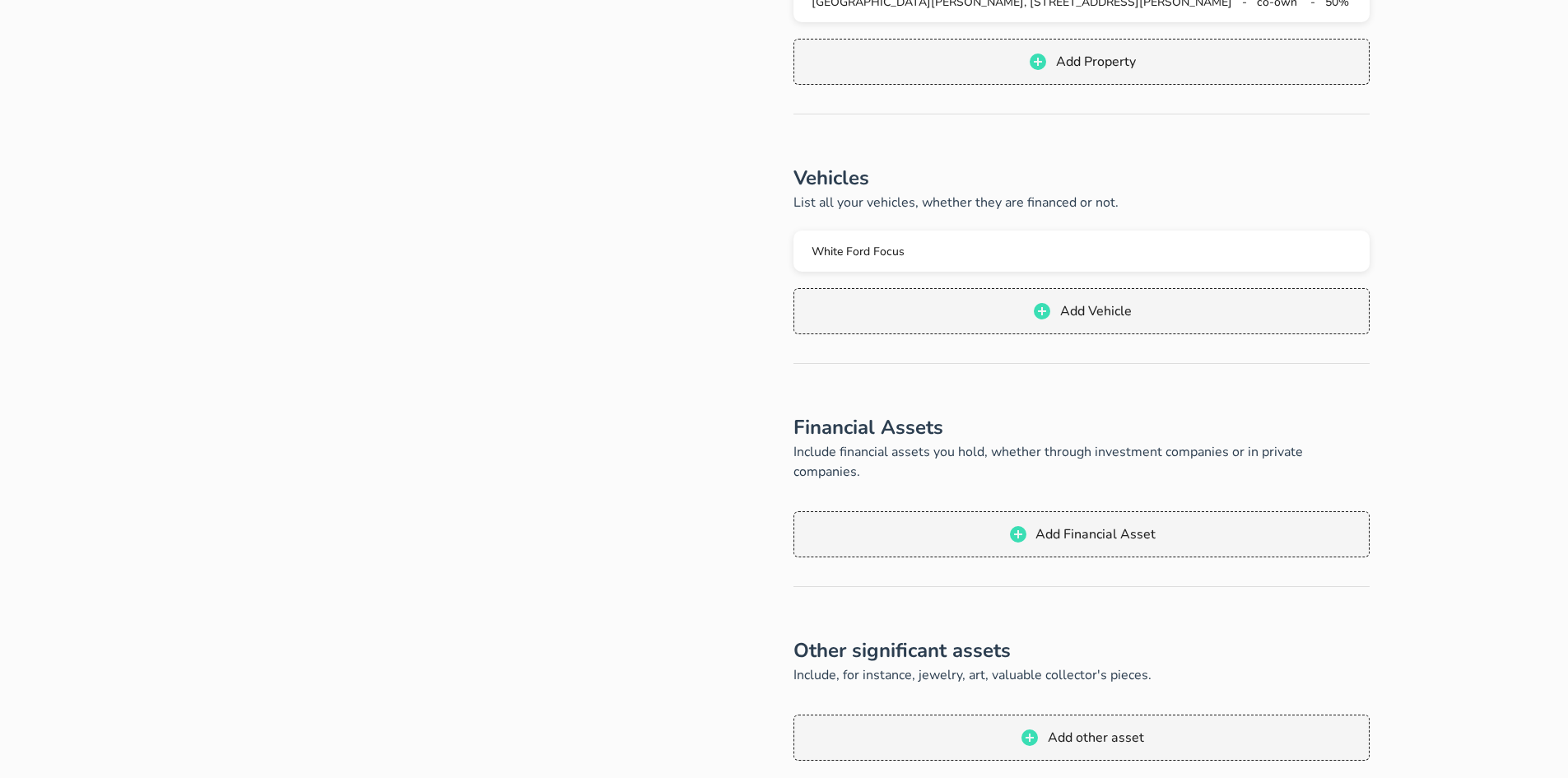
scroll to position [411, 0]
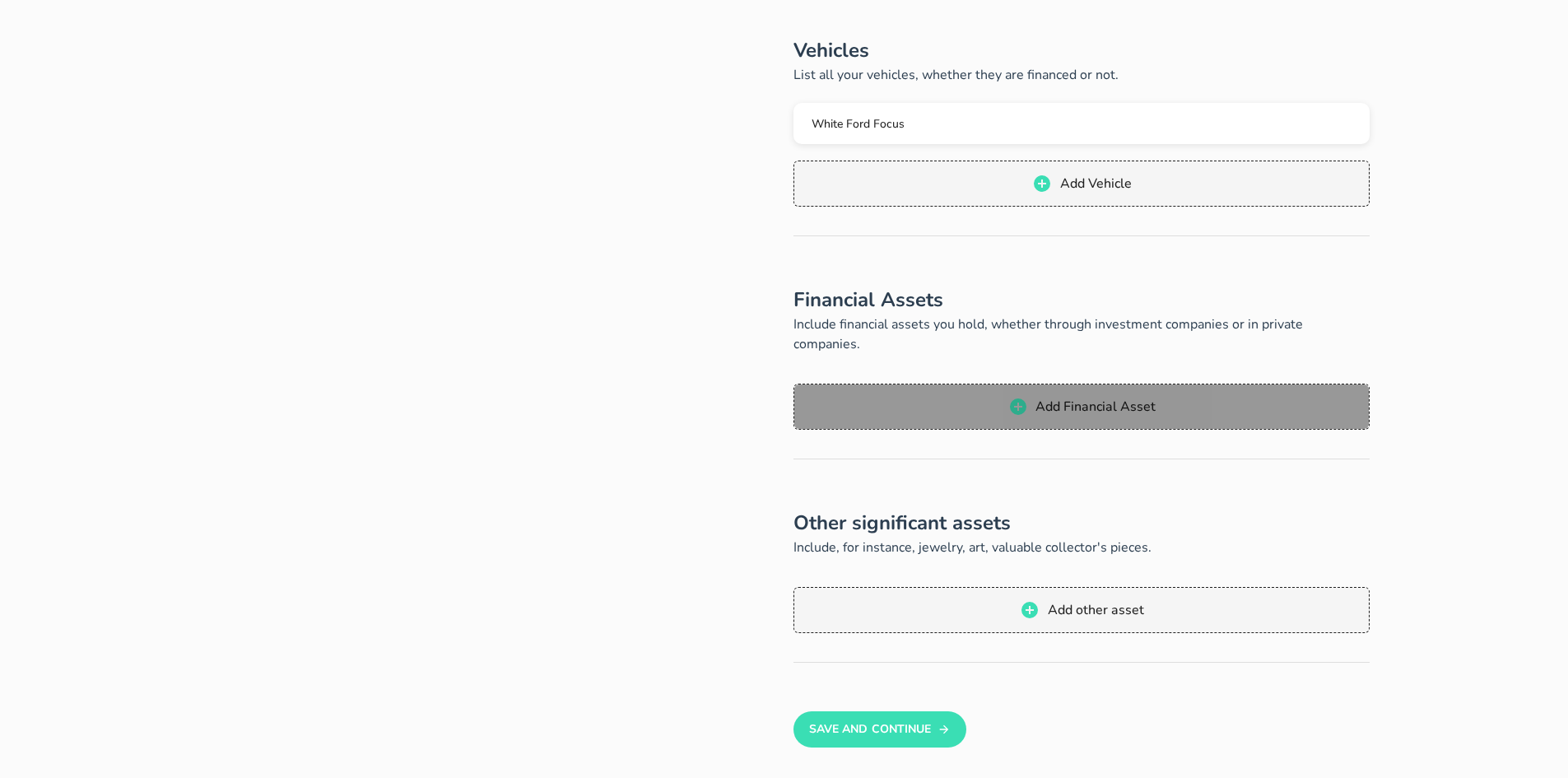
click at [1029, 397] on span "Add Financial Asset" at bounding box center [1082, 406] width 542 height 20
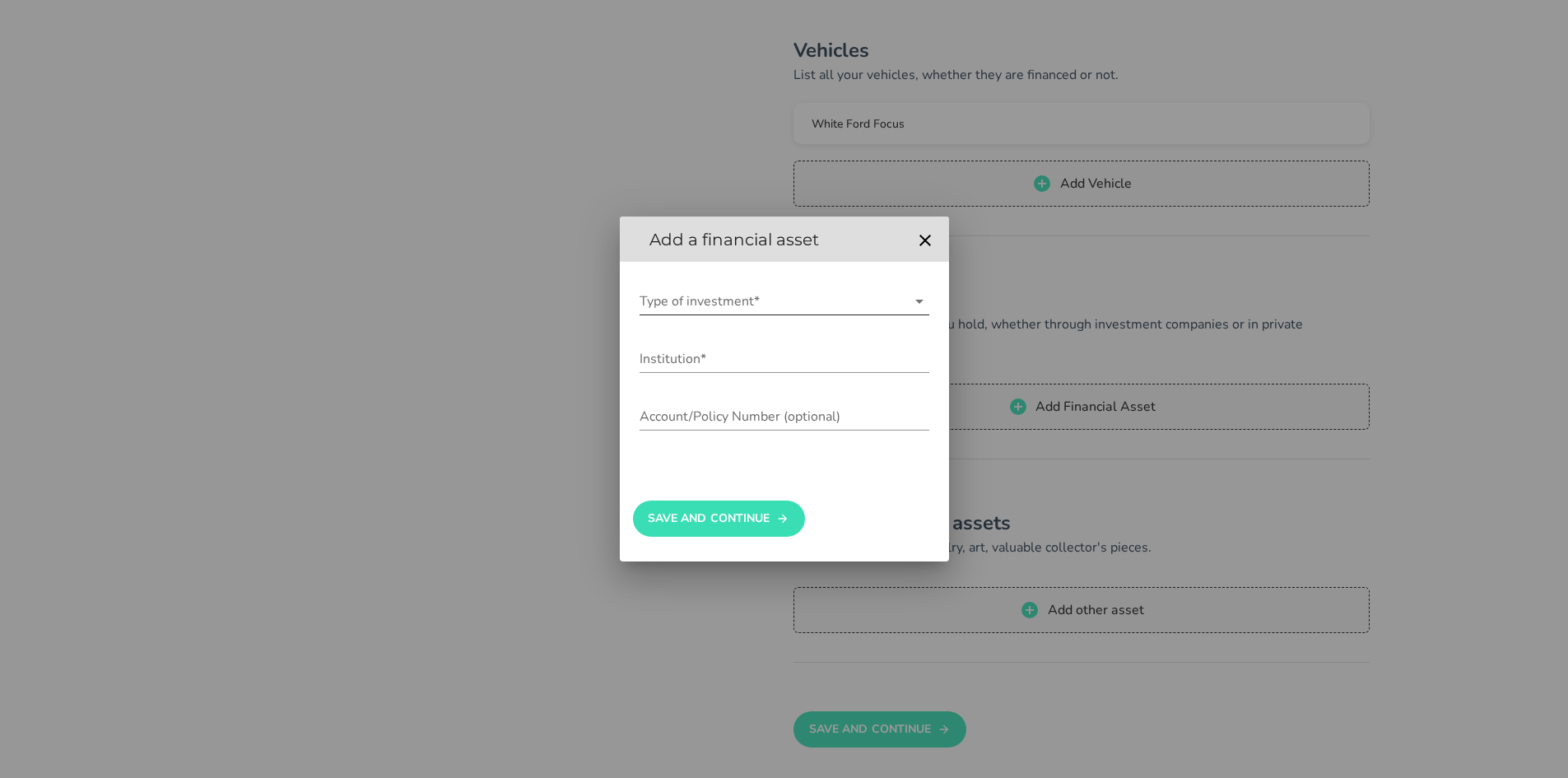
click at [718, 302] on input "Type of investment*" at bounding box center [772, 301] width 266 height 26
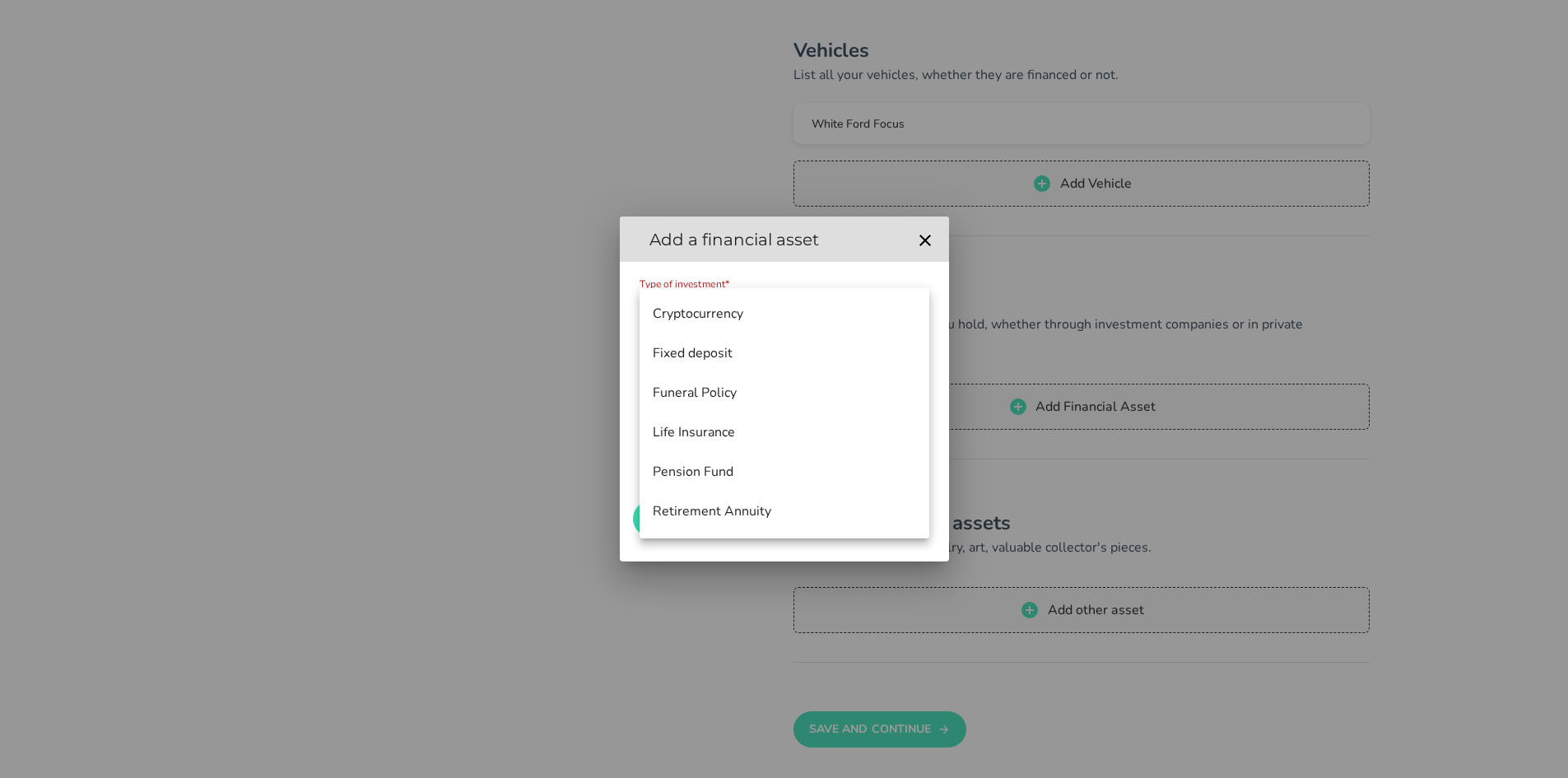
click at [700, 277] on div "Type of investment* The investment type field is required Institution* Account/…" at bounding box center [785, 361] width 330 height 199
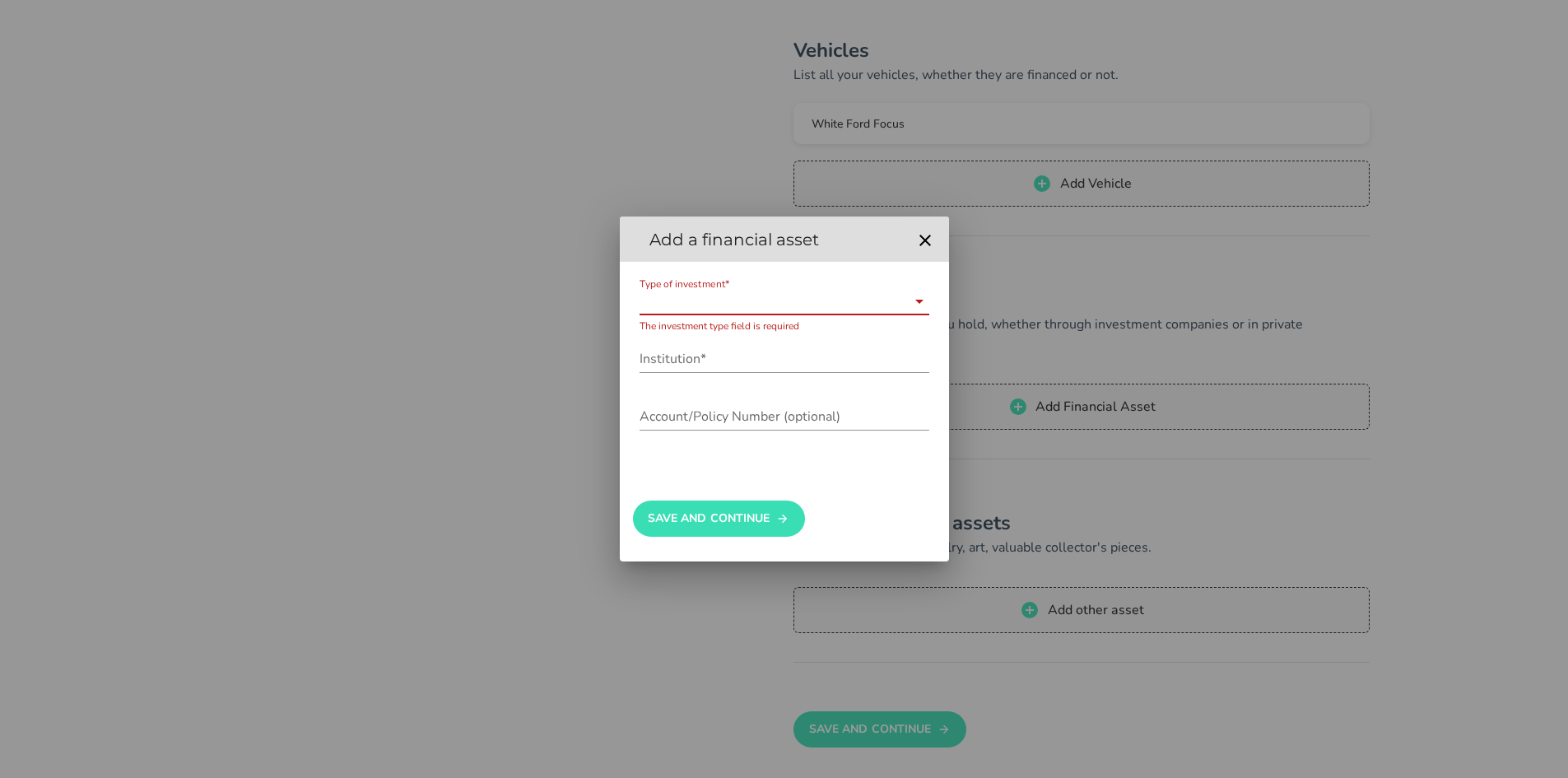
click at [724, 307] on input "Type of investment*" at bounding box center [772, 301] width 266 height 26
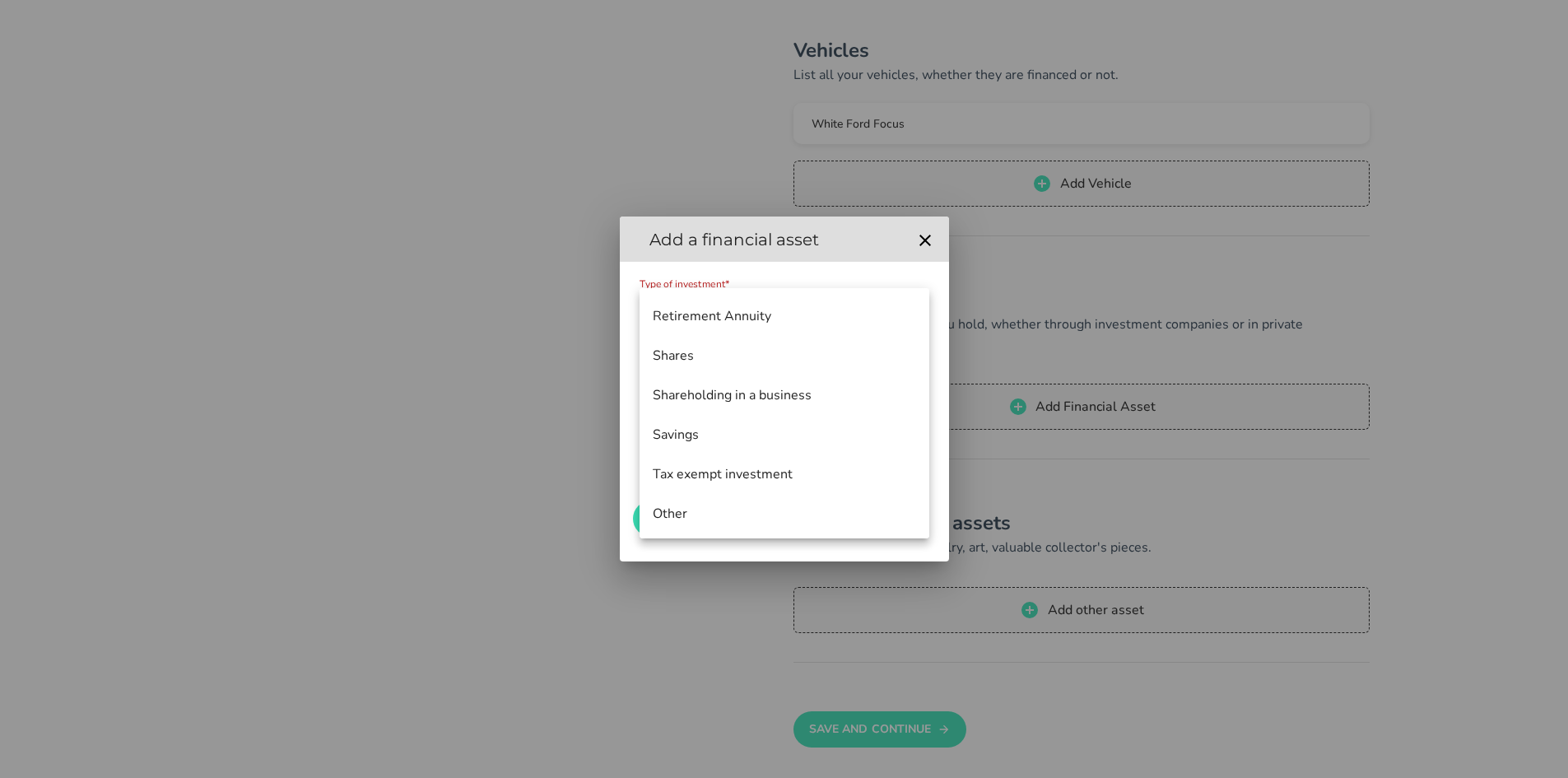
scroll to position [197, 0]
click at [752, 434] on div "Savings" at bounding box center [784, 432] width 264 height 15
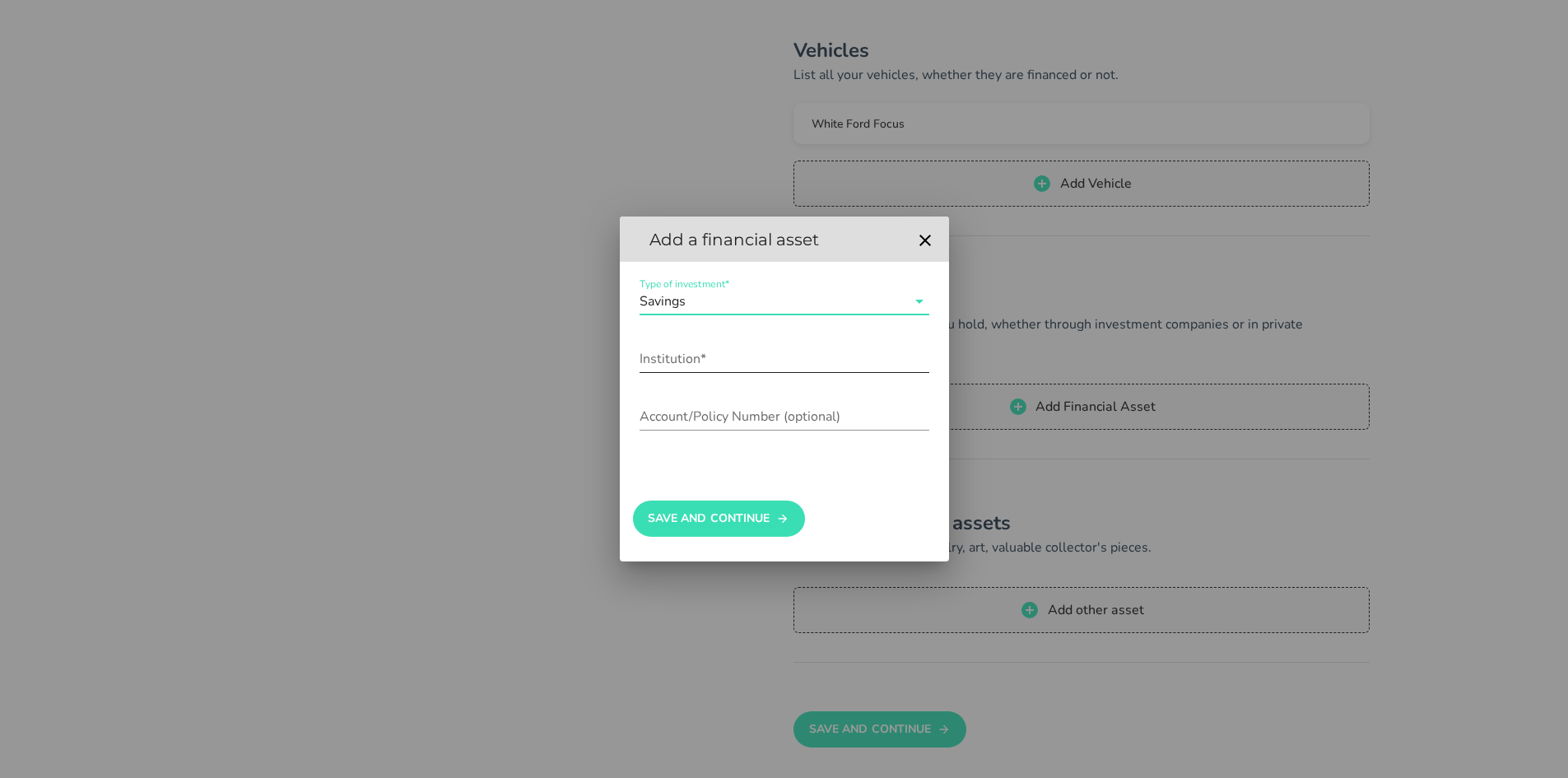
click at [687, 355] on input "Institution*" at bounding box center [784, 358] width 289 height 26
type input "Nedbank"
click at [729, 420] on input "Account/Policy Number (optional)" at bounding box center [784, 416] width 289 height 26
click at [719, 415] on div "Account/Policy Number (optional)" at bounding box center [784, 416] width 289 height 26
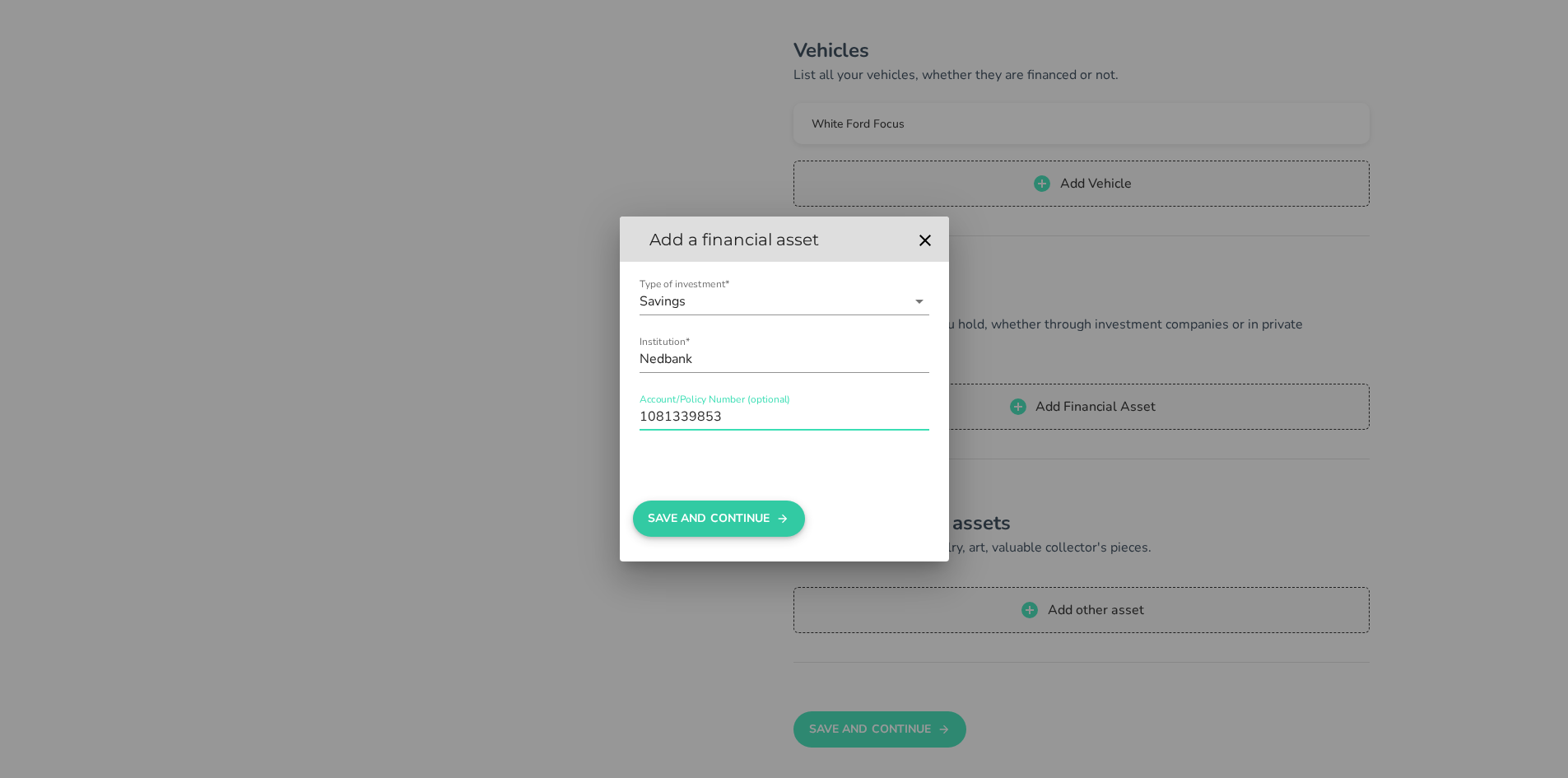
type input "1081339853"
click at [707, 514] on button "Save And Continue" at bounding box center [719, 518] width 173 height 36
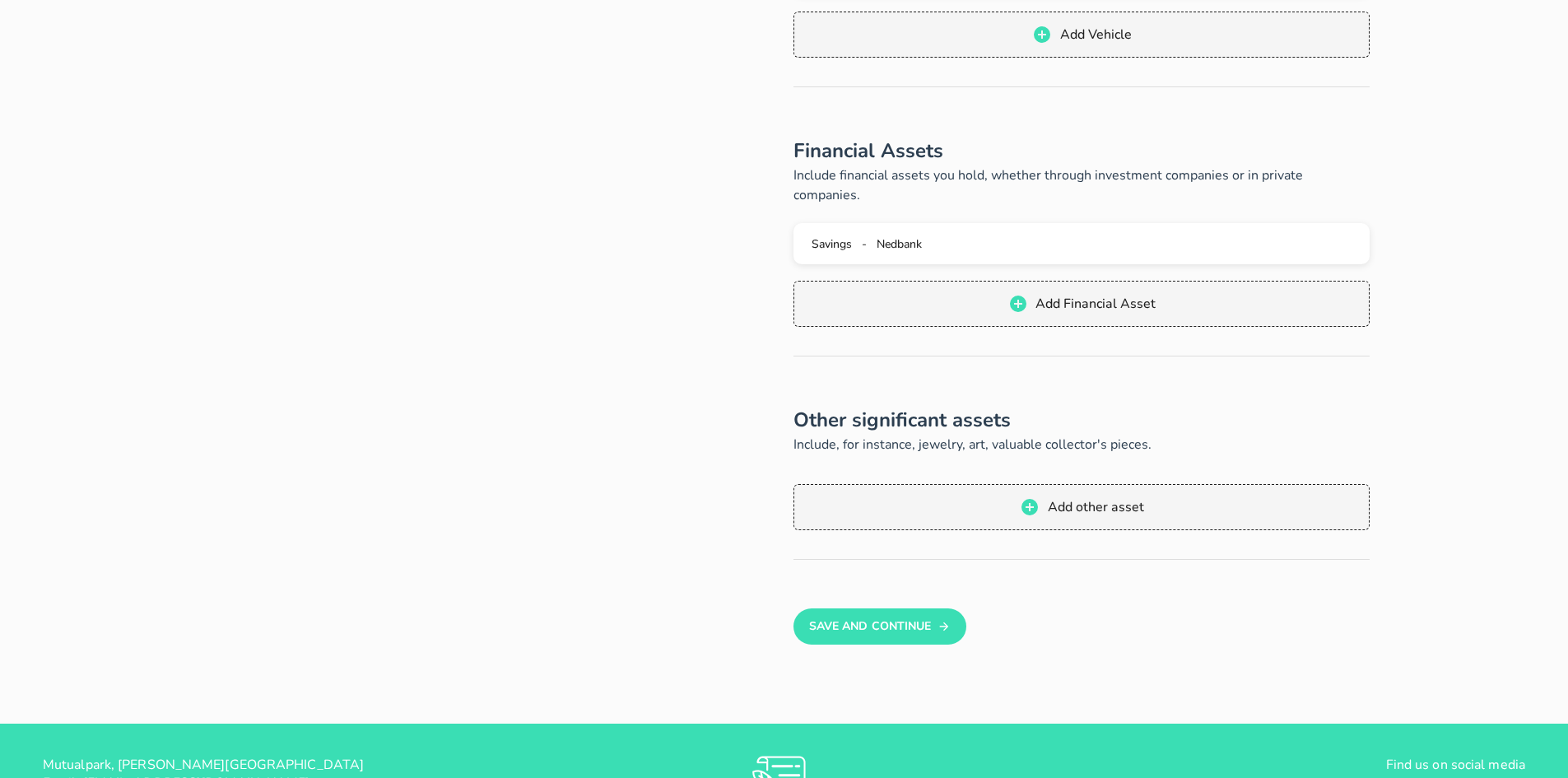
scroll to position [576, 0]
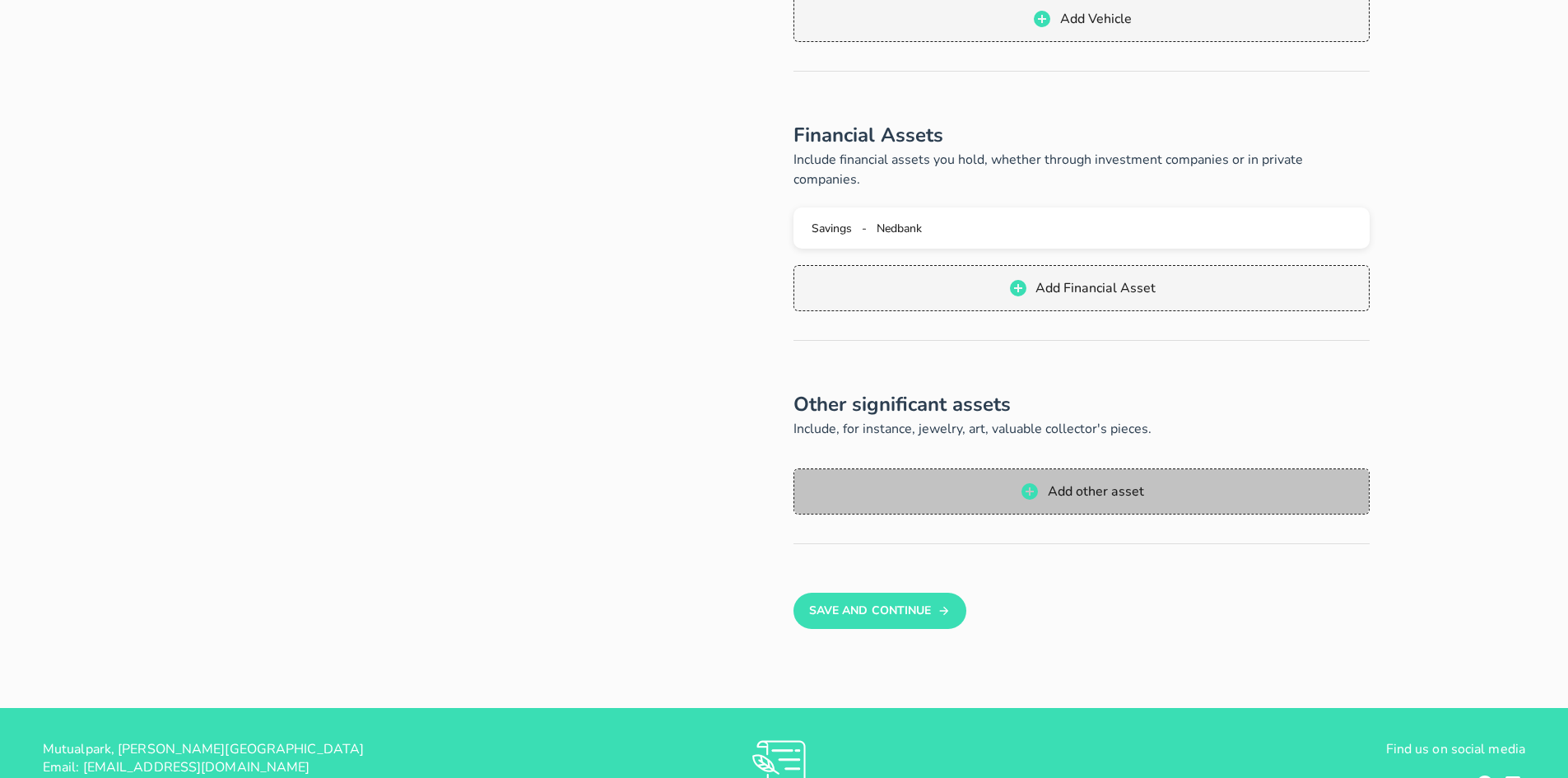
click at [1036, 483] on icon "button" at bounding box center [1029, 491] width 16 height 16
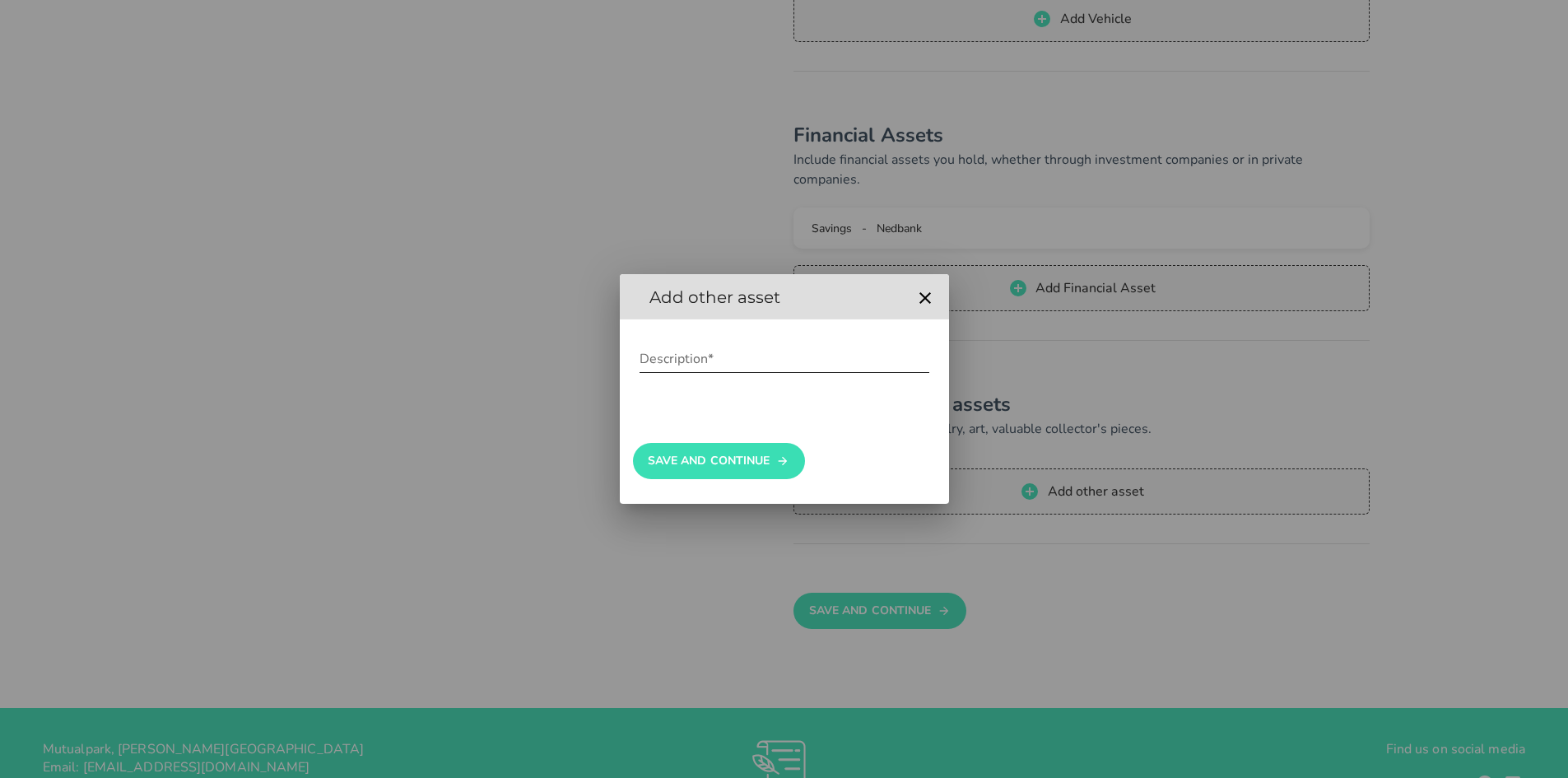
click at [705, 362] on input "Description*" at bounding box center [784, 358] width 289 height 26
type input "Wedding ring"
click at [728, 449] on button "Save And Continue" at bounding box center [719, 461] width 173 height 36
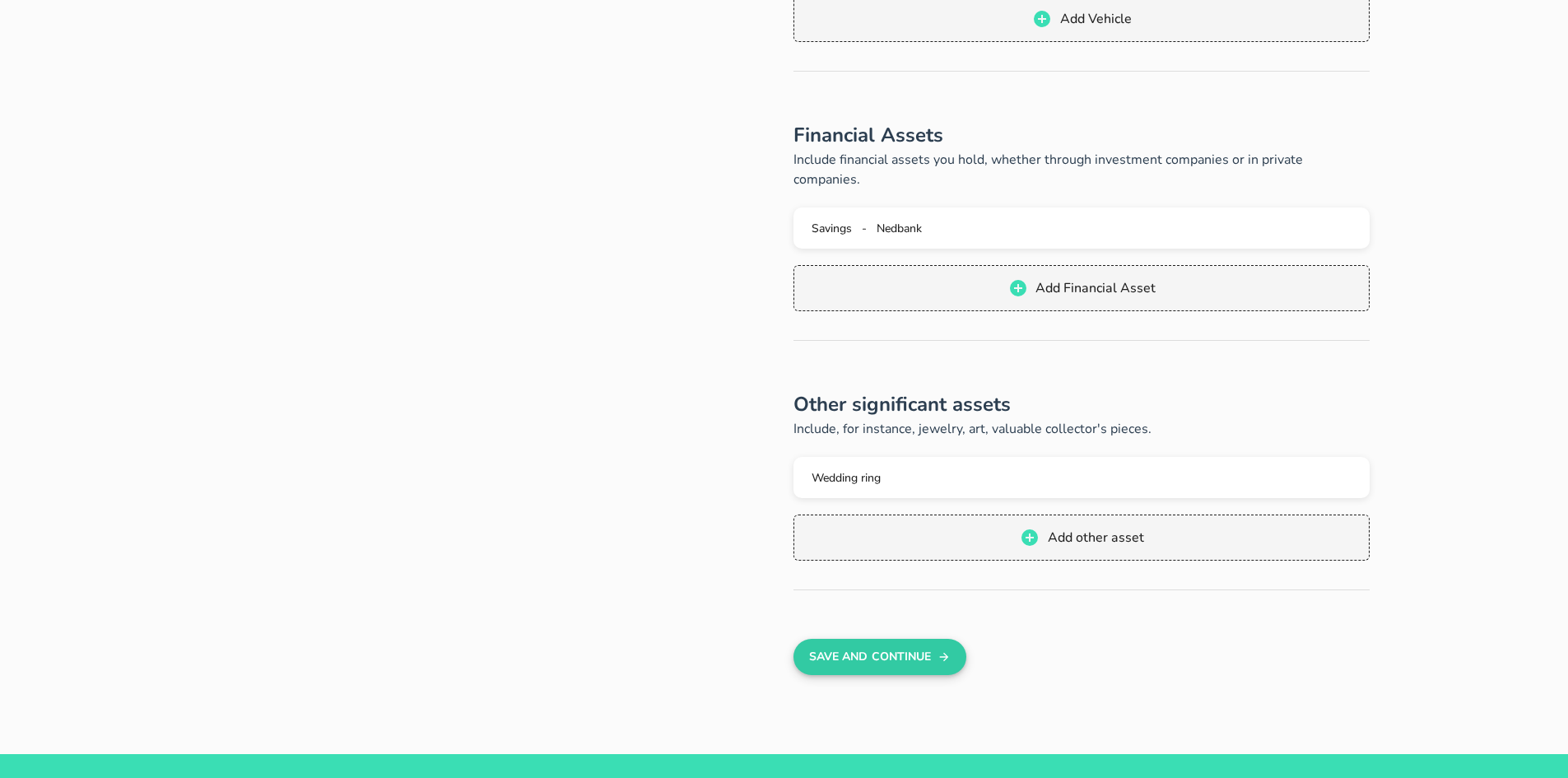
click at [887, 639] on button "Save And Continue" at bounding box center [880, 657] width 173 height 36
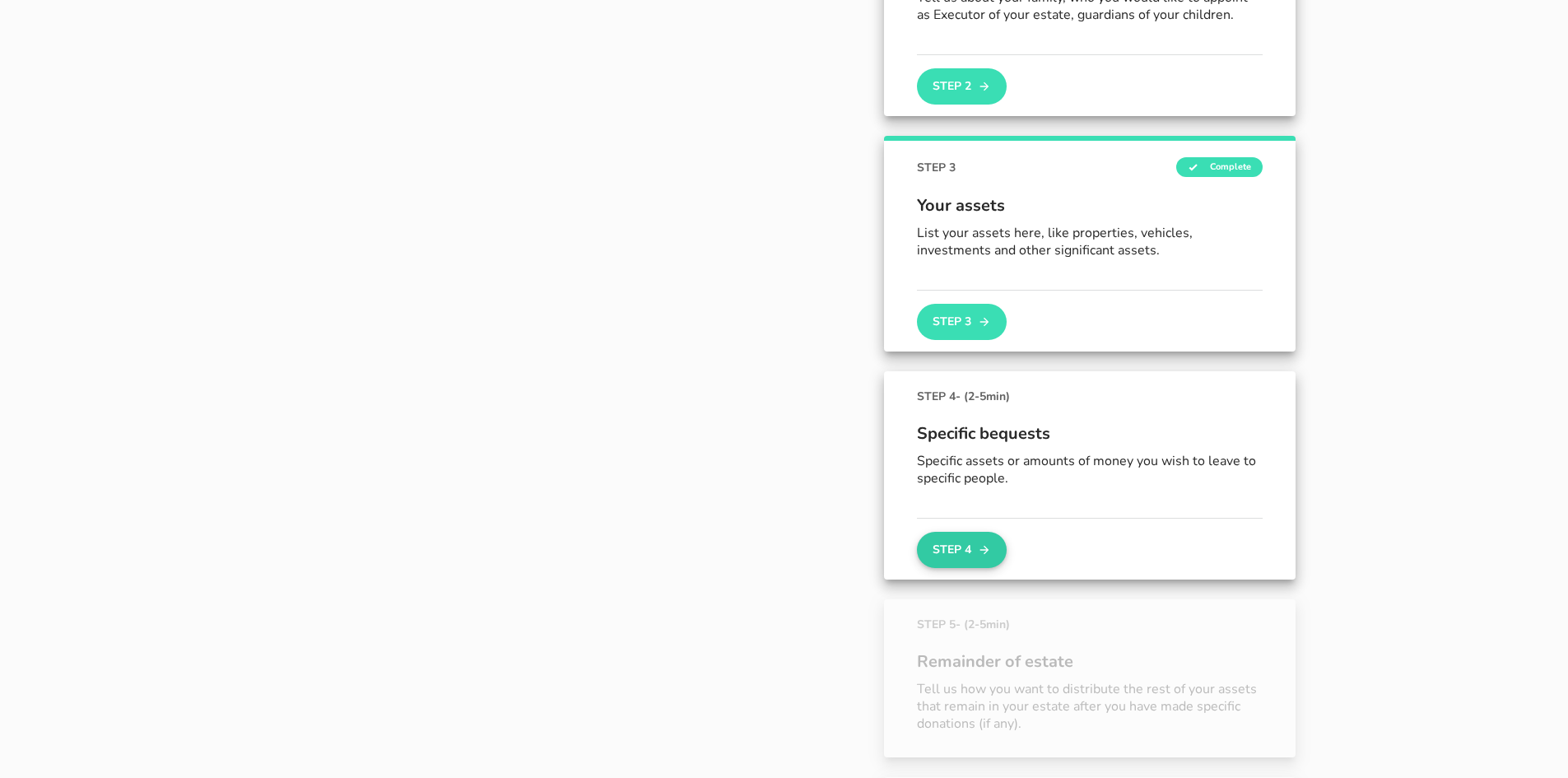
click at [951, 561] on button "Step 4" at bounding box center [961, 550] width 89 height 36
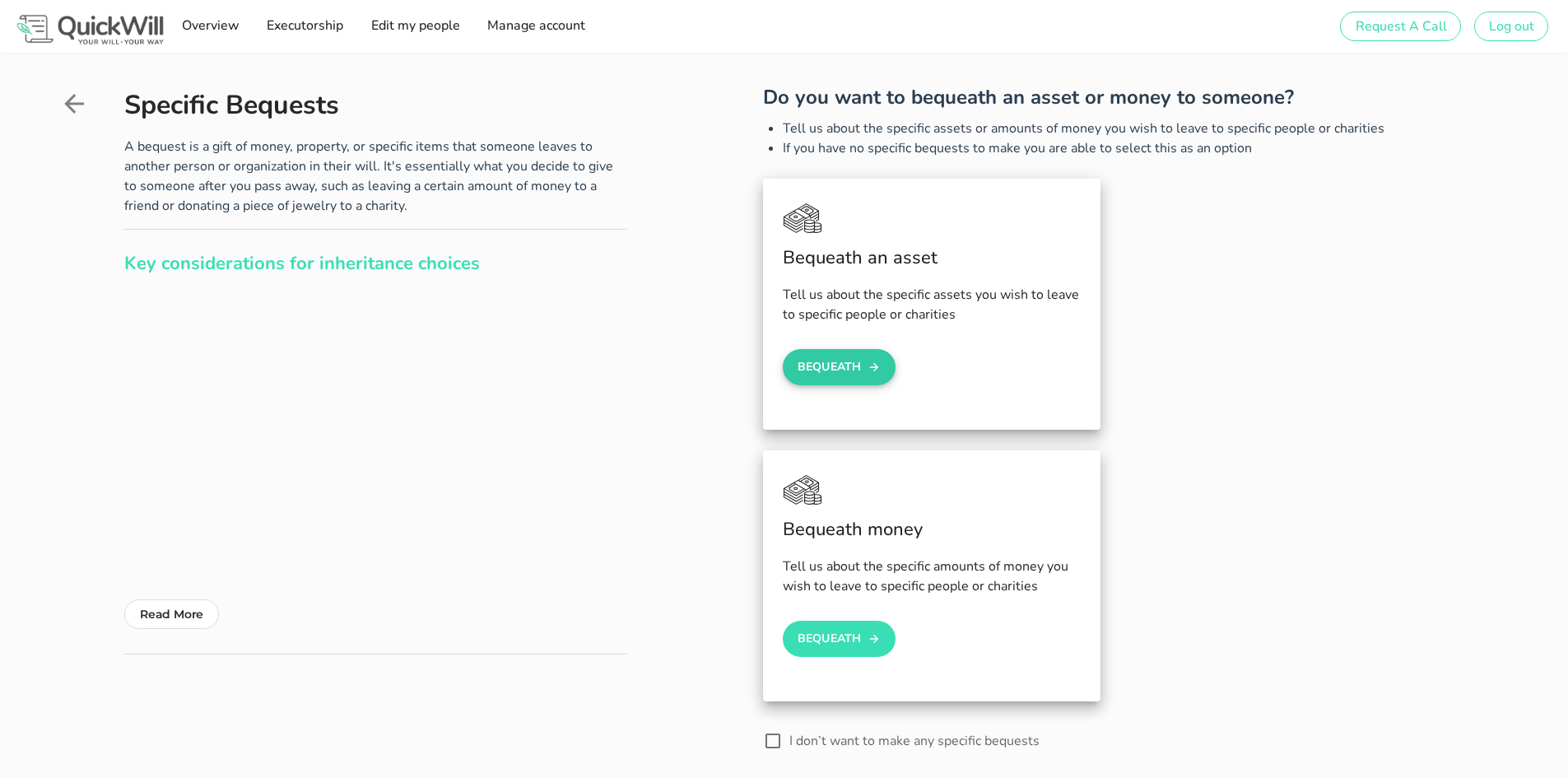
click at [827, 365] on button "Bequeath" at bounding box center [840, 367] width 114 height 36
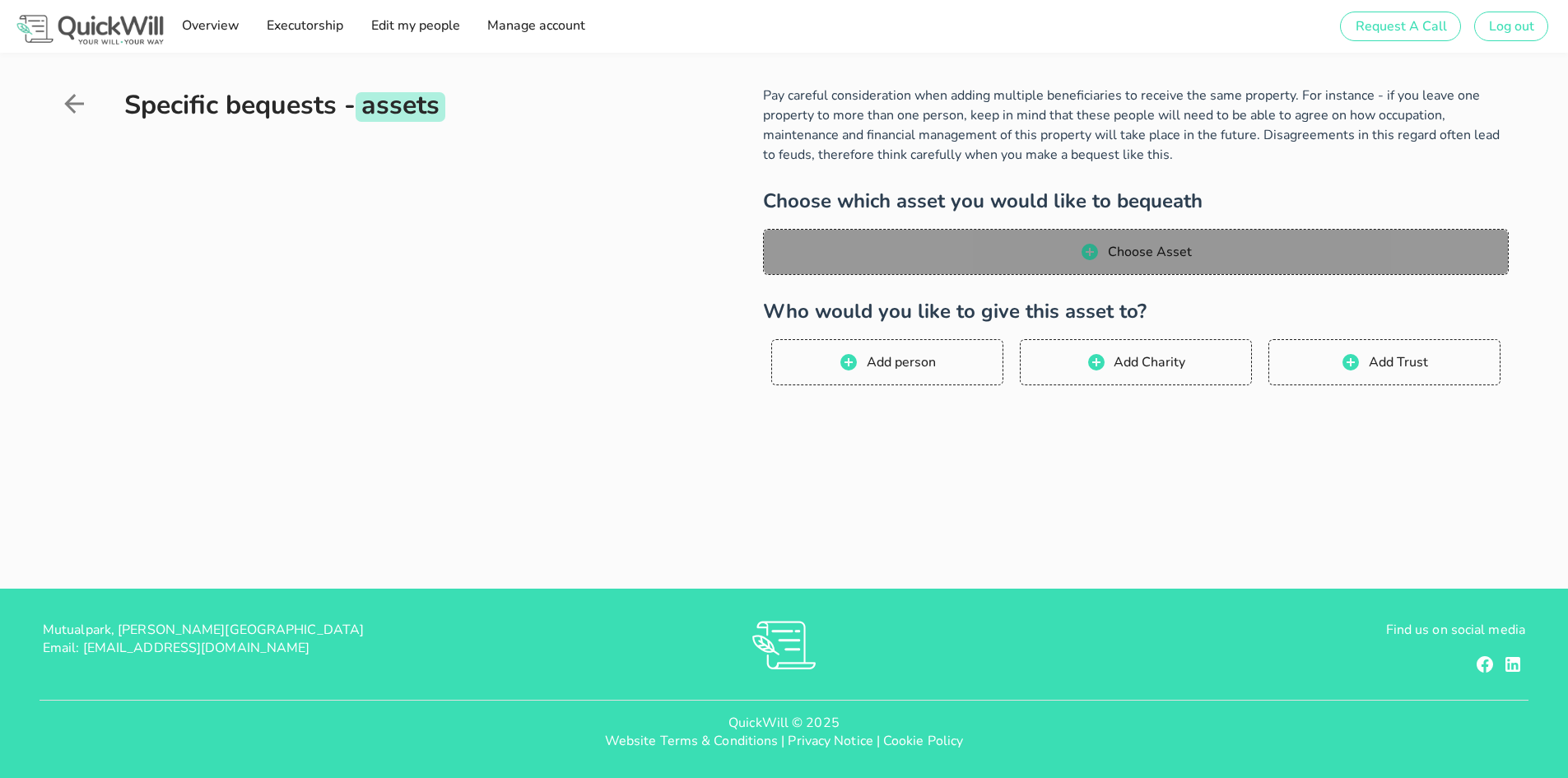
click at [1094, 265] on button "Choose Asset" at bounding box center [1136, 252] width 746 height 46
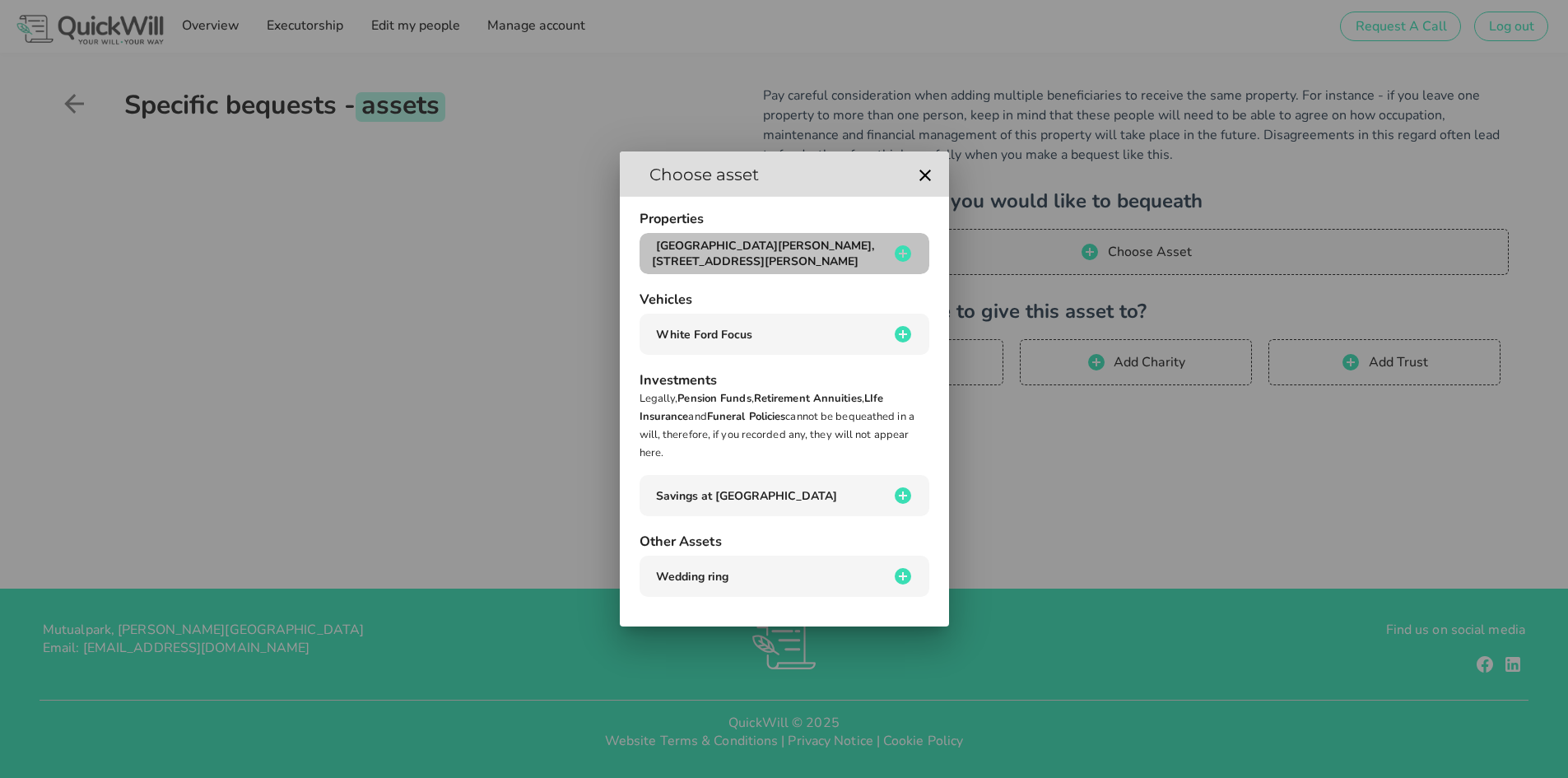
click at [908, 259] on icon "button" at bounding box center [903, 253] width 16 height 16
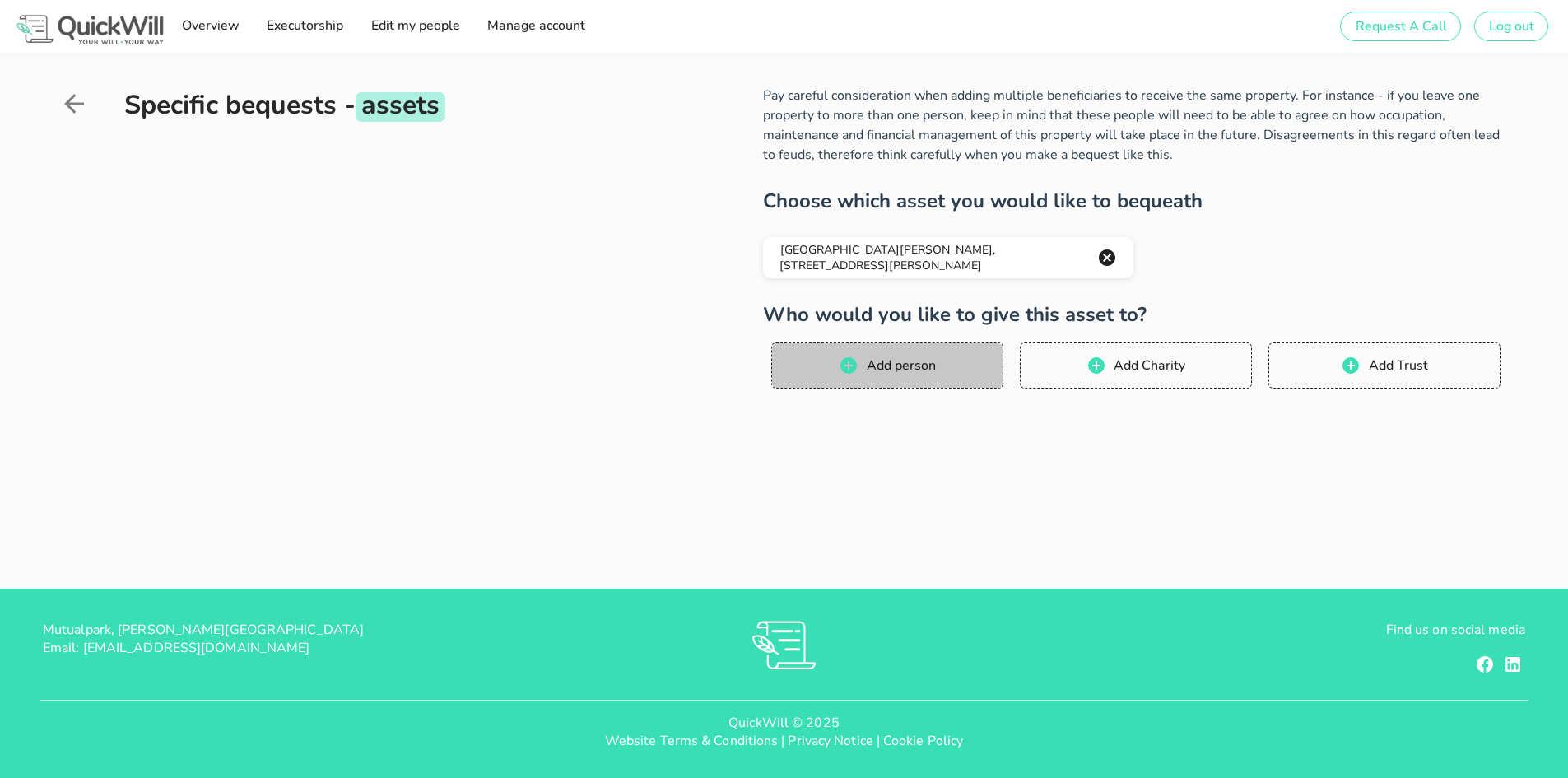
click at [883, 379] on button "Add person" at bounding box center [888, 365] width 232 height 46
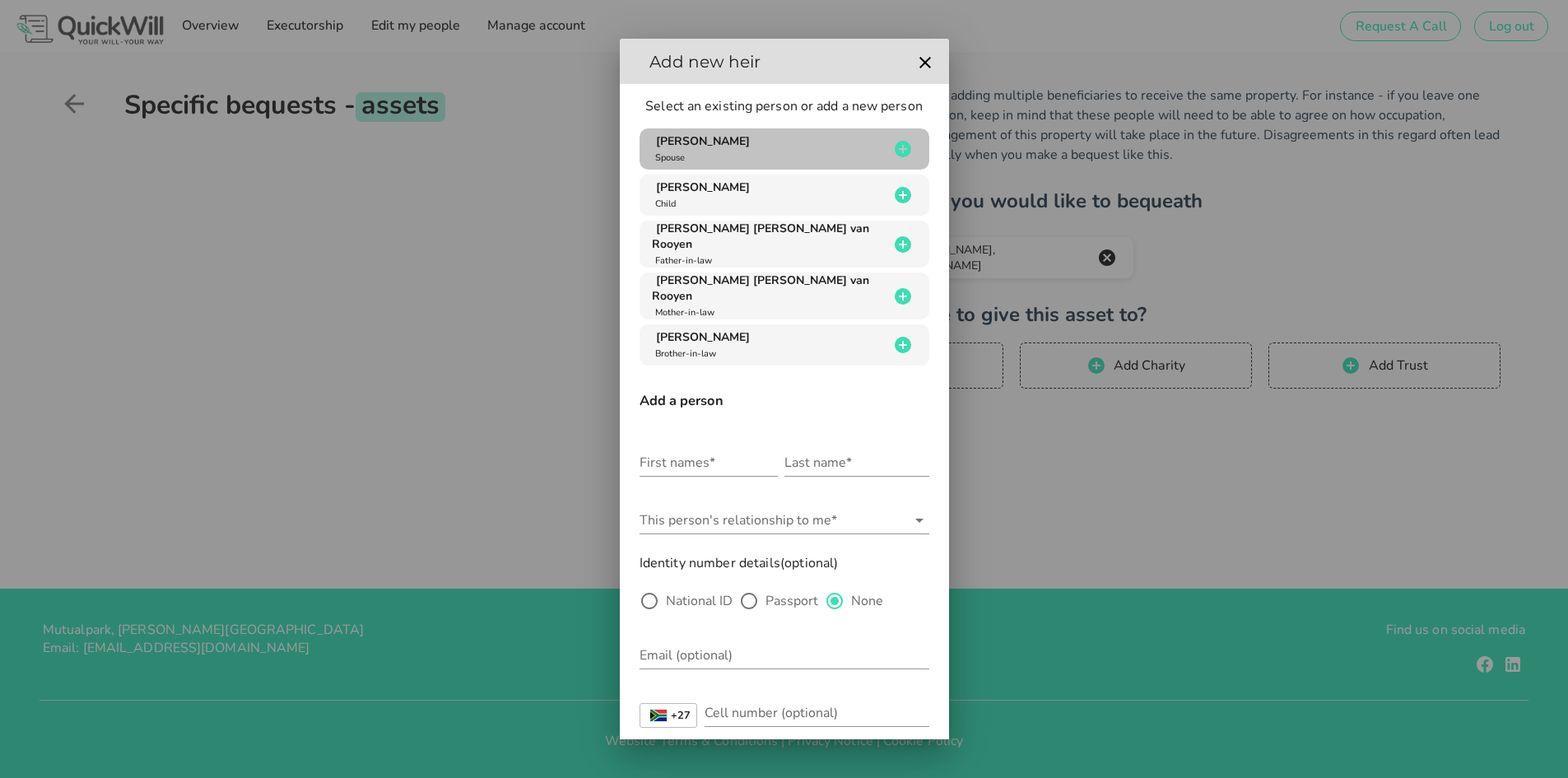
click at [895, 147] on icon "button" at bounding box center [903, 149] width 16 height 16
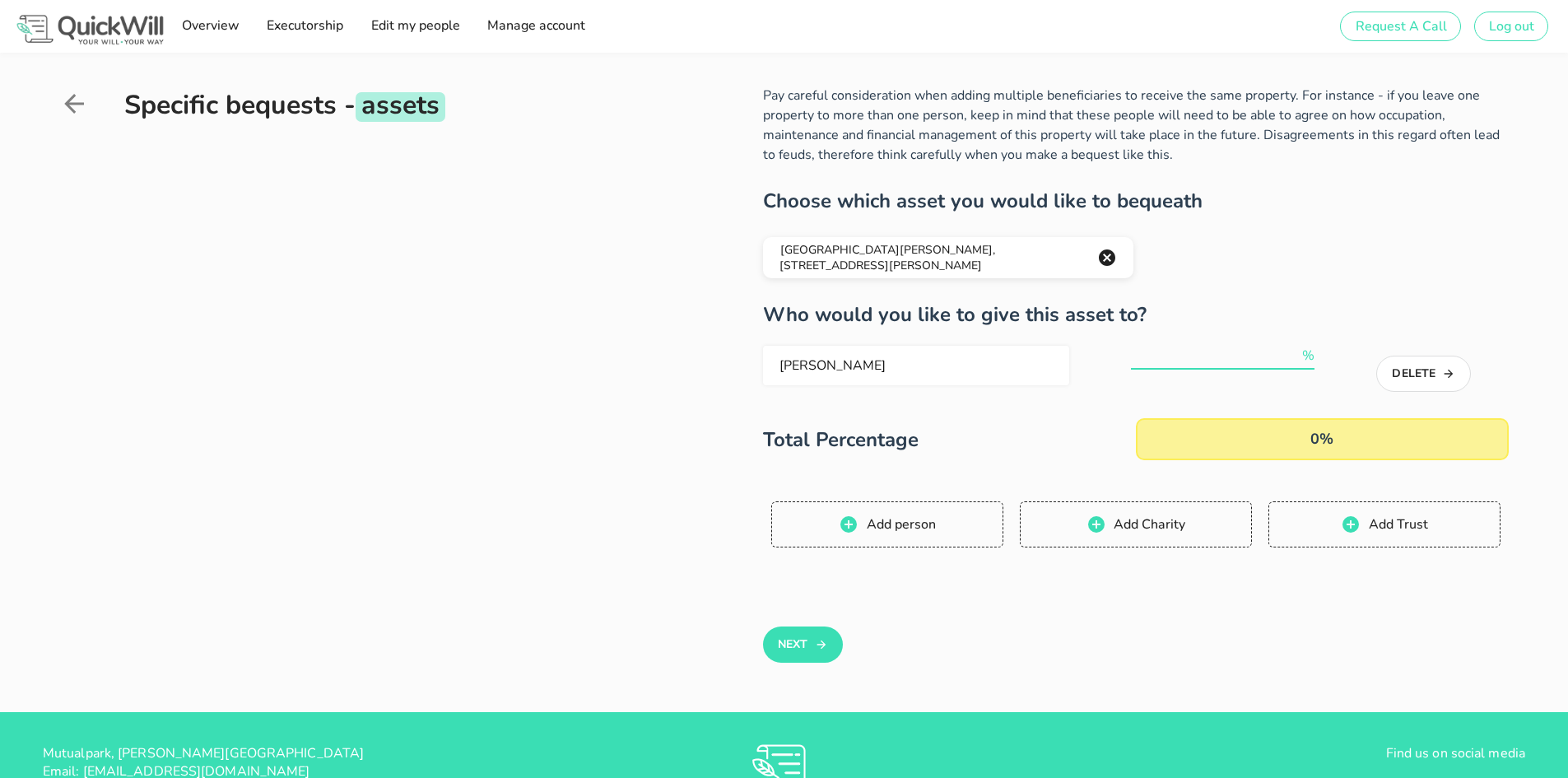
click at [1233, 370] on div "%" at bounding box center [1223, 364] width 184 height 44
type input "100"
click at [823, 643] on icon "button" at bounding box center [820, 644] width 9 height 9
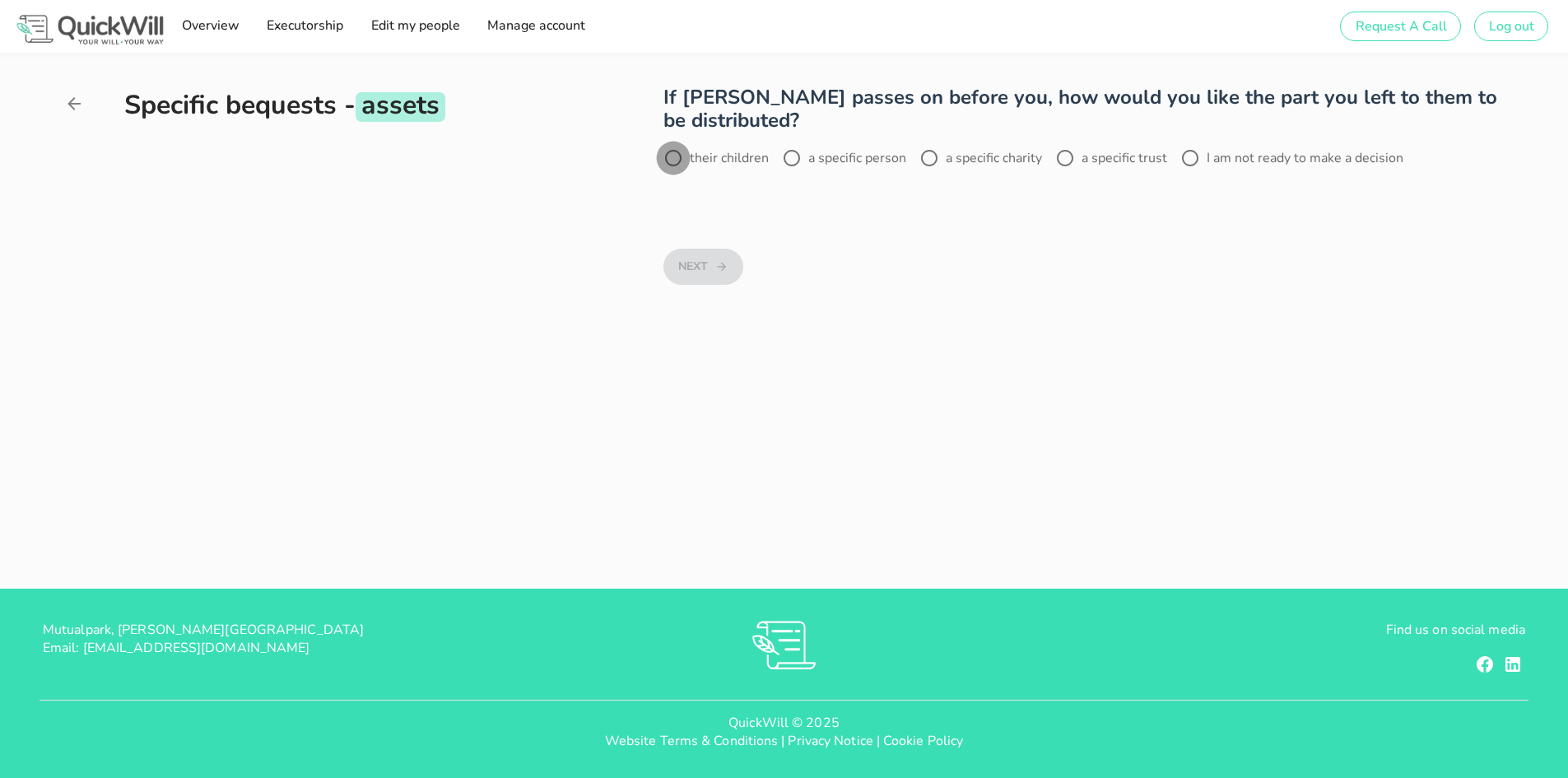
click at [673, 159] on div at bounding box center [673, 157] width 28 height 28
radio input "true"
click at [674, 268] on button "Next" at bounding box center [703, 266] width 80 height 36
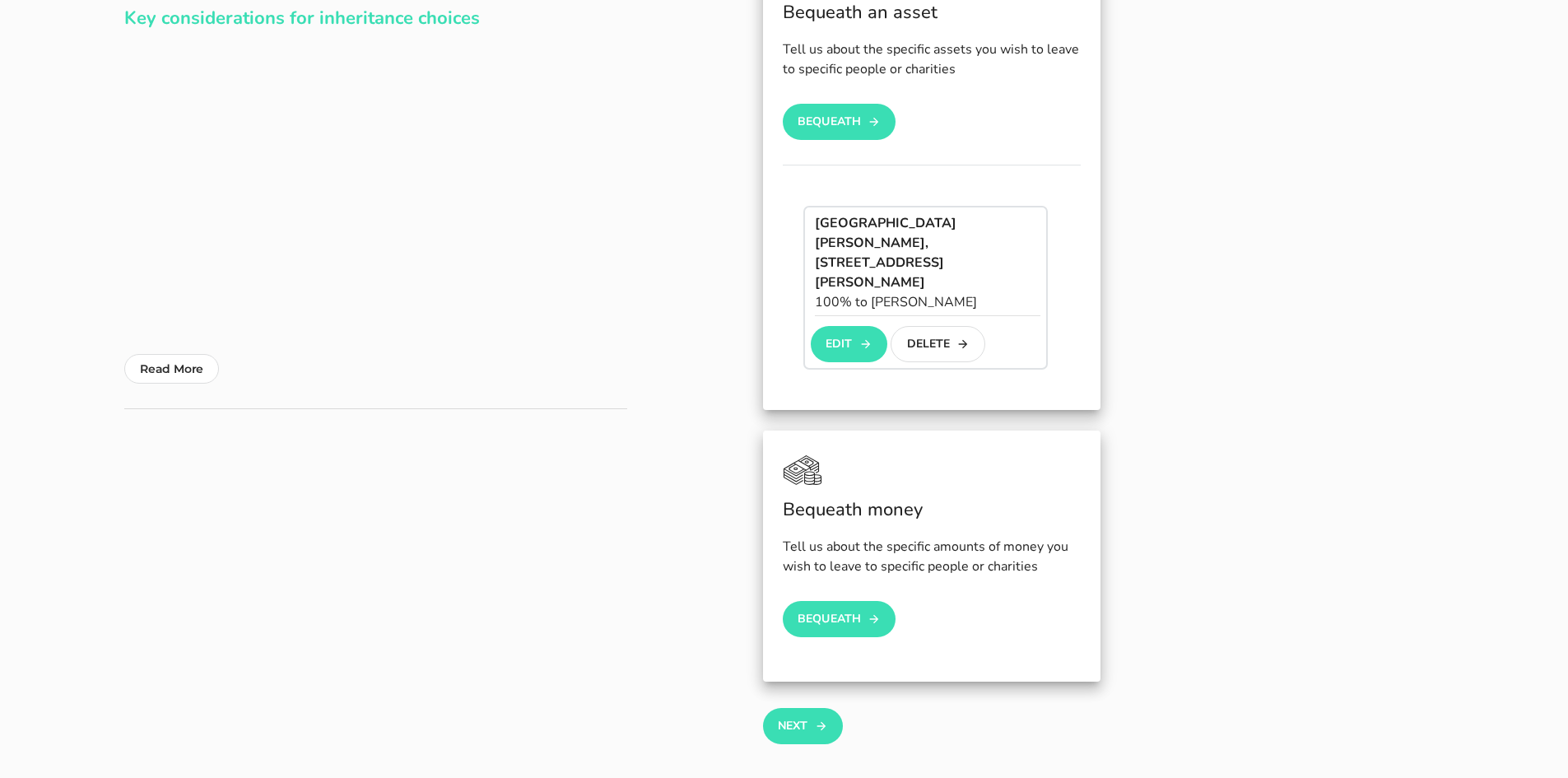
scroll to position [247, 0]
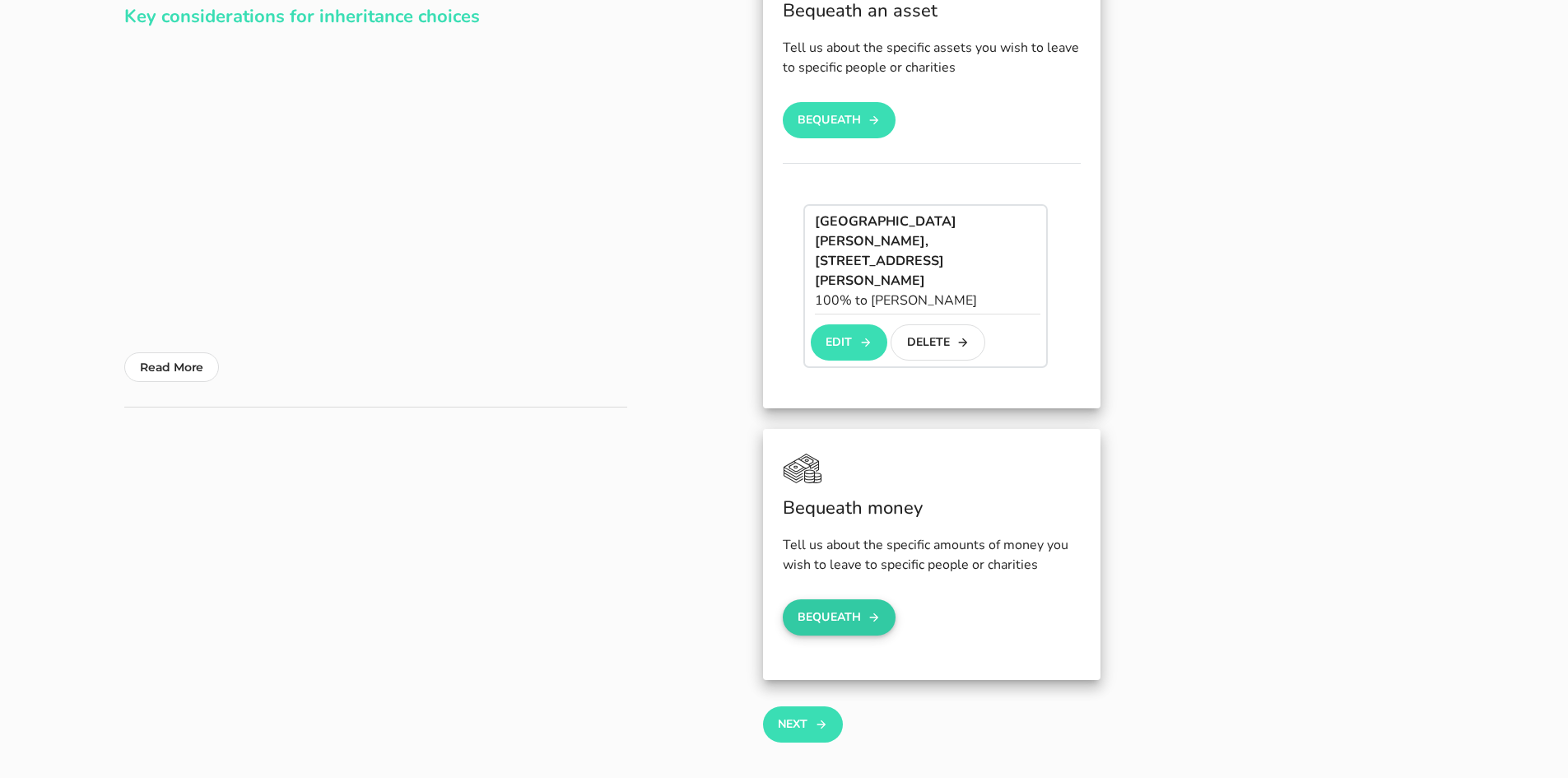
click at [829, 599] on button "Bequeath" at bounding box center [840, 617] width 114 height 36
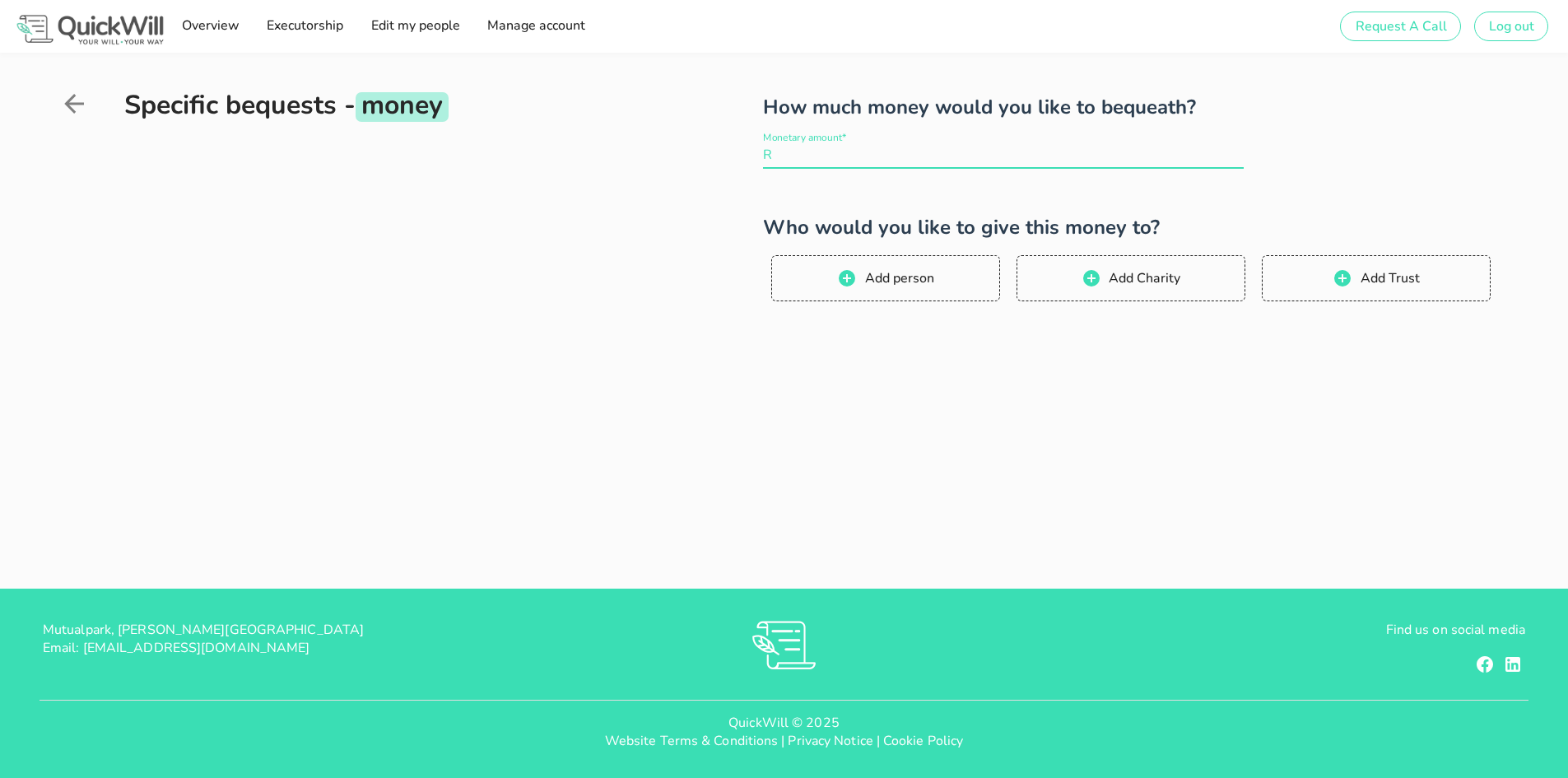
click at [870, 157] on input "Monetary amount*" at bounding box center [1009, 154] width 469 height 26
drag, startPoint x: 910, startPoint y: 385, endPoint x: 927, endPoint y: 420, distance: 38.9
click at [913, 387] on div at bounding box center [1136, 378] width 746 height 103
click at [81, 102] on icon at bounding box center [74, 103] width 30 height 30
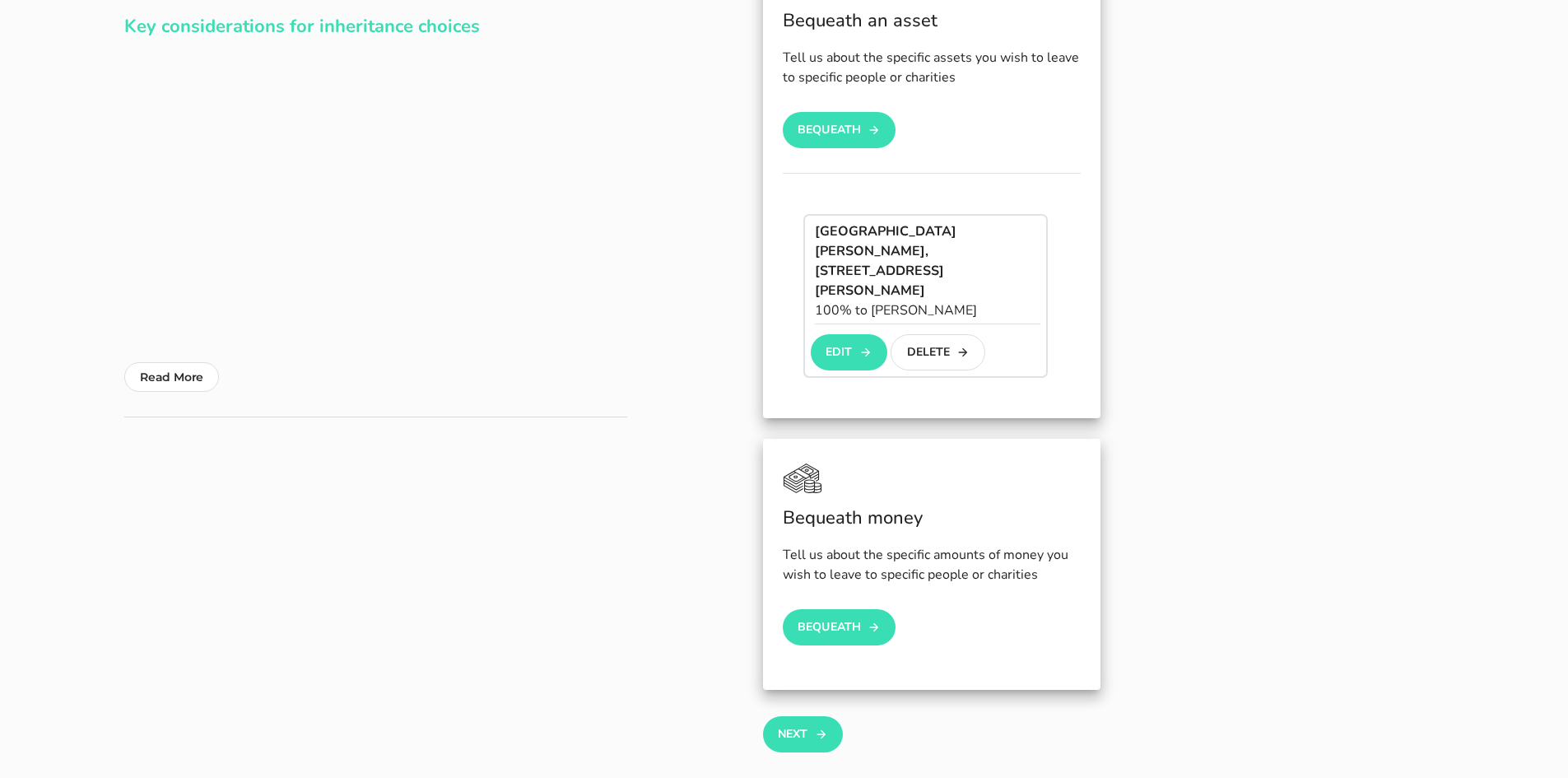
scroll to position [247, 0]
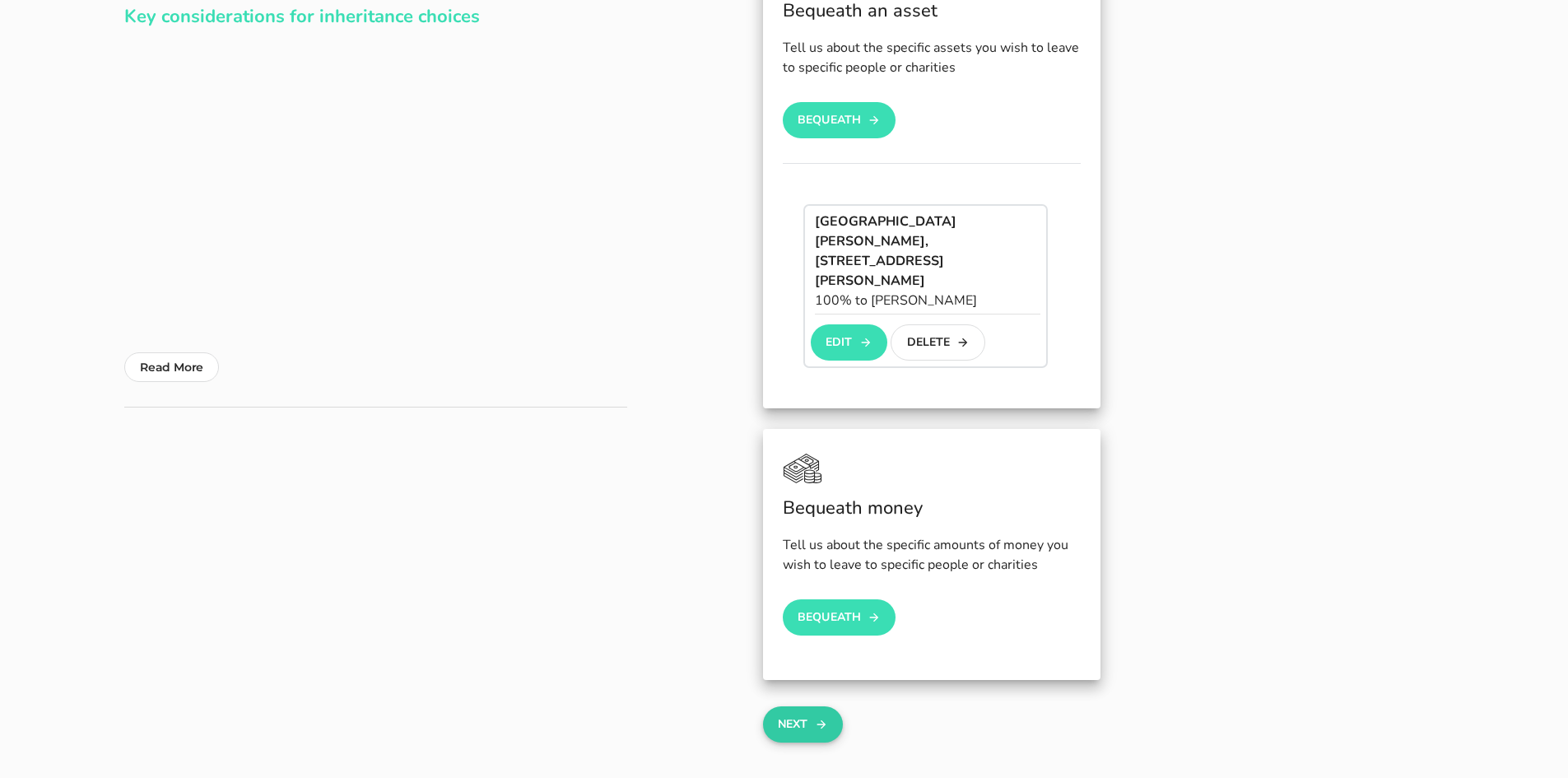
click at [808, 706] on button "Next" at bounding box center [802, 724] width 80 height 36
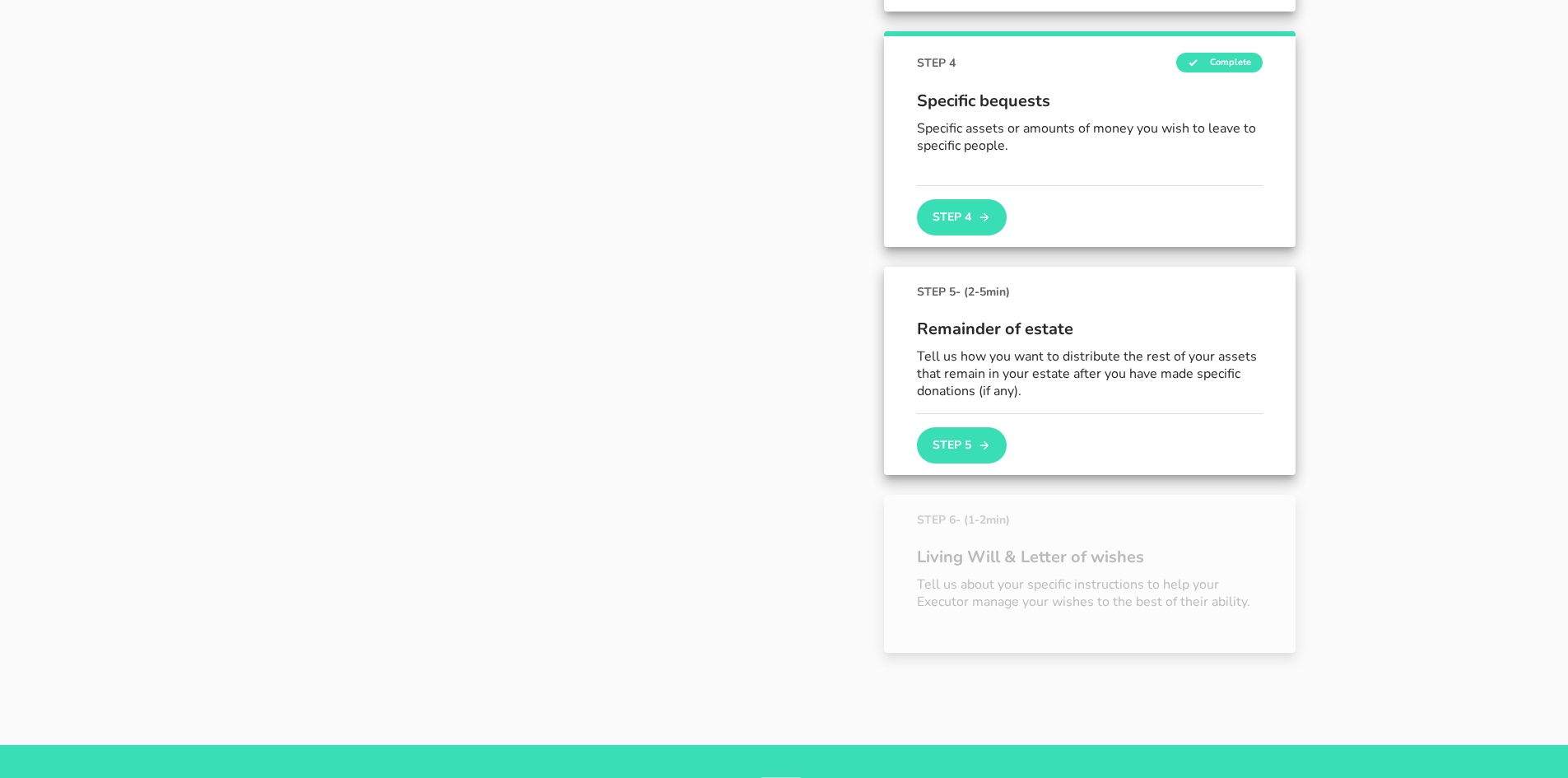
scroll to position [789, 0]
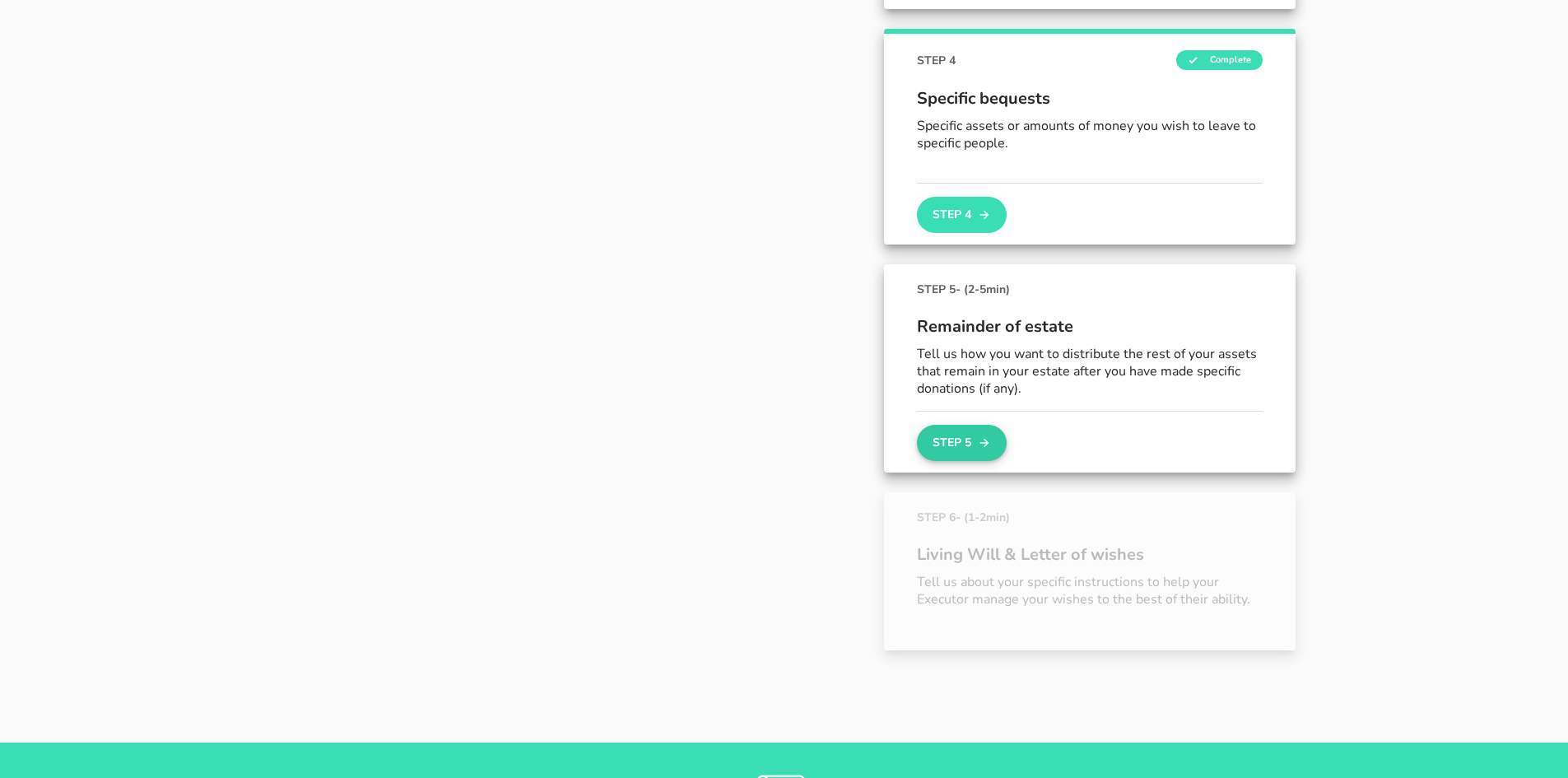
click at [959, 439] on button "Step 5" at bounding box center [961, 443] width 89 height 36
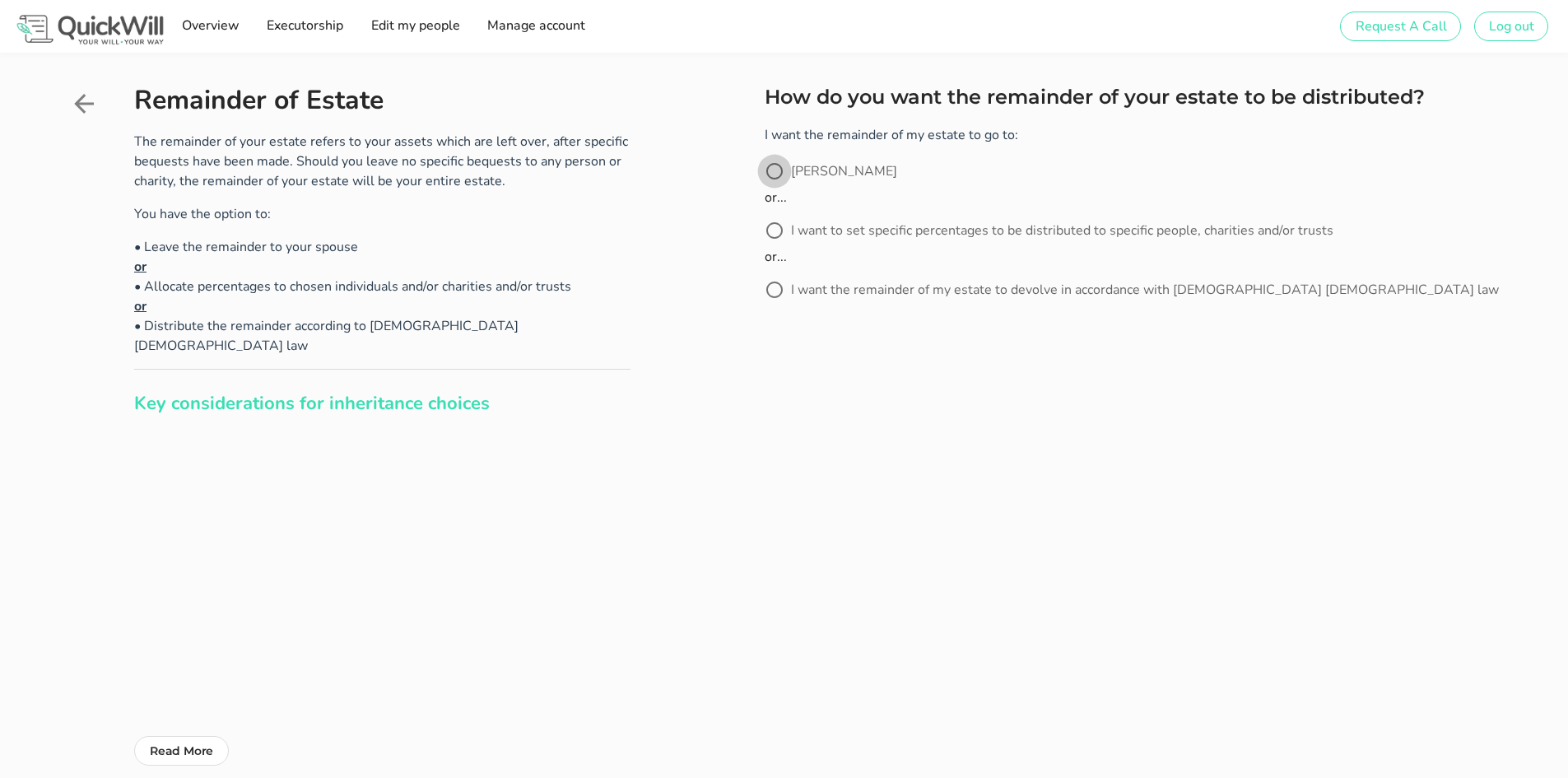
click at [774, 173] on div at bounding box center [774, 171] width 28 height 28
radio input "true"
click at [804, 377] on button "Next" at bounding box center [804, 369] width 80 height 36
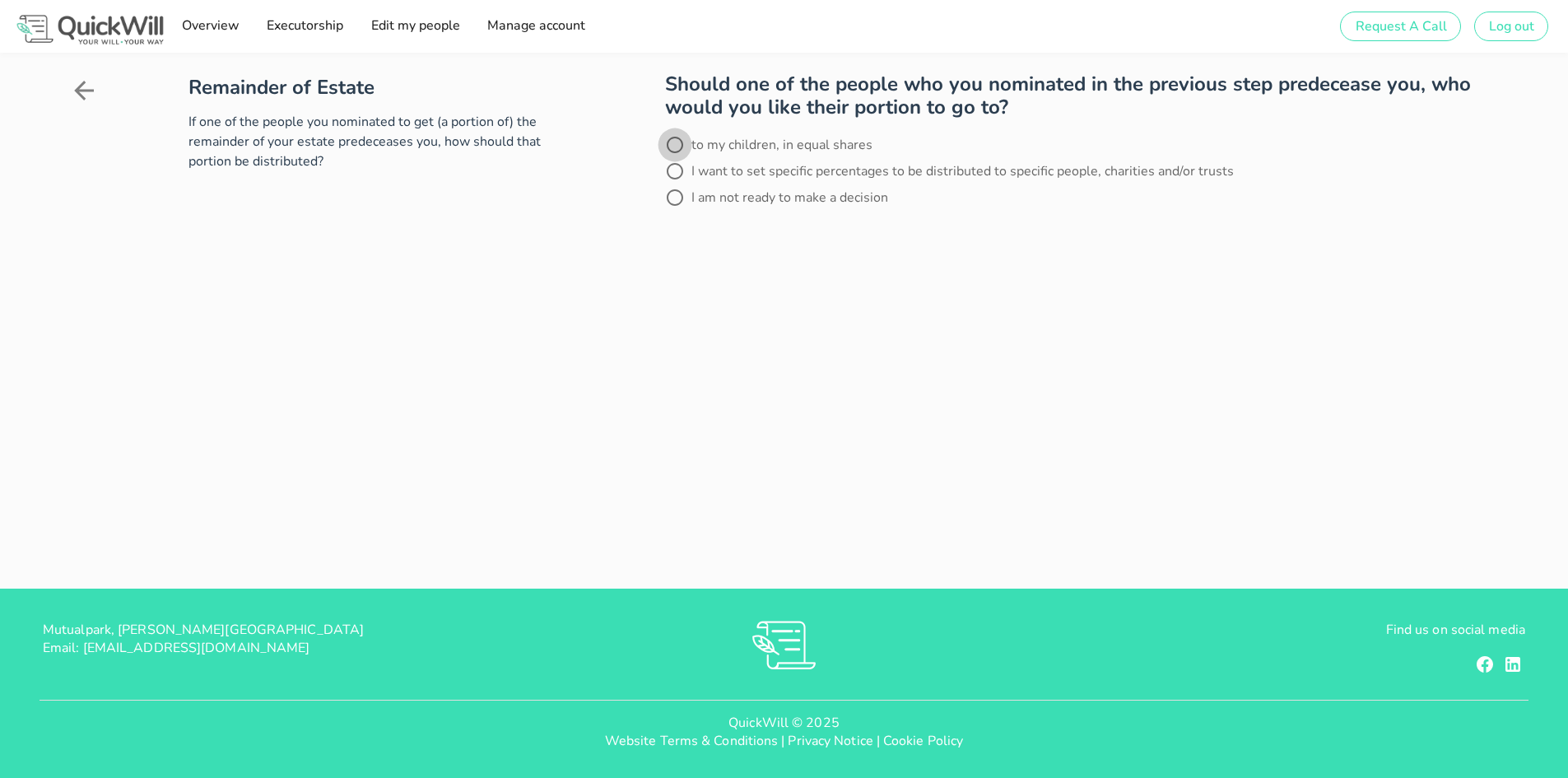
click at [661, 143] on div at bounding box center [675, 145] width 28 height 28
radio input "true"
click at [684, 245] on button "Next" at bounding box center [704, 243] width 80 height 36
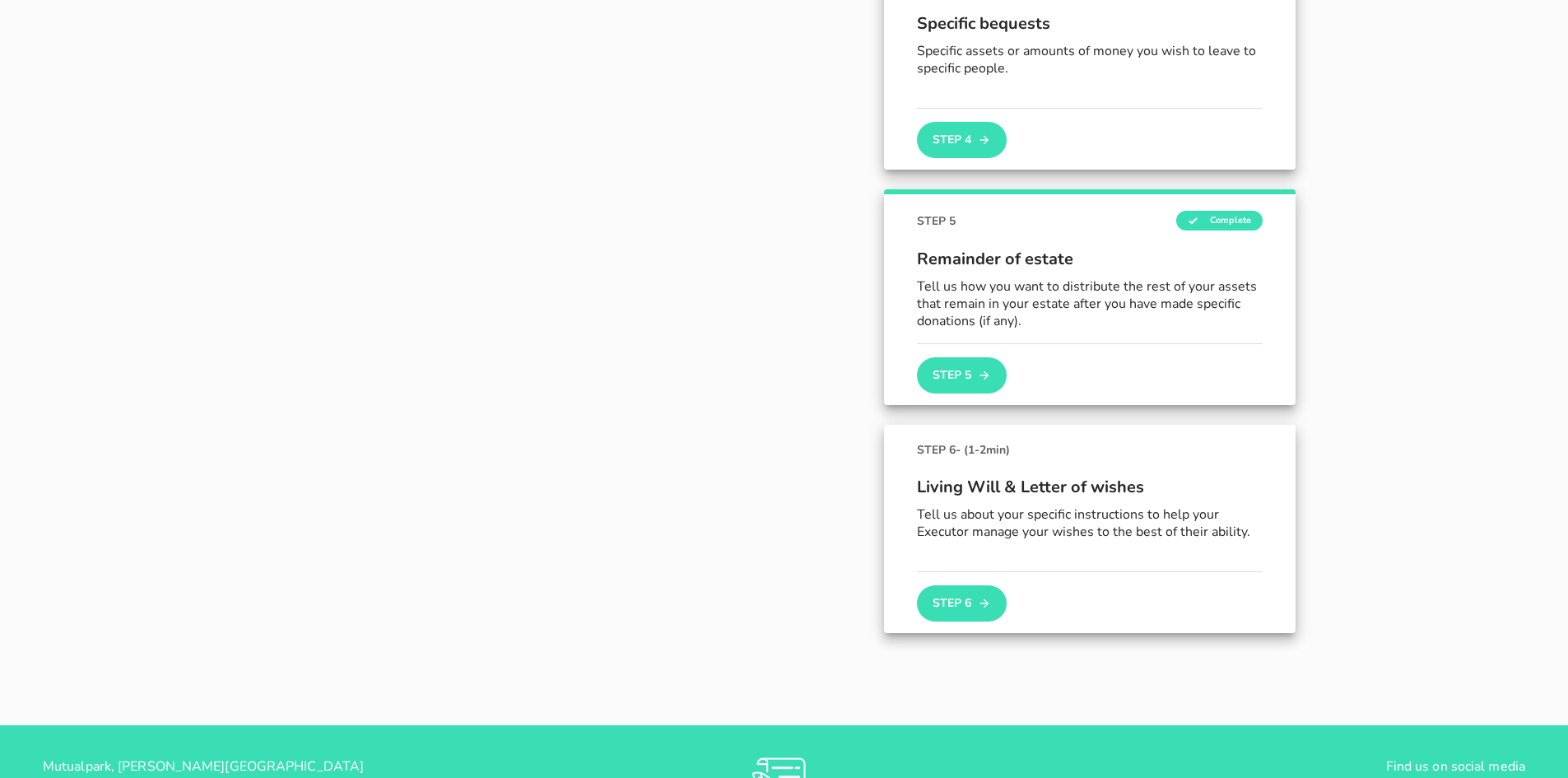
scroll to position [909, 0]
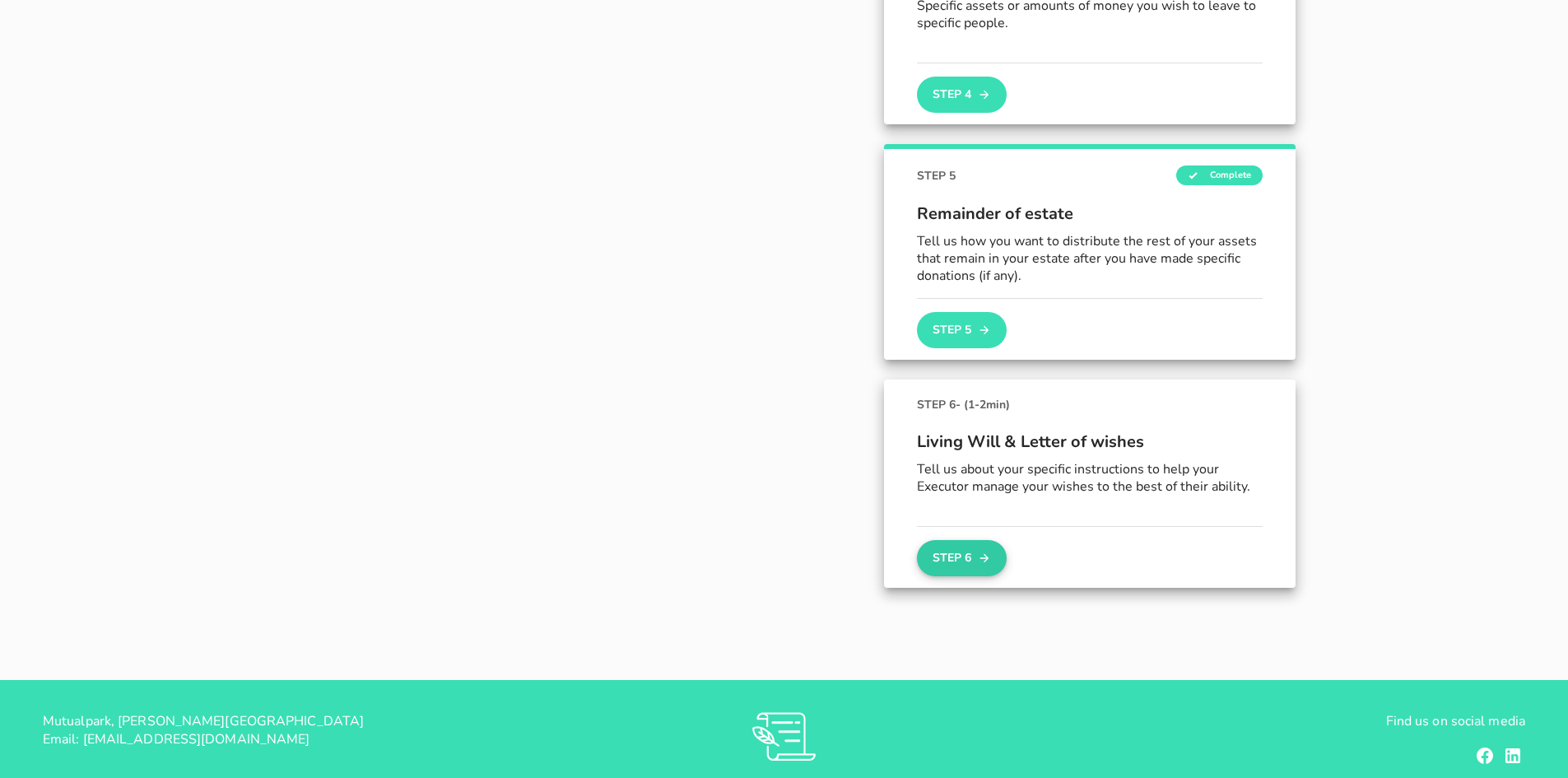
click at [936, 555] on button "Step 6" at bounding box center [961, 558] width 89 height 36
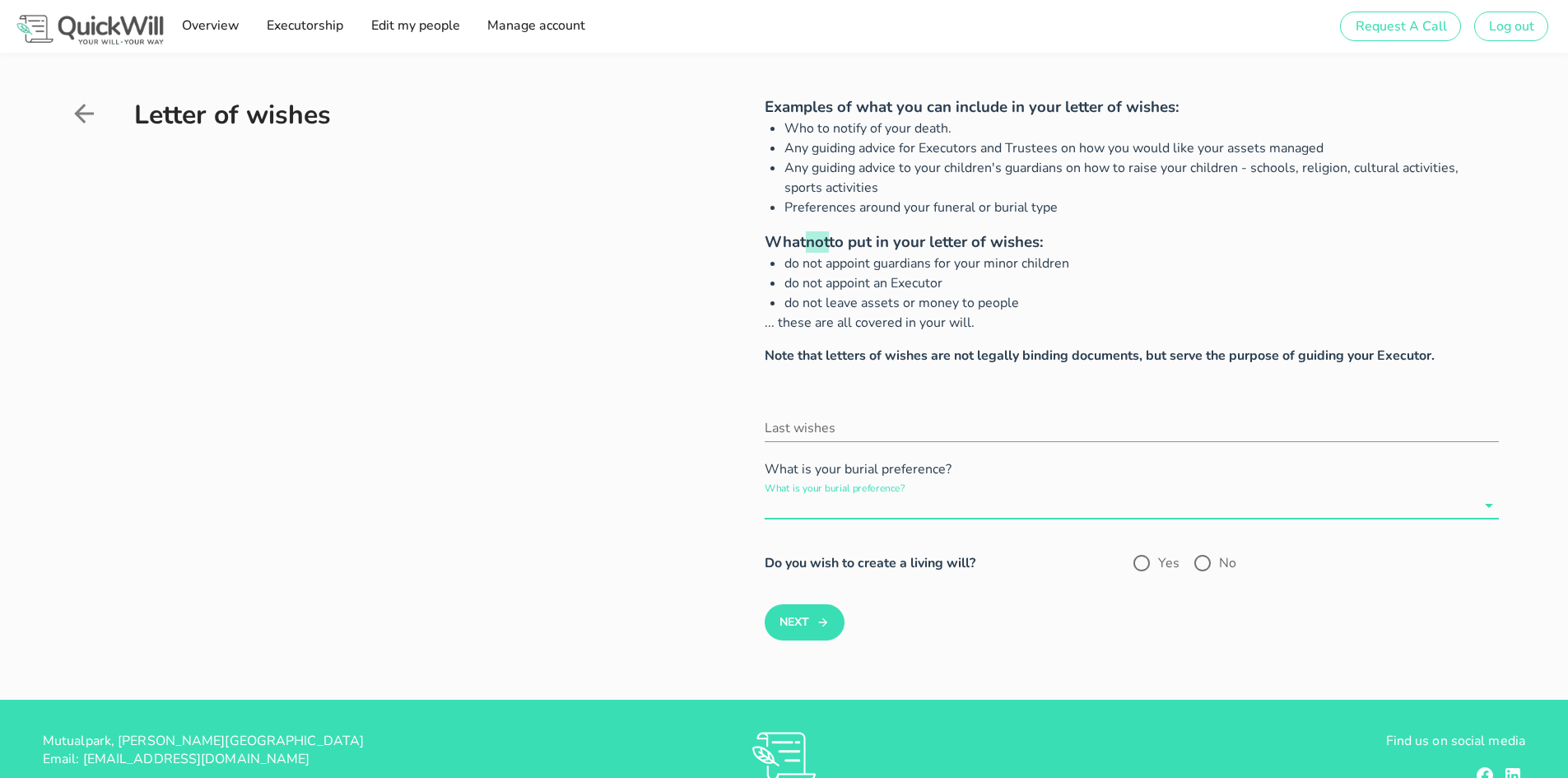
click at [825, 505] on input "What is your burial preference?" at bounding box center [1120, 505] width 711 height 26
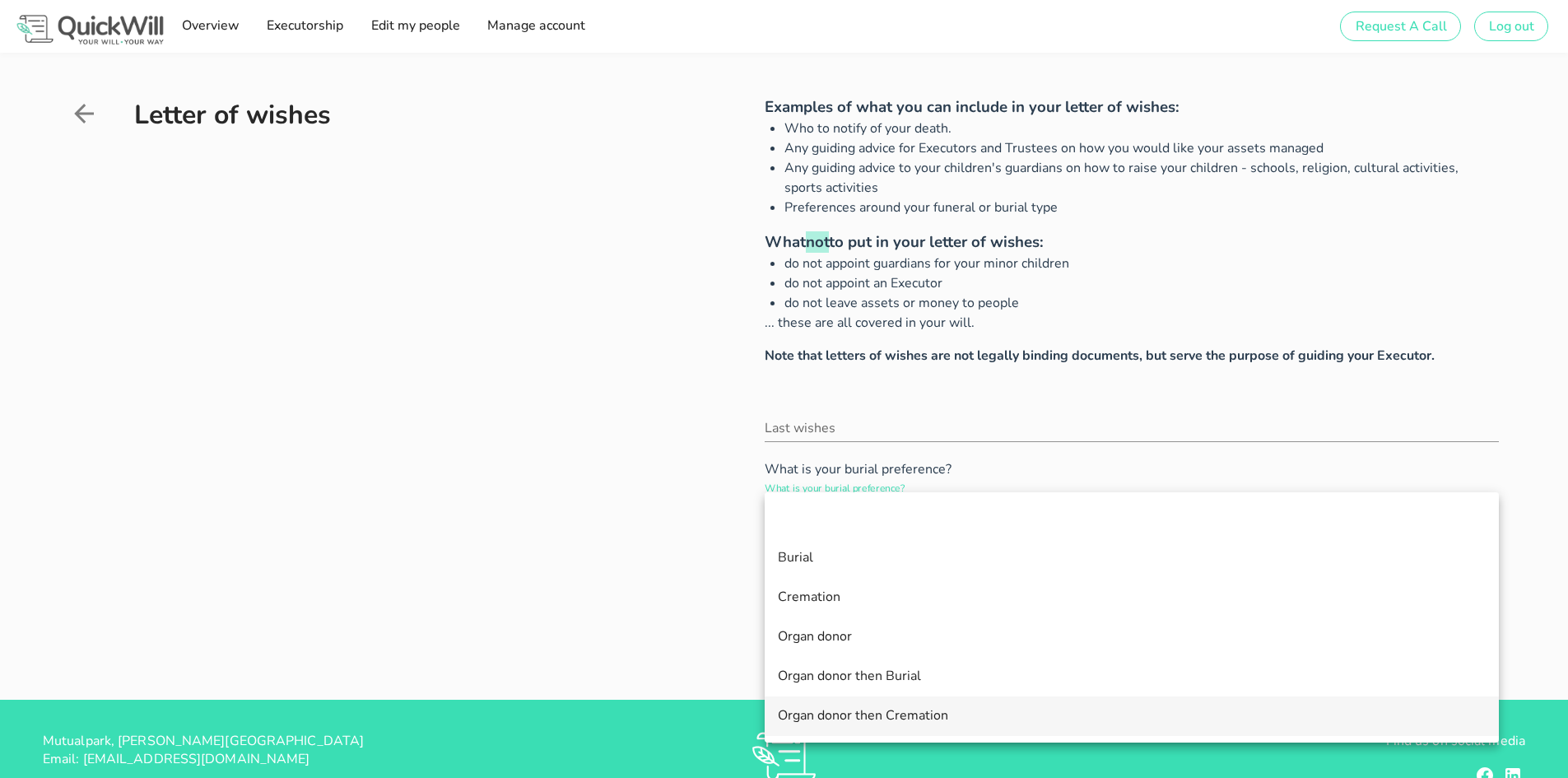
click at [842, 721] on div "Organ donor then Cremation" at bounding box center [1132, 716] width 708 height 15
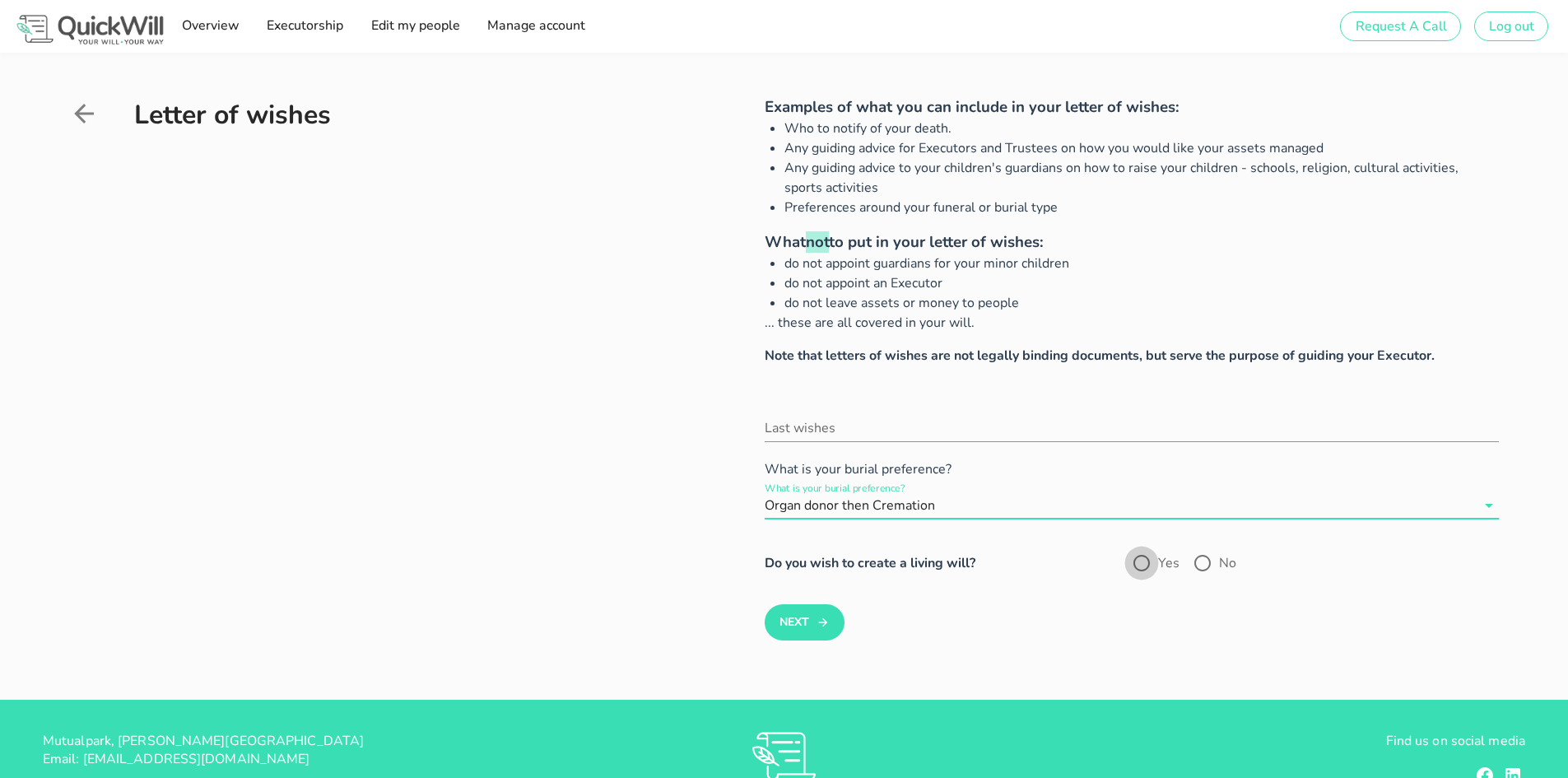
click at [1133, 562] on div at bounding box center [1141, 562] width 28 height 28
radio input "true"
click at [860, 430] on input "Last wishes" at bounding box center [1132, 427] width 734 height 26
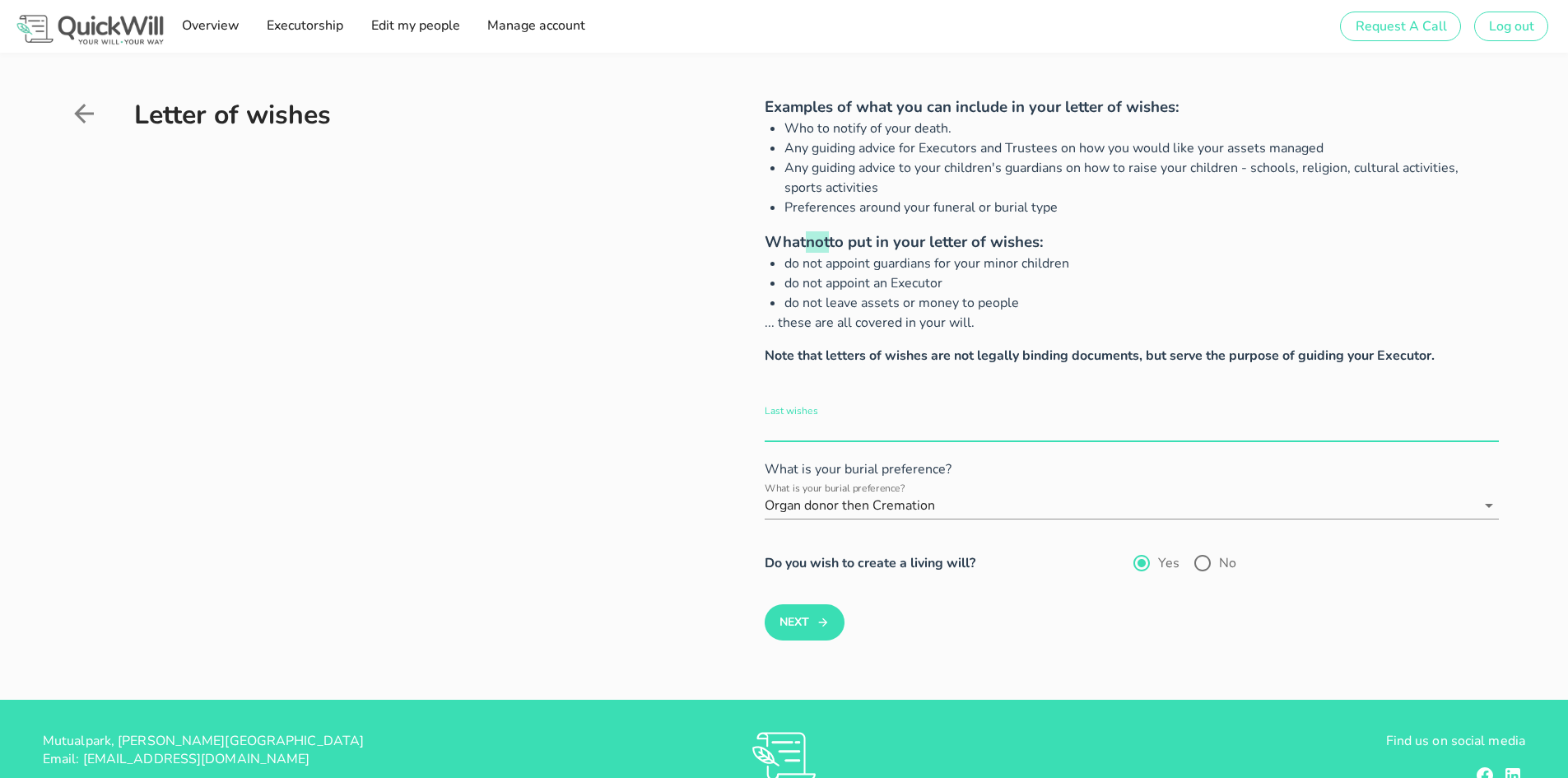
click at [825, 431] on div "Last wishes" at bounding box center [1132, 427] width 734 height 26
paste input "The executor of my will can decide on all my assets what is the best way forwar…"
type input "The executor of my will can decide on all my assets what is the best way forwar…"
click at [815, 624] on button "Next" at bounding box center [804, 622] width 80 height 36
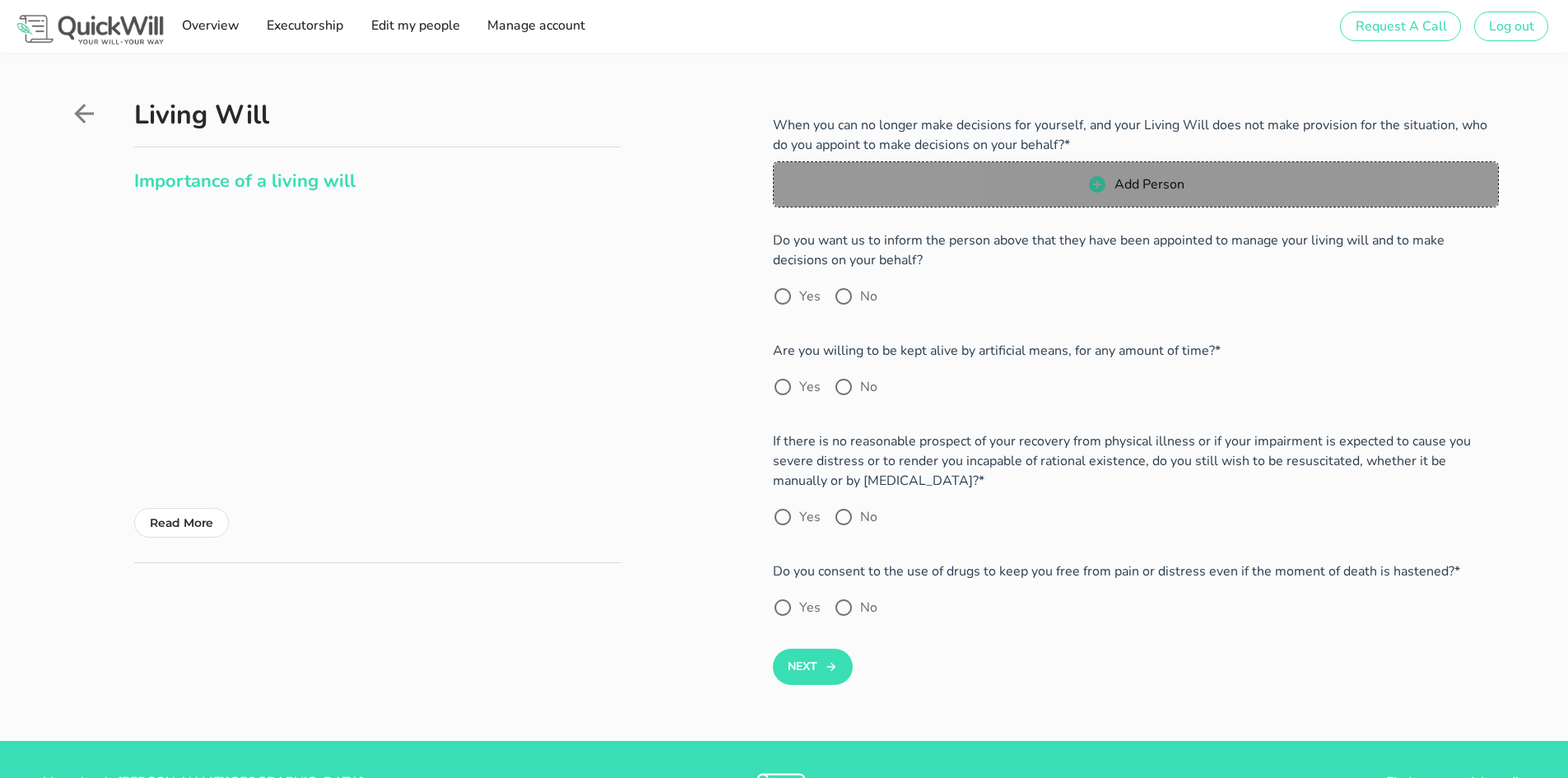
click at [1019, 188] on span "Add Person" at bounding box center [1136, 184] width 692 height 20
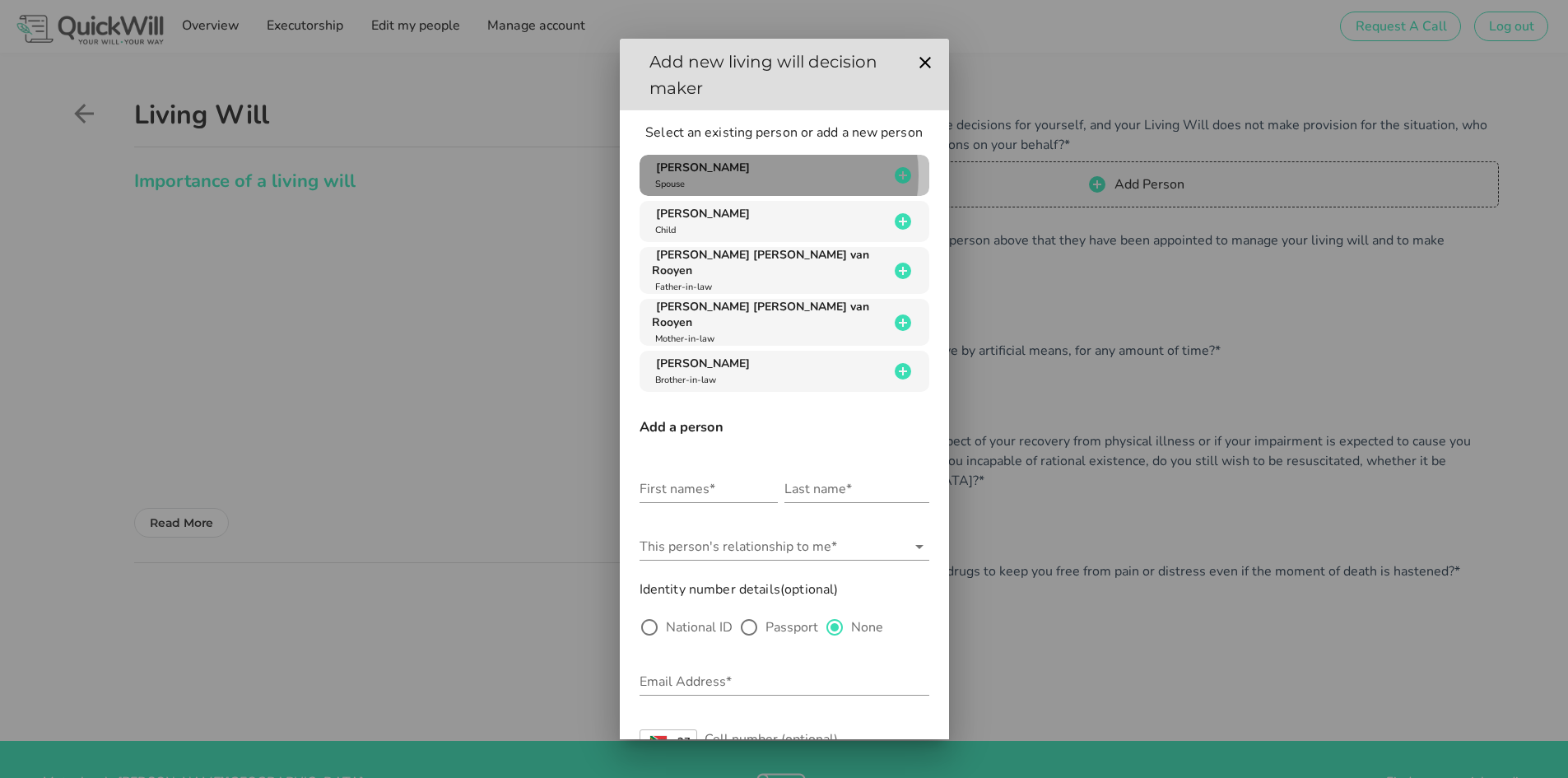
click at [893, 175] on icon "button" at bounding box center [903, 175] width 20 height 20
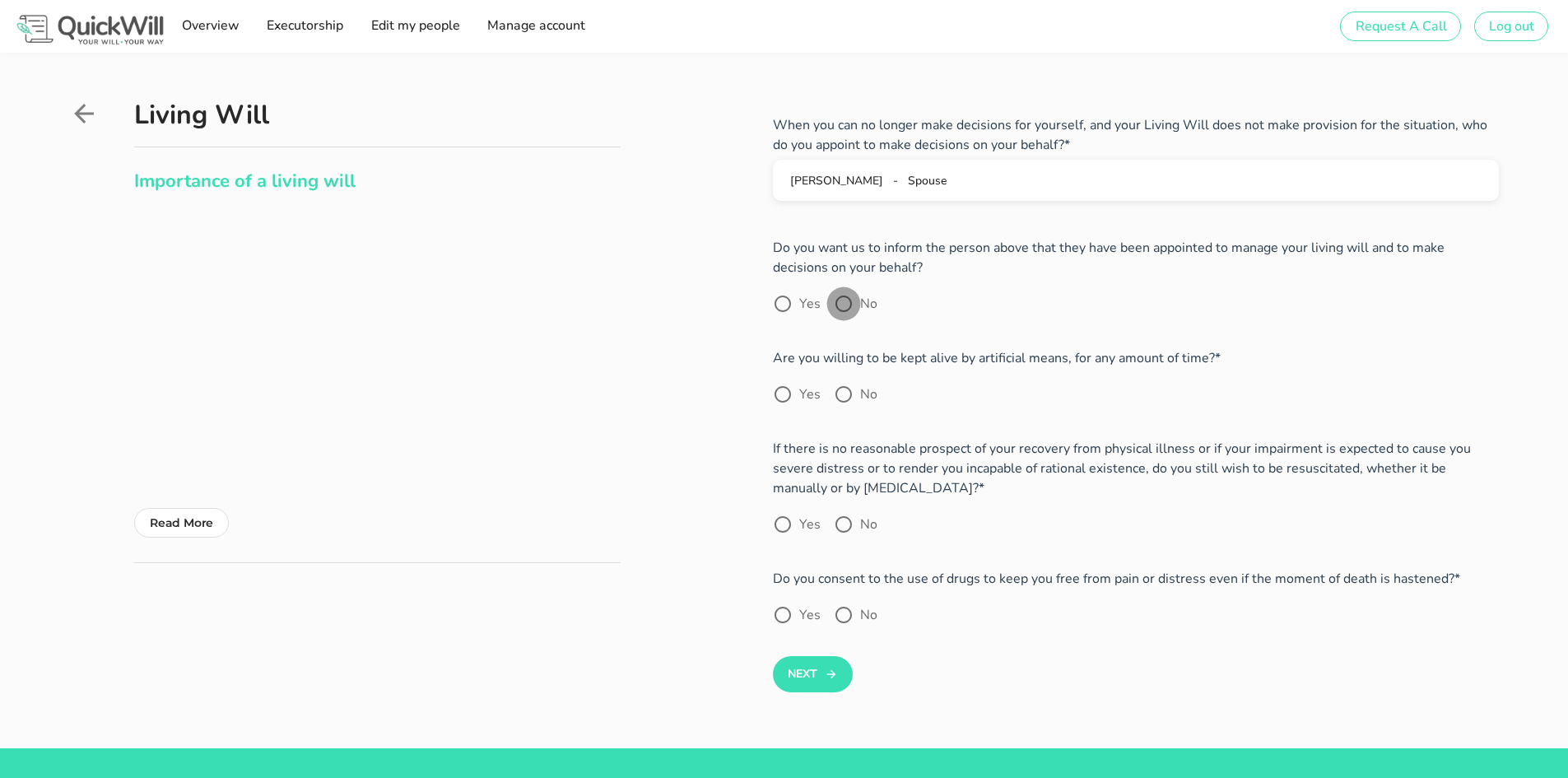
click at [845, 305] on div at bounding box center [843, 303] width 28 height 28
radio input "true"
click at [785, 399] on div at bounding box center [782, 394] width 28 height 28
radio input "true"
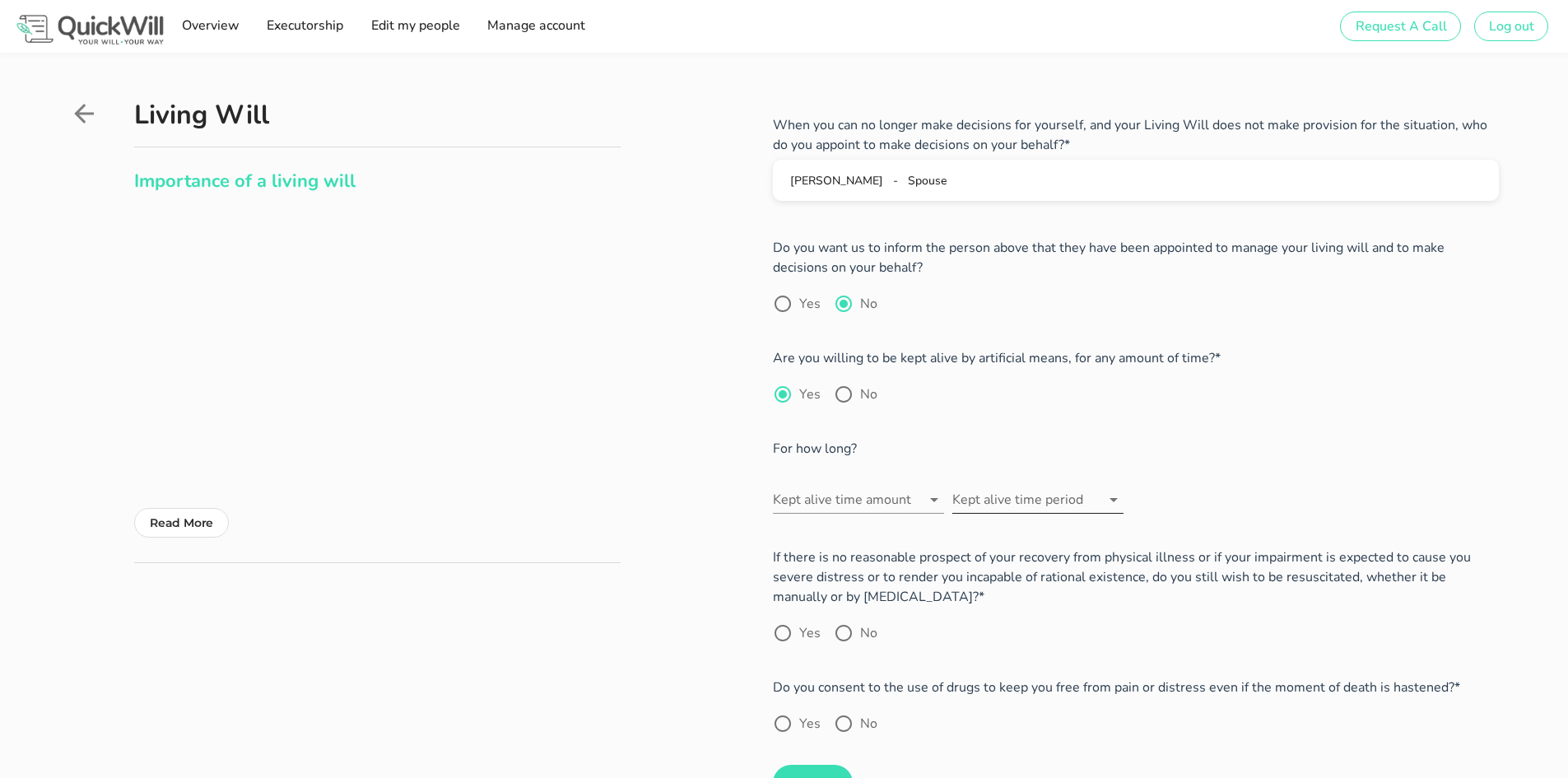
click at [1010, 498] on input "Kept alive time period" at bounding box center [1026, 499] width 149 height 26
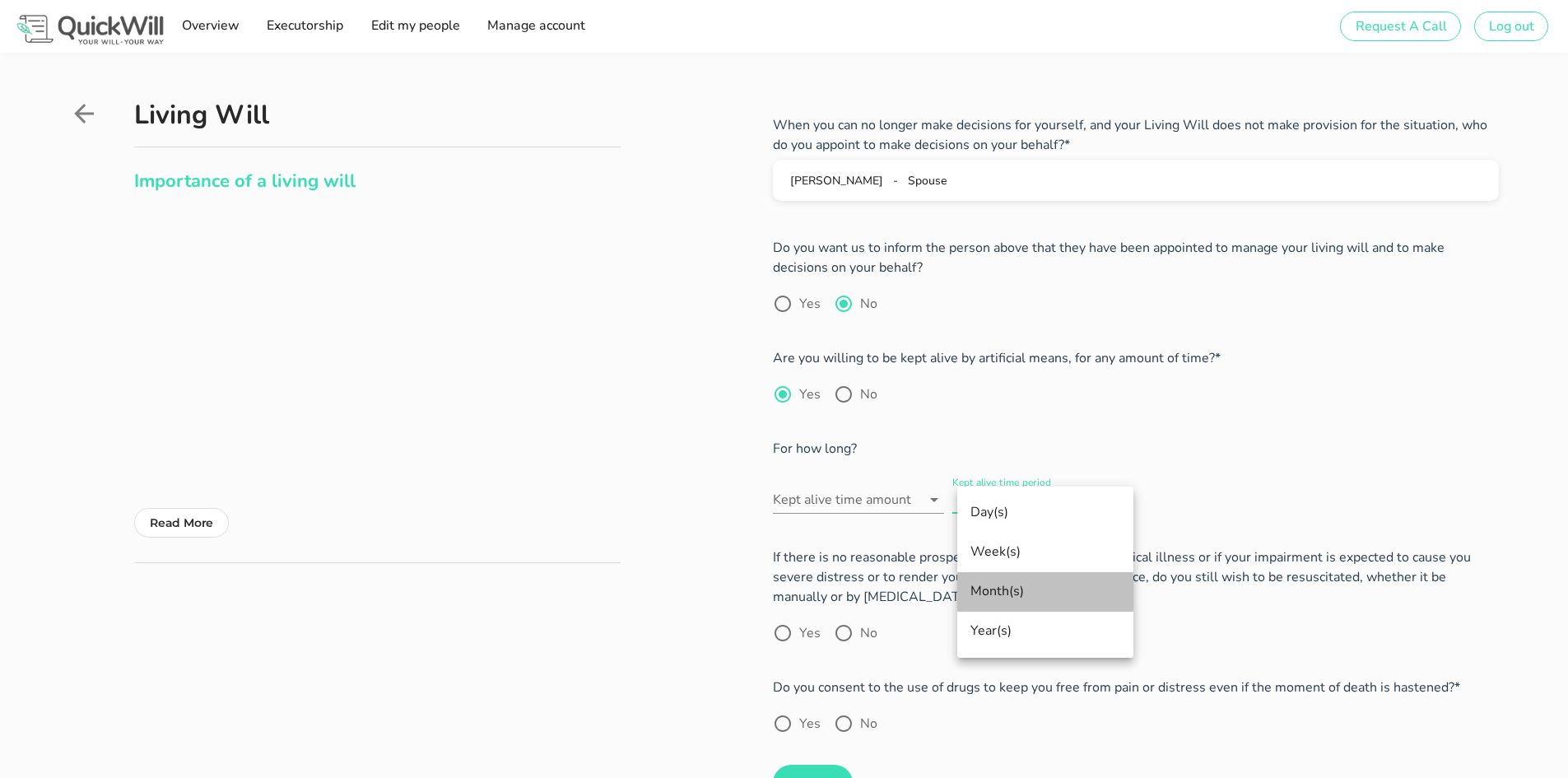
click at [1002, 597] on div "Month(s)" at bounding box center [1046, 591] width 150 height 15
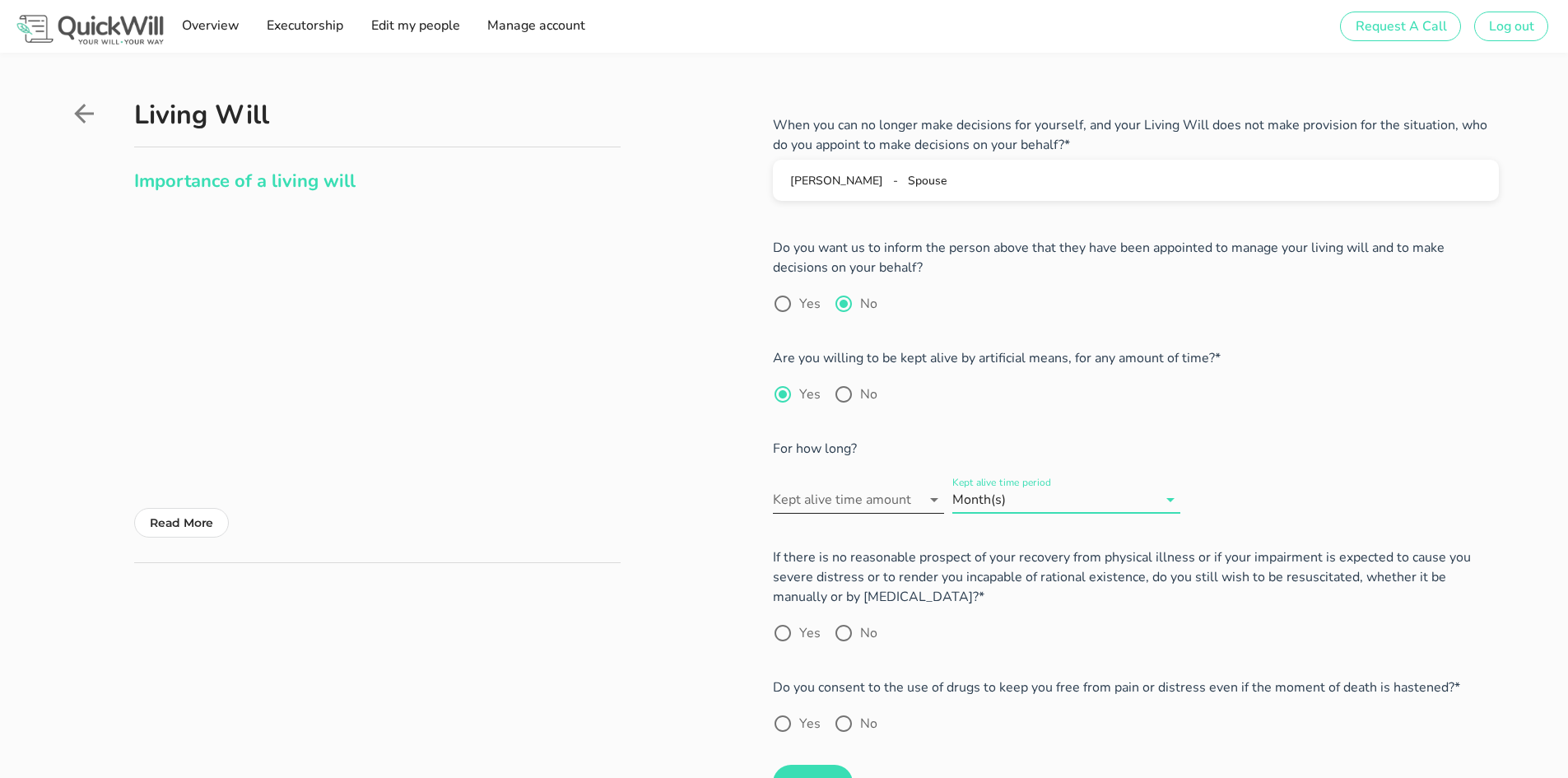
click at [919, 498] on input "Kept alive time amount" at bounding box center [847, 499] width 149 height 26
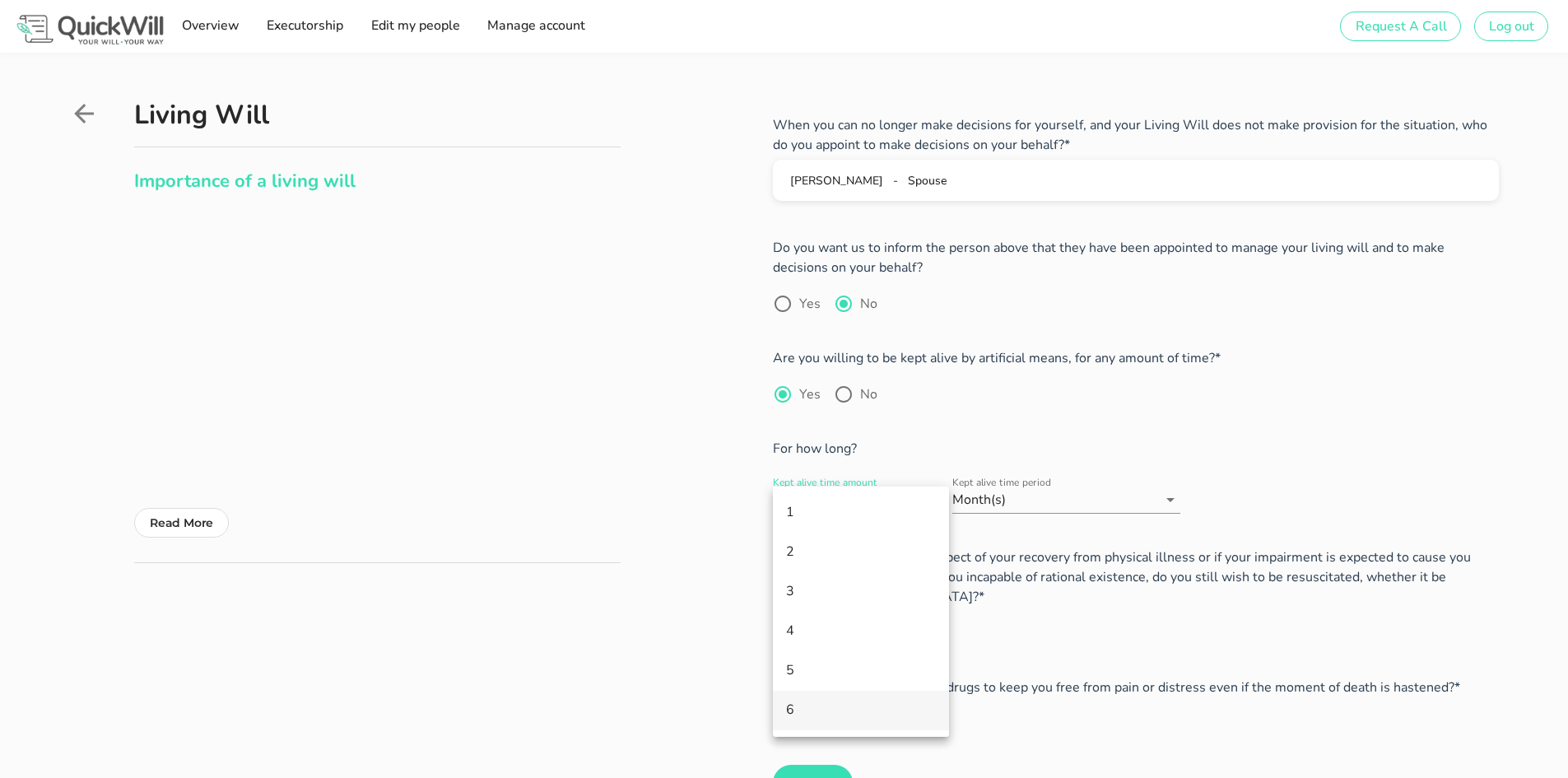
click at [830, 704] on div "6" at bounding box center [861, 710] width 150 height 15
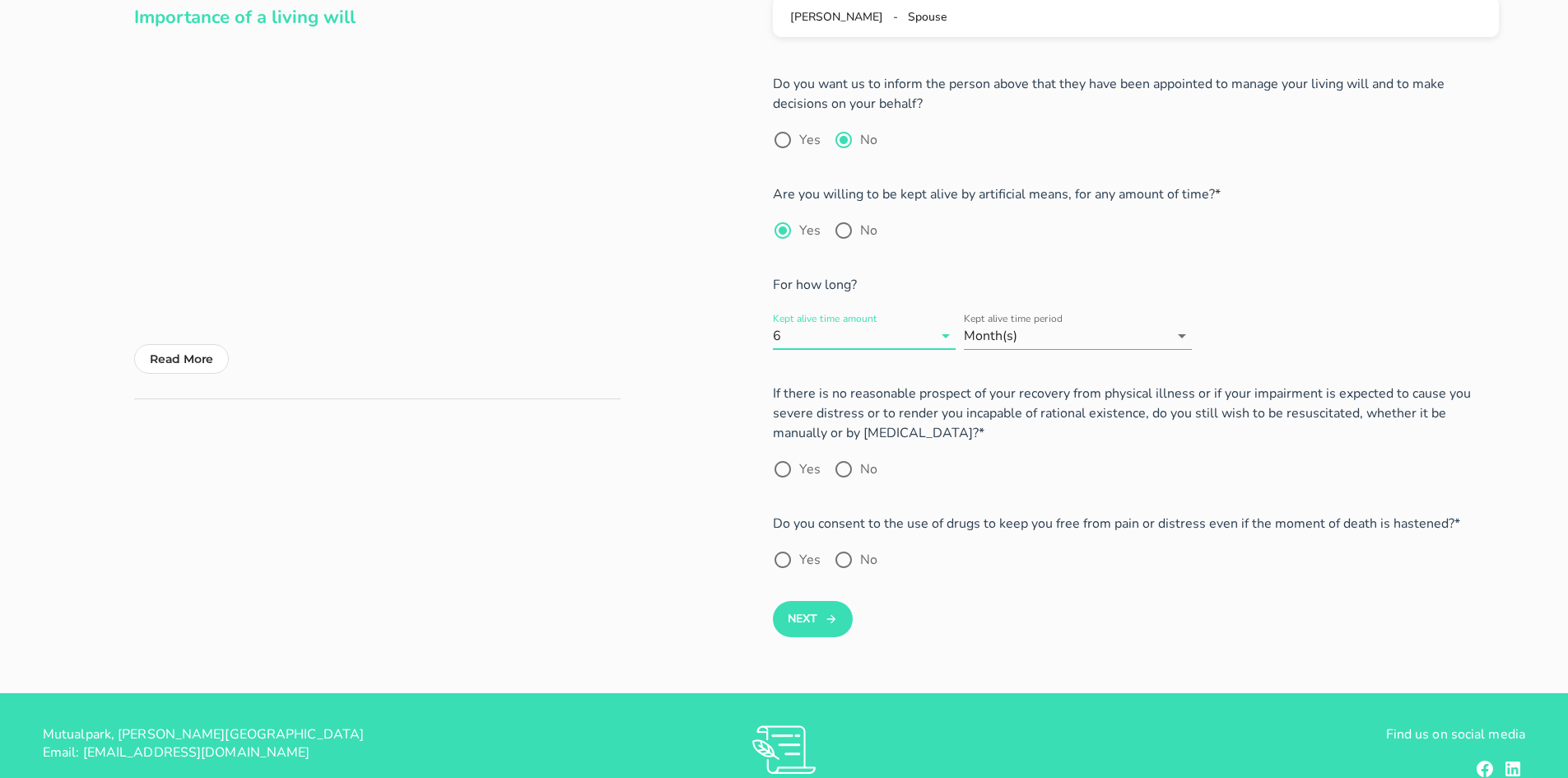
scroll to position [165, 0]
click at [790, 464] on div at bounding box center [782, 468] width 28 height 28
radio input "true"
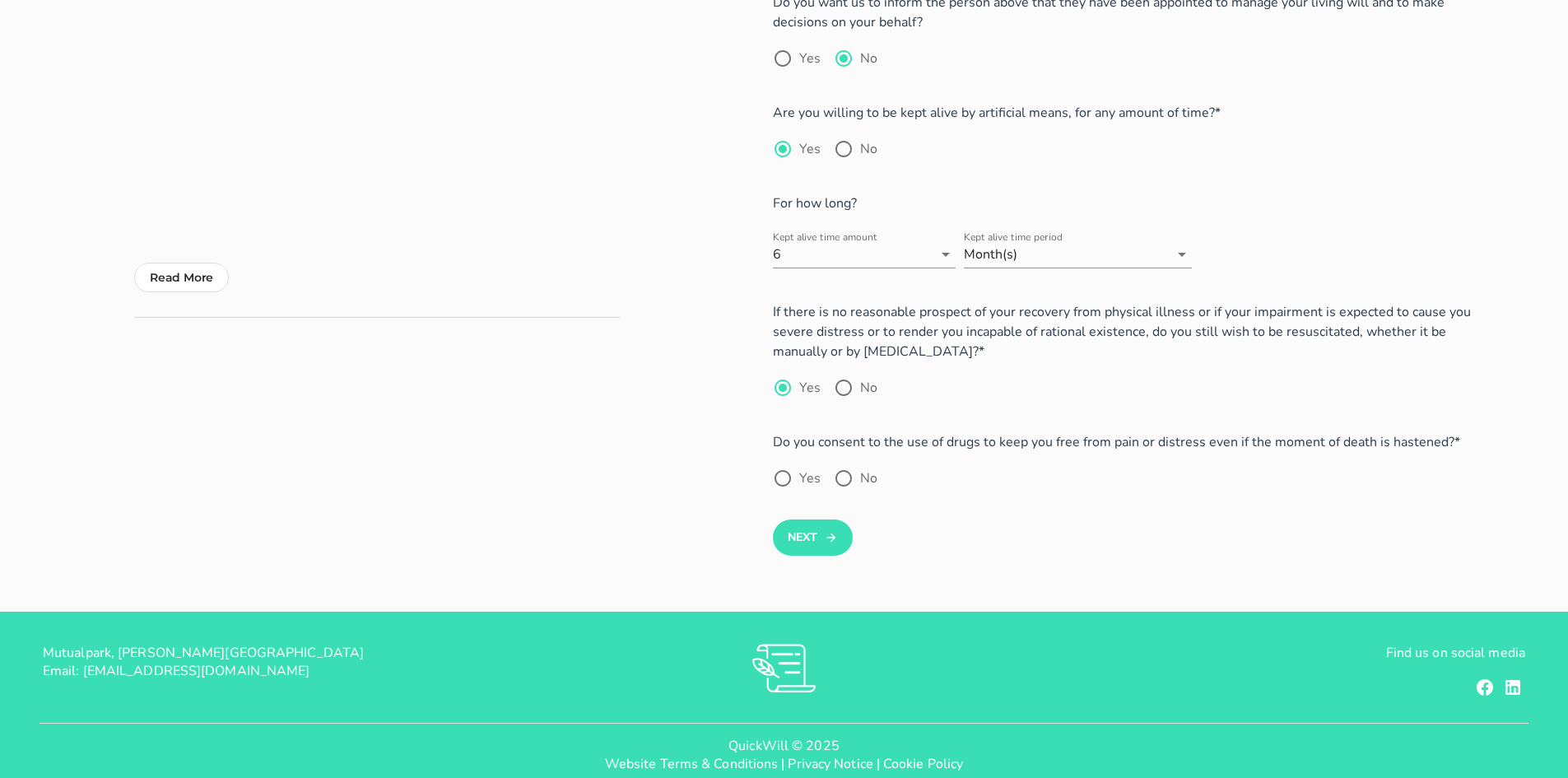
scroll to position [247, 0]
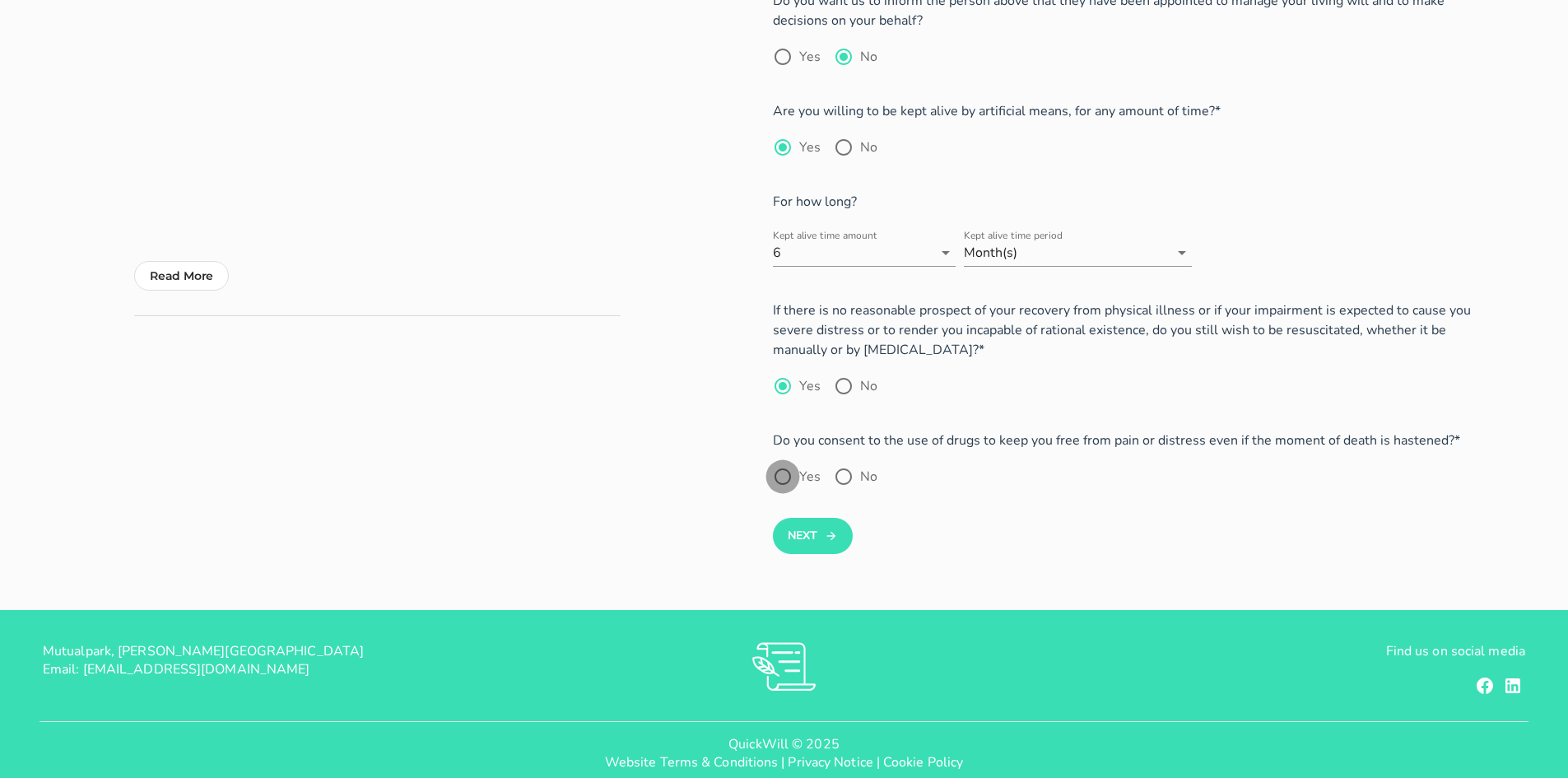
click at [782, 471] on div at bounding box center [782, 476] width 28 height 28
radio input "true"
click at [787, 536] on button "Next" at bounding box center [813, 536] width 80 height 36
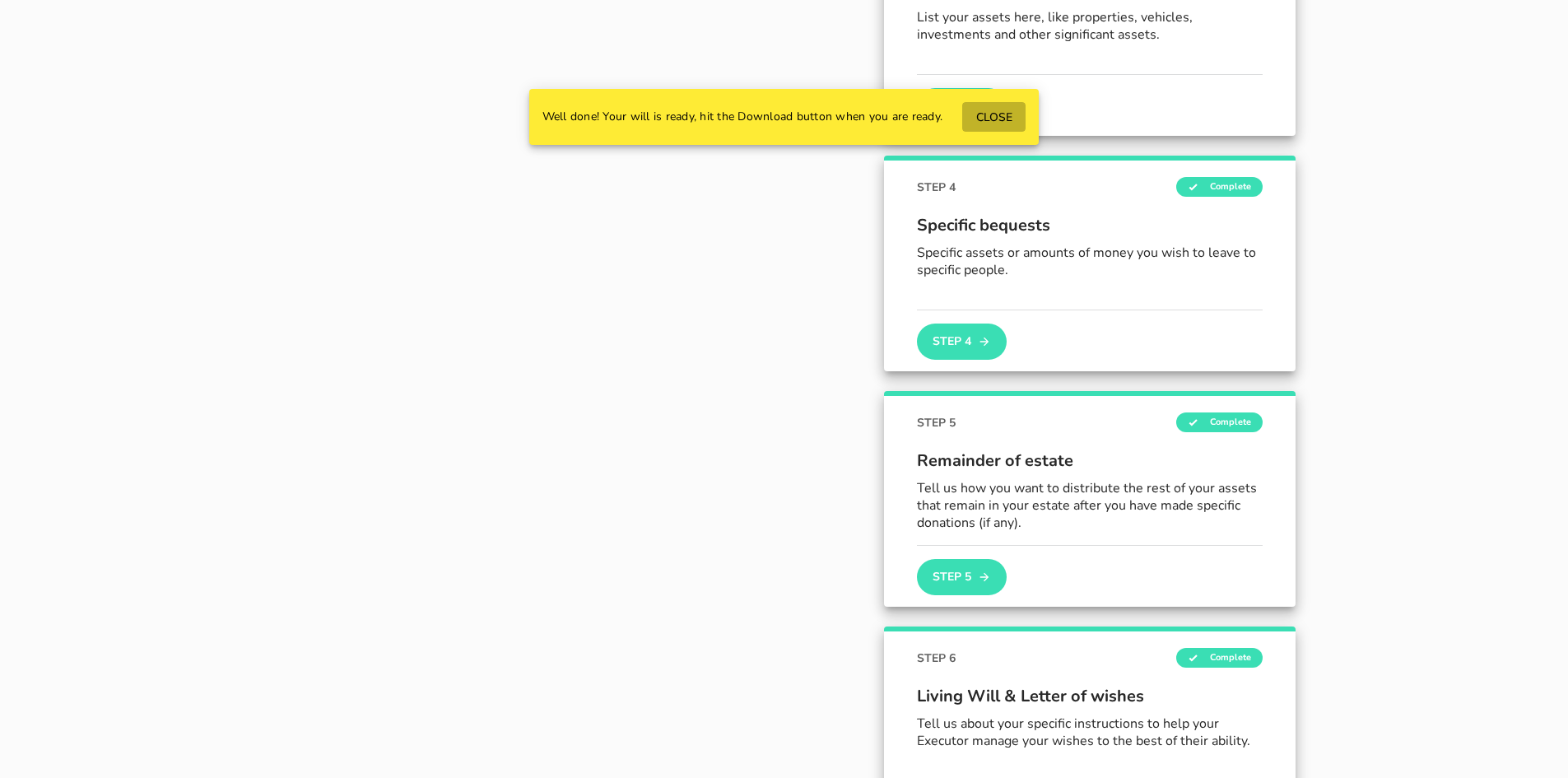
click at [993, 111] on span "CLOSE" at bounding box center [994, 117] width 37 height 15
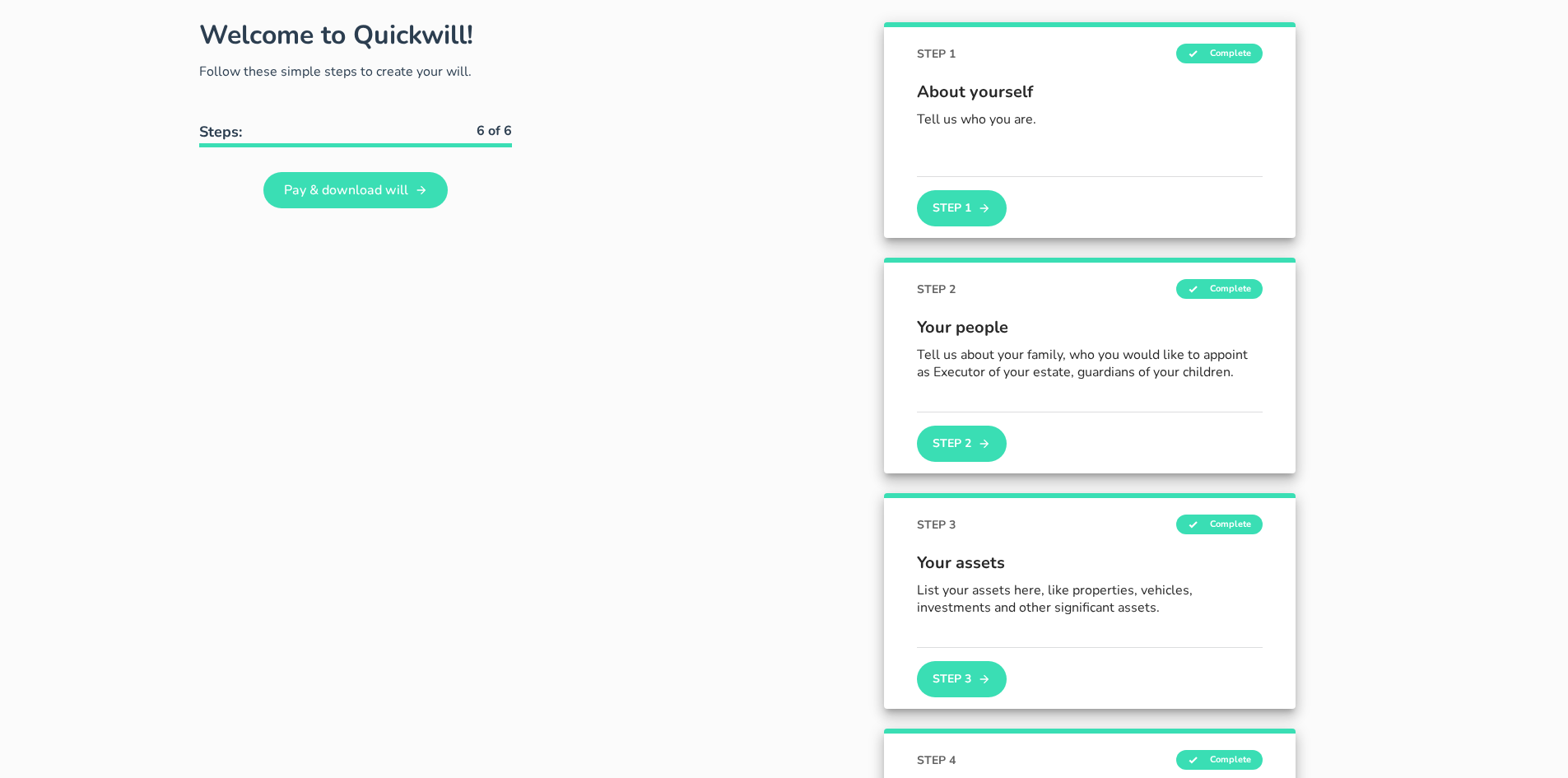
scroll to position [0, 0]
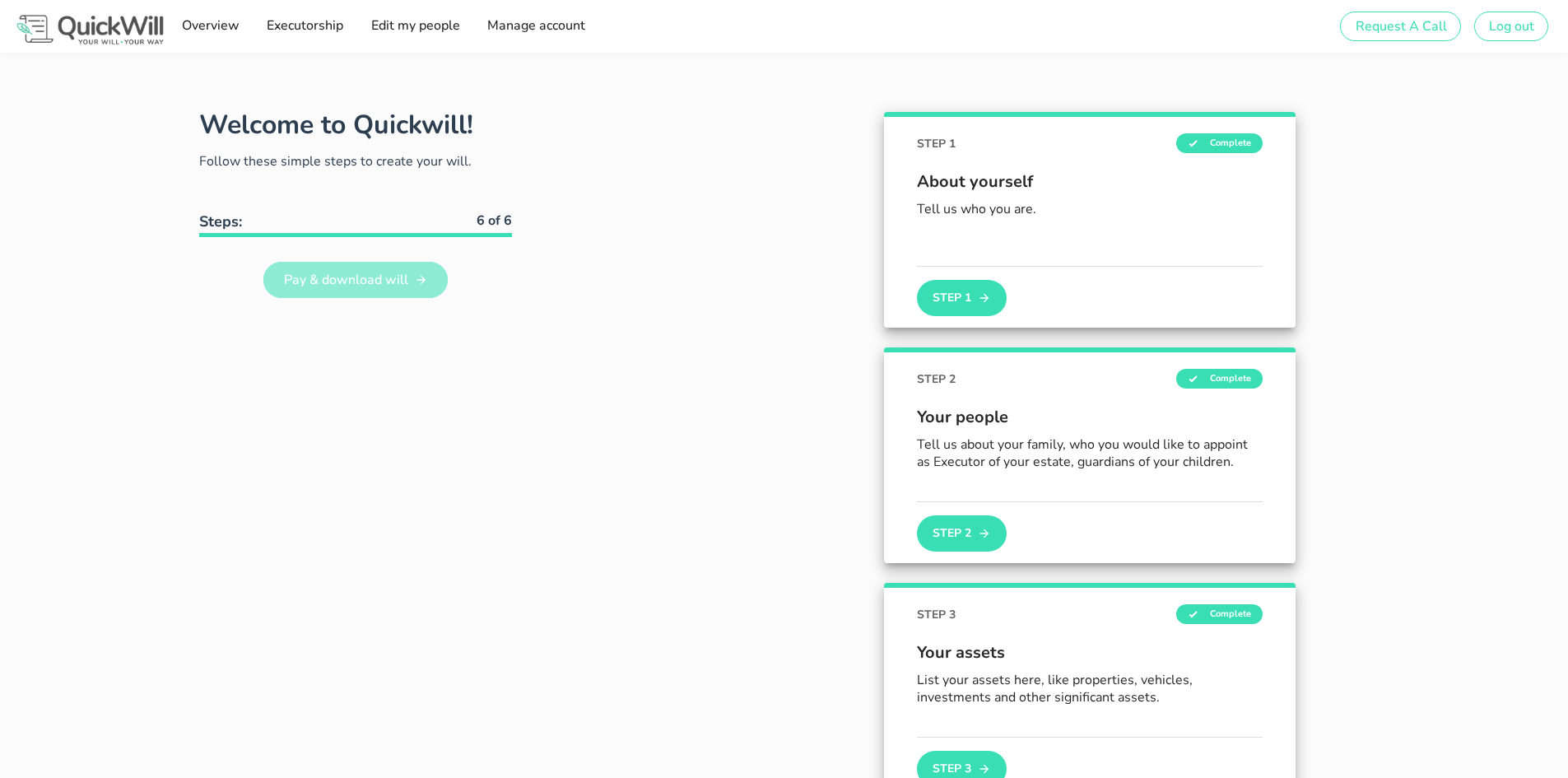
click at [326, 277] on span "Pay & download will" at bounding box center [345, 280] width 126 height 18
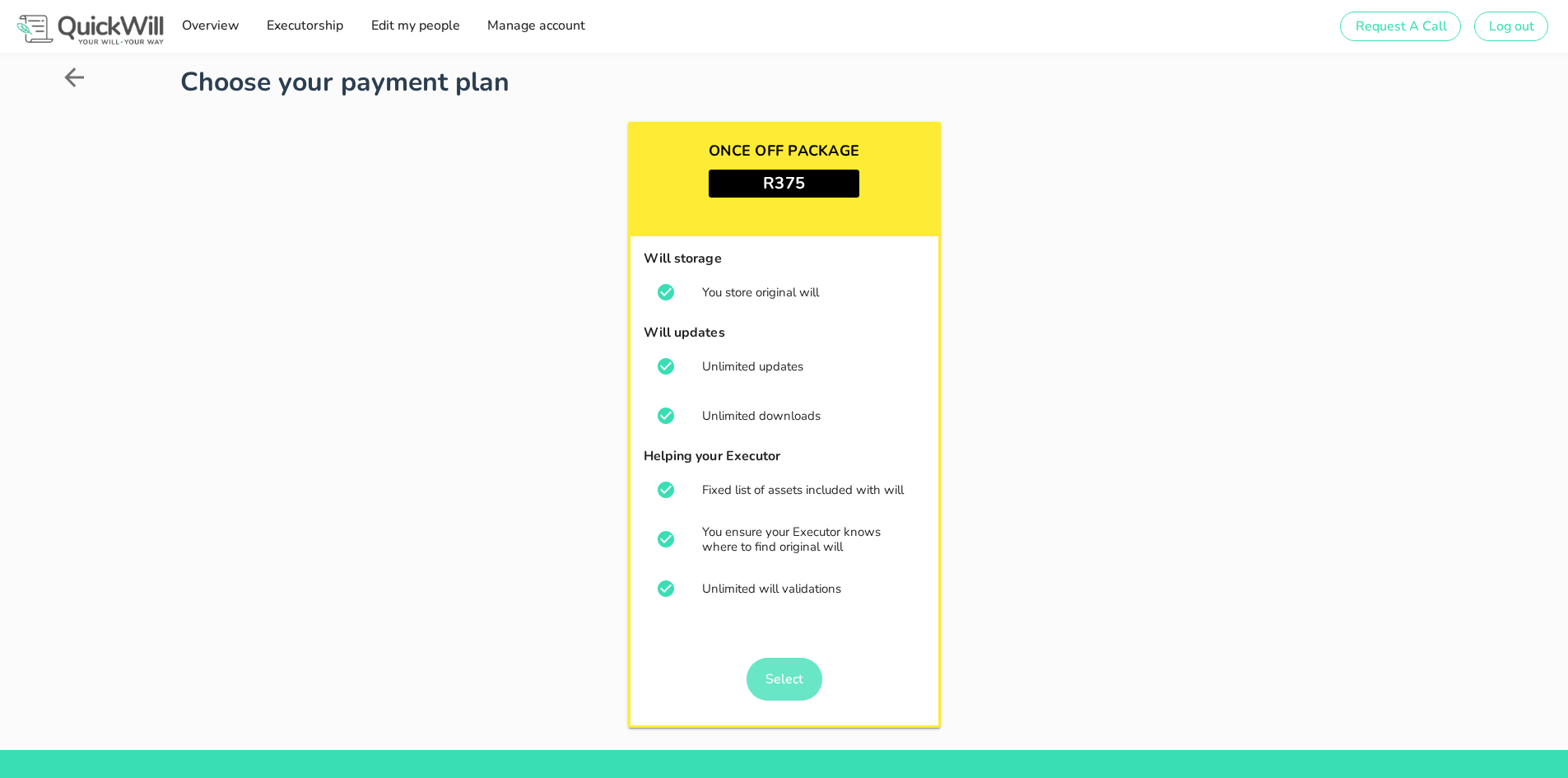
click at [797, 685] on span "Select" at bounding box center [784, 678] width 38 height 18
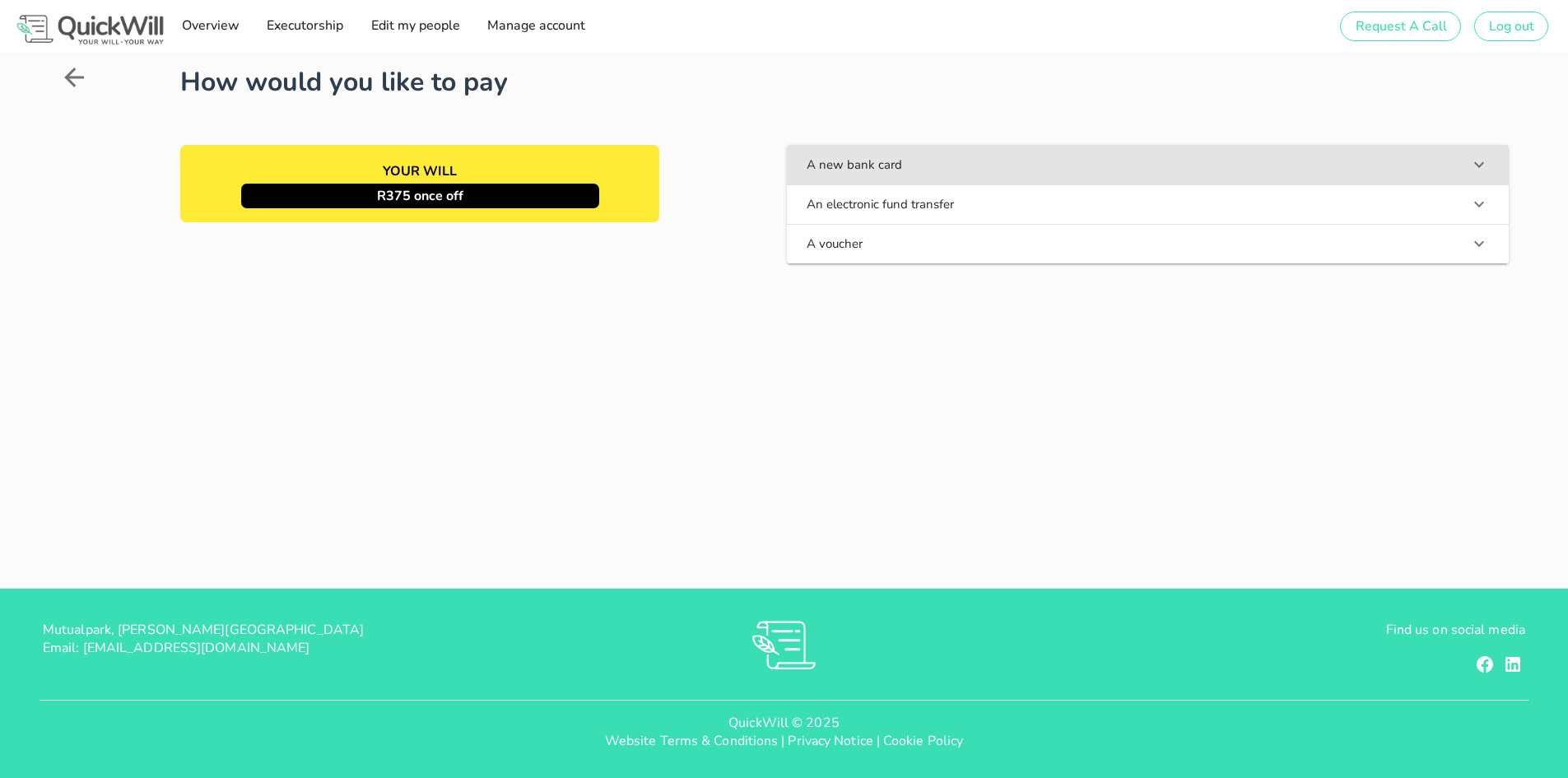
click at [899, 165] on button "A new bank card" at bounding box center [1147, 164] width 722 height 39
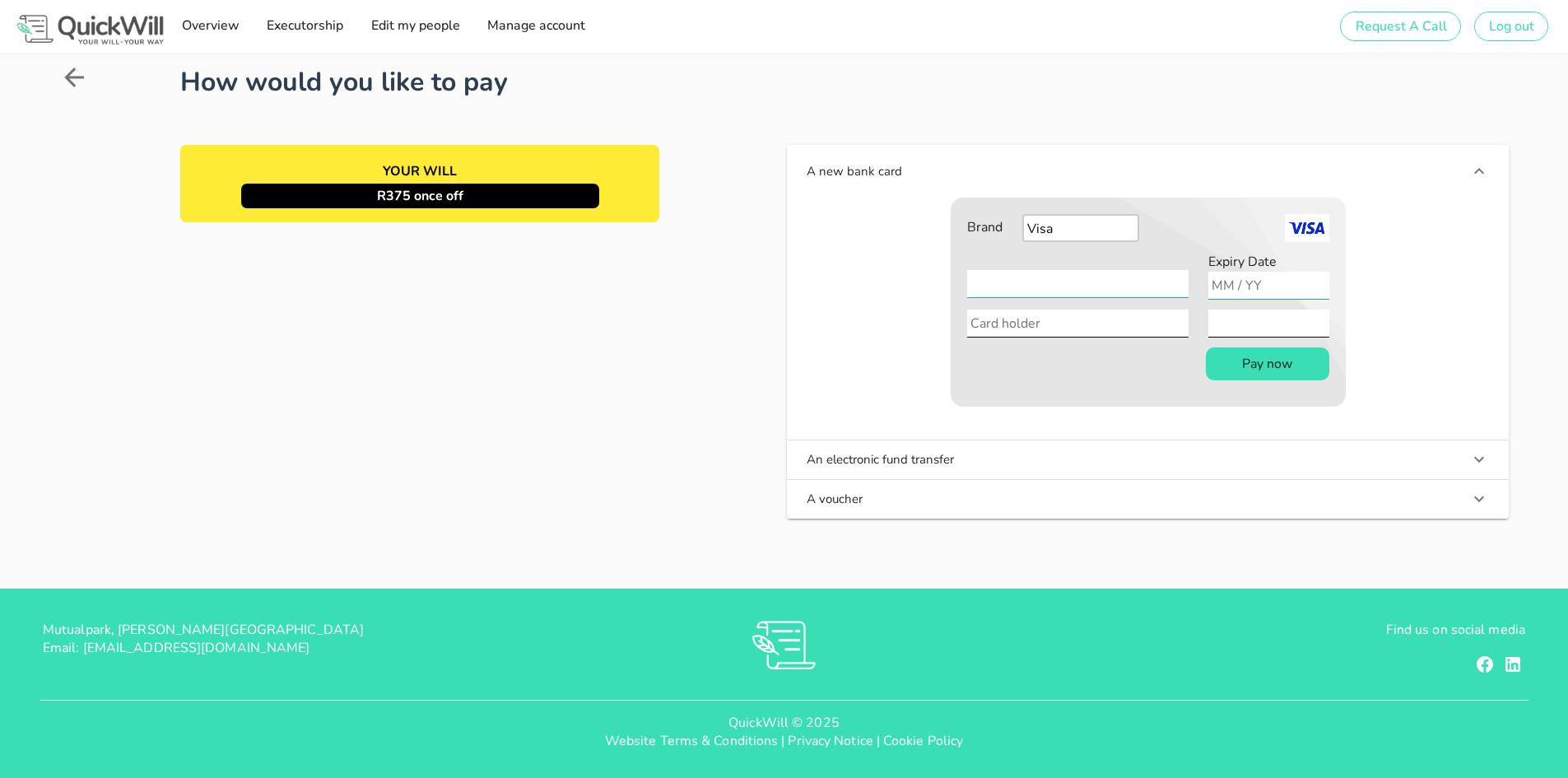
click at [1263, 289] on input "Expiry Date" at bounding box center [1269, 285] width 121 height 28
type input "02 / 29"
click at [1026, 331] on input "Card holder" at bounding box center [1077, 323] width 221 height 28
type input "DM VAN ROOYEN"
click at [1253, 372] on button "Pay now" at bounding box center [1267, 363] width 124 height 33
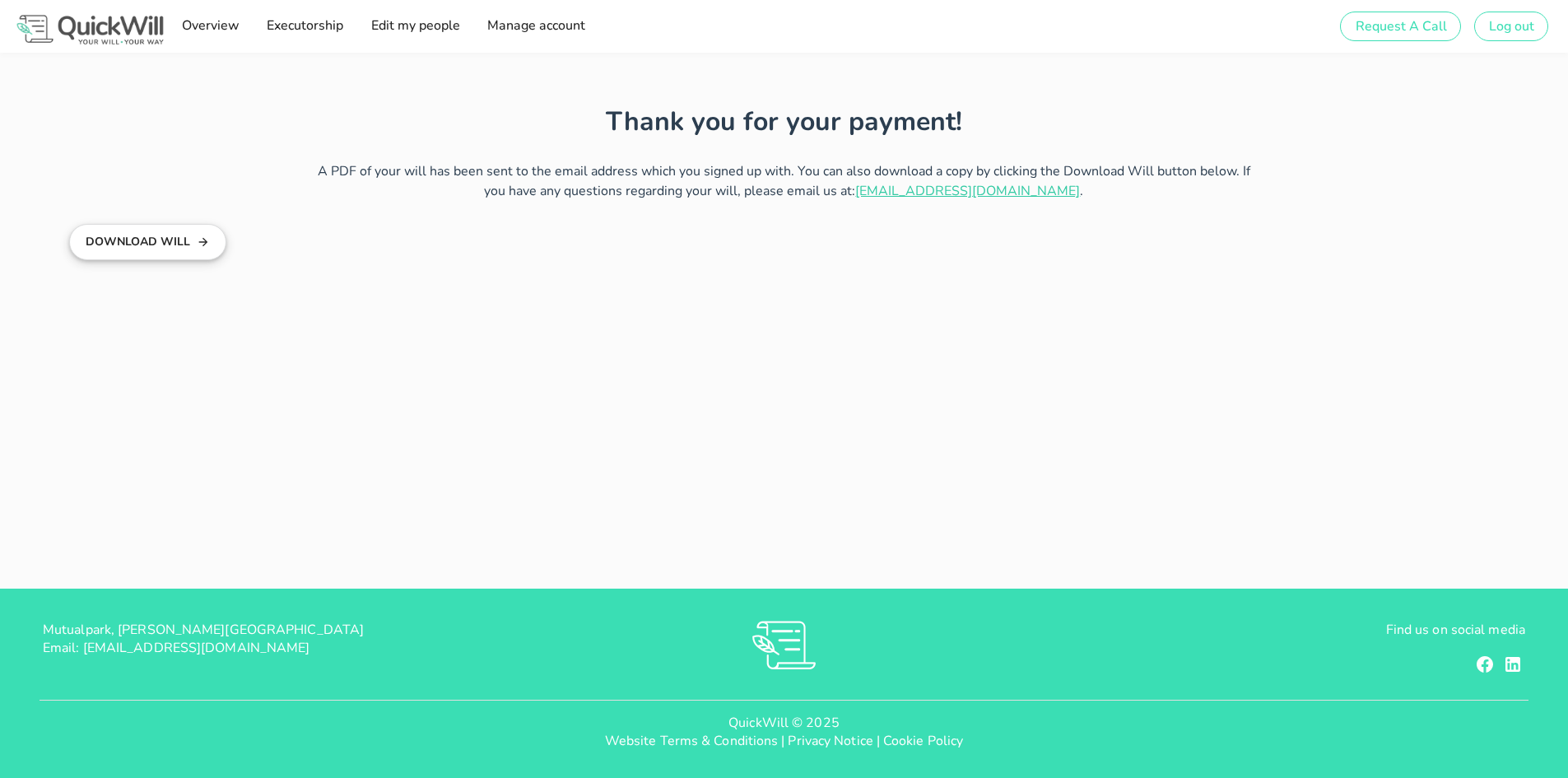
click at [137, 235] on button "Download Will" at bounding box center [148, 242] width 157 height 36
click at [191, 20] on span "Overview" at bounding box center [209, 25] width 58 height 18
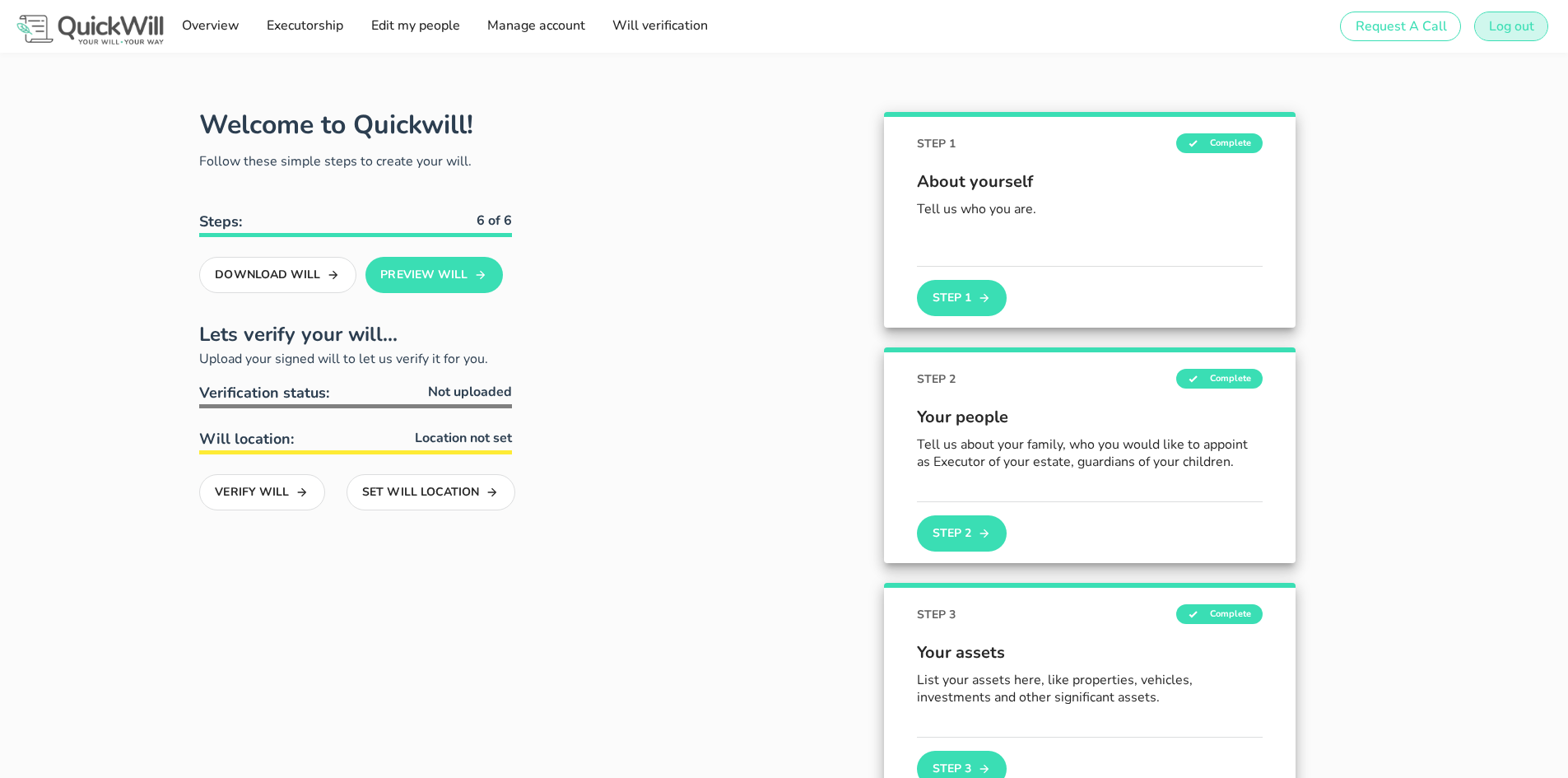
click at [1523, 27] on span "Log out" at bounding box center [1511, 26] width 46 height 18
